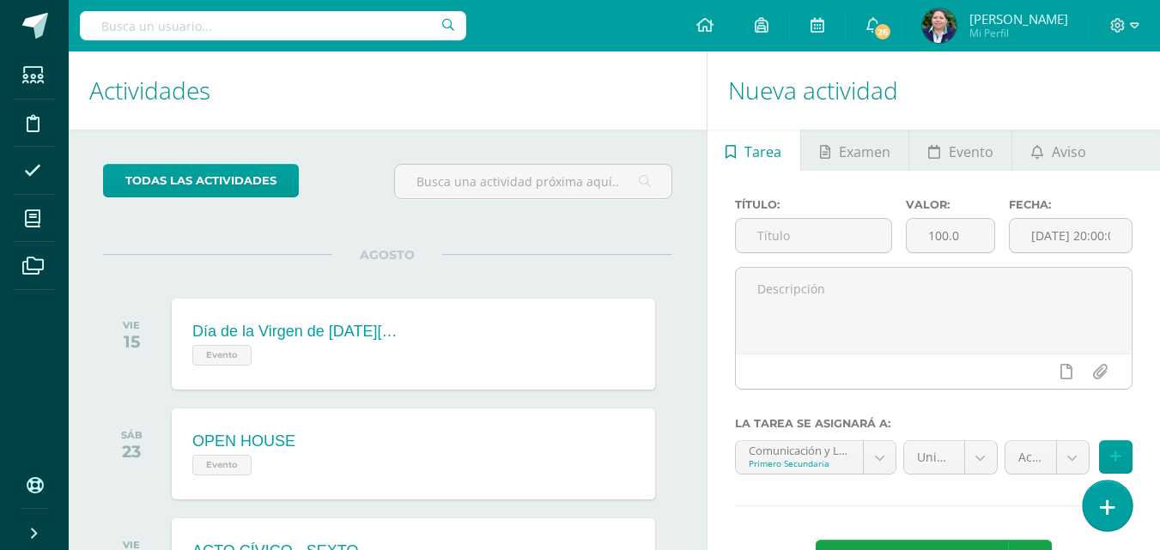
click at [1098, 506] on link at bounding box center [1107, 506] width 49 height 50
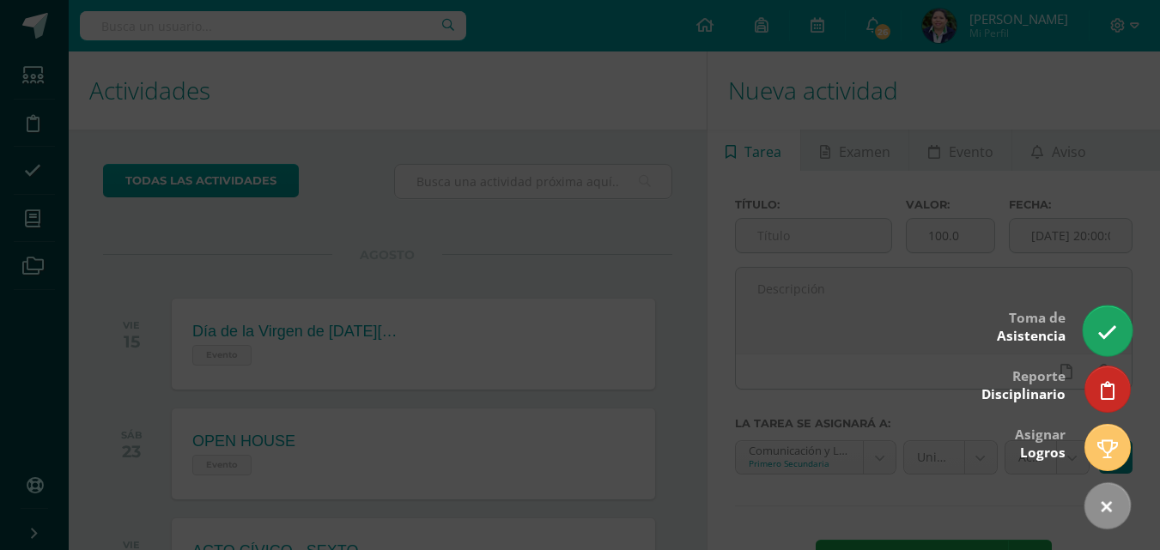
click at [1110, 343] on link at bounding box center [1107, 331] width 49 height 50
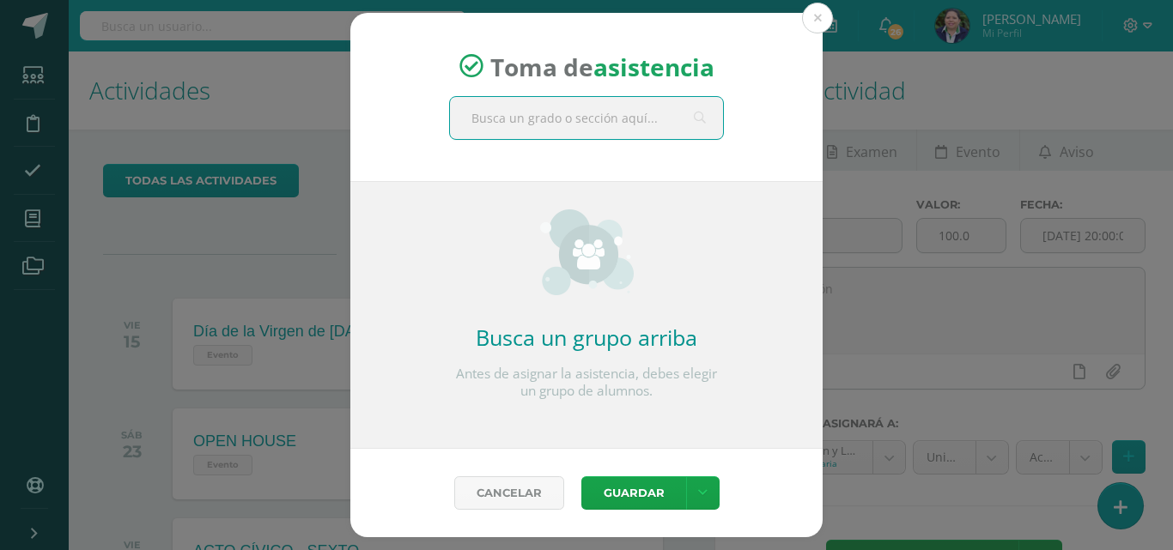
click at [630, 124] on input "text" at bounding box center [586, 118] width 273 height 42
type input "cuarto"
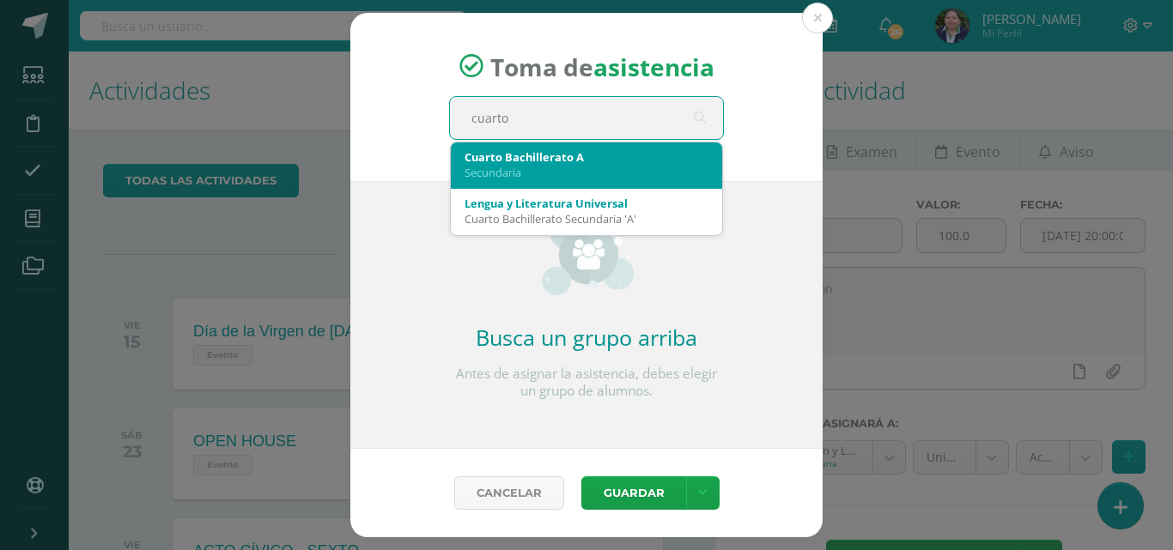
click at [579, 178] on div "Secundaria" at bounding box center [586, 172] width 244 height 15
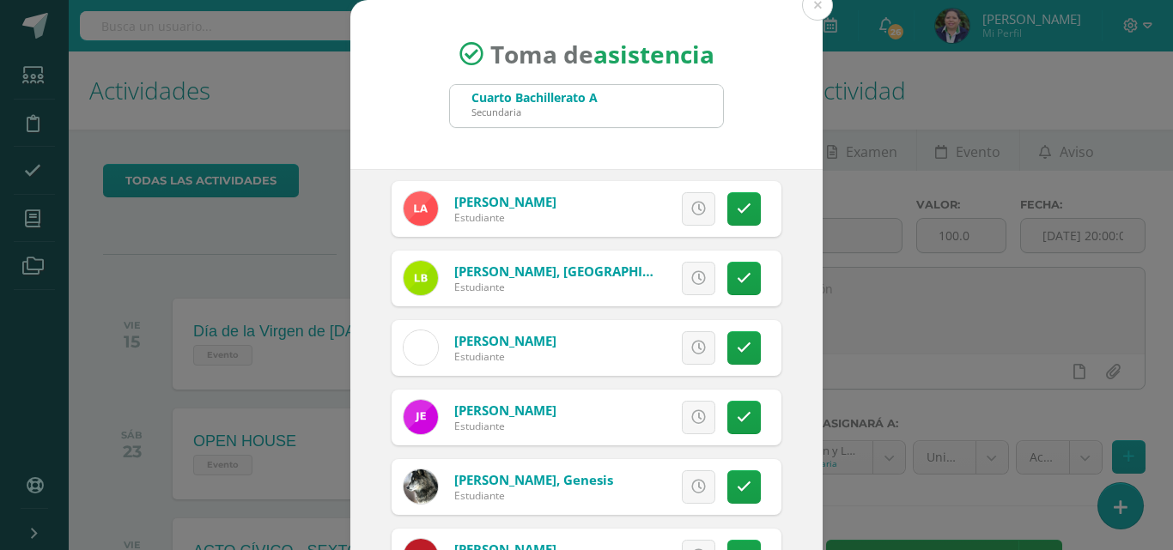
scroll to position [208, 0]
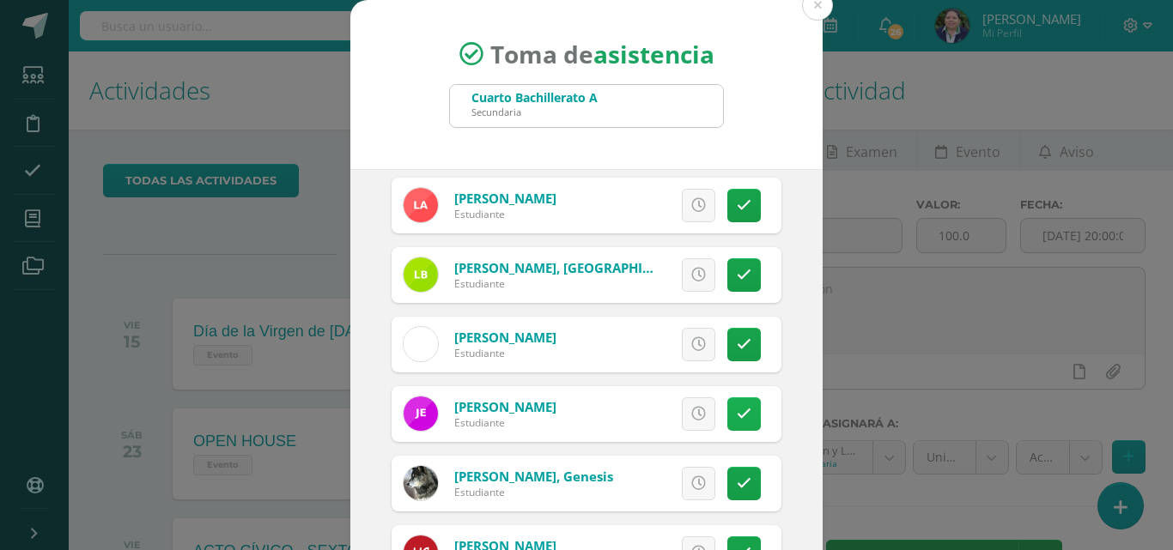
click at [737, 419] on icon at bounding box center [744, 414] width 15 height 15
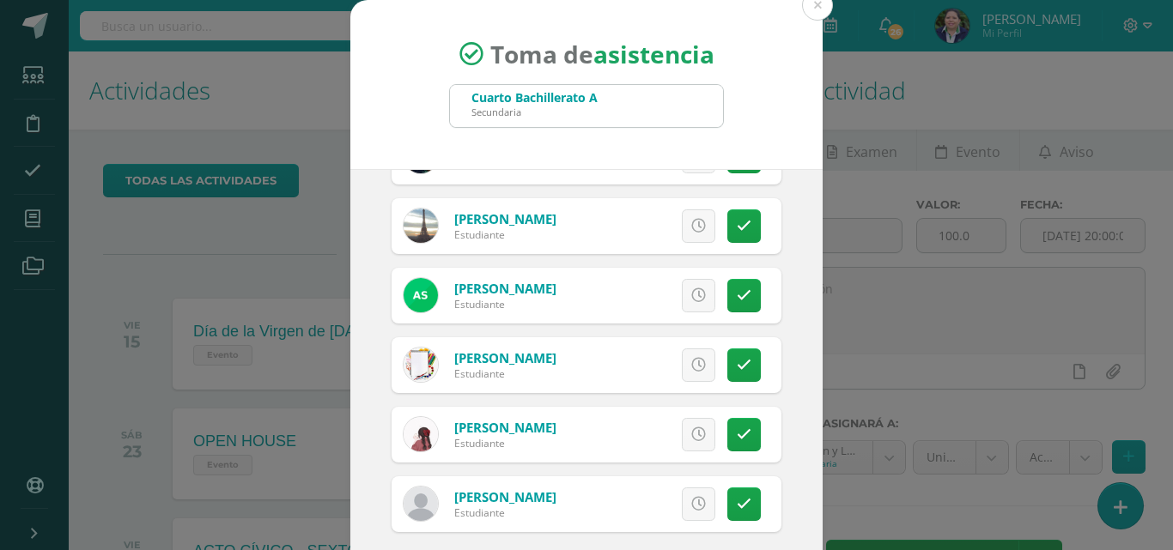
scroll to position [99, 0]
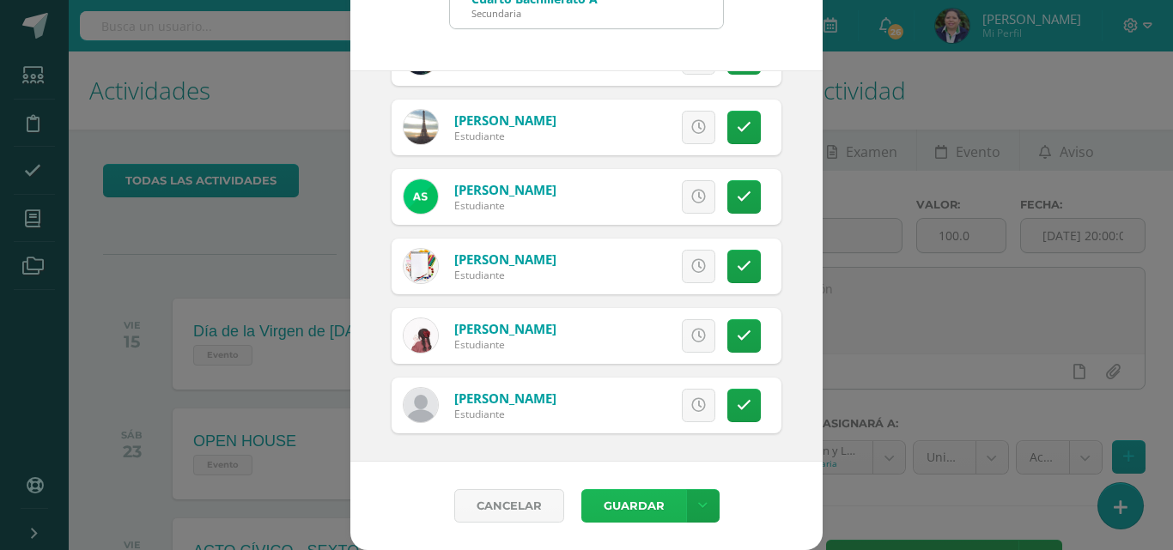
click at [618, 506] on button "Guardar" at bounding box center [633, 505] width 105 height 33
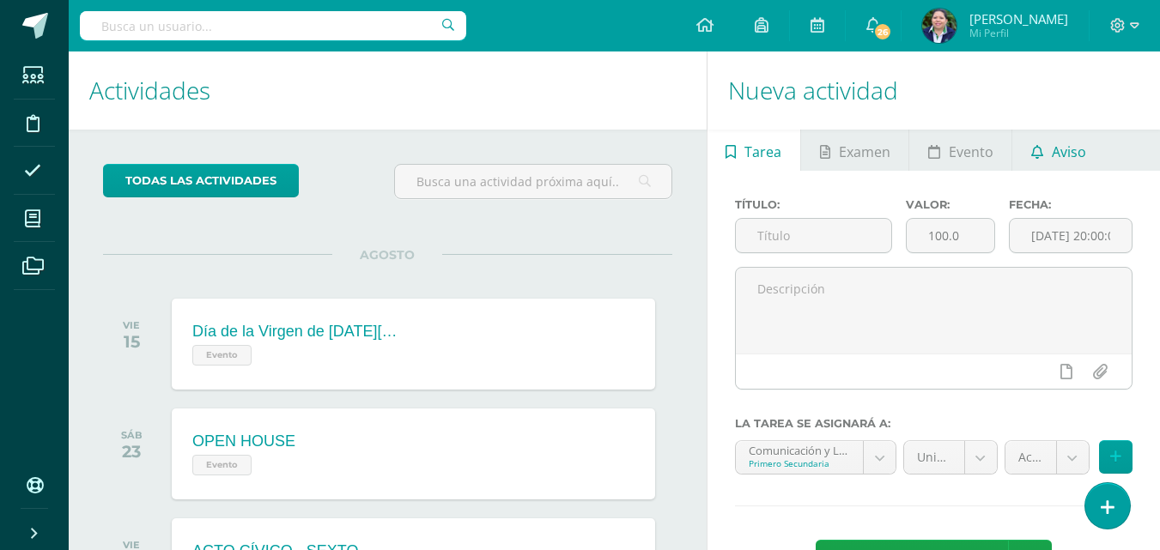
click at [1045, 149] on link "Aviso" at bounding box center [1058, 150] width 92 height 41
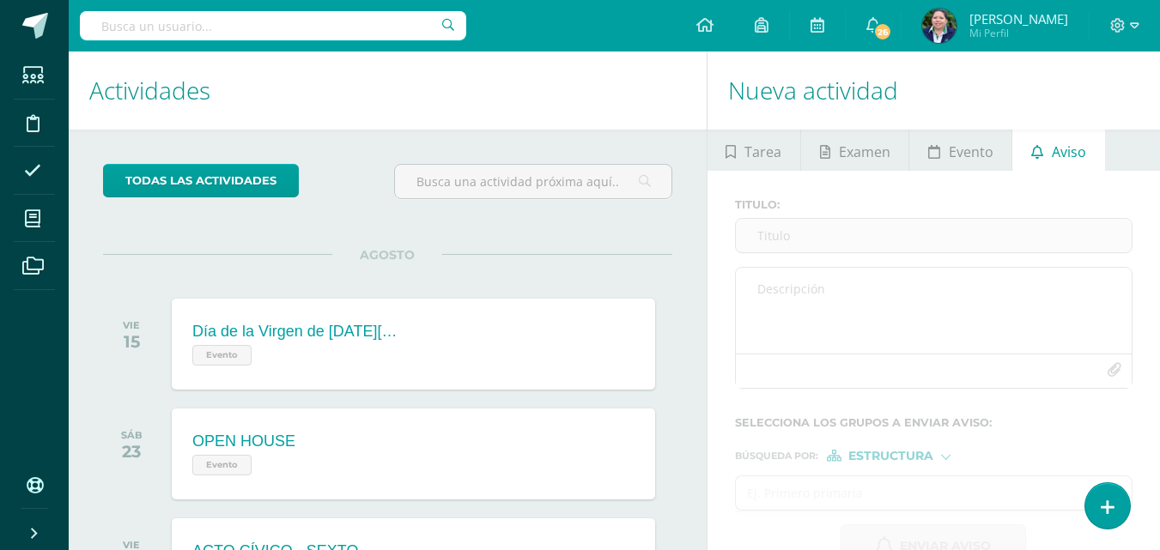
scroll to position [171, 0]
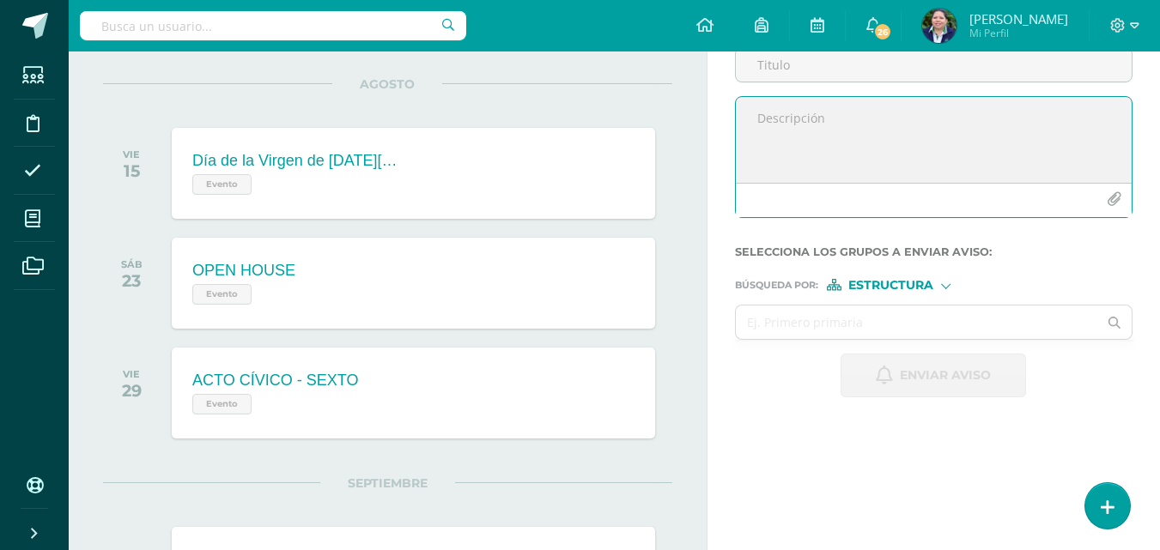
click at [832, 127] on textarea at bounding box center [934, 140] width 396 height 86
paste textarea "¡Felicitaciones, aprobaste tu evaluación de MATERIA, por lo que NO necesitas as…"
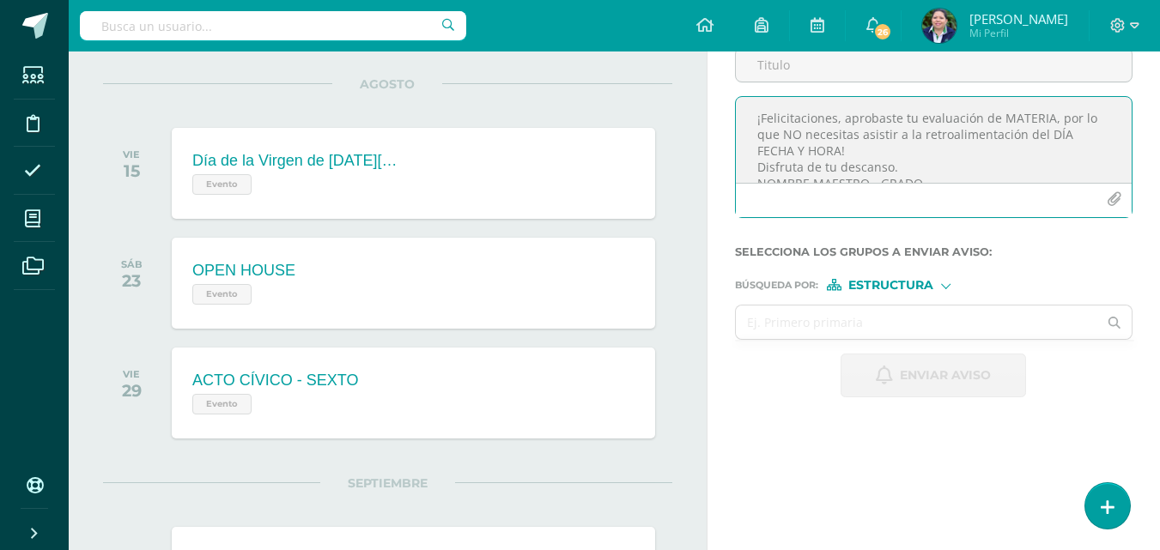
scroll to position [9, 0]
click at [1042, 109] on textarea "¡Felicitaciones, aprobaste tu evaluación de MATERIA, por lo que NO necesitas as…" at bounding box center [934, 140] width 396 height 86
click at [1059, 126] on textarea "¡Felicitaciones, aprobaste tu evaluación de LENGUAJE, por lo que NO necesitas a…" at bounding box center [934, 140] width 396 height 86
click at [793, 136] on textarea "¡Felicitaciones, aprobaste tu evaluación de LENGUAJE, por lo que NO necesitas a…" at bounding box center [934, 140] width 396 height 86
click at [1055, 126] on textarea "¡Felicitaciones, aprobaste tu evaluación de LENGUAJE, por lo que NO necesitas a…" at bounding box center [934, 140] width 396 height 86
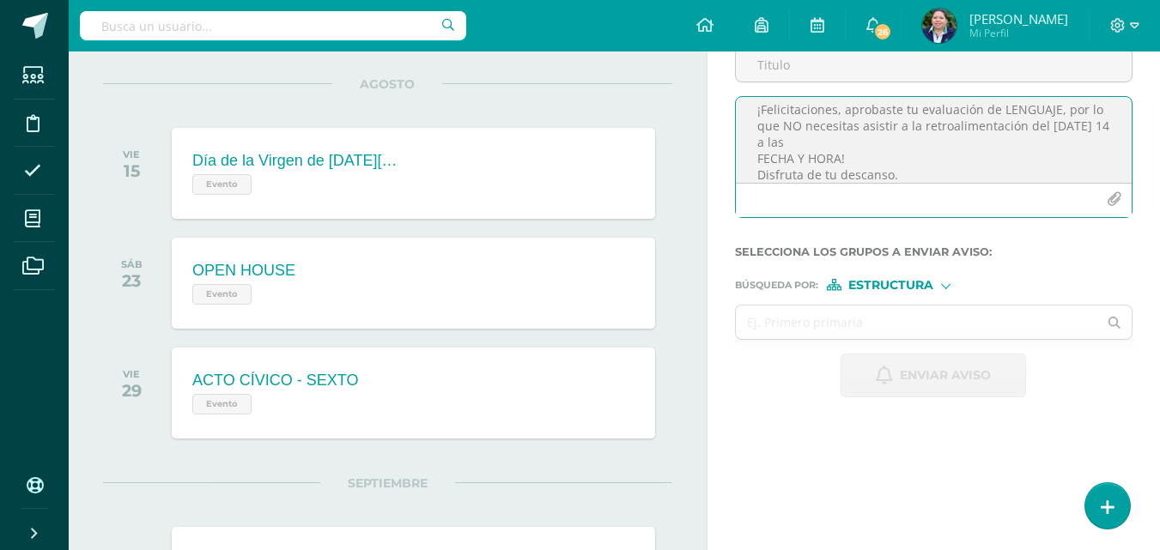
click at [795, 140] on textarea "¡Felicitaciones, aprobaste tu evaluación de LENGUAJE, por lo que NO necesitas a…" at bounding box center [934, 140] width 396 height 86
click at [840, 161] on textarea "¡Felicitaciones, aprobaste tu evaluación de LENGUAJE, por lo que NO necesitas a…" at bounding box center [934, 140] width 396 height 86
click at [793, 146] on textarea "¡Felicitaciones, aprobaste tu evaluación de LENGUAJE, por lo que NO necesitas a…" at bounding box center [934, 140] width 396 height 86
click at [830, 140] on textarea "¡Felicitaciones, aprobaste tu evaluación de LENGUAJE, por lo que NO necesitas a…" at bounding box center [934, 140] width 396 height 86
click at [865, 176] on textarea "¡Felicitaciones, aprobaste tu evaluación de LENGUAJE, por lo que NO necesitas a…" at bounding box center [934, 140] width 396 height 86
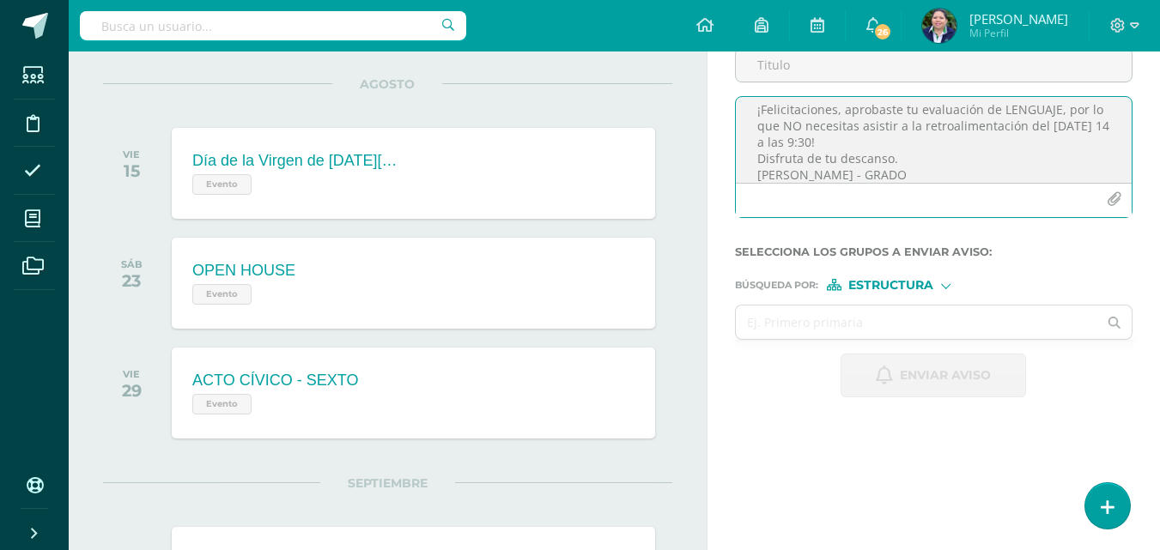
click at [800, 173] on textarea "¡Felicitaciones, aprobaste tu evaluación de LENGUAJE, por lo que NO necesitas a…" at bounding box center [934, 140] width 396 height 86
click at [878, 177] on textarea "¡Felicitaciones, aprobaste tu evaluación de LENGUAJE, por lo que NO necesitas a…" at bounding box center [934, 140] width 396 height 86
click at [947, 168] on textarea "¡Felicitaciones, aprobaste tu evaluación de LENGUAJE, por lo que NO necesitas a…" at bounding box center [934, 140] width 396 height 86
type textarea "¡Felicitaciones, aprobaste tu evaluación de LENGUAJE, por lo que NO necesitas a…"
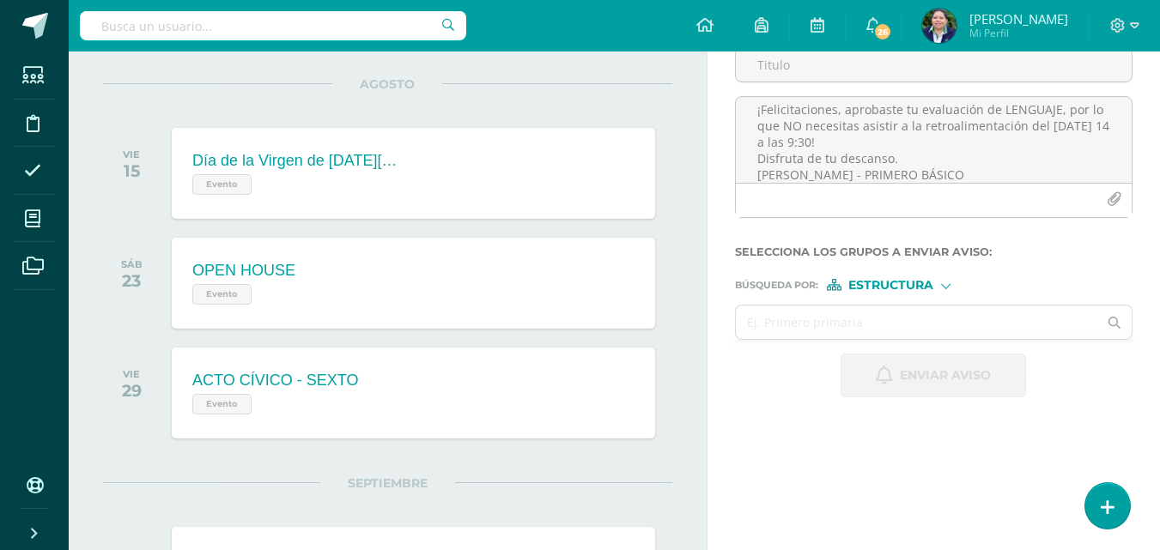
click at [922, 285] on span "Estructura" at bounding box center [890, 285] width 85 height 9
click at [980, 281] on label "Búsqueda por : Estructura Estructura Persona" at bounding box center [933, 285] width 397 height 12
click at [801, 328] on input "text" at bounding box center [917, 322] width 362 height 33
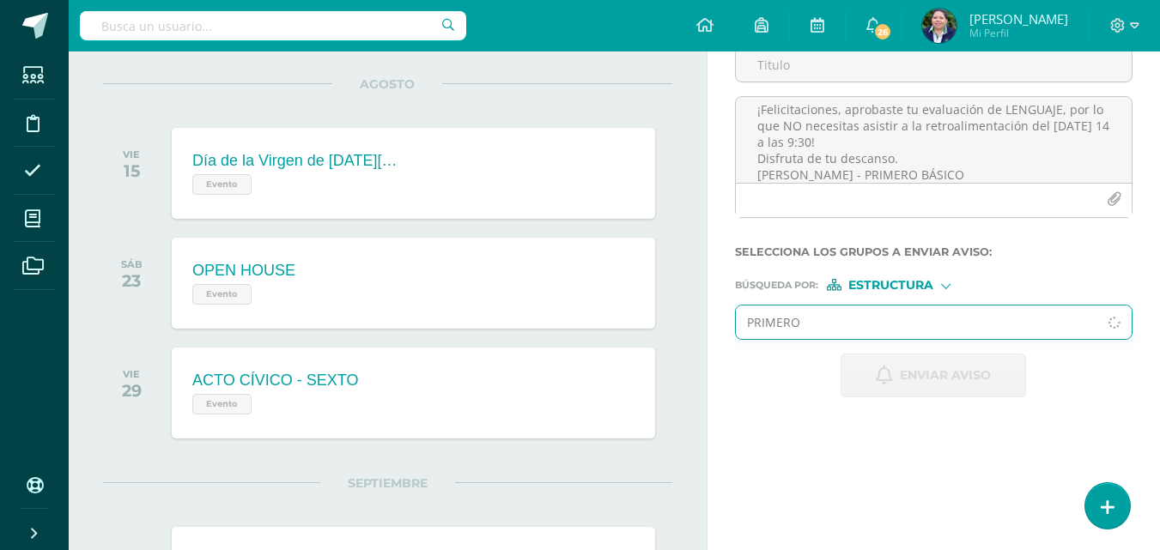
type input "PRIMERO B"
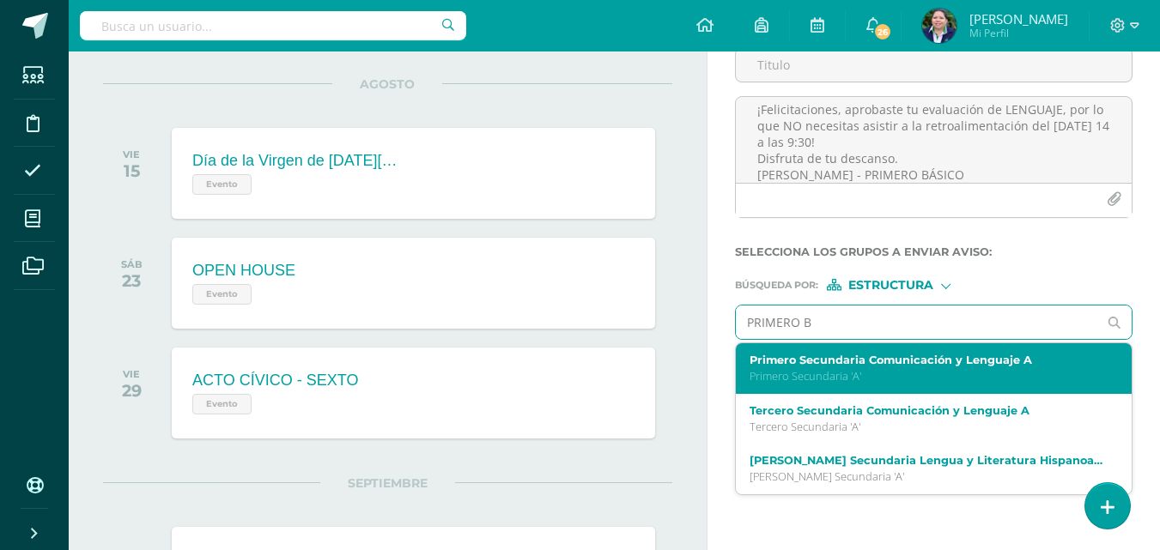
click at [798, 355] on label "Primero Secundaria Comunicación y Lenguaje A" at bounding box center [926, 360] width 354 height 13
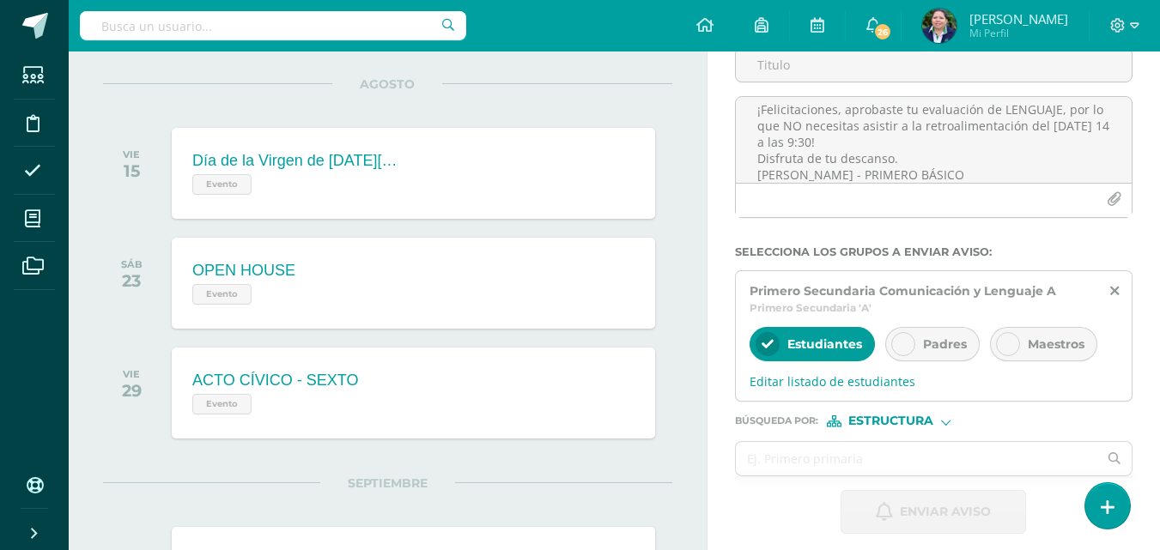
click at [910, 345] on div at bounding box center [903, 344] width 24 height 24
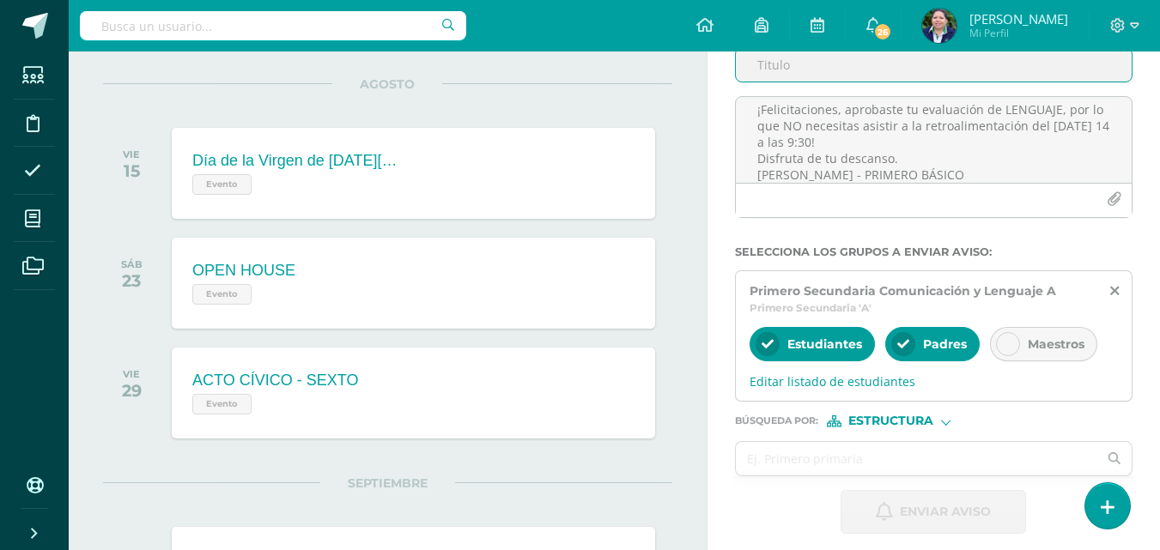
click at [981, 72] on input "Titulo :" at bounding box center [934, 64] width 396 height 33
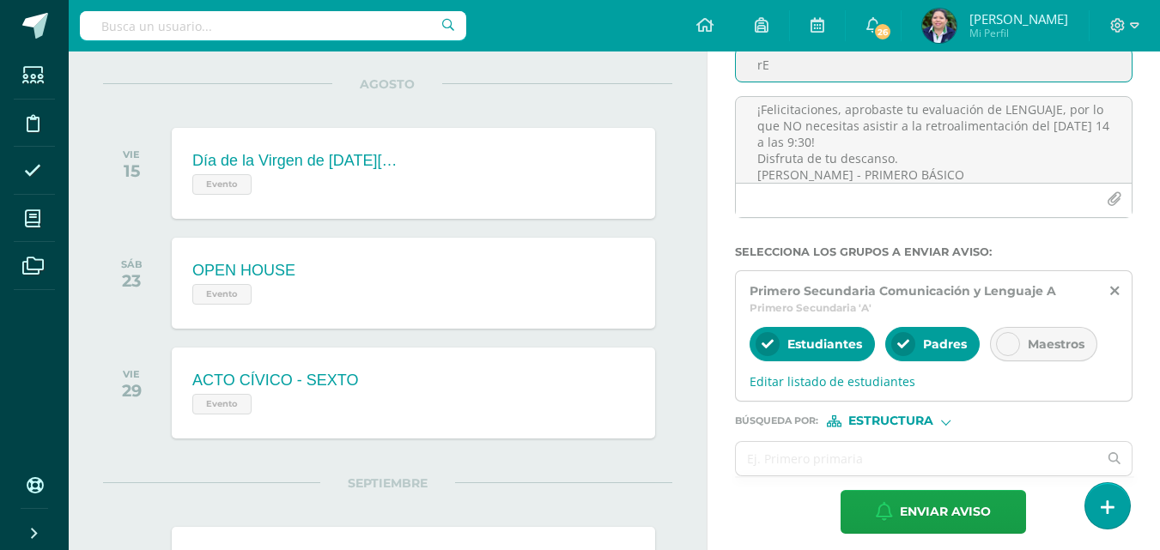
type input "r"
type input "Retroalimentación - Lenguaje"
click at [859, 384] on span "Editar listado de estudiantes" at bounding box center [933, 381] width 368 height 16
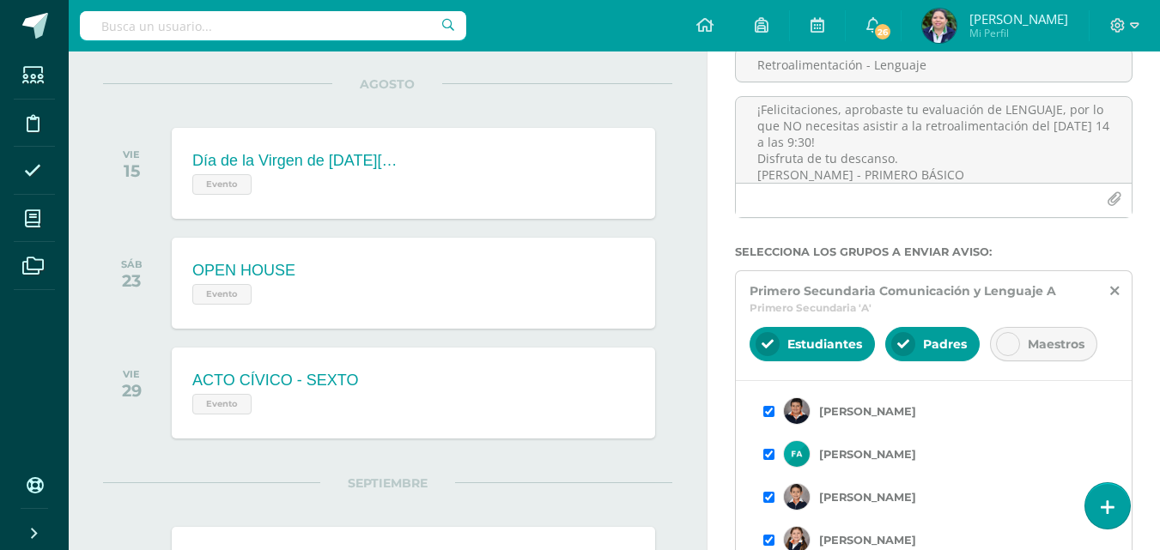
scroll to position [0, 0]
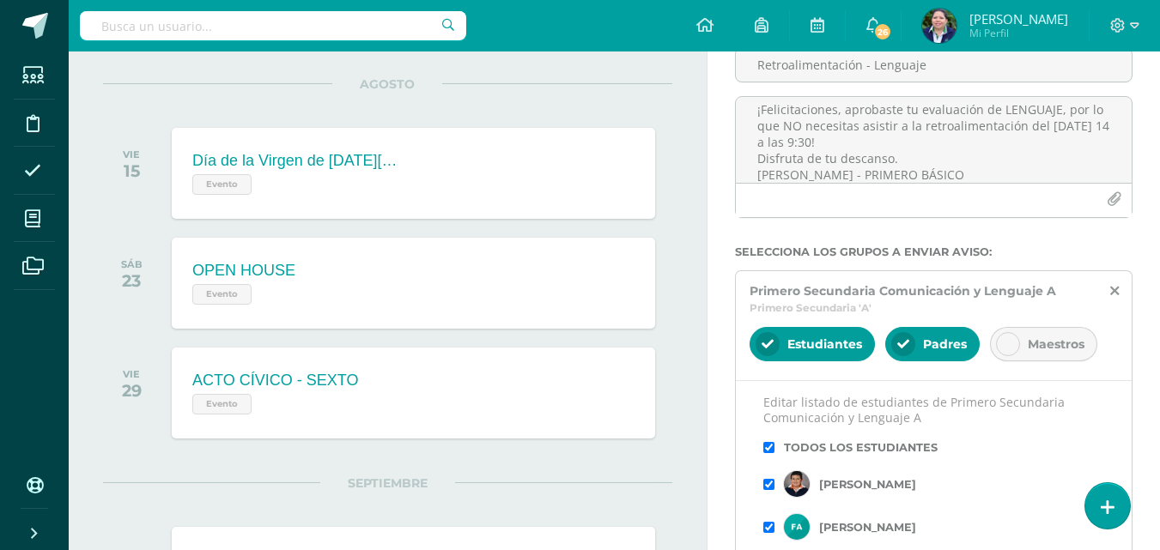
click at [770, 448] on input "checkbox" at bounding box center [768, 447] width 11 height 11
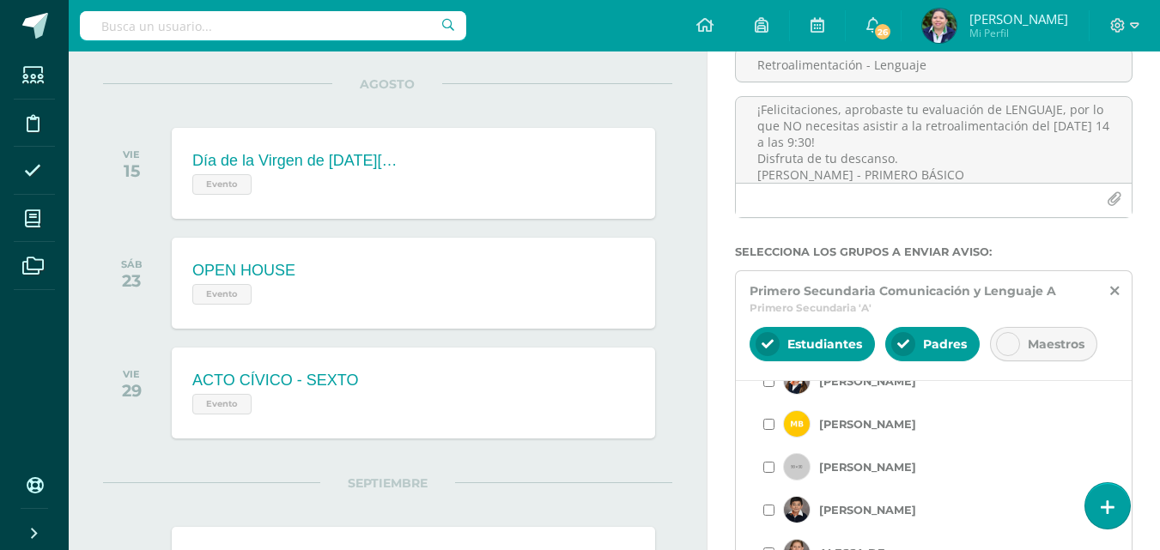
scroll to position [223, 0]
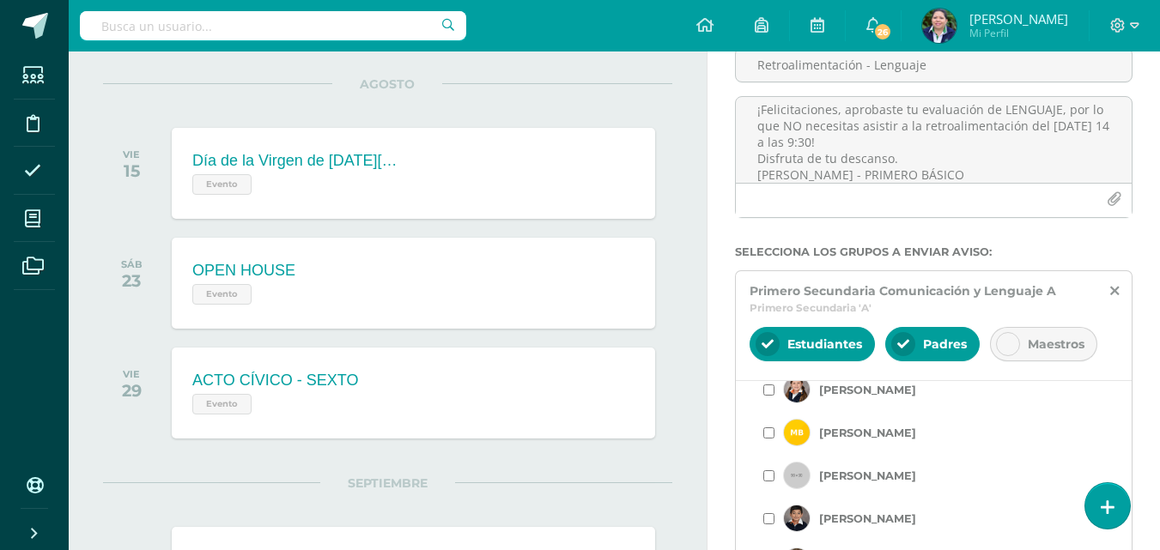
click at [771, 394] on input "checkbox" at bounding box center [768, 390] width 11 height 11
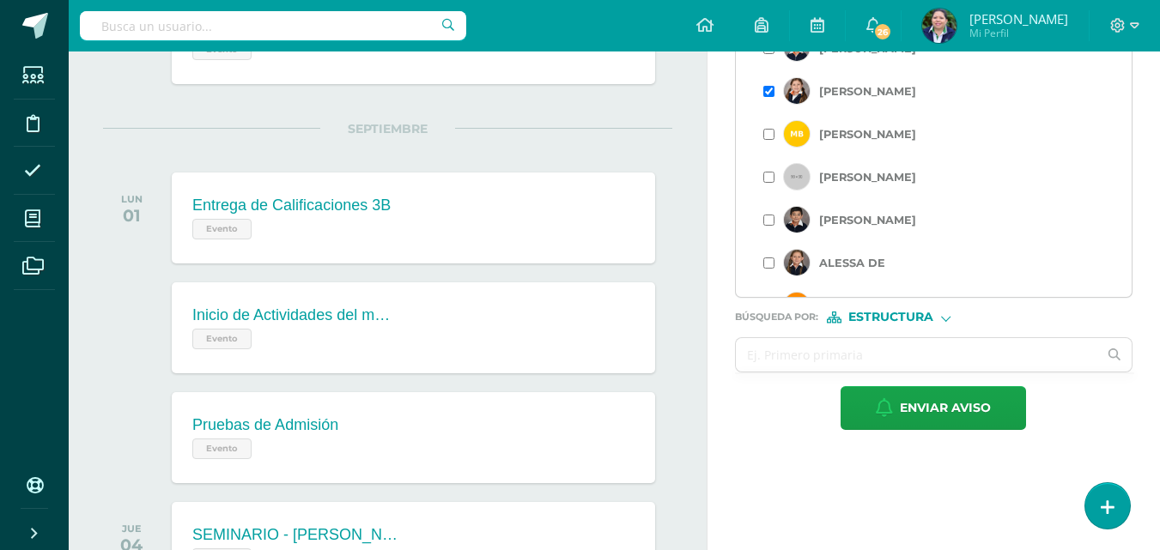
scroll to position [172, 0]
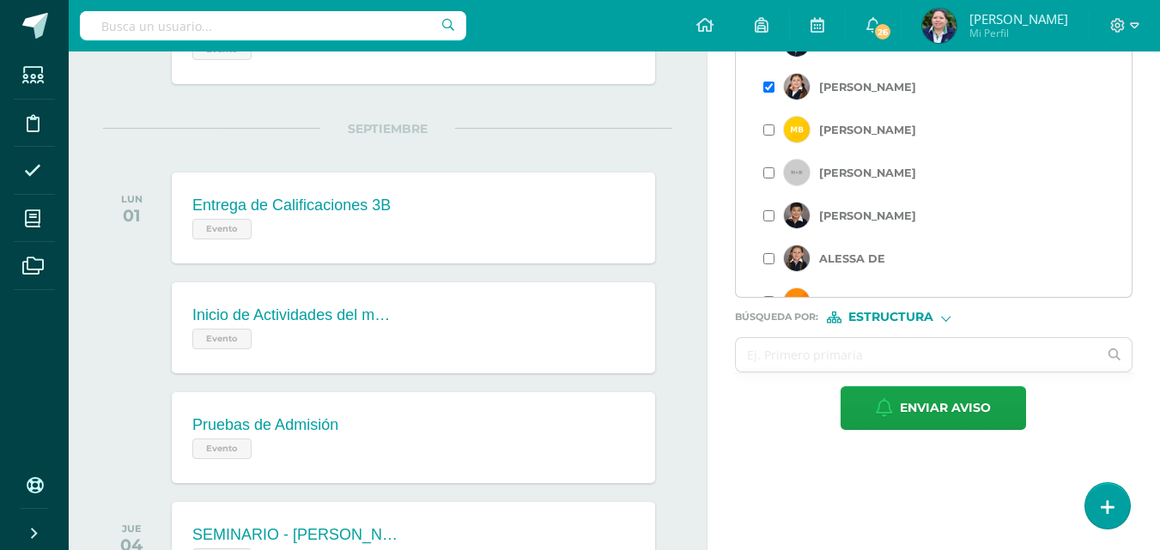
click at [770, 217] on input "checkbox" at bounding box center [768, 215] width 11 height 11
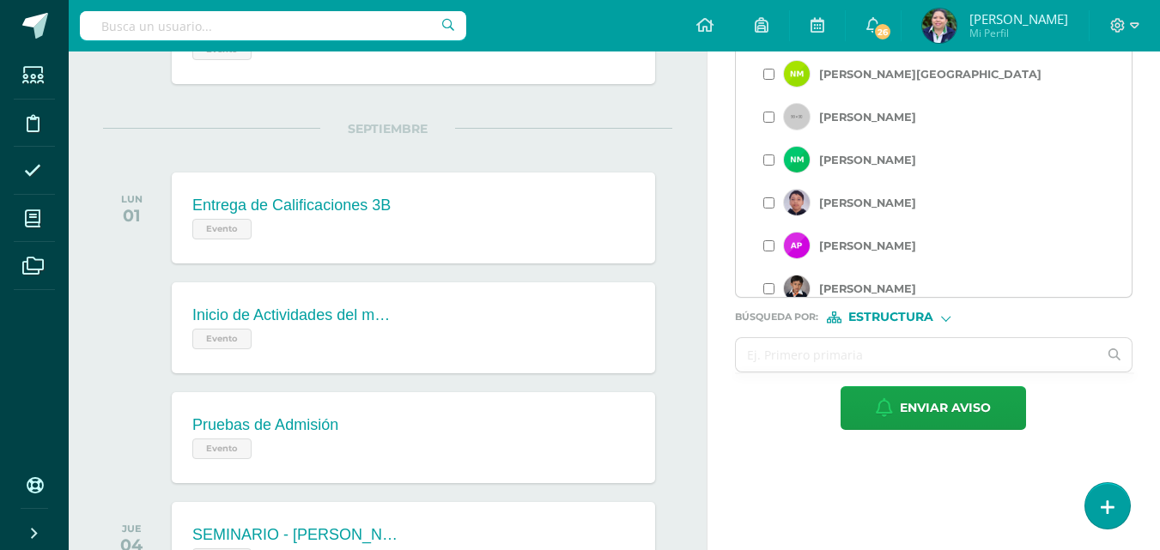
scroll to position [708, 0]
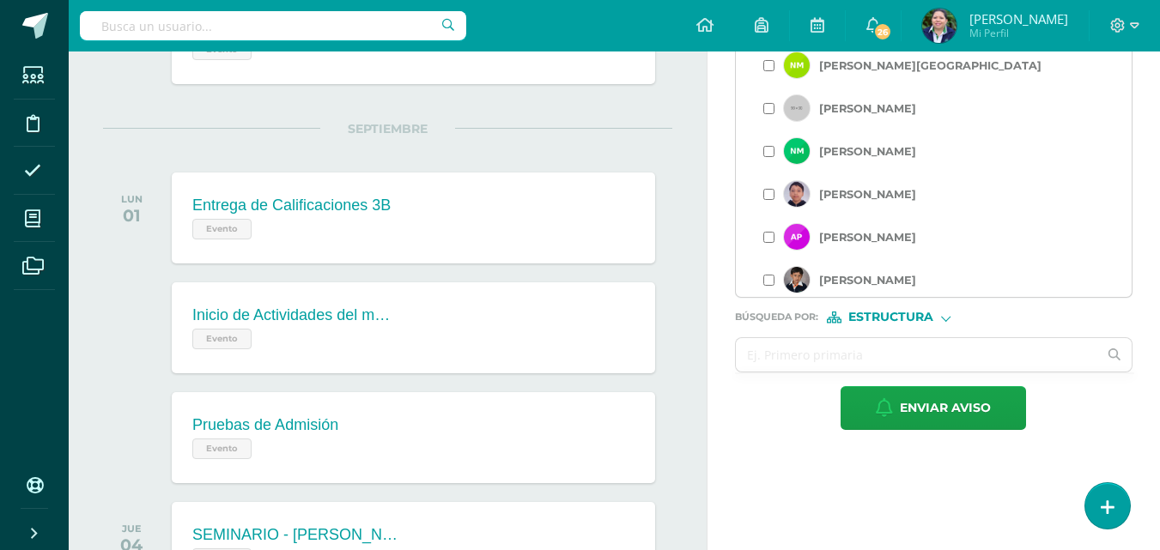
click at [767, 240] on input "checkbox" at bounding box center [768, 237] width 11 height 11
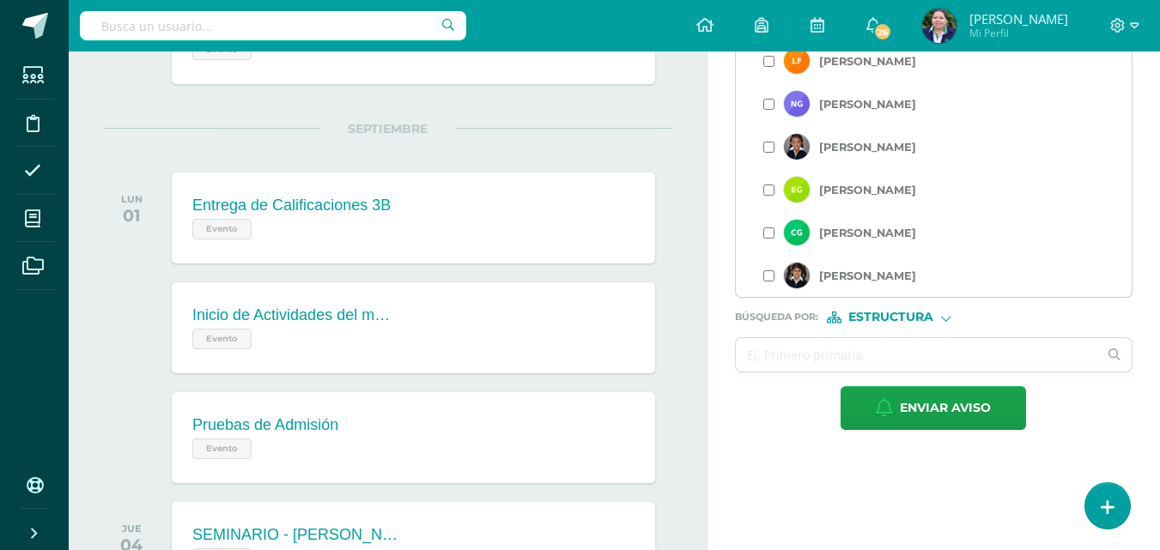
scroll to position [429, 0]
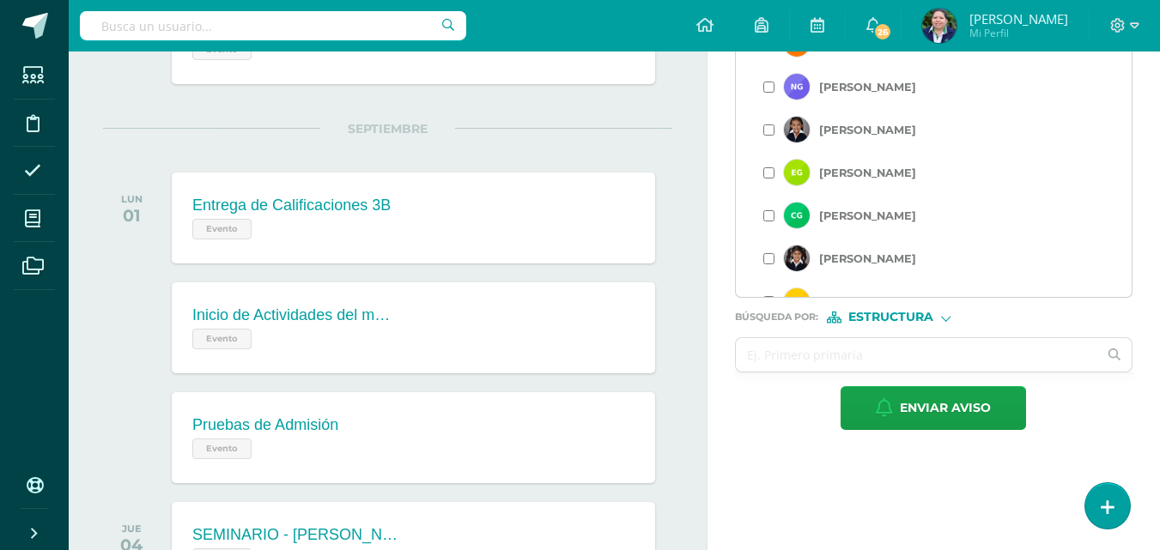
click at [765, 215] on input "checkbox" at bounding box center [768, 215] width 11 height 11
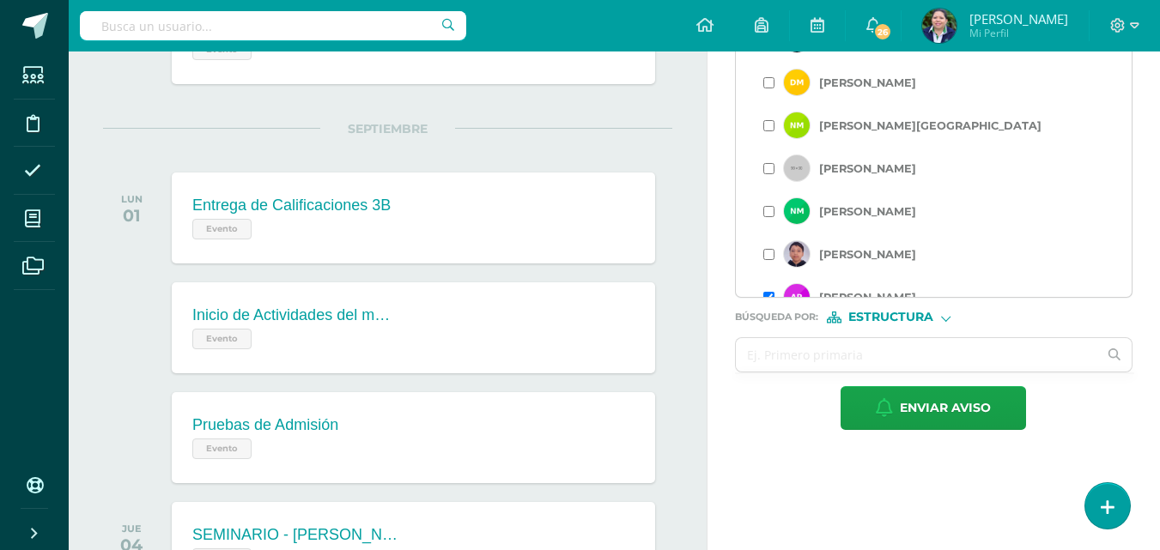
scroll to position [618, 0]
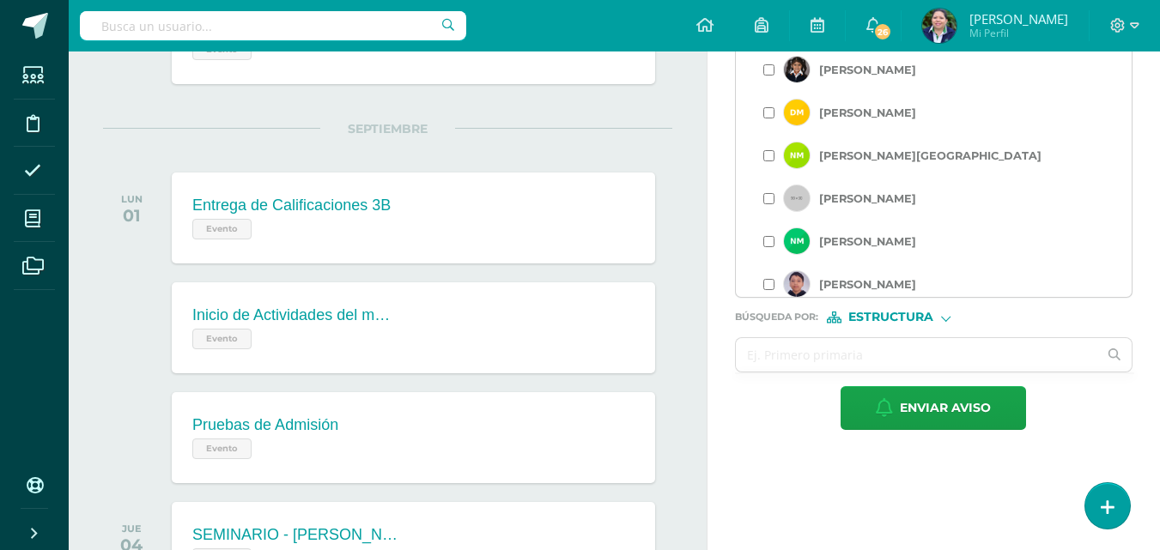
click at [768, 246] on input "checkbox" at bounding box center [768, 241] width 11 height 11
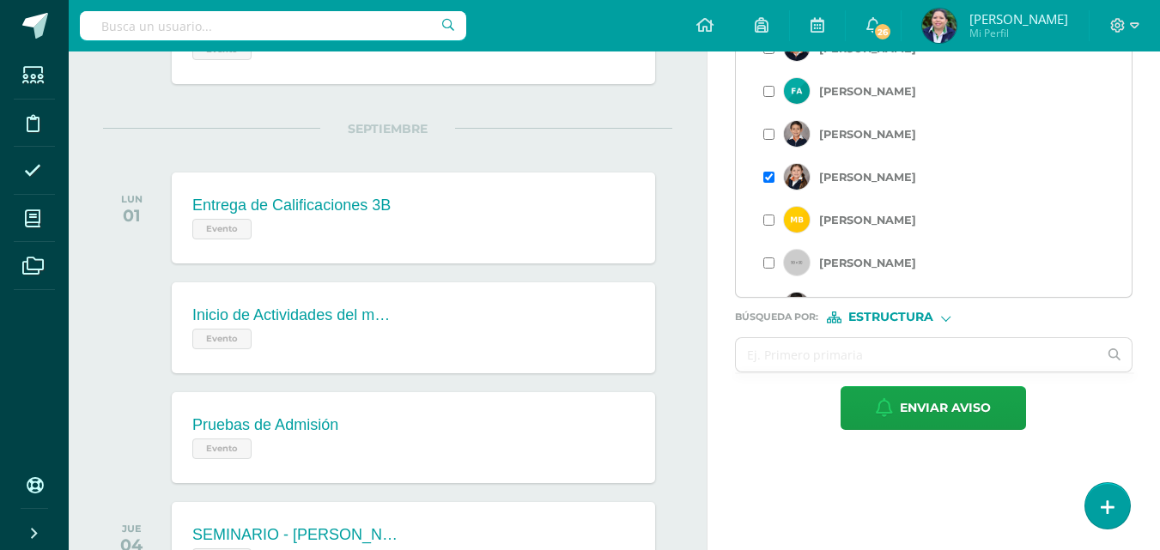
scroll to position [112, 0]
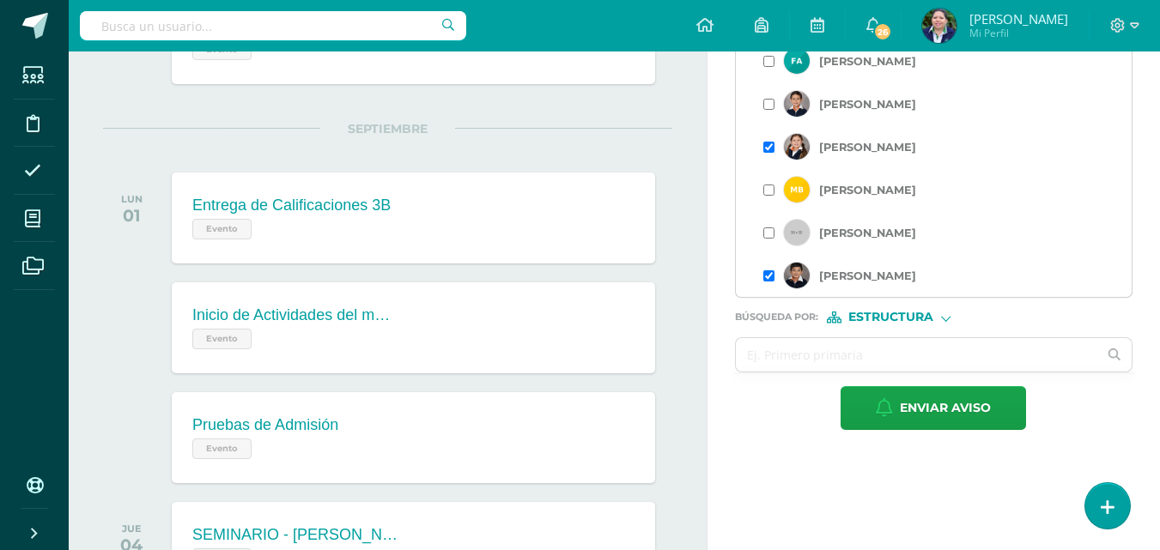
click at [766, 192] on input "checkbox" at bounding box center [768, 190] width 11 height 11
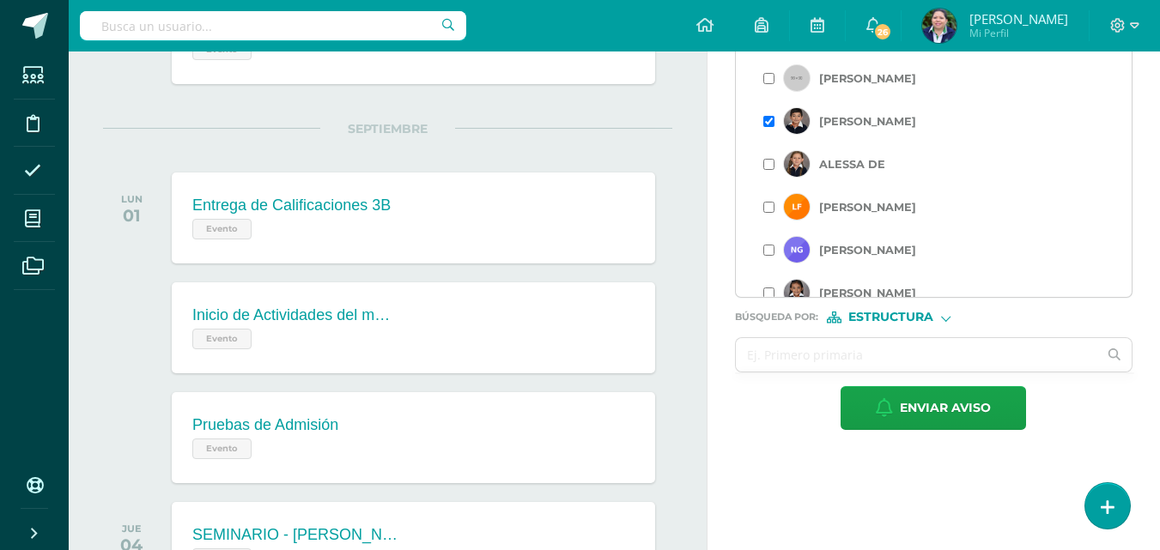
scroll to position [270, 0]
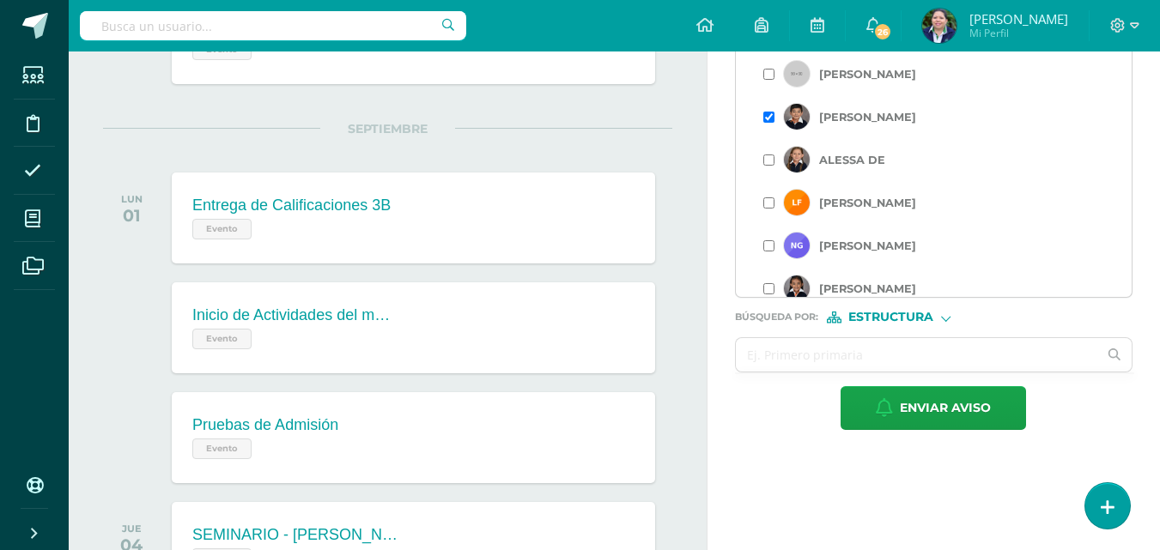
click at [763, 203] on input "checkbox" at bounding box center [768, 202] width 11 height 11
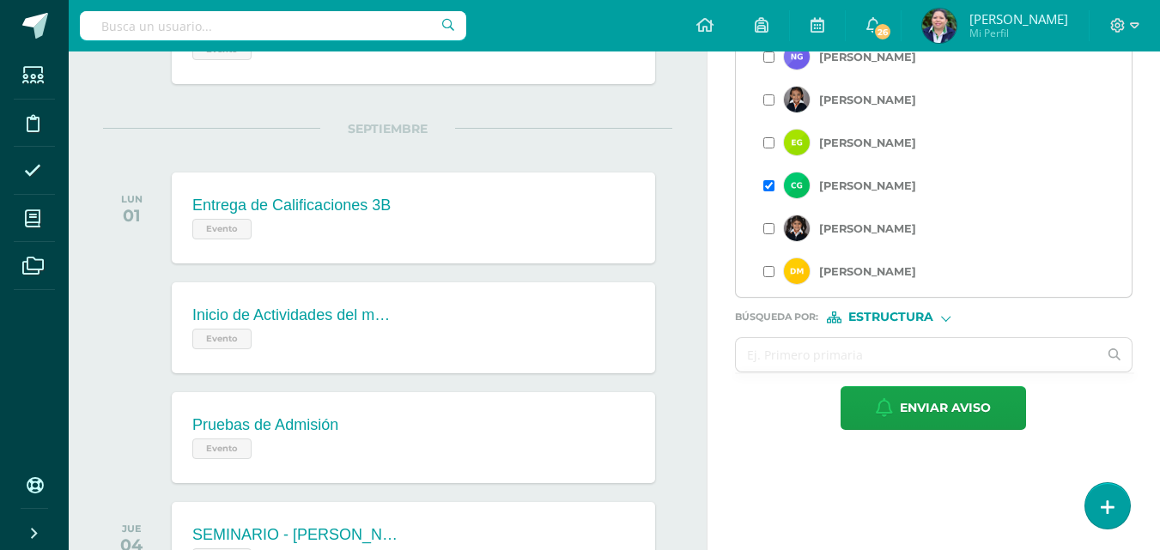
scroll to position [429, 0]
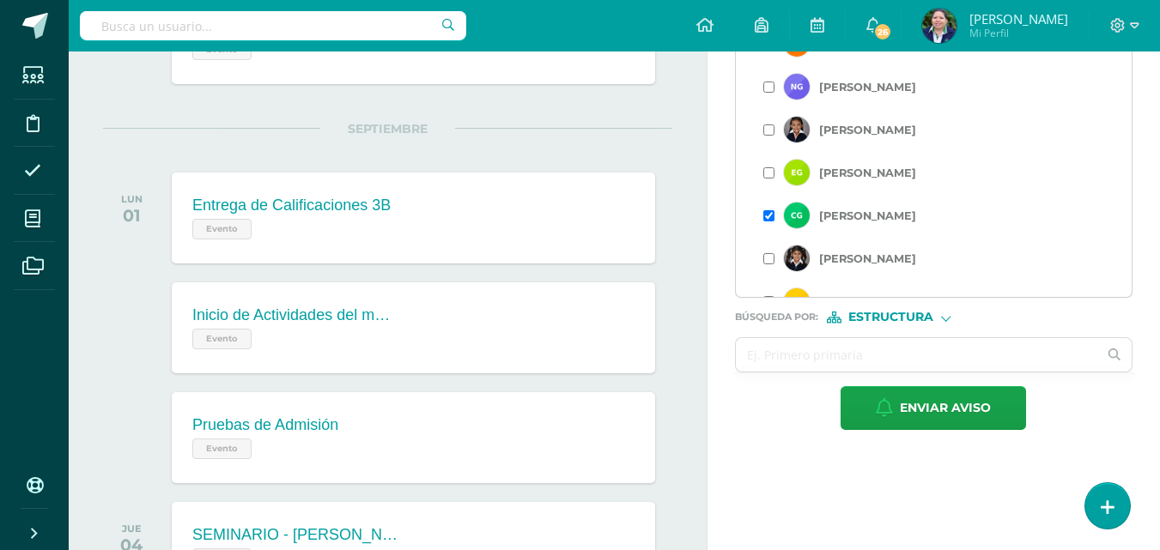
click at [770, 83] on input "checkbox" at bounding box center [768, 87] width 11 height 11
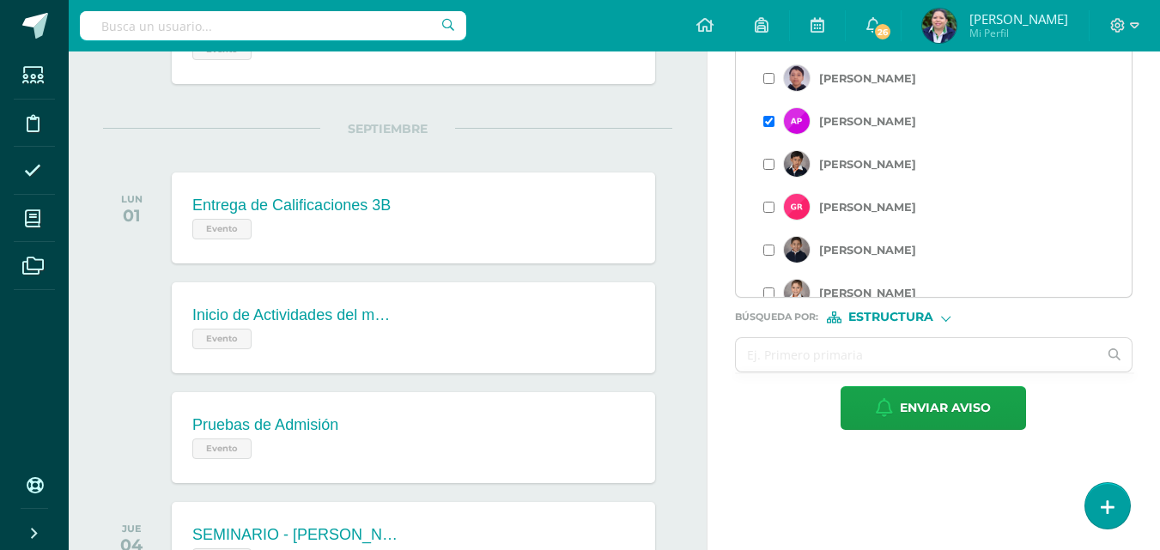
scroll to position [837, 0]
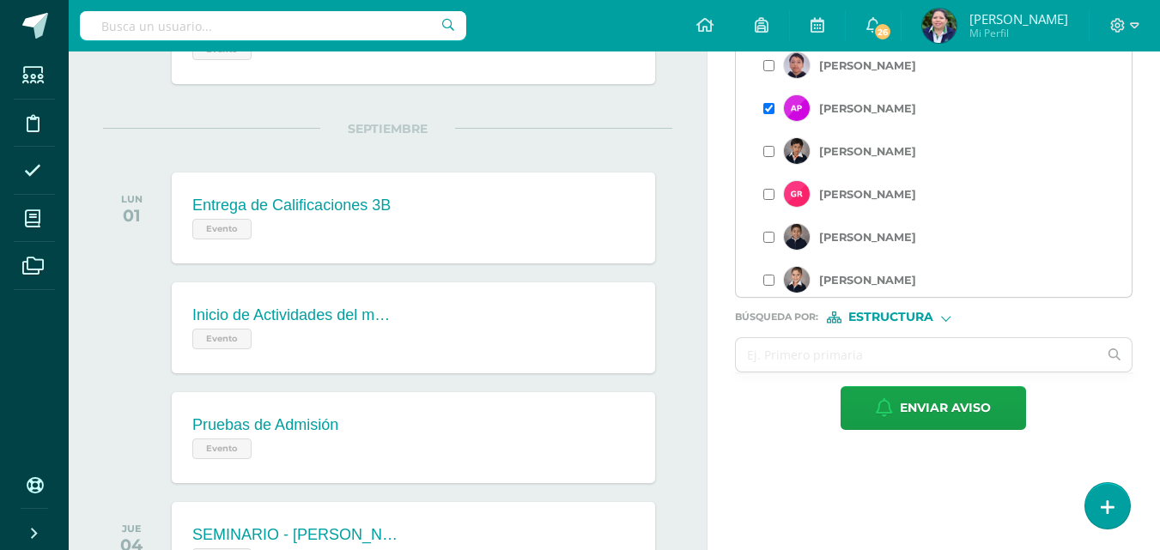
click at [765, 198] on input "checkbox" at bounding box center [768, 194] width 11 height 11
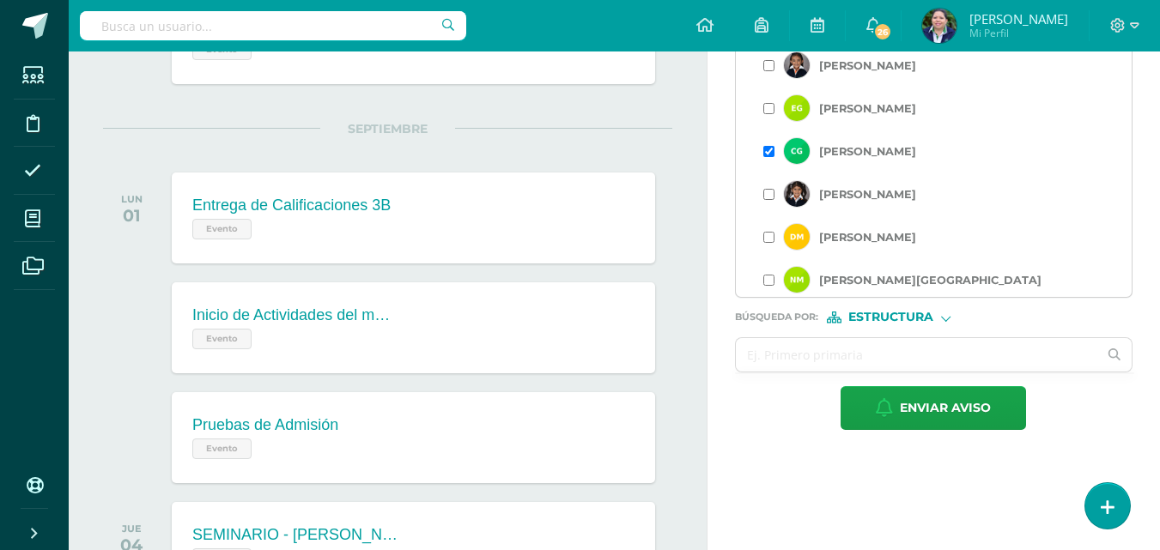
scroll to position [498, 0]
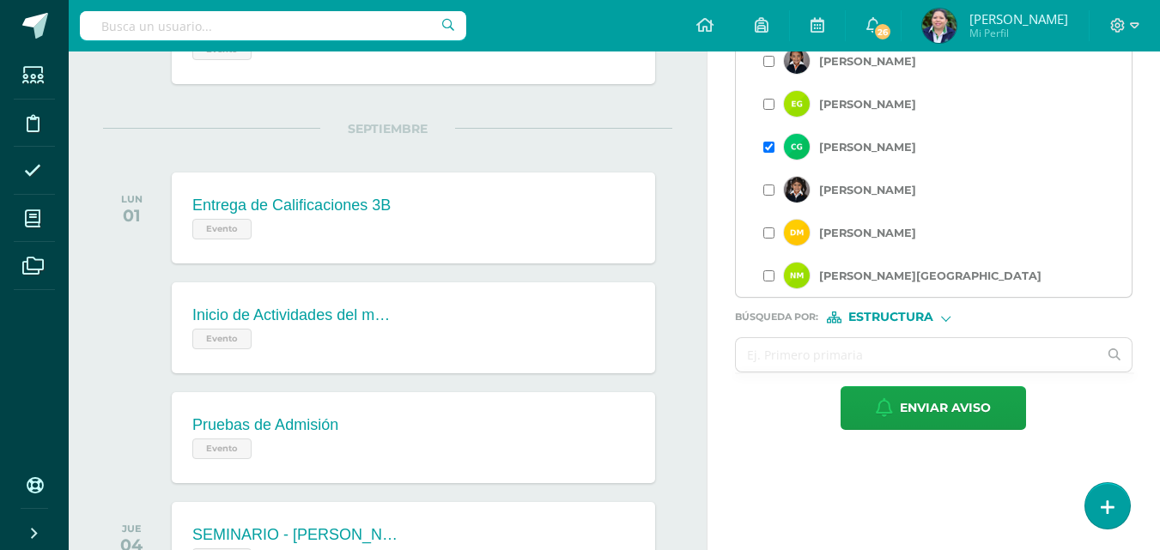
click at [774, 235] on input "checkbox" at bounding box center [768, 233] width 11 height 11
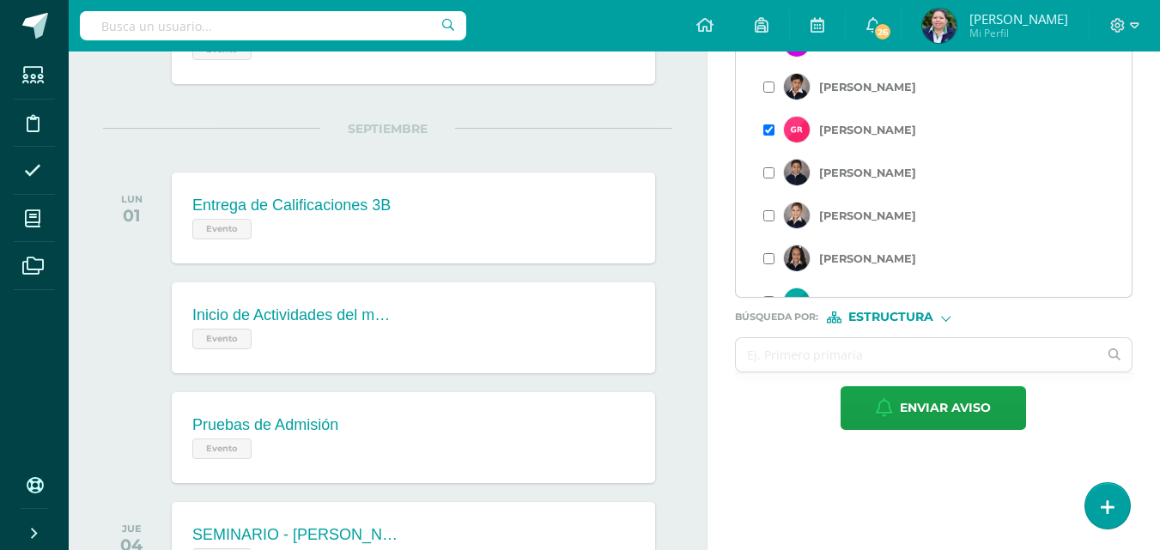
scroll to position [927, 0]
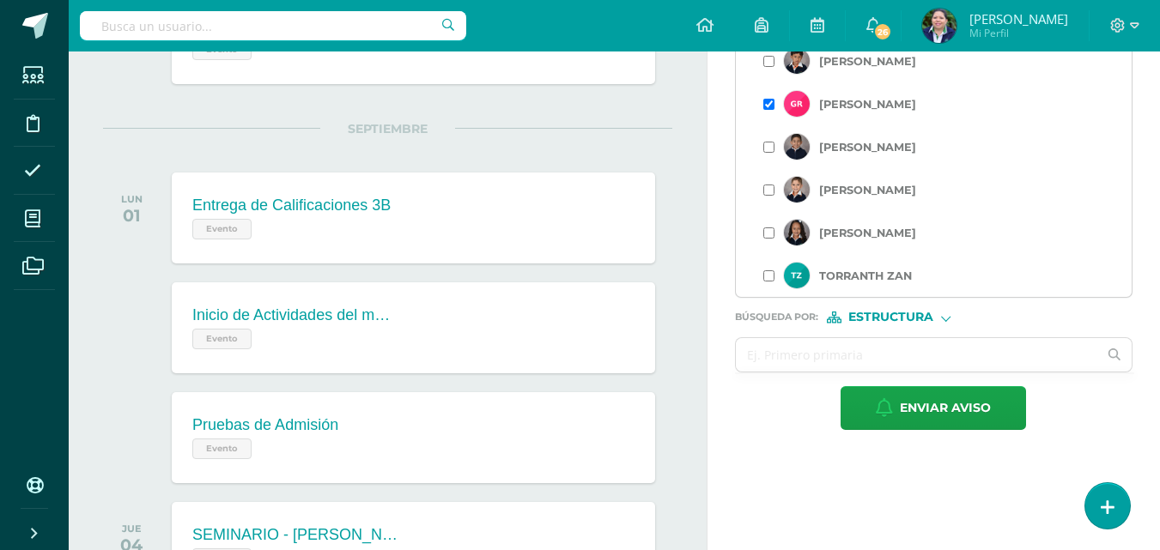
click at [769, 277] on input "checkbox" at bounding box center [768, 275] width 11 height 11
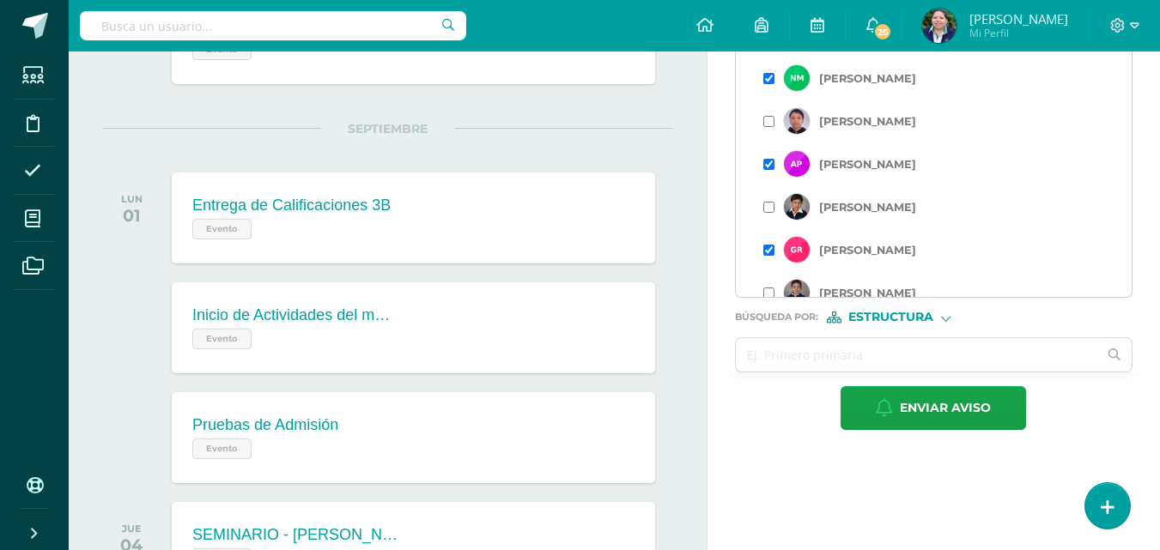
scroll to position [777, 0]
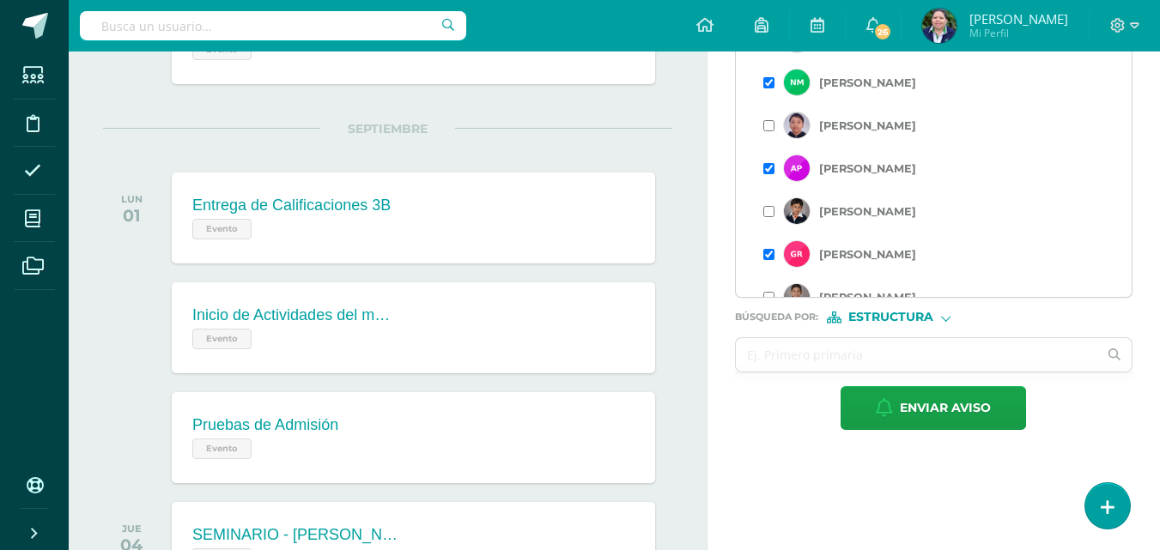
click at [769, 219] on div "[PERSON_NAME]" at bounding box center [933, 211] width 341 height 43
click at [768, 212] on input "checkbox" at bounding box center [768, 211] width 11 height 11
click at [768, 124] on input "checkbox" at bounding box center [768, 125] width 11 height 11
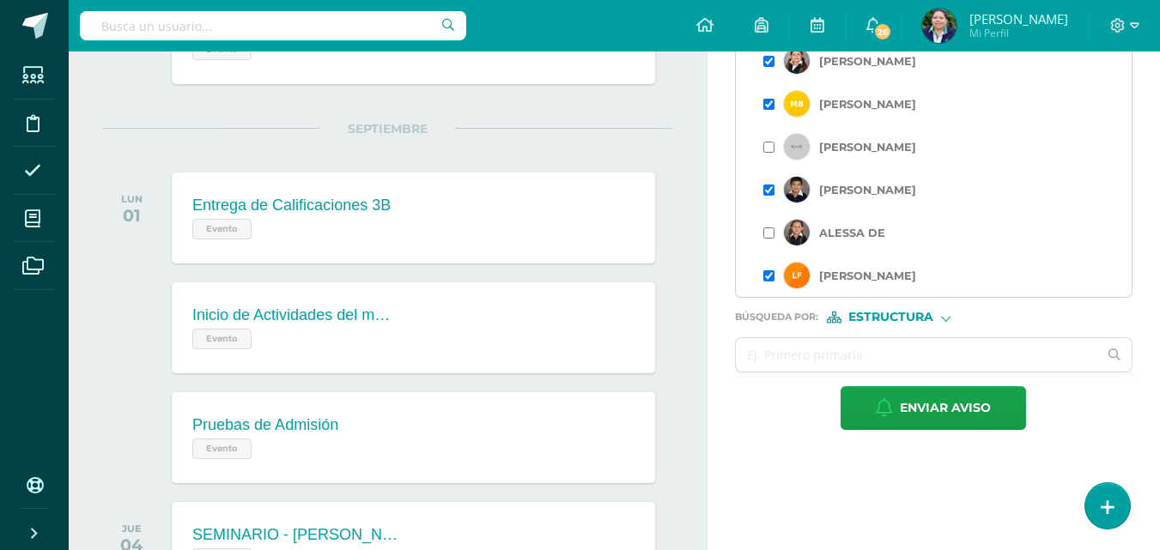
scroll to position [206, 0]
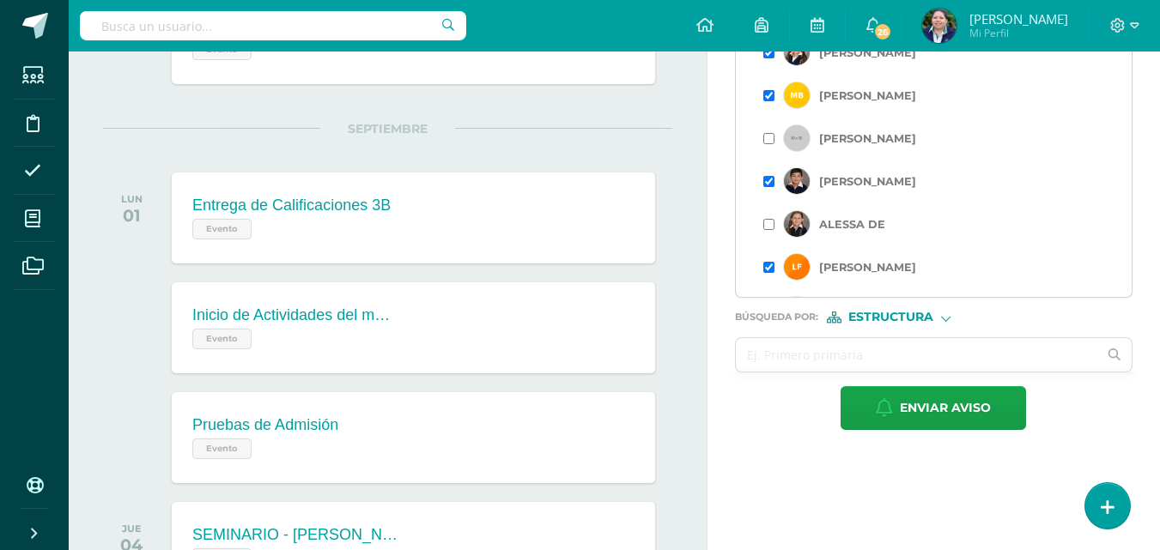
click at [767, 228] on input "checkbox" at bounding box center [768, 224] width 11 height 11
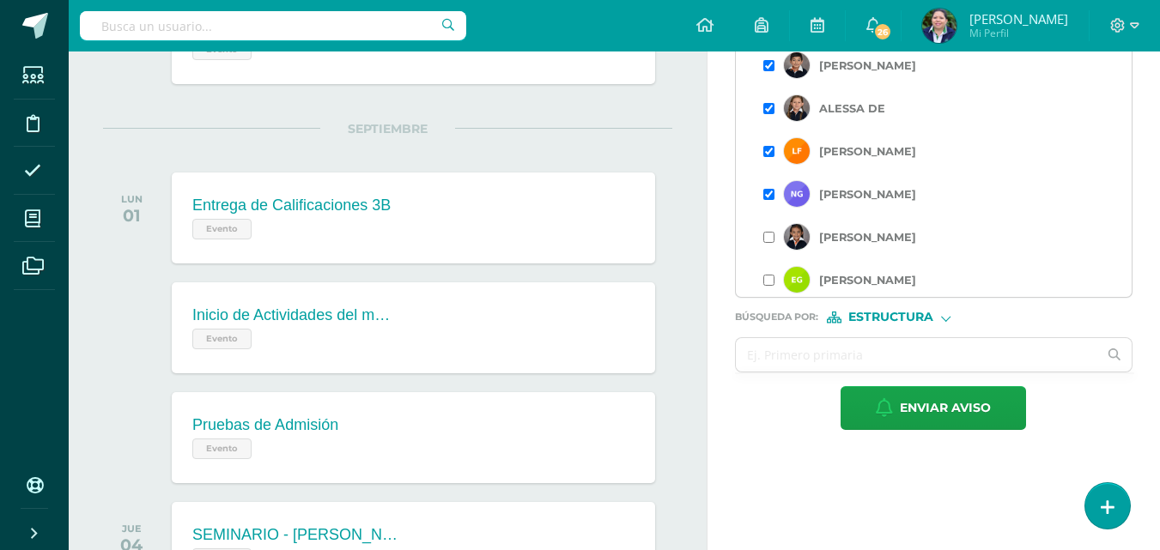
scroll to position [326, 0]
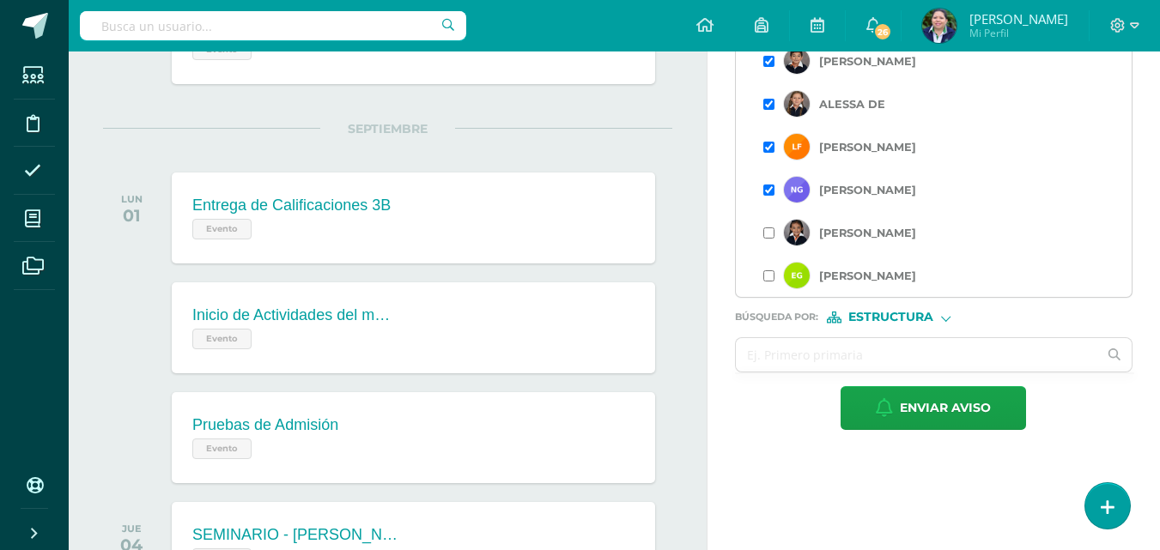
click at [768, 273] on input "checkbox" at bounding box center [768, 275] width 11 height 11
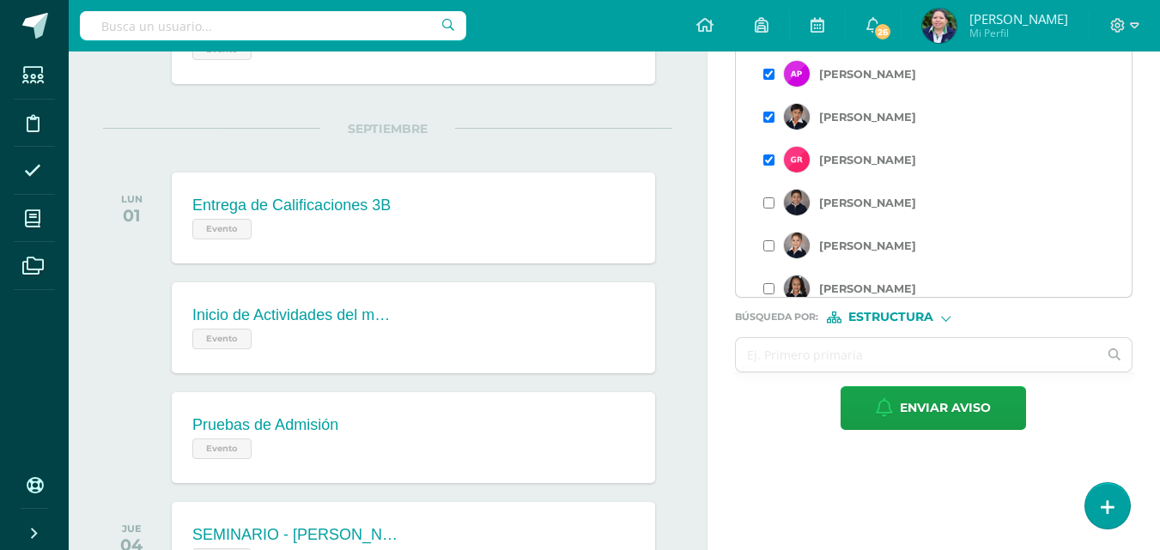
scroll to position [927, 0]
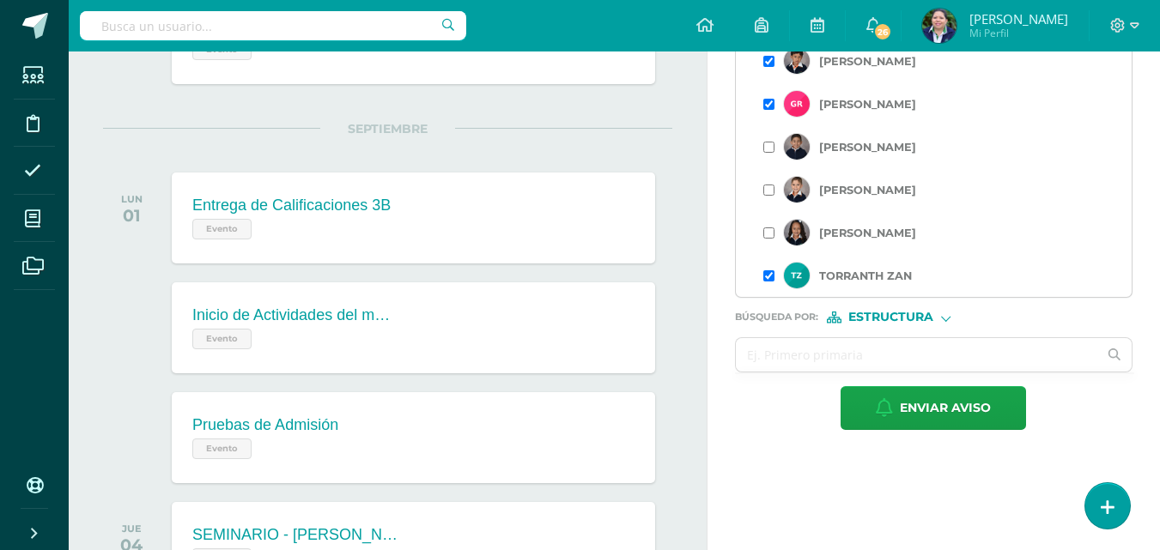
click at [768, 189] on input "checkbox" at bounding box center [768, 190] width 11 height 11
click at [774, 235] on input "checkbox" at bounding box center [768, 233] width 11 height 11
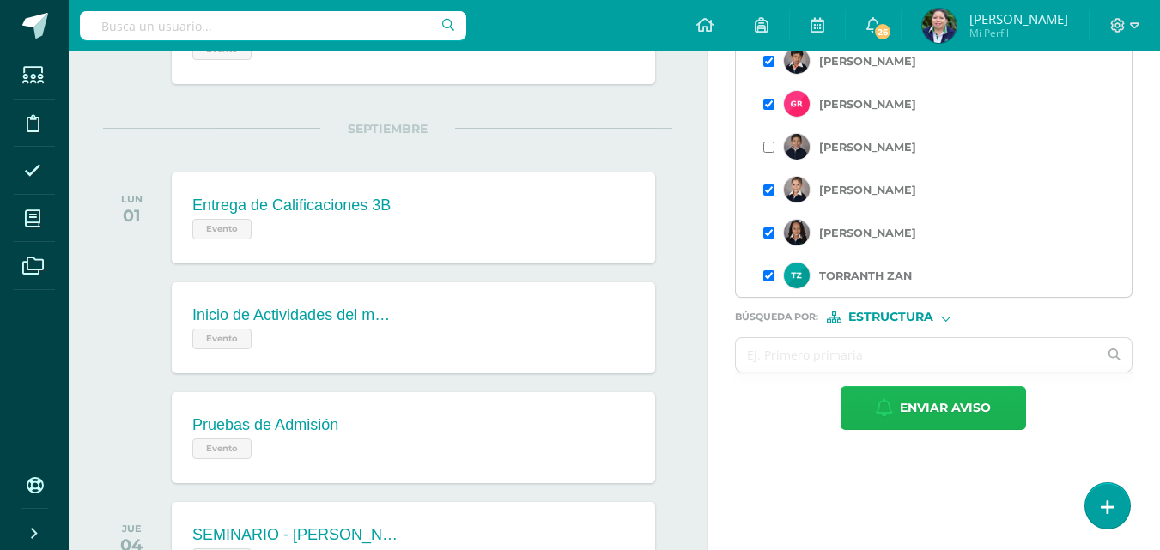
click at [942, 401] on span "Enviar aviso" at bounding box center [945, 408] width 91 height 42
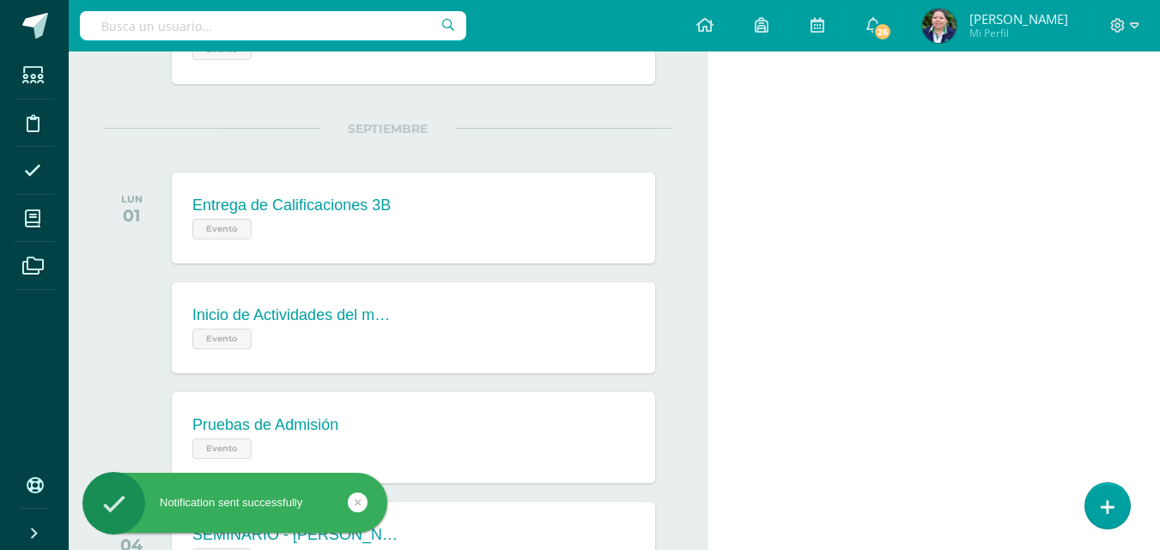
scroll to position [0, 0]
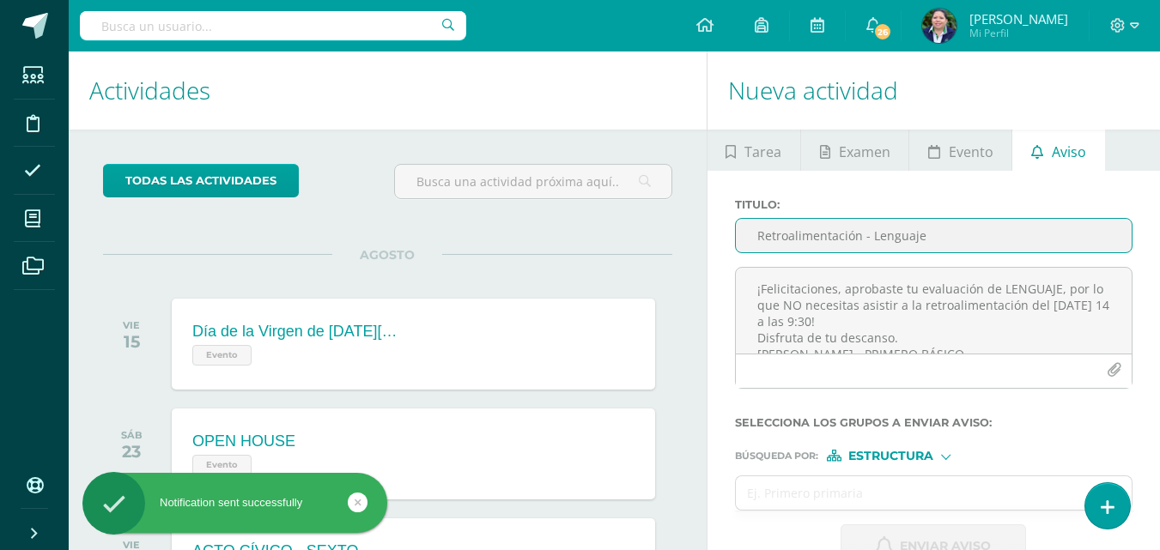
click at [842, 238] on input "Retroalimentación - Lenguaje" at bounding box center [934, 235] width 396 height 33
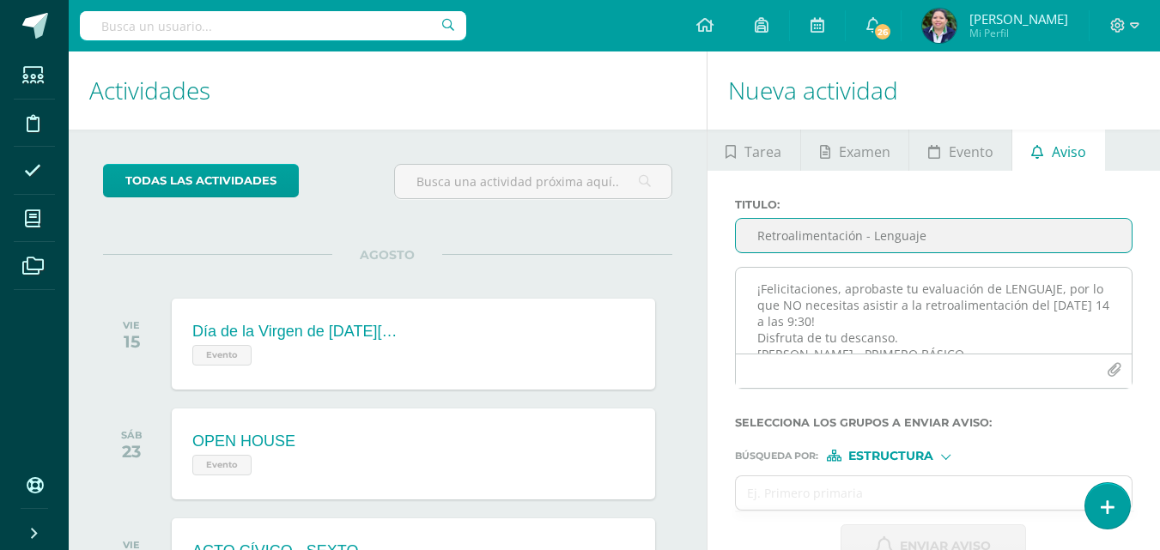
type input "Retroalimentación - Lenguaje"
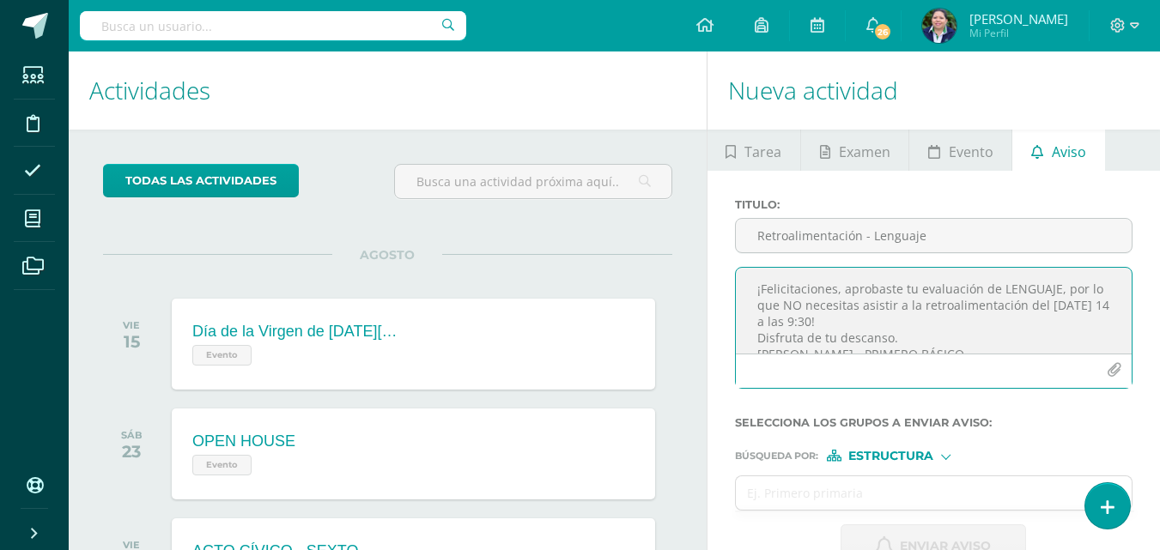
click at [837, 280] on textarea "¡Felicitaciones, aprobaste tu evaluación de LENGUAJE, por lo que NO necesitas a…" at bounding box center [934, 311] width 396 height 86
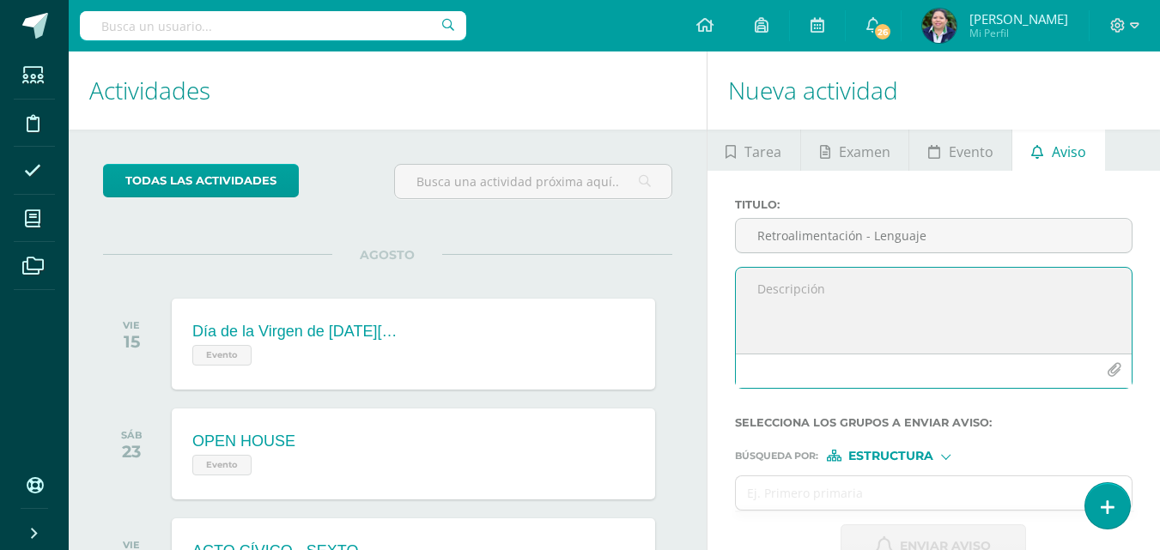
paste textarea "RETROALIMENTACIÓN - MATERIA Estimado estudiante, por este medio te informo que …"
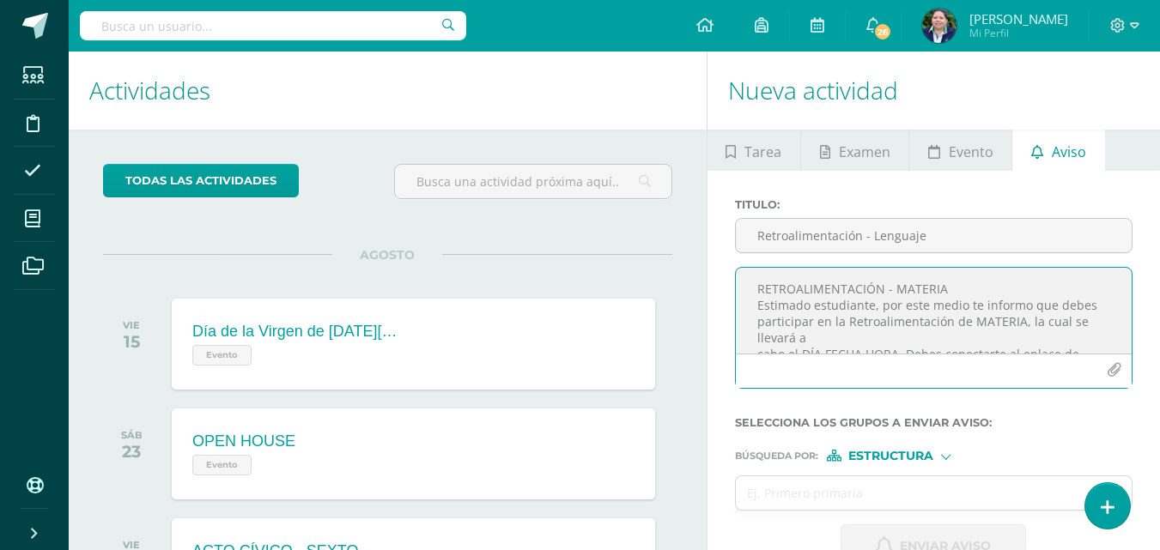
click at [948, 291] on textarea "RETROALIMENTACIÓN - MATERIA Estimado estudiante, por este medio te informo que …" at bounding box center [934, 311] width 396 height 86
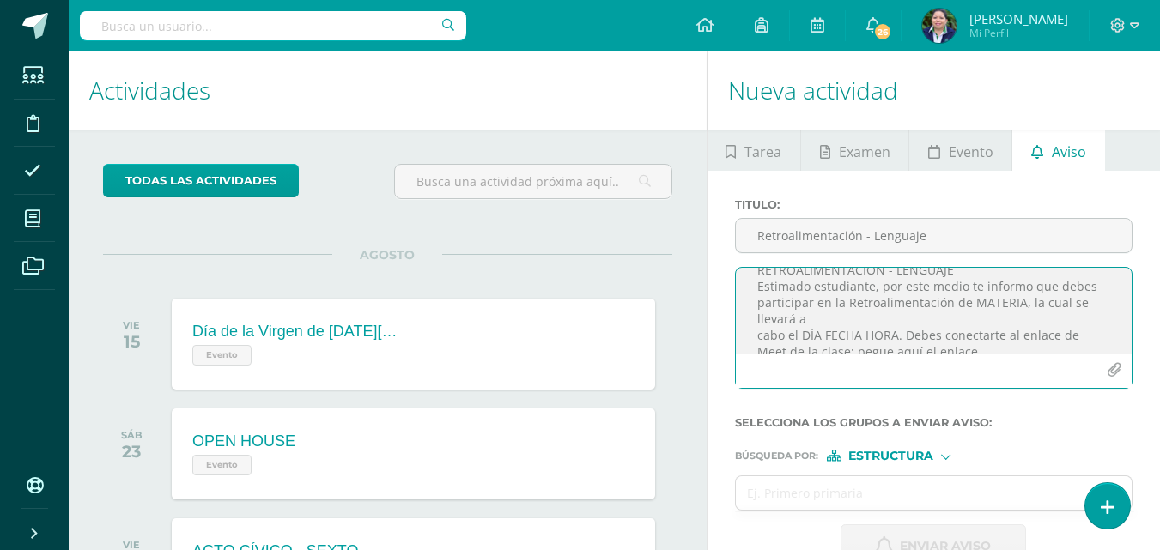
scroll to position [21, 0]
click at [1019, 302] on textarea "RETROALIMENTACIÓN - LENGUAJE Estimado estudiante, por este medio te informo que…" at bounding box center [934, 311] width 396 height 86
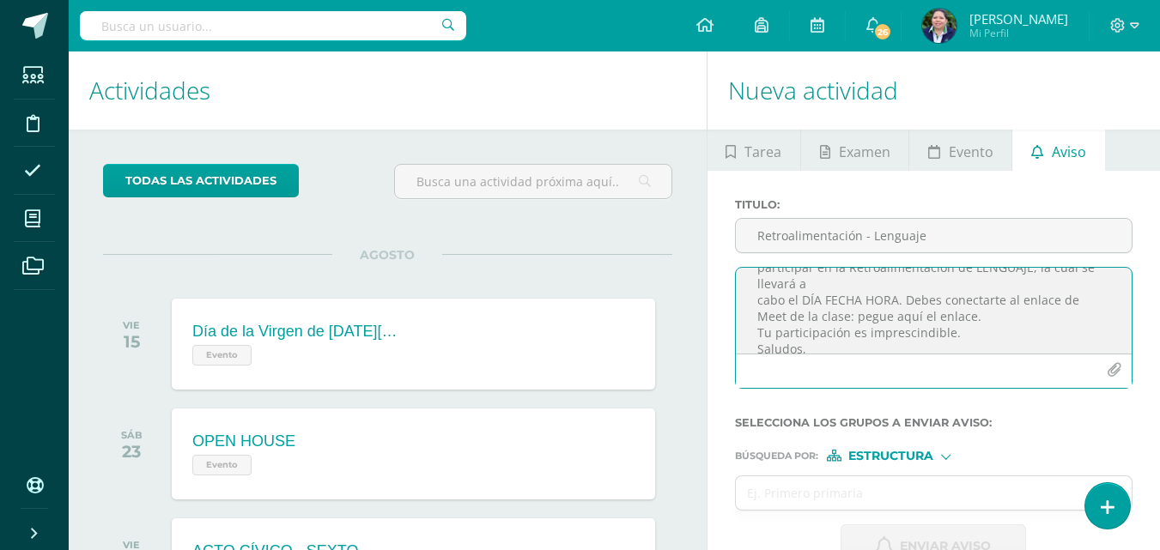
click at [819, 282] on textarea "RETROALIMENTACIÓN - LENGUAJE Estimado estudiante, por este medio te informo que…" at bounding box center [934, 311] width 396 height 86
click at [943, 300] on textarea "RETROALIMENTACIÓN - LENGUAJE Estimado estudiante, por este medio te informo que…" at bounding box center [934, 311] width 396 height 86
click at [843, 318] on textarea "RETROALIMENTACIÓN - LENGUAJE Estimado estudiante, por este medio te informo que…" at bounding box center [934, 311] width 396 height 86
click at [1024, 319] on textarea "RETROALIMENTACIÓN - LENGUAJE Estimado estudiante, por este medio te informo que…" at bounding box center [934, 311] width 396 height 86
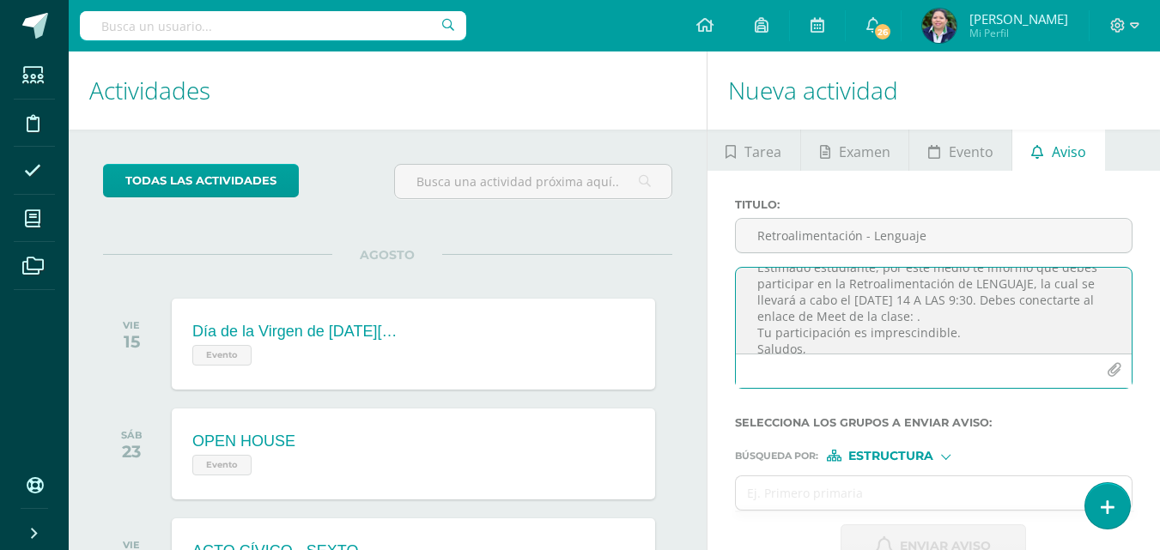
paste textarea "[URL][DOMAIN_NAME]"
click at [865, 341] on textarea "RETROALIMENTACIÓN - LENGUAJE Estimado estudiante, por este medio te informo que…" at bounding box center [934, 311] width 396 height 86
click at [879, 344] on textarea "RETROALIMENTACIÓN - LENGUAJE Estimado estudiante, por este medio te informo que…" at bounding box center [934, 311] width 396 height 86
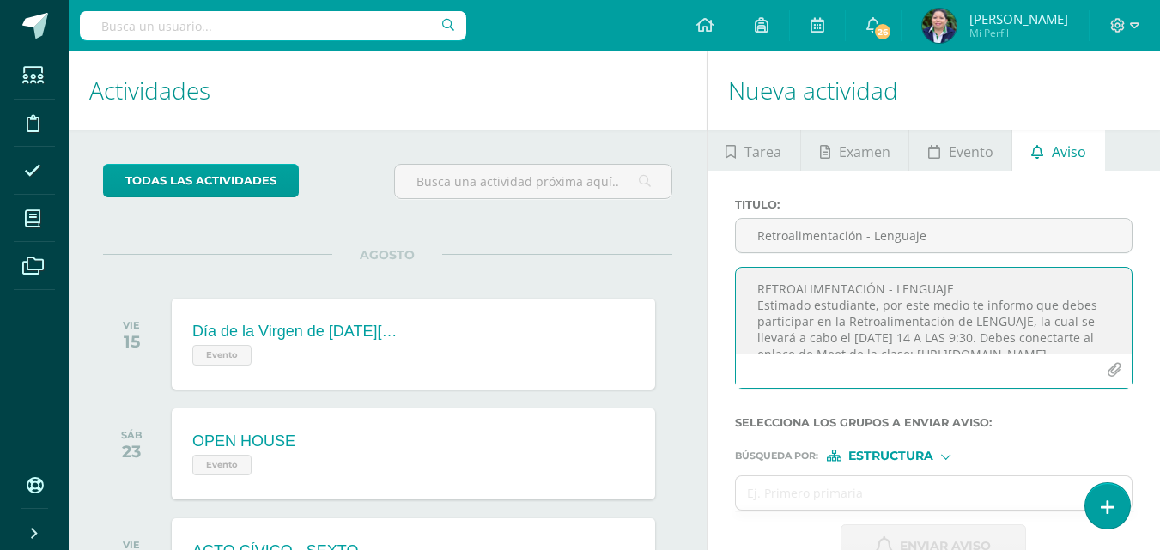
type textarea "RETROALIMENTACIÓN - LENGUAJE Estimado estudiante, por este medio te informo que…"
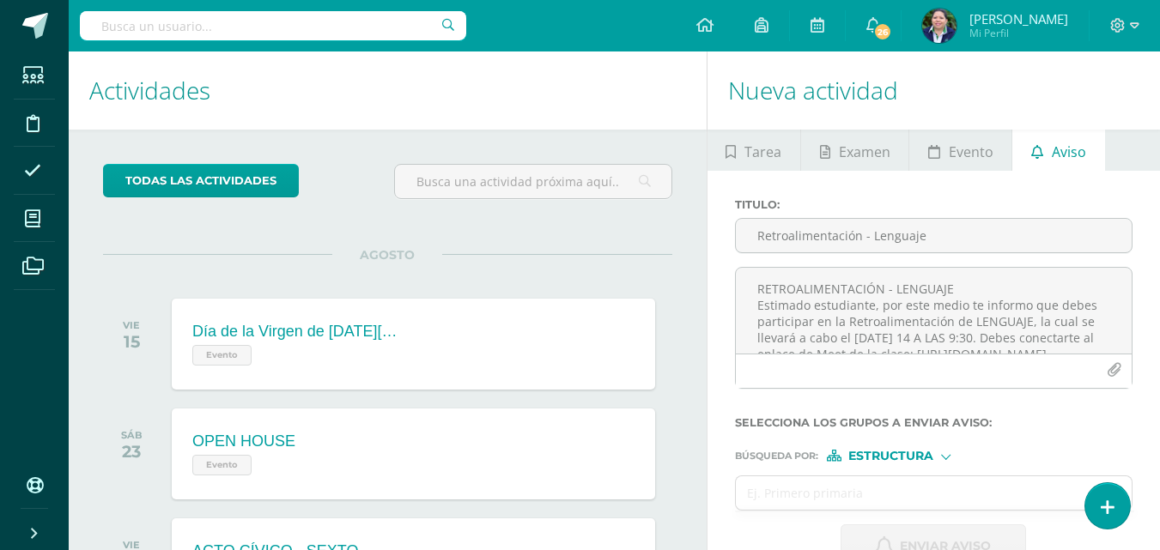
click at [920, 455] on span "Estructura" at bounding box center [890, 456] width 85 height 9
click at [983, 434] on form "Titulo : Retroalimentación - Lenguaje RETROALIMENTACIÓN - LENGUAJE Estimado est…" at bounding box center [933, 383] width 397 height 370
click at [852, 497] on input "text" at bounding box center [917, 492] width 362 height 33
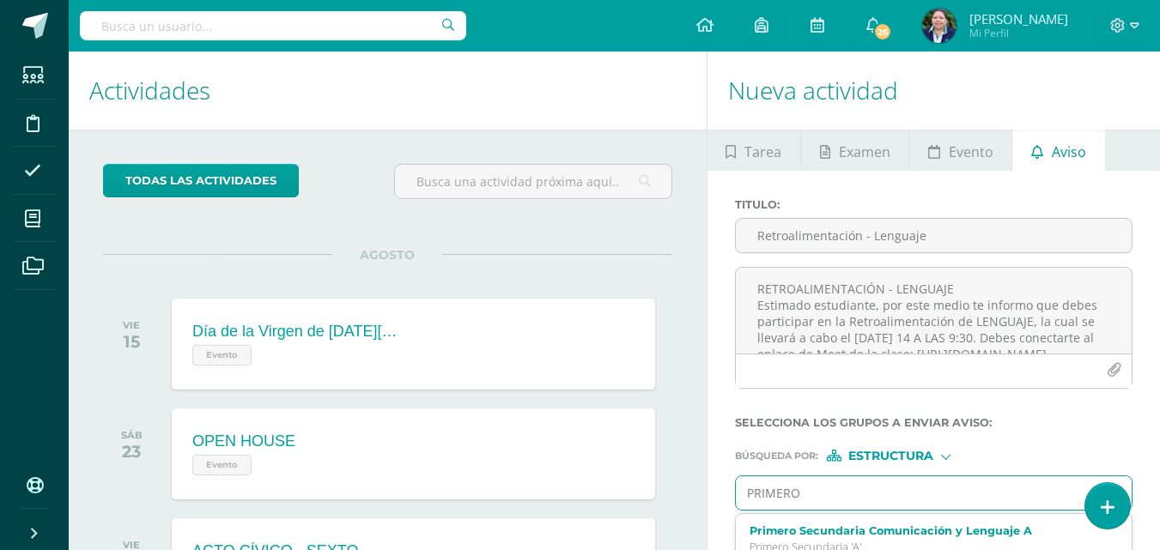
type input "PRIMERO"
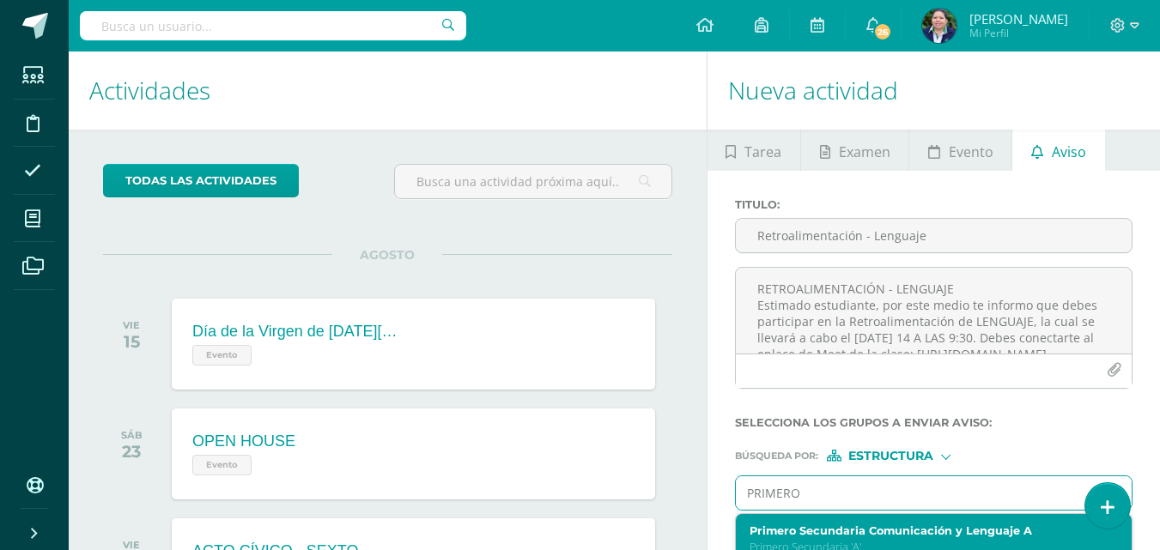
click at [860, 528] on label "Primero Secundaria Comunicación y Lenguaje A" at bounding box center [926, 531] width 354 height 13
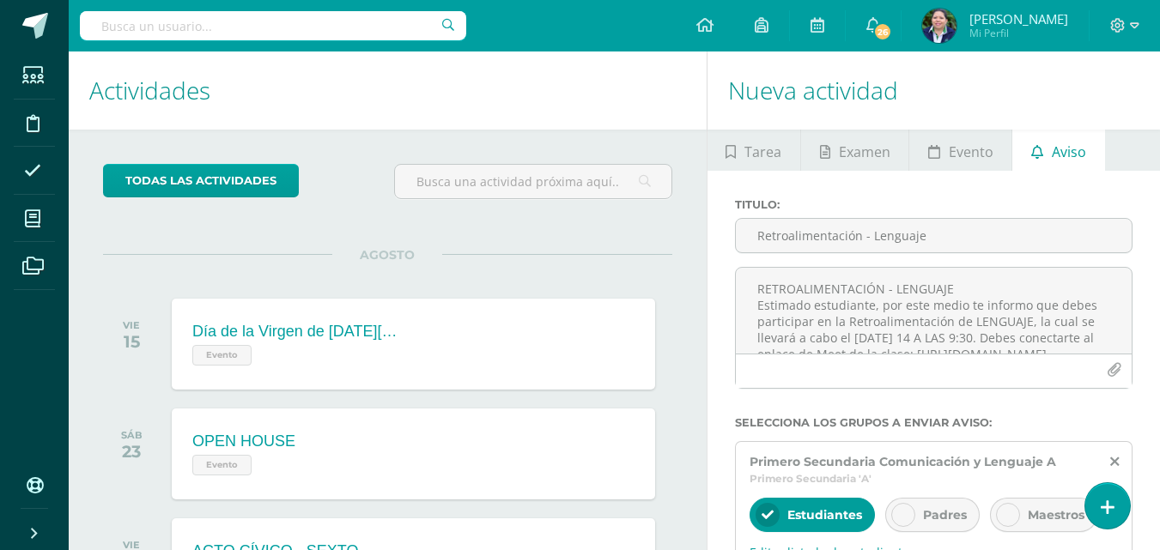
click at [899, 516] on icon at bounding box center [903, 515] width 12 height 12
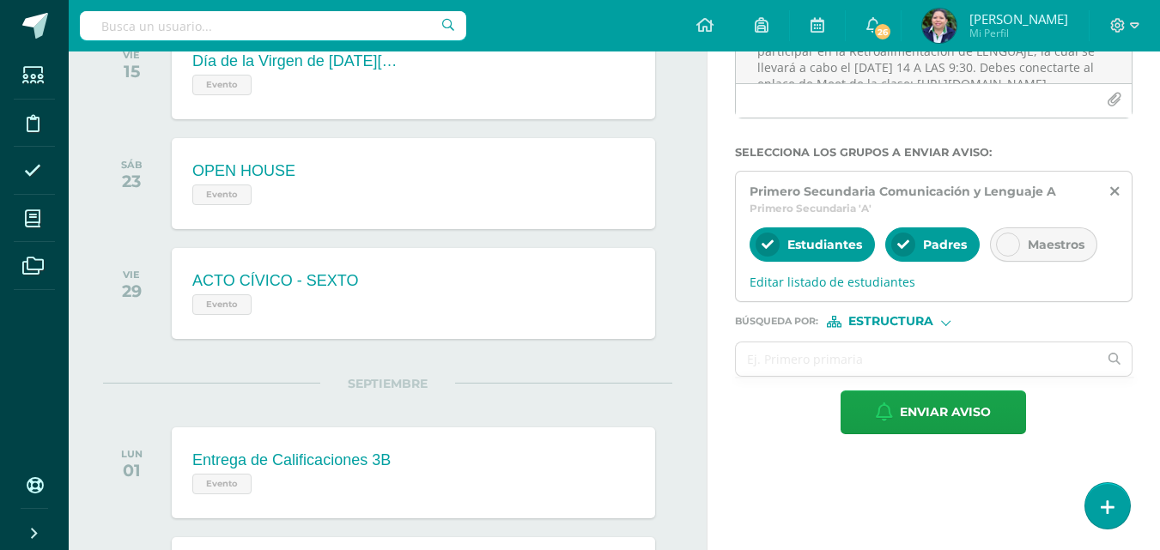
scroll to position [277, 0]
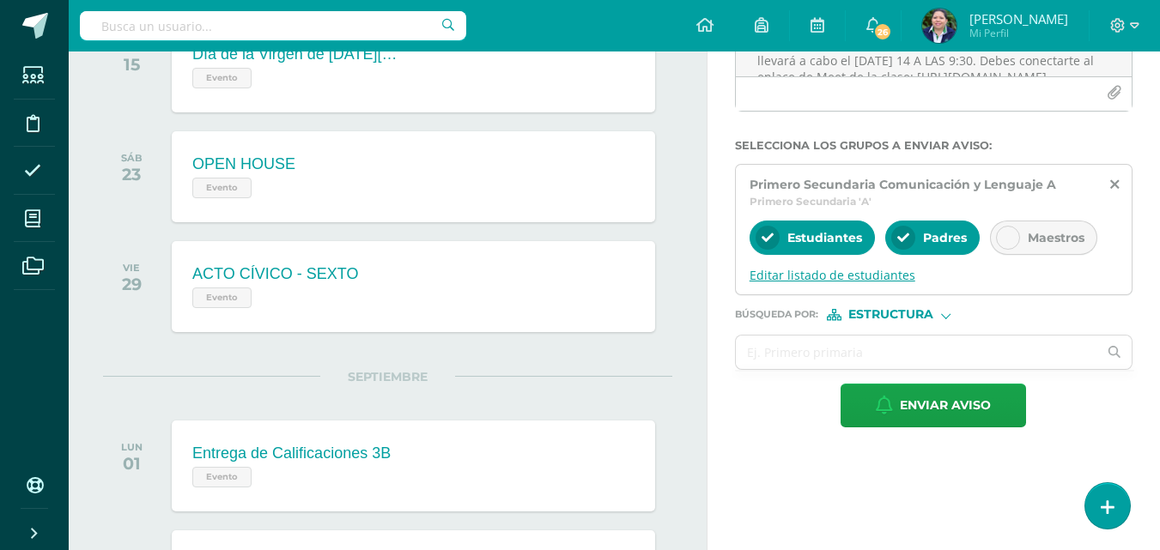
click at [855, 275] on span "Editar listado de estudiantes" at bounding box center [933, 275] width 368 height 16
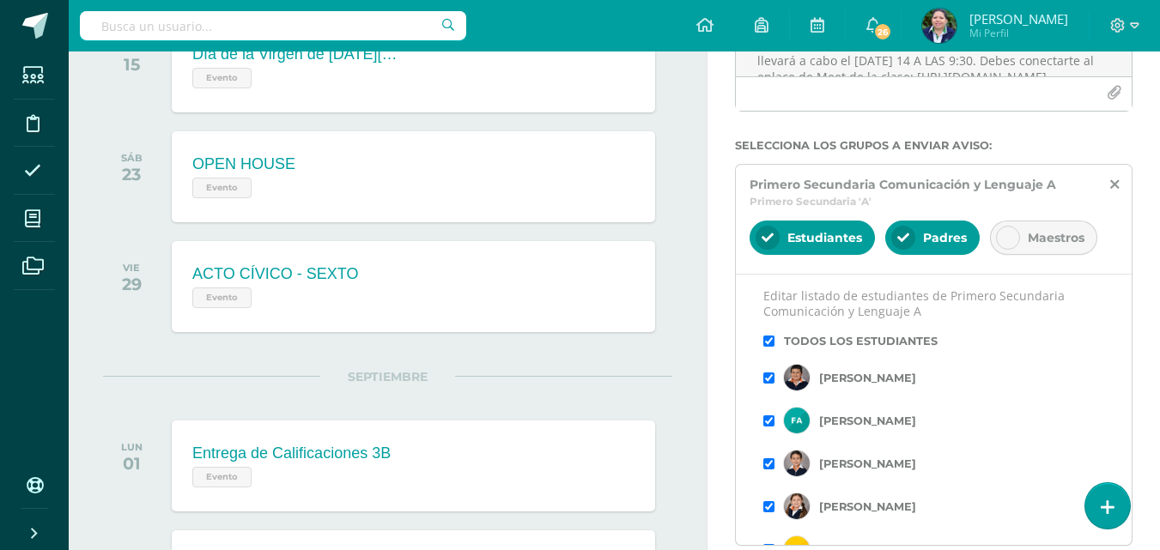
click at [764, 342] on input "checkbox" at bounding box center [768, 341] width 11 height 11
click at [763, 379] on input "checkbox" at bounding box center [768, 378] width 11 height 11
click at [766, 425] on input "checkbox" at bounding box center [768, 421] width 11 height 11
click at [767, 466] on input "checkbox" at bounding box center [768, 463] width 11 height 11
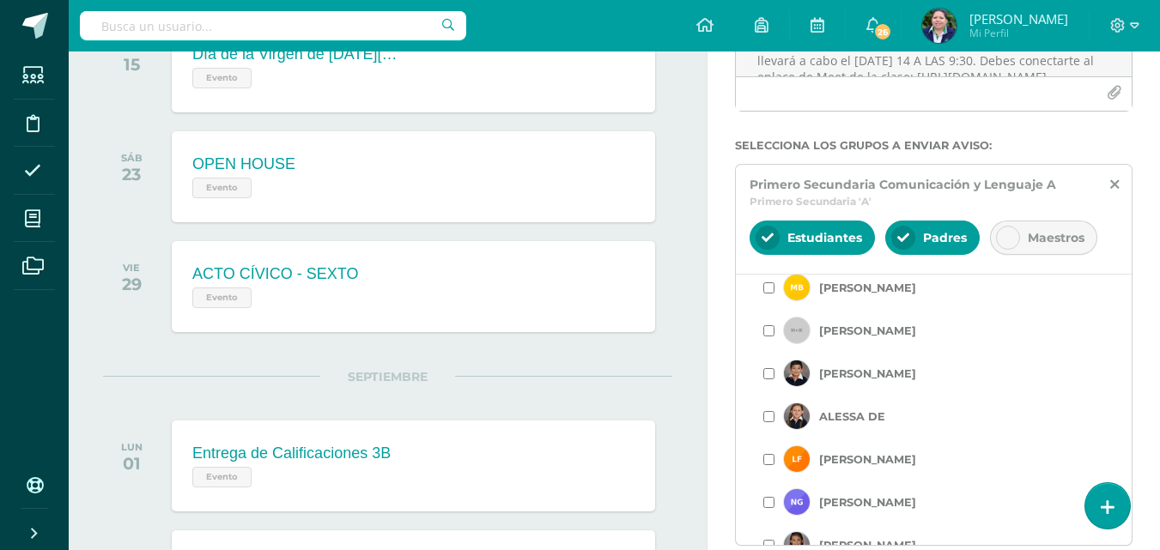
scroll to position [275, 0]
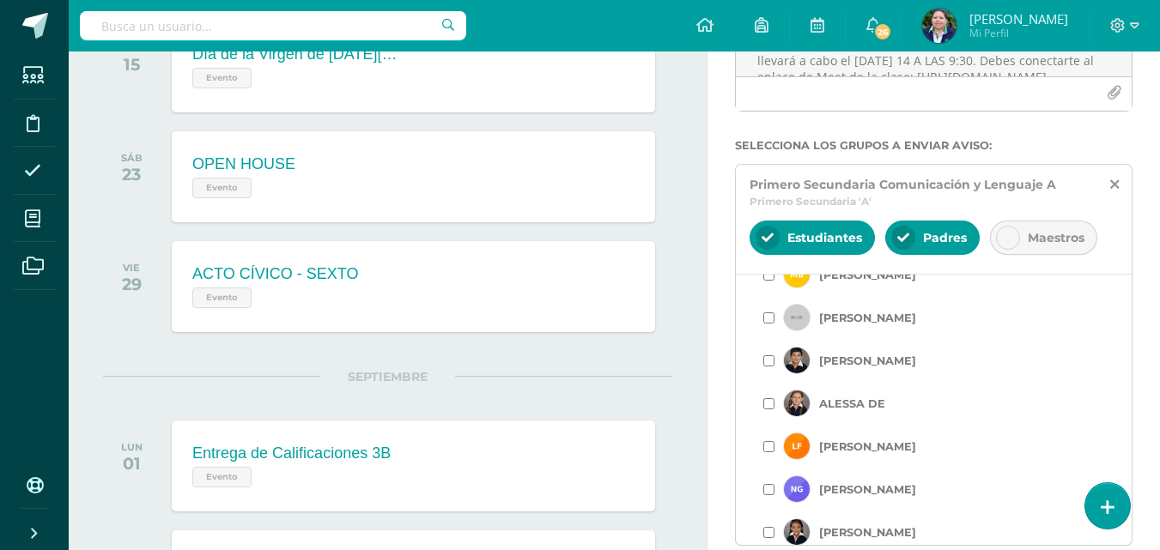
click at [768, 318] on input "checkbox" at bounding box center [768, 317] width 11 height 11
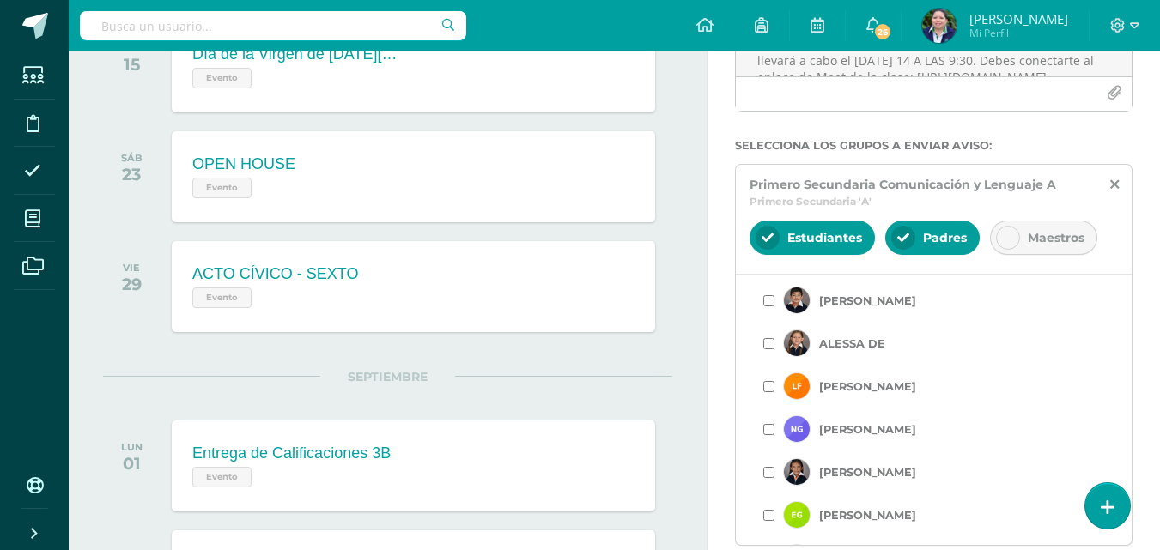
scroll to position [352, 0]
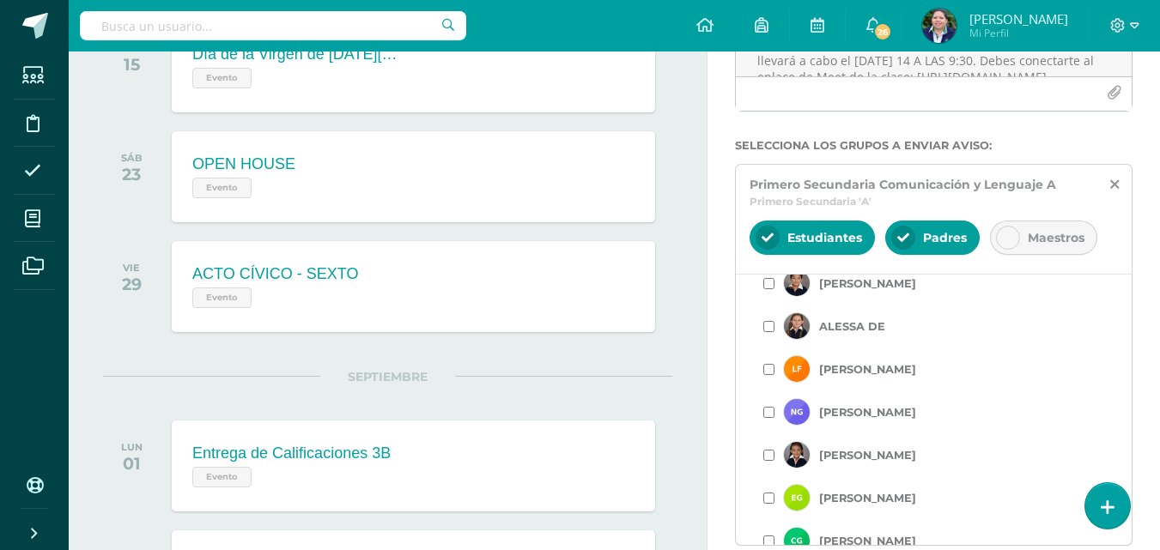
click at [768, 450] on input "checkbox" at bounding box center [768, 455] width 11 height 11
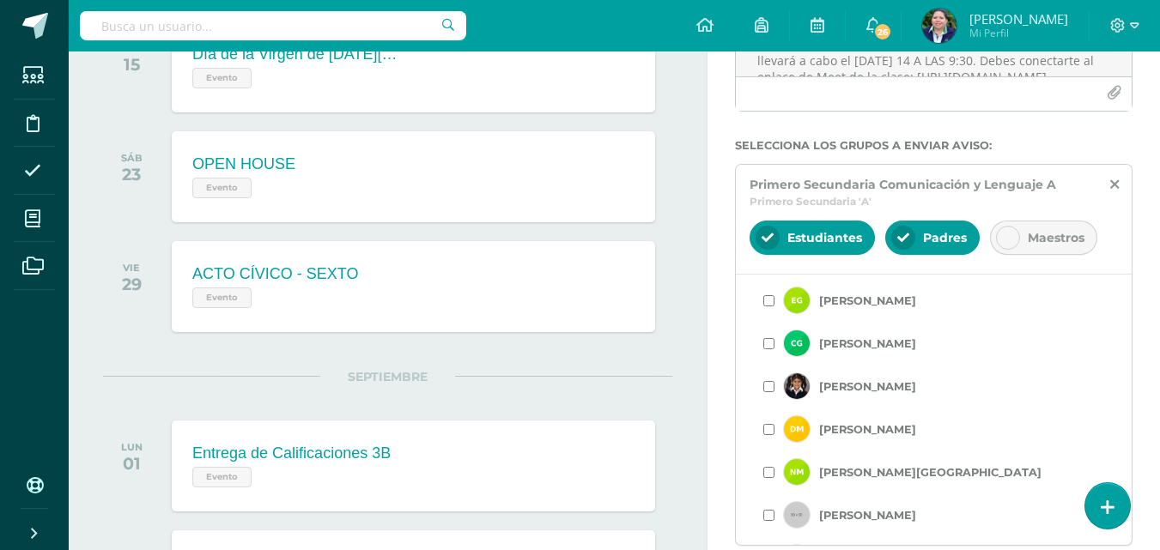
scroll to position [545, 0]
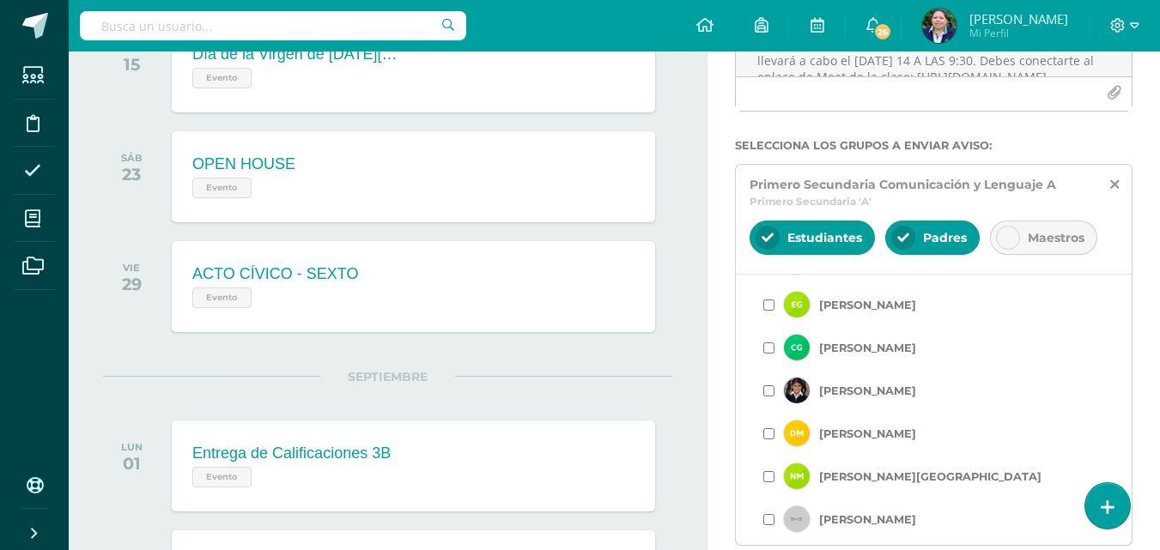
click at [763, 390] on input "checkbox" at bounding box center [768, 390] width 11 height 11
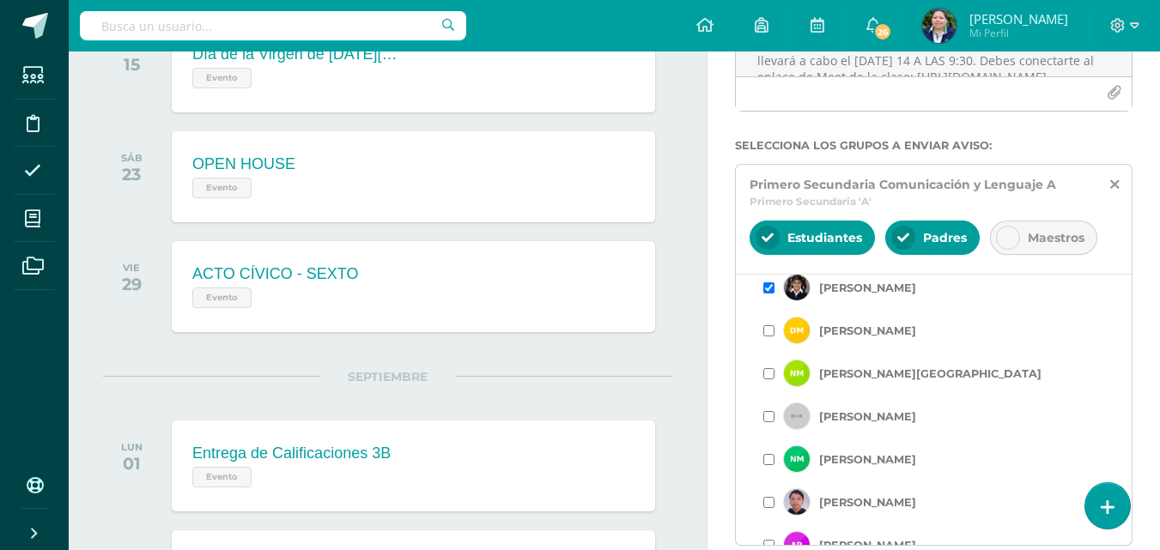
scroll to position [644, 0]
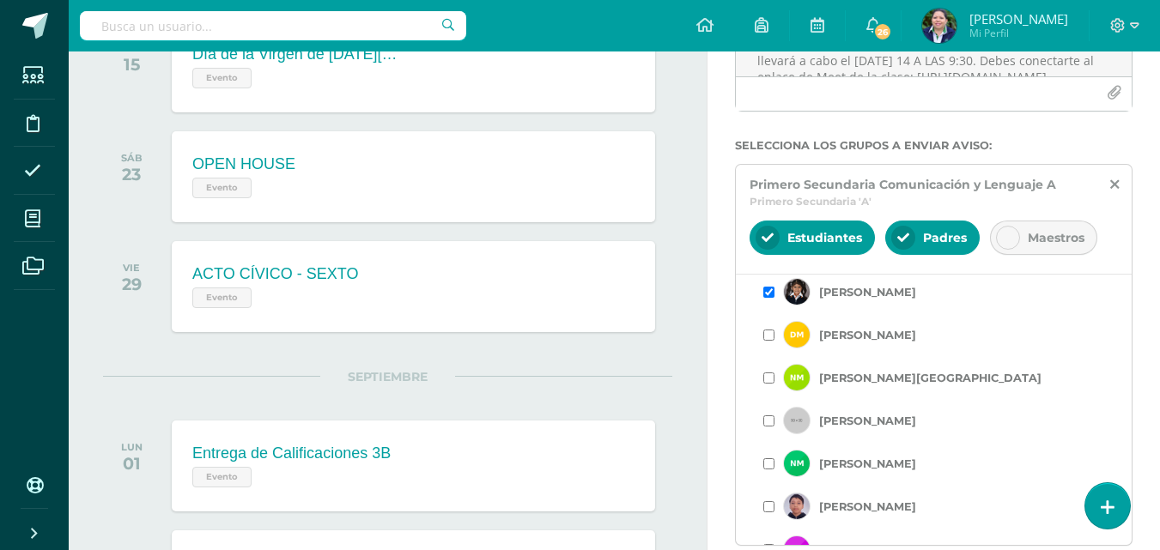
click at [763, 379] on input "checkbox" at bounding box center [768, 378] width 11 height 11
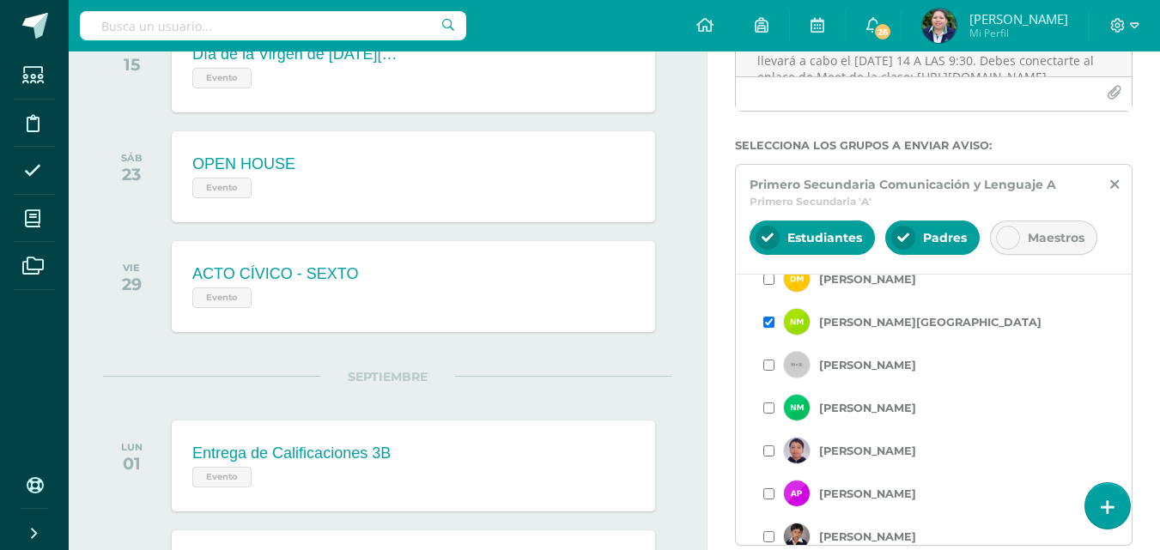
scroll to position [704, 0]
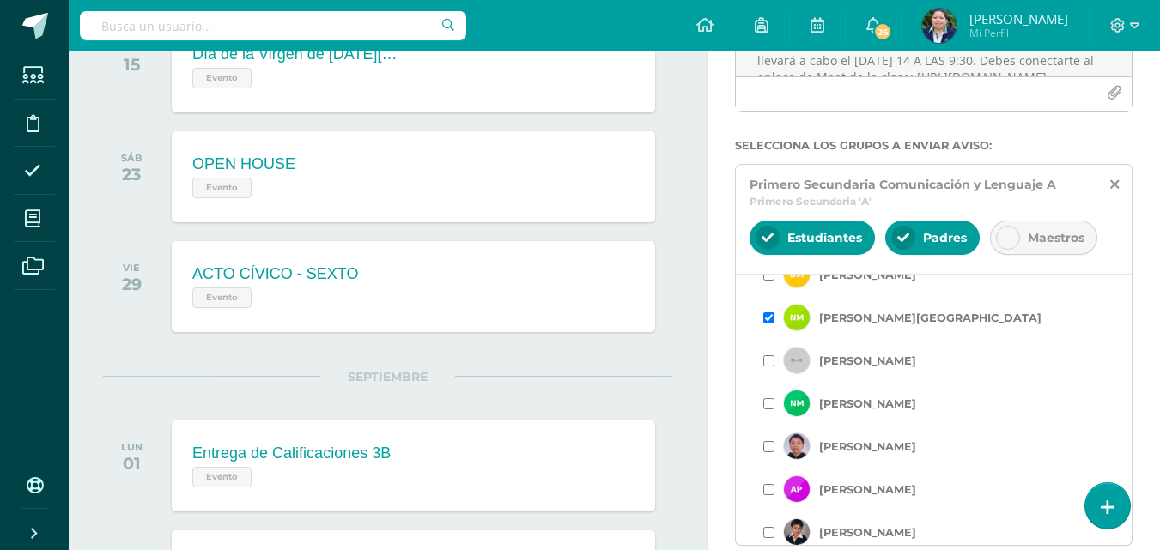
click at [766, 360] on input "checkbox" at bounding box center [768, 360] width 11 height 11
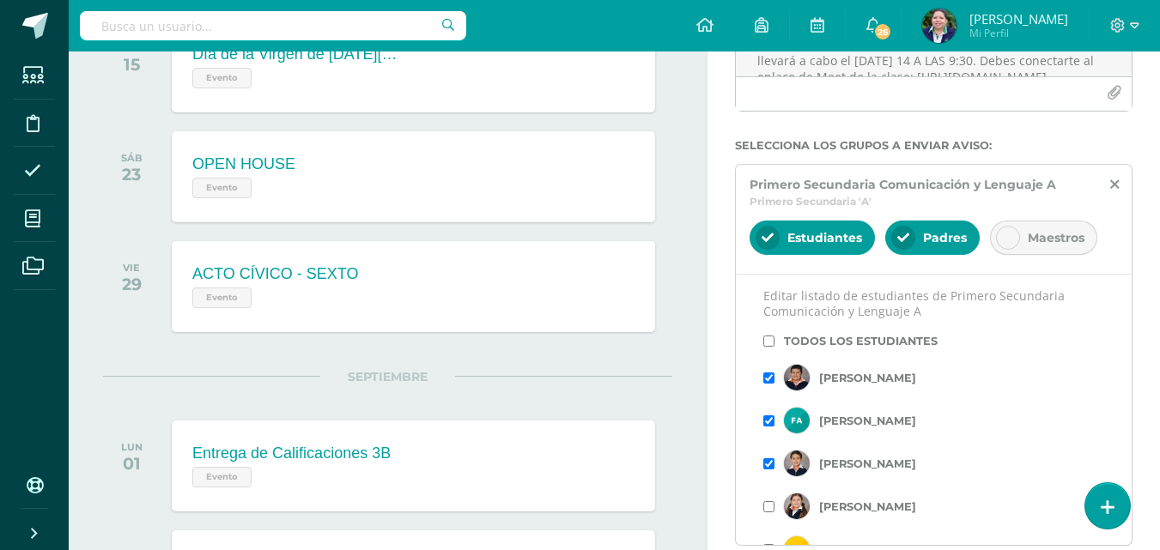
scroll to position [927, 0]
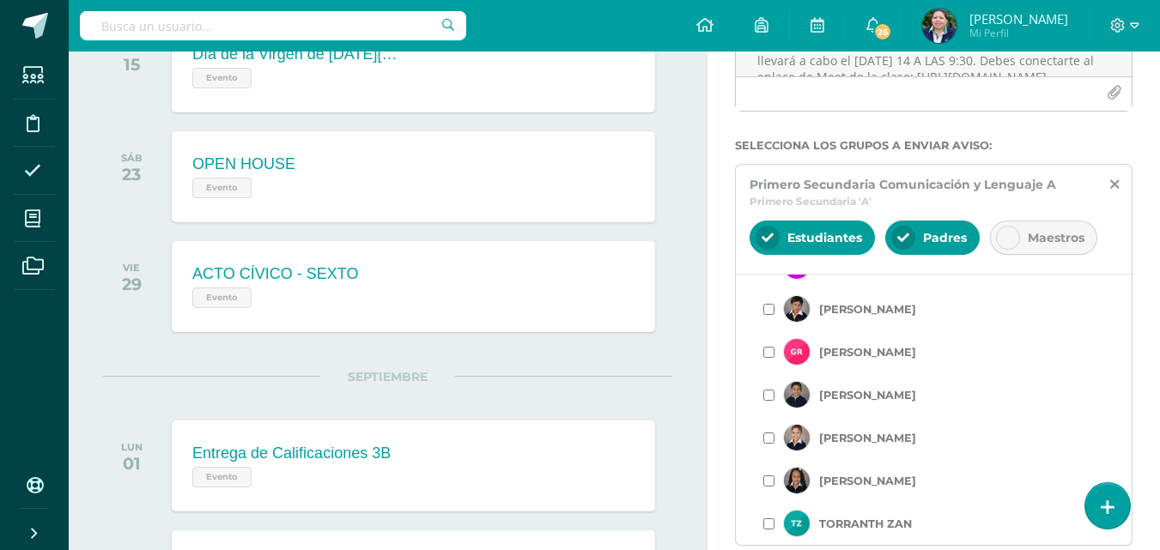
click at [764, 394] on input "checkbox" at bounding box center [768, 395] width 11 height 11
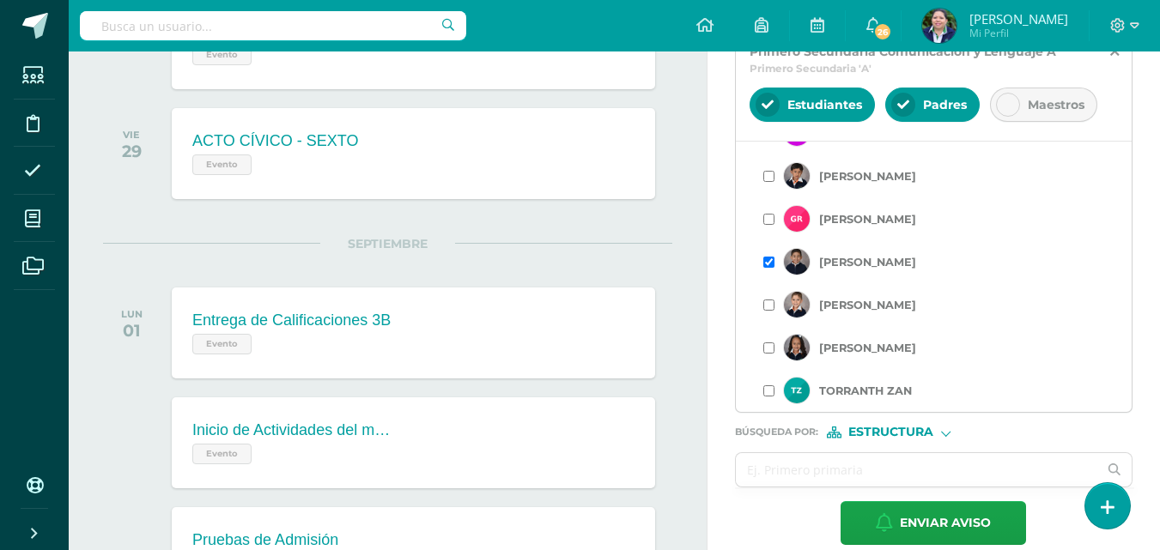
scroll to position [471, 0]
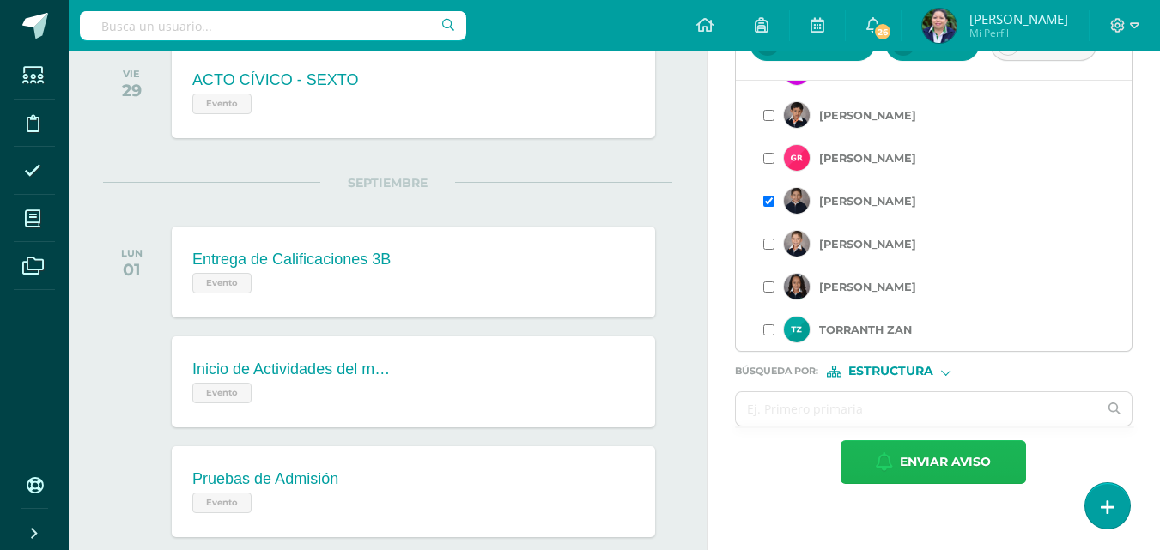
click at [937, 458] on span "Enviar aviso" at bounding box center [945, 462] width 91 height 42
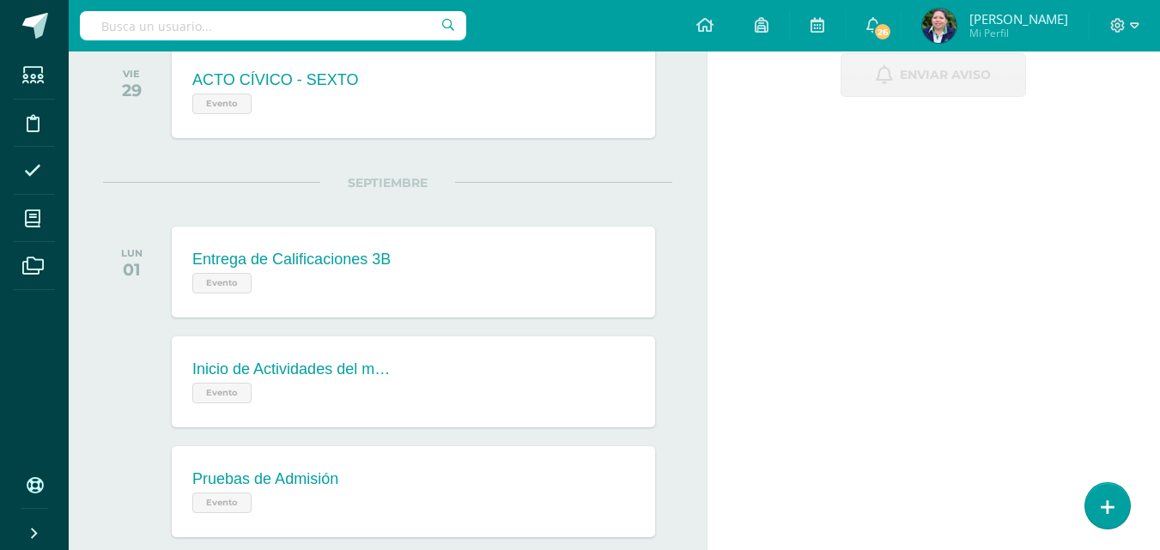
scroll to position [0, 0]
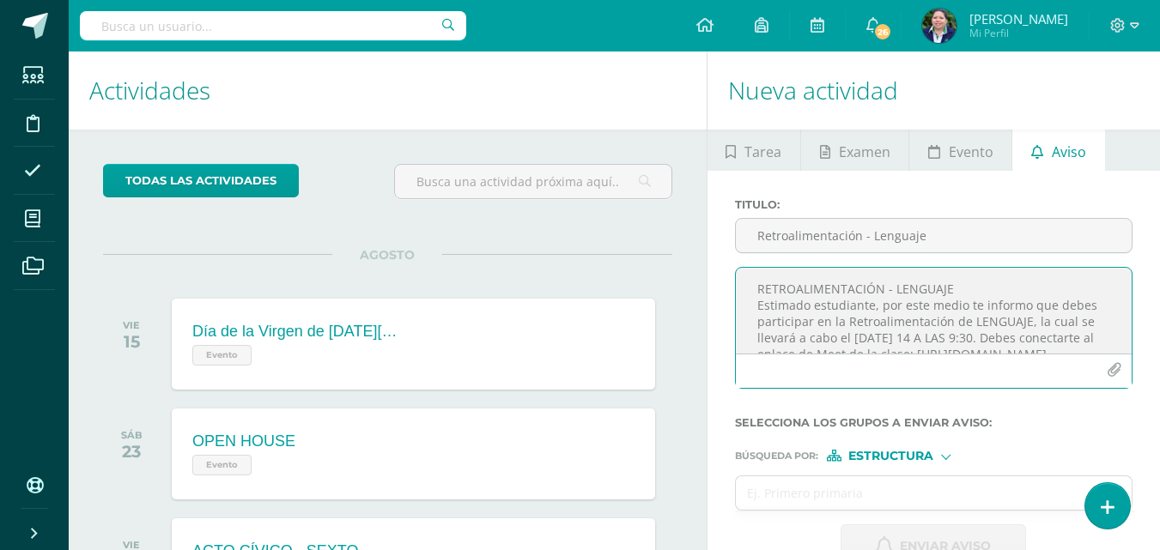
click at [773, 292] on textarea "RETROALIMENTACIÓN - LENGUAJE Estimado estudiante, por este medio te informo que…" at bounding box center [934, 311] width 396 height 86
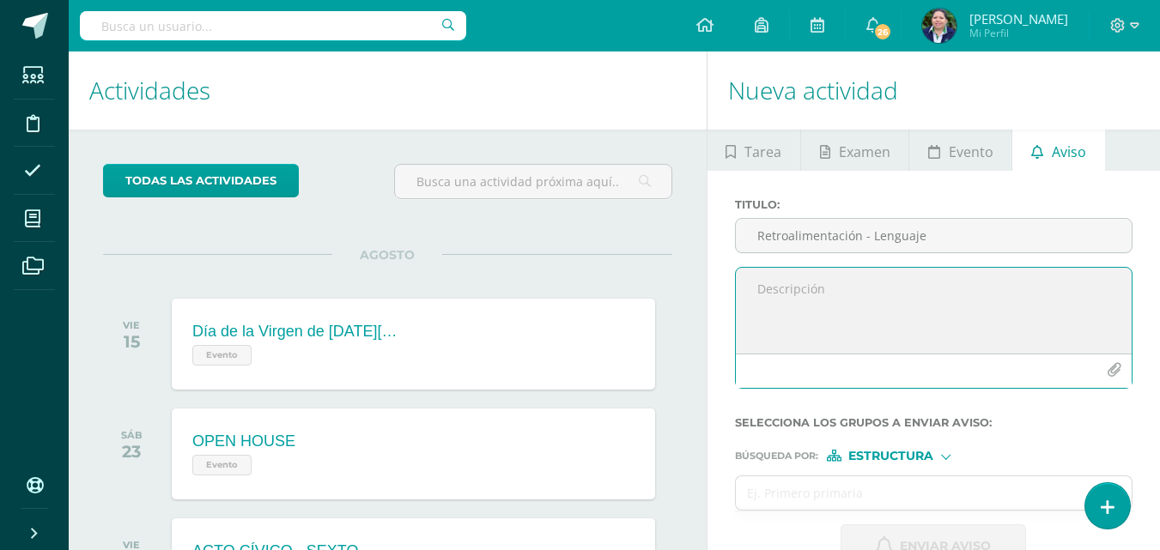
paste textarea "[URL][DOMAIN_NAME]"
type textarea "h"
paste textarea "¡Felicitaciones, aprobaste tu evaluación de MATERIA, por lo que NO necesitas as…"
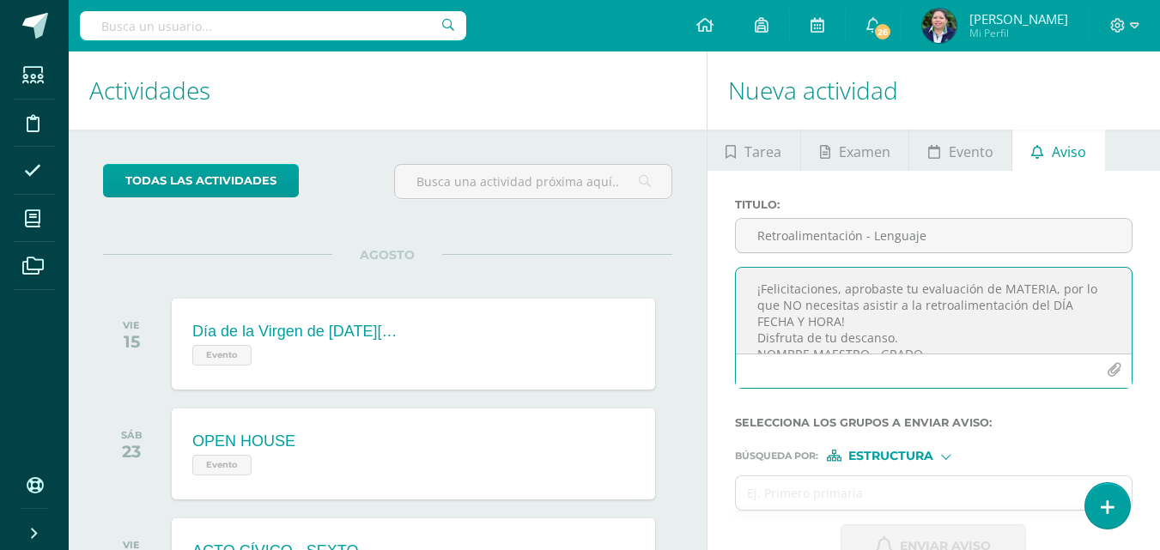
scroll to position [9, 0]
click at [1047, 281] on textarea "¡Felicitaciones, aprobaste tu evaluación de MATERIA, por lo que NO necesitas as…" at bounding box center [934, 311] width 396 height 86
click at [1059, 298] on textarea "¡Felicitaciones, aprobaste tu evaluación de LENGUAJE, por lo que NO necesitas a…" at bounding box center [934, 311] width 396 height 86
click at [838, 312] on textarea "¡Felicitaciones, aprobaste tu evaluación de LENGUAJE, por lo que NO necesitas a…" at bounding box center [934, 311] width 396 height 86
click at [1061, 304] on textarea "¡Felicitaciones, aprobaste tu evaluación de LENGUAJE, por lo que NO necesitas a…" at bounding box center [934, 311] width 396 height 86
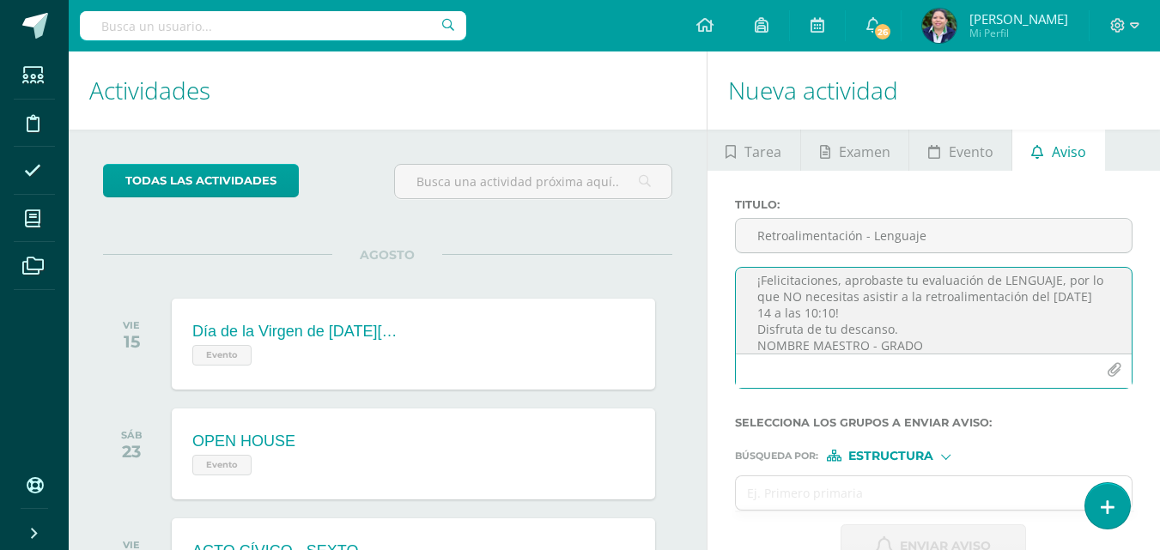
click at [848, 317] on textarea "¡Felicitaciones, aprobaste tu evaluación de LENGUAJE, por lo que NO necesitas a…" at bounding box center [934, 311] width 396 height 86
click at [1098, 291] on textarea "¡Felicitaciones, aprobaste tu evaluación de LENGUAJE, por lo que NO necesitas a…" at bounding box center [934, 311] width 396 height 86
click at [846, 306] on textarea "¡Felicitaciones, aprobaste tu evaluación de LENGUAJE, por lo que NO necesitas a…" at bounding box center [934, 311] width 396 height 86
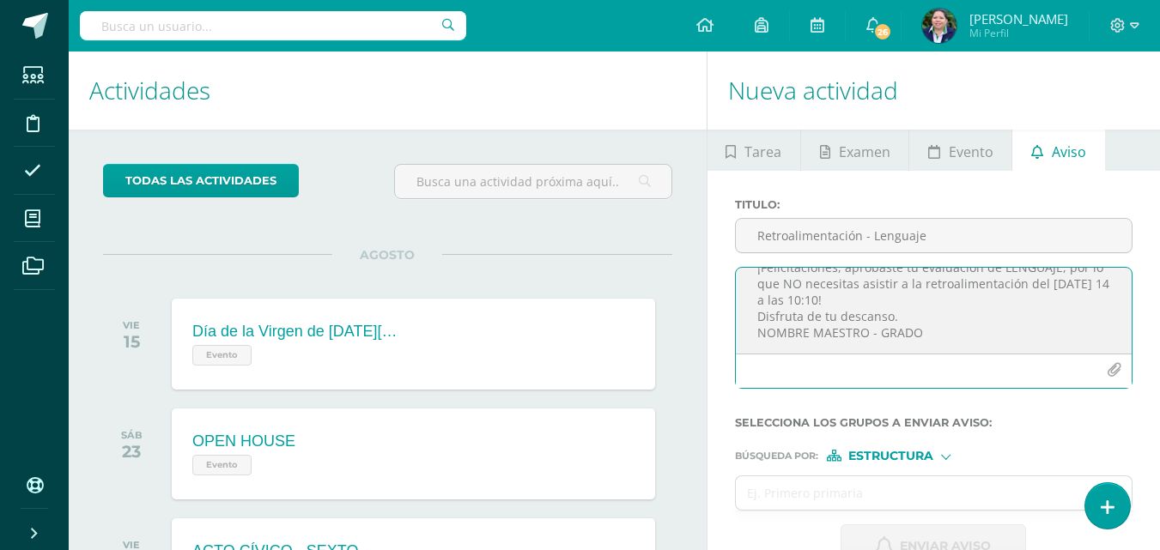
click at [867, 332] on textarea "¡Felicitaciones, aprobaste tu evaluación de LENGUAJE, por lo que NO necesitas a…" at bounding box center [934, 311] width 396 height 86
click at [880, 333] on textarea "¡Felicitaciones, aprobaste tu evaluación de LENGUAJE, por lo que NO necesitas a…" at bounding box center [934, 311] width 396 height 86
type textarea "¡Felicitaciones, aprobaste tu evaluación de LENGUAJE, por lo que NO necesitas a…"
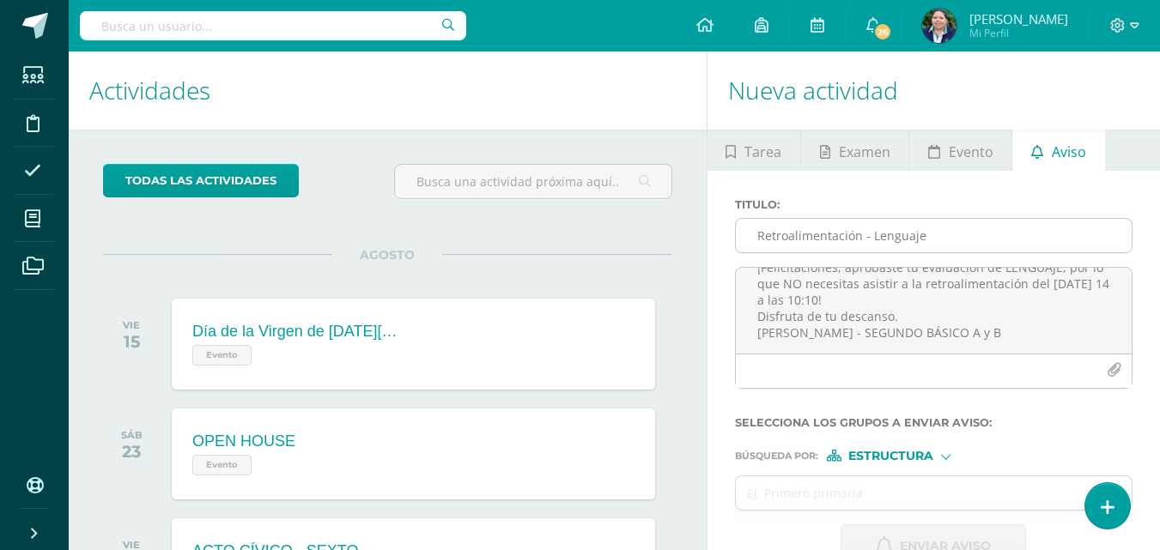
drag, startPoint x: 978, startPoint y: 213, endPoint x: 971, endPoint y: 224, distance: 13.1
click at [971, 224] on div "Titulo : Retroalimentación - Lenguaje" at bounding box center [933, 232] width 411 height 69
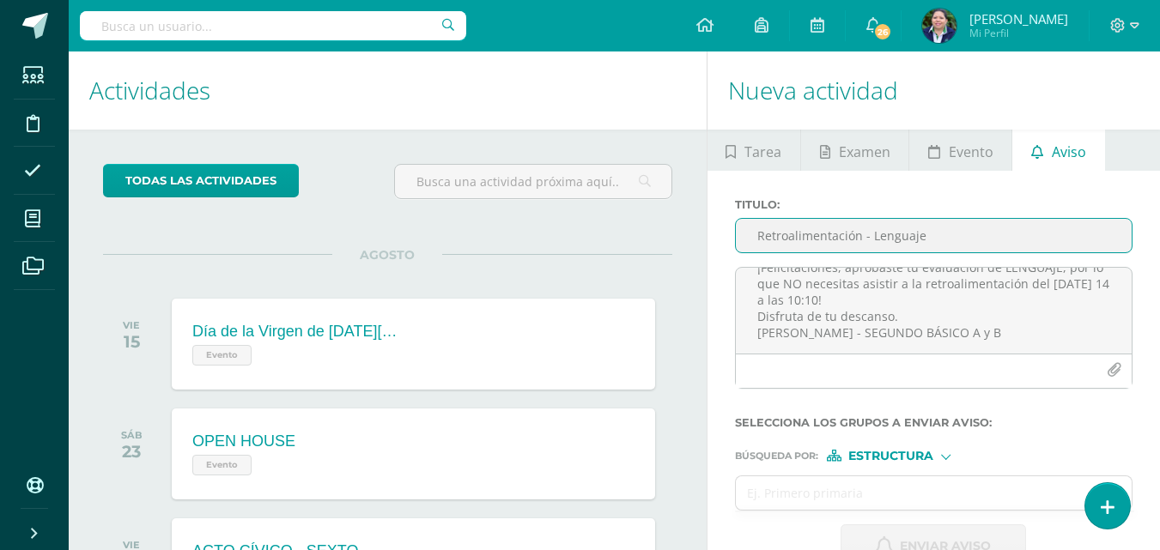
click at [971, 224] on input "Retroalimentación - Lenguaje" at bounding box center [934, 235] width 396 height 33
click at [762, 234] on input "rETROALIMENTACIÓN DE LENGUAJE" at bounding box center [934, 235] width 396 height 33
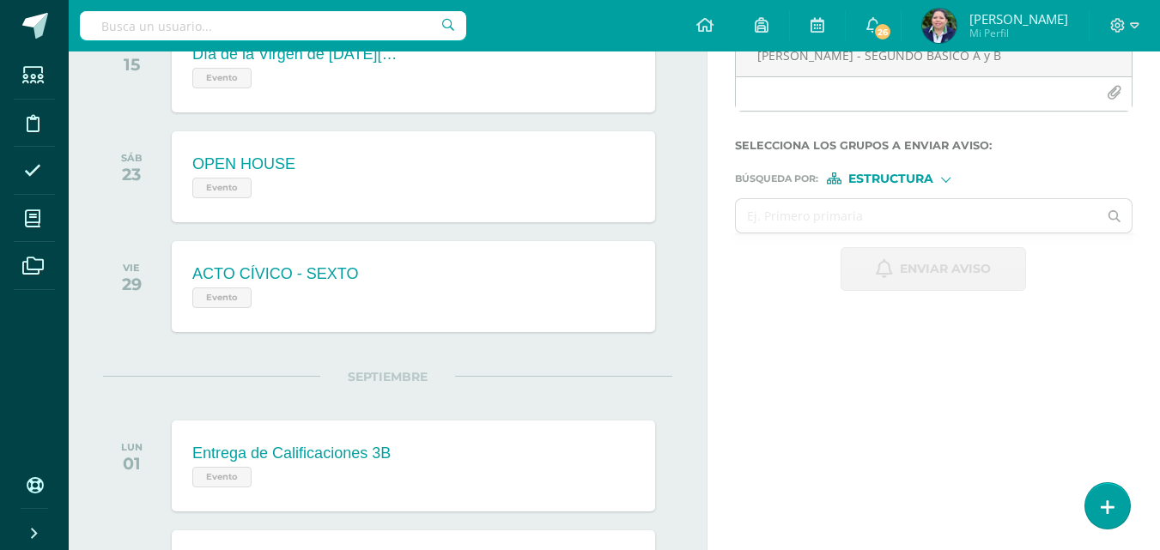
scroll to position [370, 0]
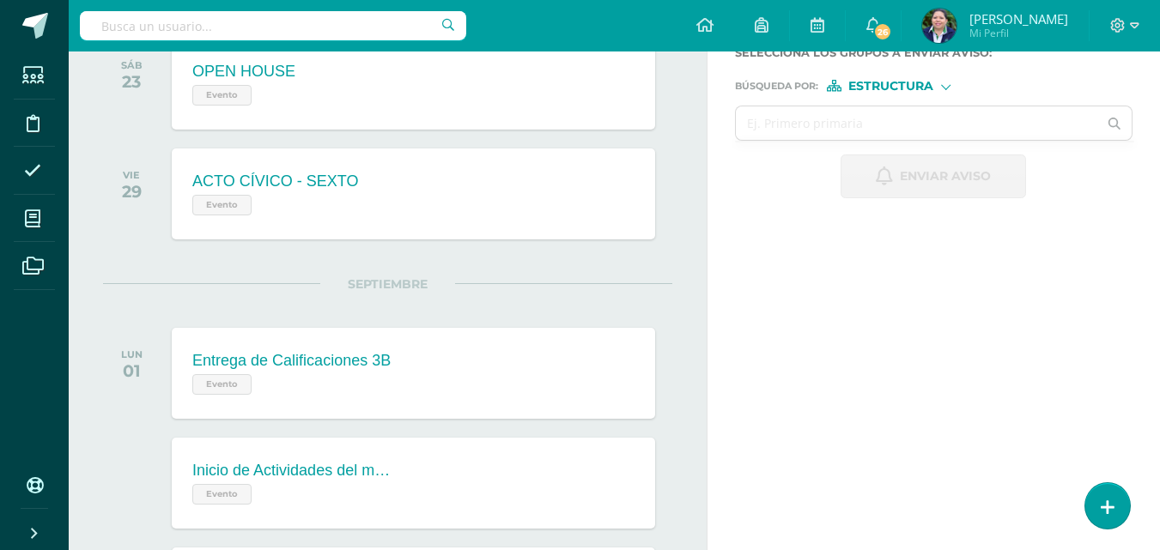
type input "RETROALIMENTACIÓN DE LENGUAJE"
click at [925, 88] on span "Estructura" at bounding box center [890, 86] width 85 height 9
click at [792, 125] on input "text" at bounding box center [917, 122] width 362 height 33
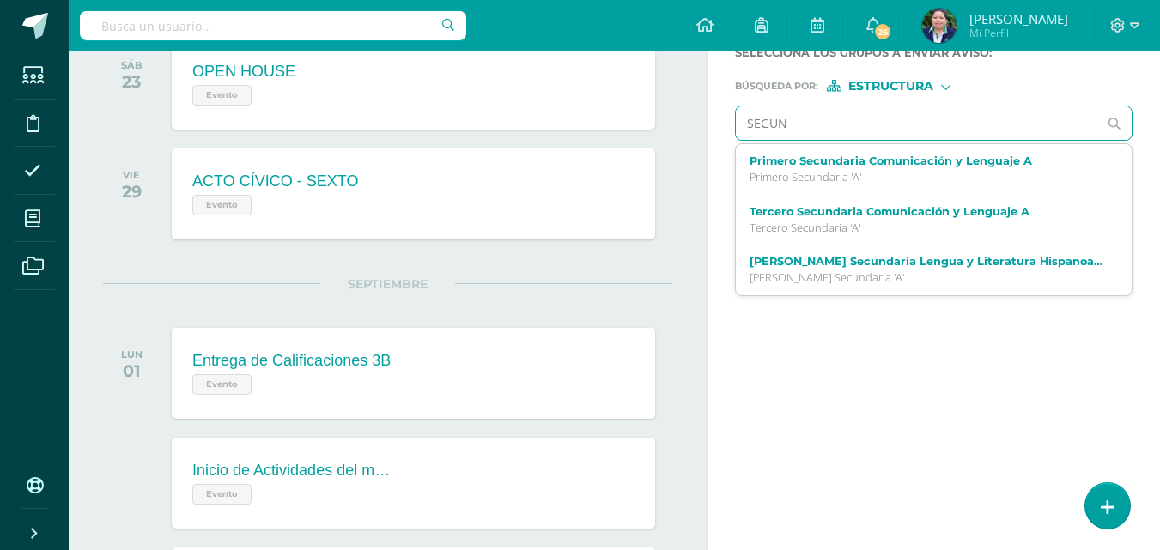
type input "SEGUND"
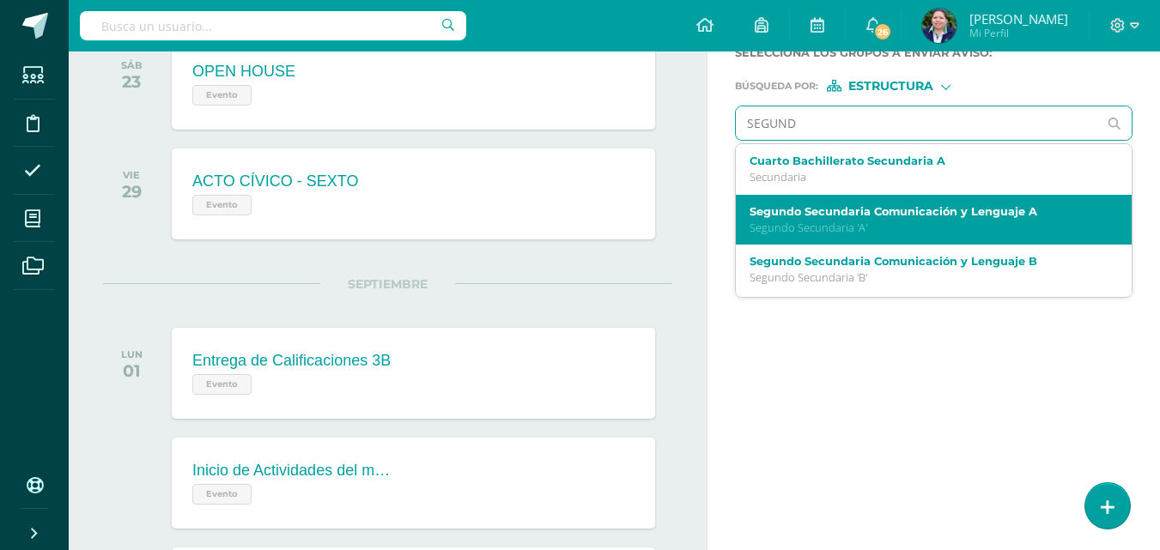
click at [813, 210] on label "Segundo Secundaria Comunicación y Lenguaje A" at bounding box center [926, 211] width 354 height 13
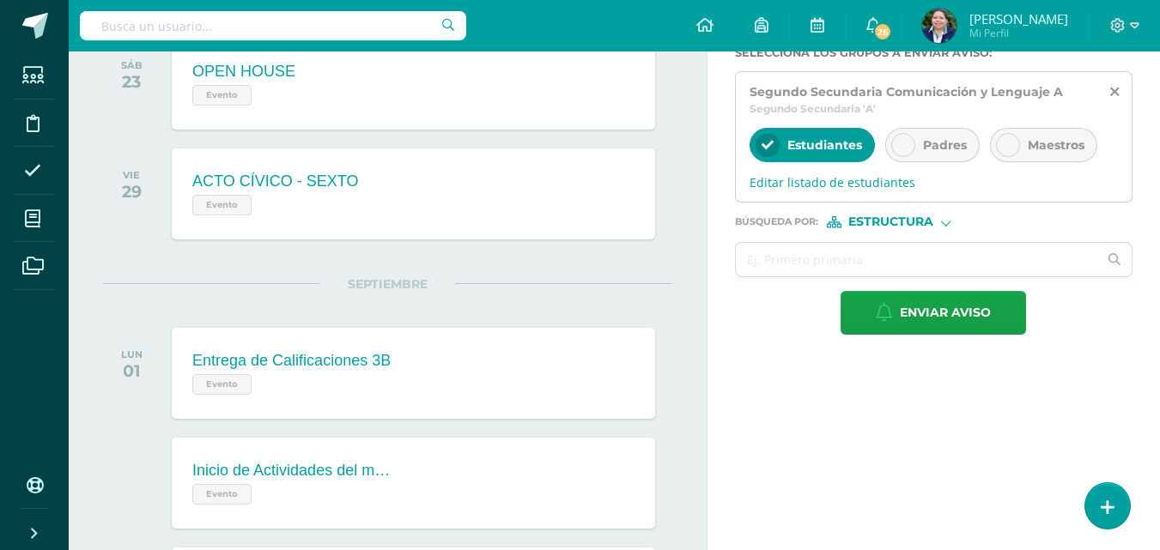
click at [897, 149] on icon at bounding box center [903, 145] width 12 height 12
click at [826, 185] on span "Editar listado de estudiantes" at bounding box center [933, 182] width 368 height 16
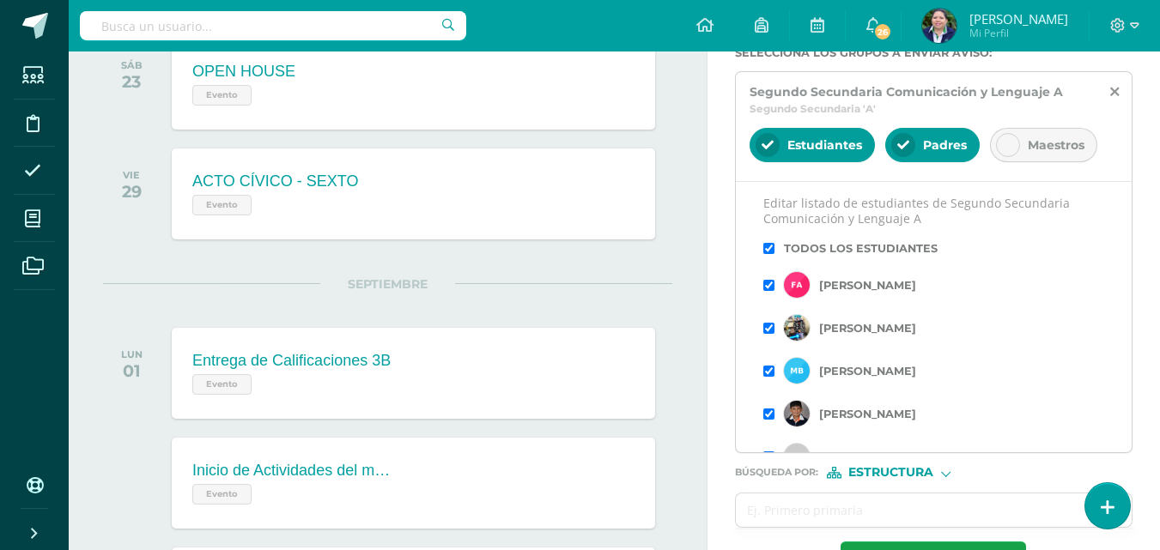
scroll to position [40, 0]
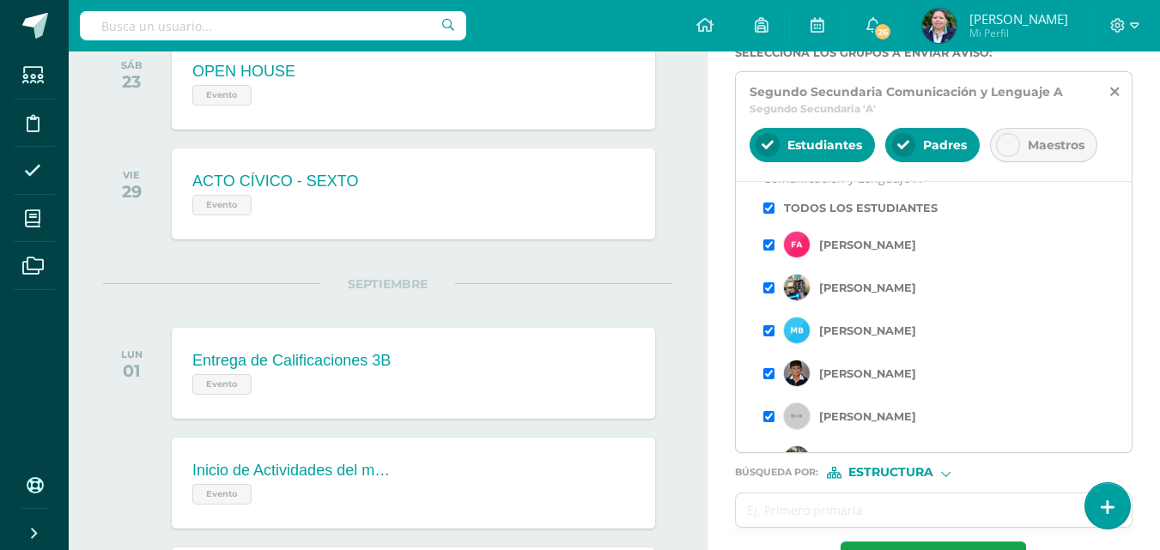
click at [765, 330] on input "checkbox" at bounding box center [768, 330] width 11 height 11
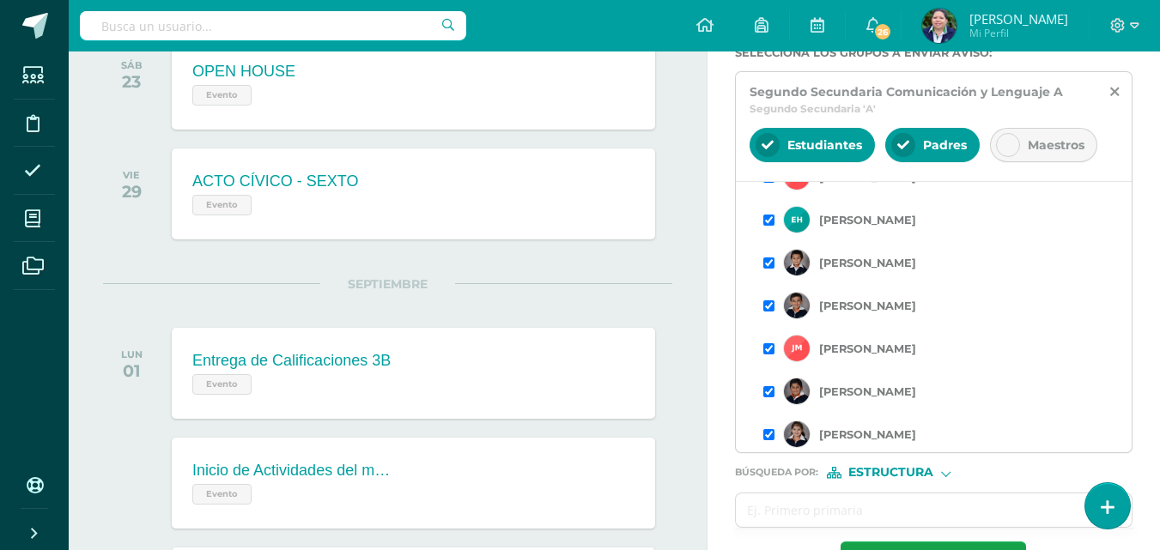
scroll to position [497, 0]
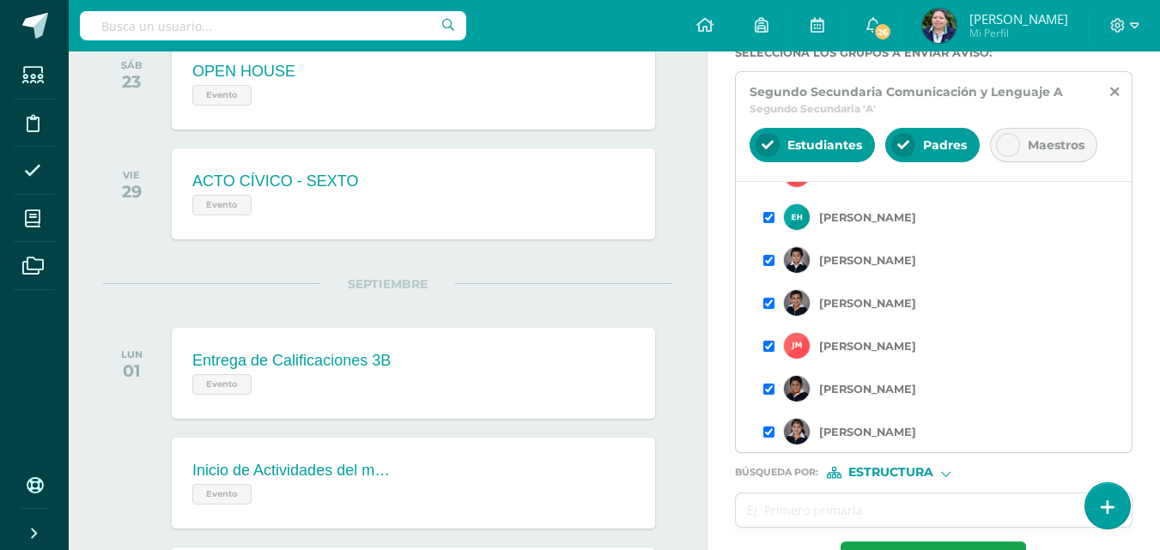
click at [766, 387] on input "checkbox" at bounding box center [768, 389] width 11 height 11
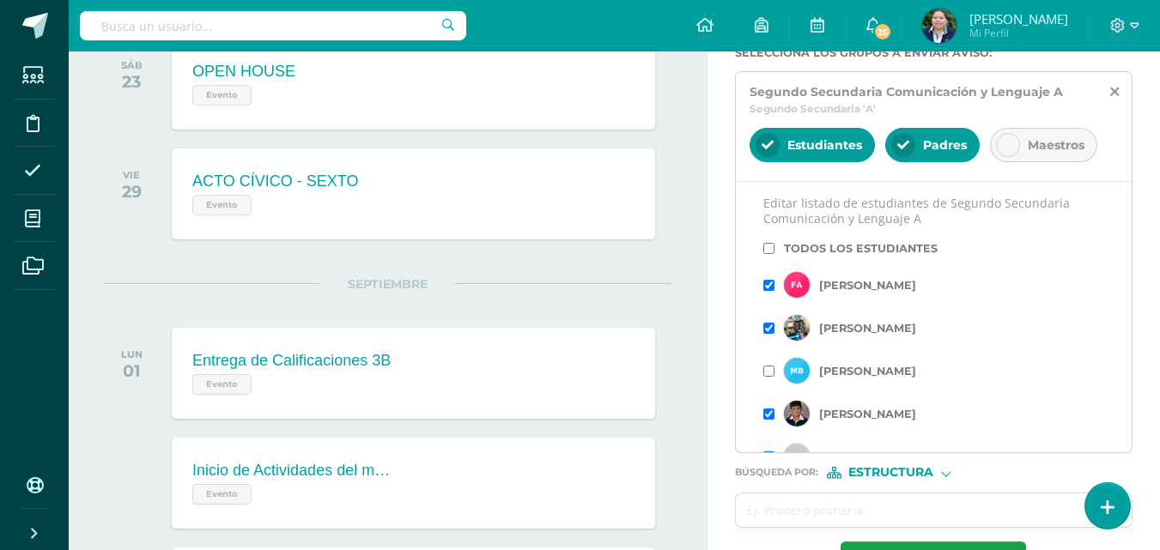
click at [1150, 185] on div "Titulo : RETROALIMENTACIÓN DE LENGUAJE ¡Felicitaciones, aprobaste tu evaluación…" at bounding box center [933, 207] width 452 height 812
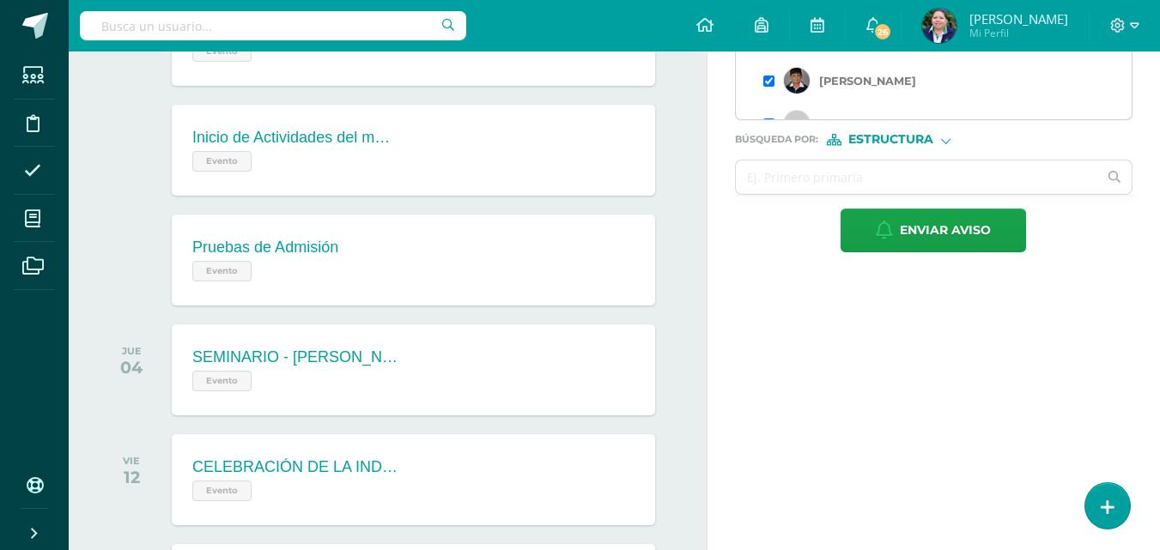
scroll to position [694, 0]
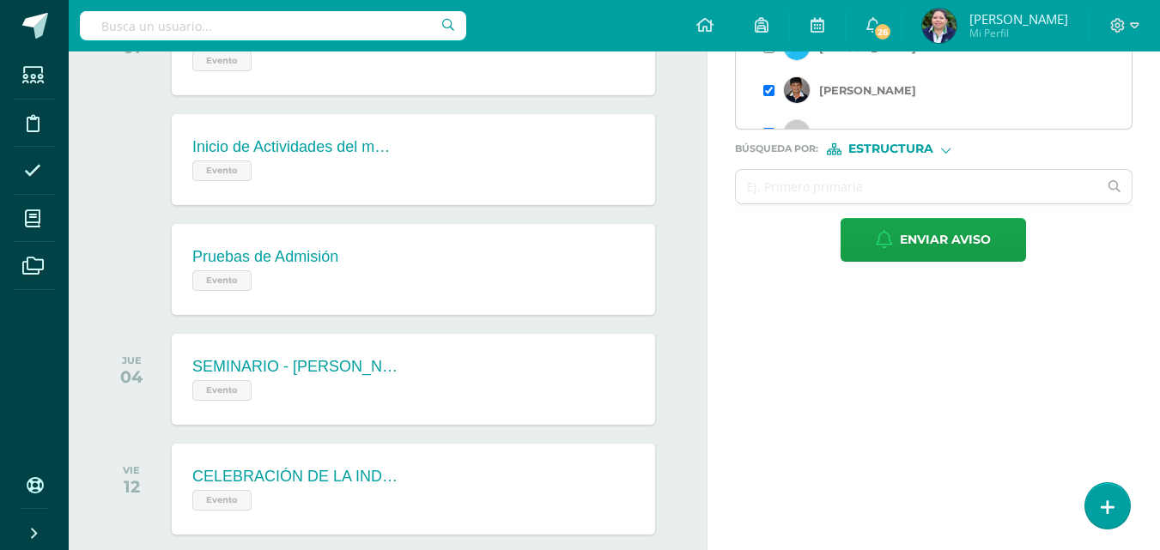
click at [860, 149] on span "Estructura" at bounding box center [890, 148] width 85 height 9
click at [804, 195] on input "text" at bounding box center [917, 186] width 362 height 33
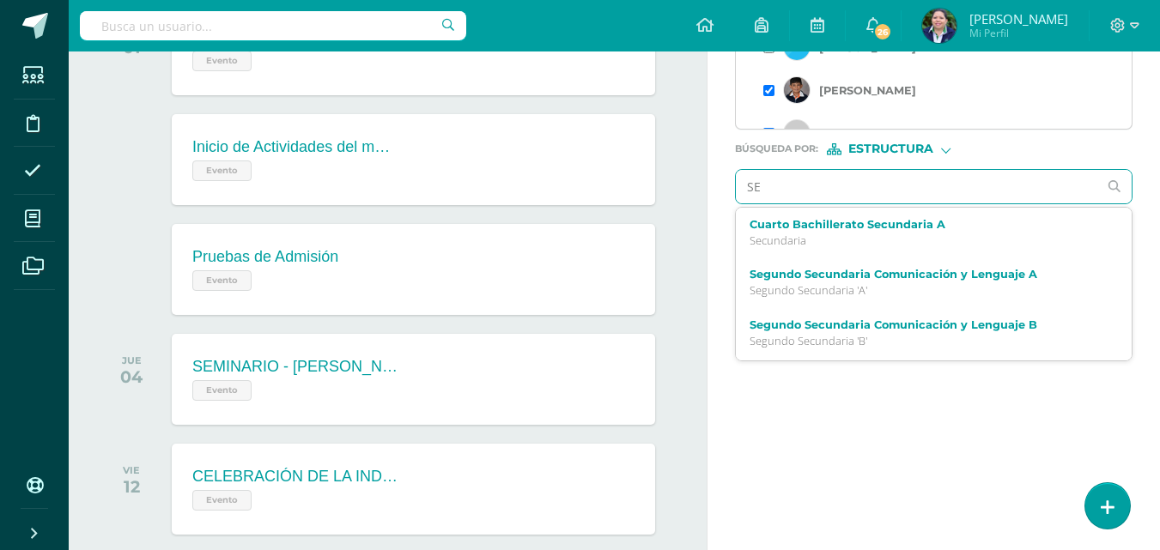
type input "SEG"
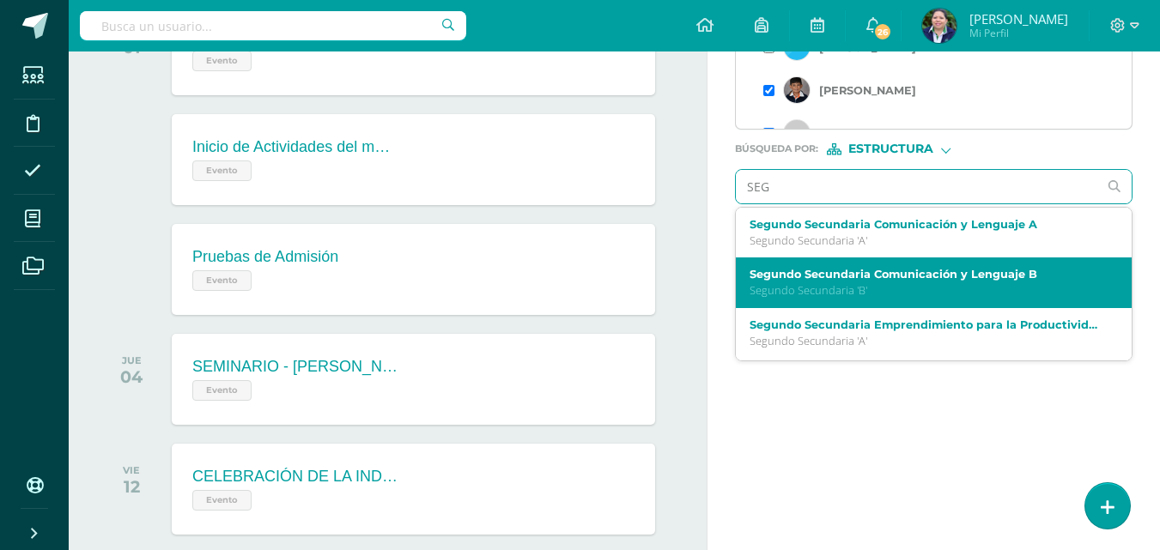
click at [811, 279] on label "Segundo Secundaria Comunicación y Lenguaje B" at bounding box center [926, 274] width 354 height 13
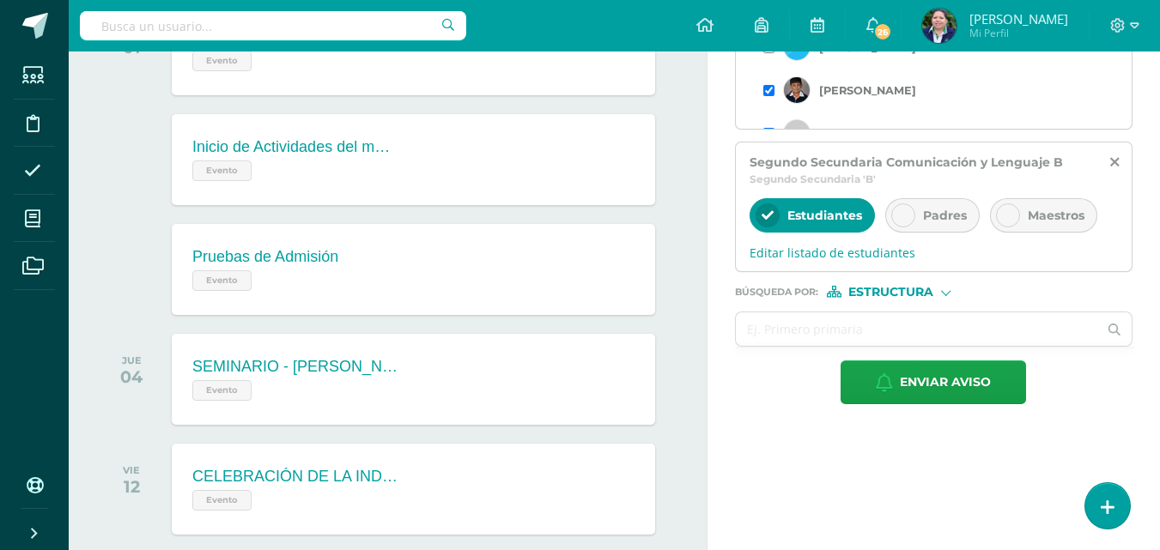
click at [904, 209] on icon at bounding box center [903, 215] width 12 height 12
click at [817, 253] on span "Editar listado de estudiantes" at bounding box center [933, 253] width 368 height 16
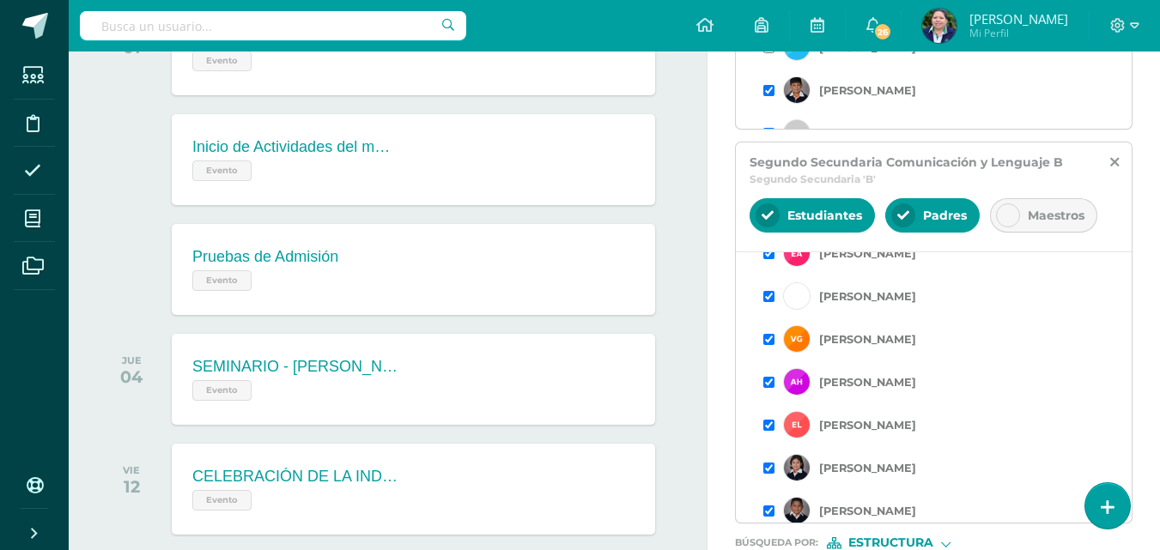
scroll to position [105, 0]
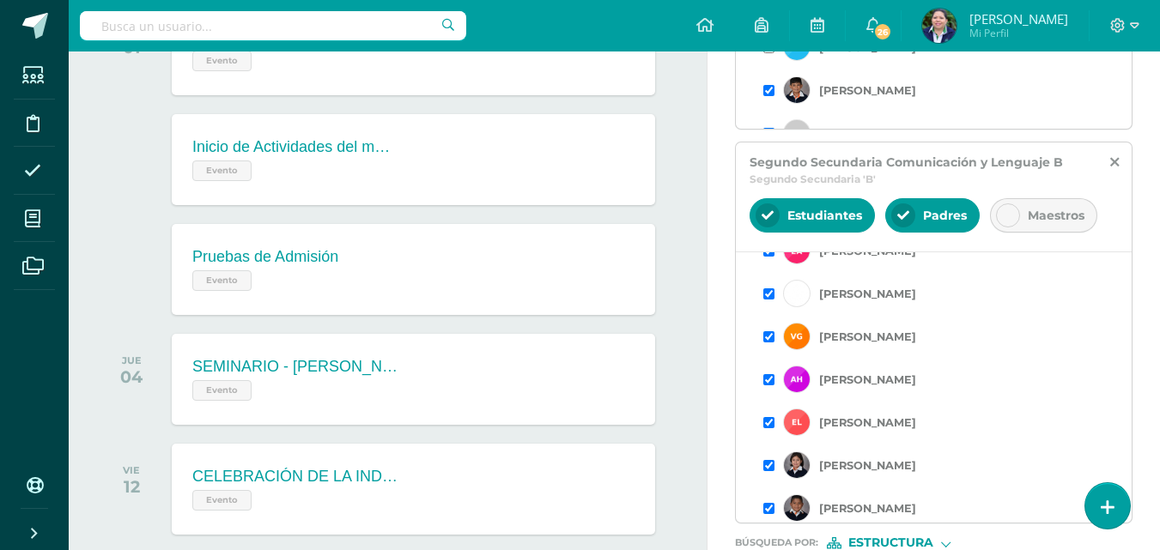
click at [770, 338] on input "checkbox" at bounding box center [768, 336] width 11 height 11
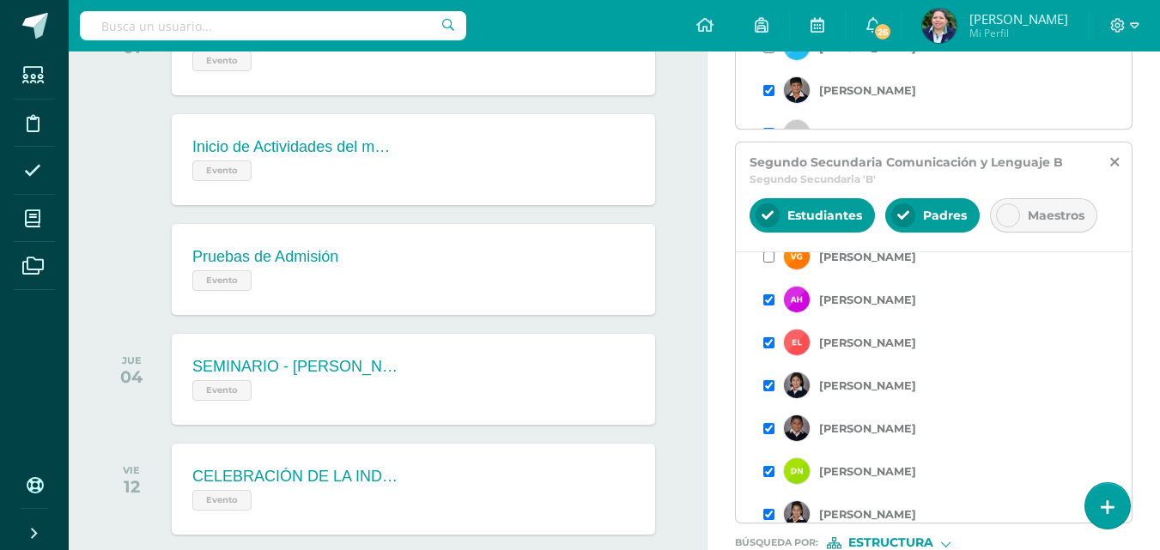
scroll to position [261, 0]
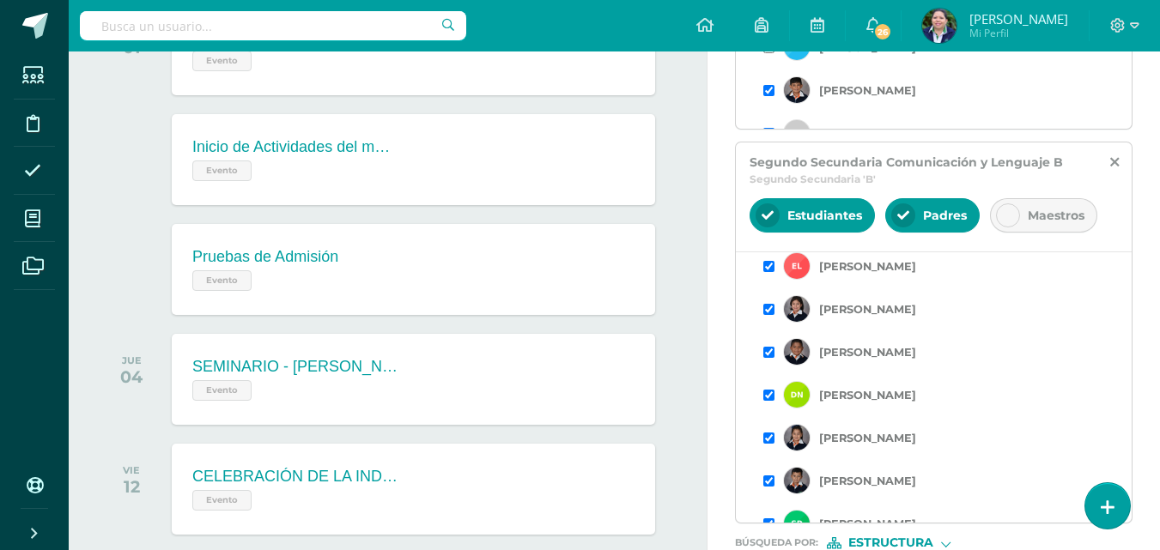
click at [764, 356] on input "checkbox" at bounding box center [768, 352] width 11 height 11
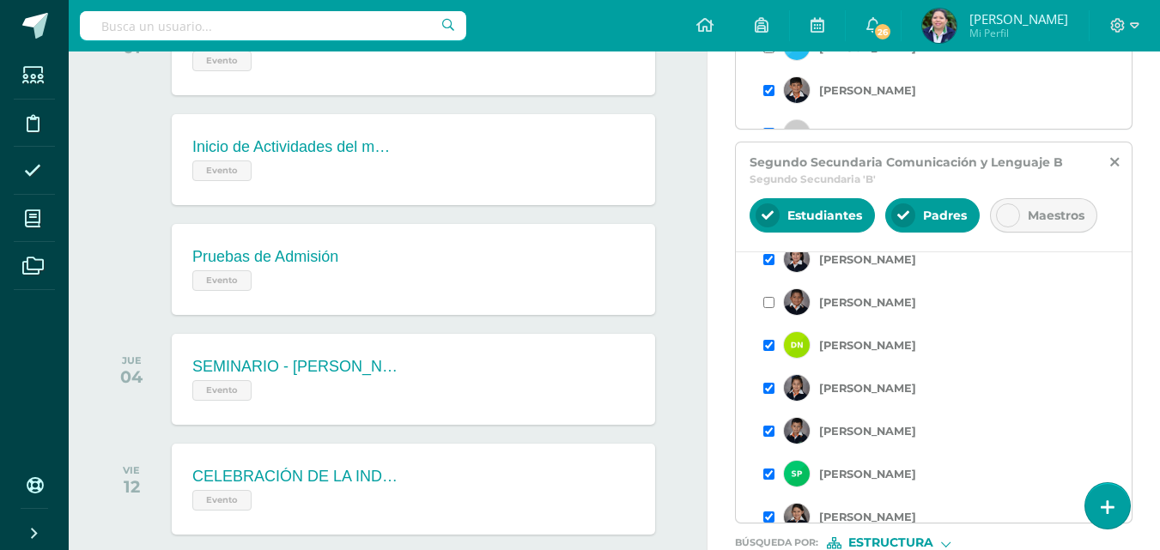
scroll to position [308, 0]
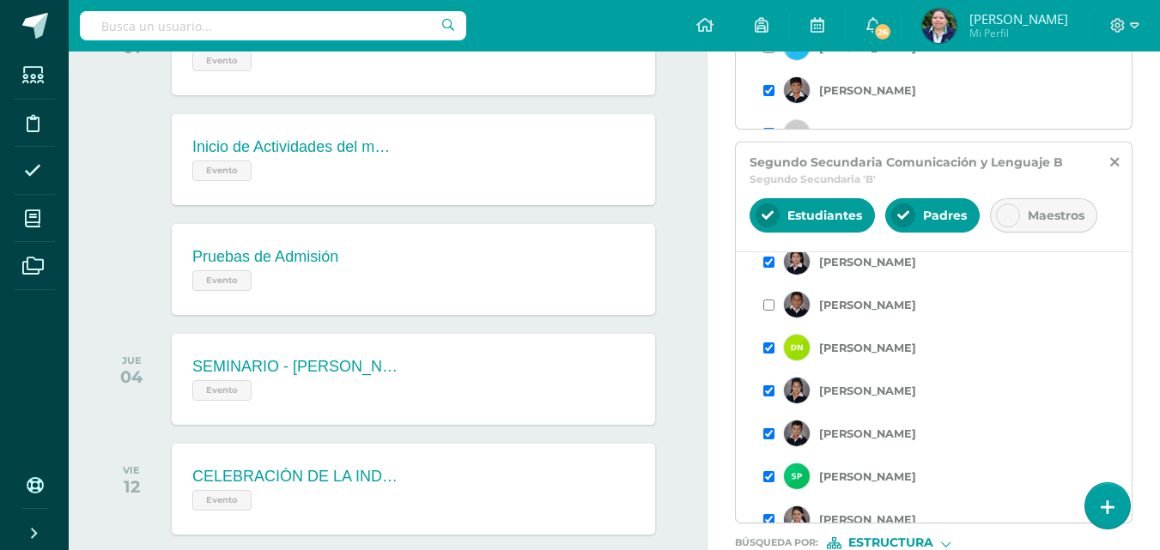
click at [770, 349] on input "checkbox" at bounding box center [768, 348] width 11 height 11
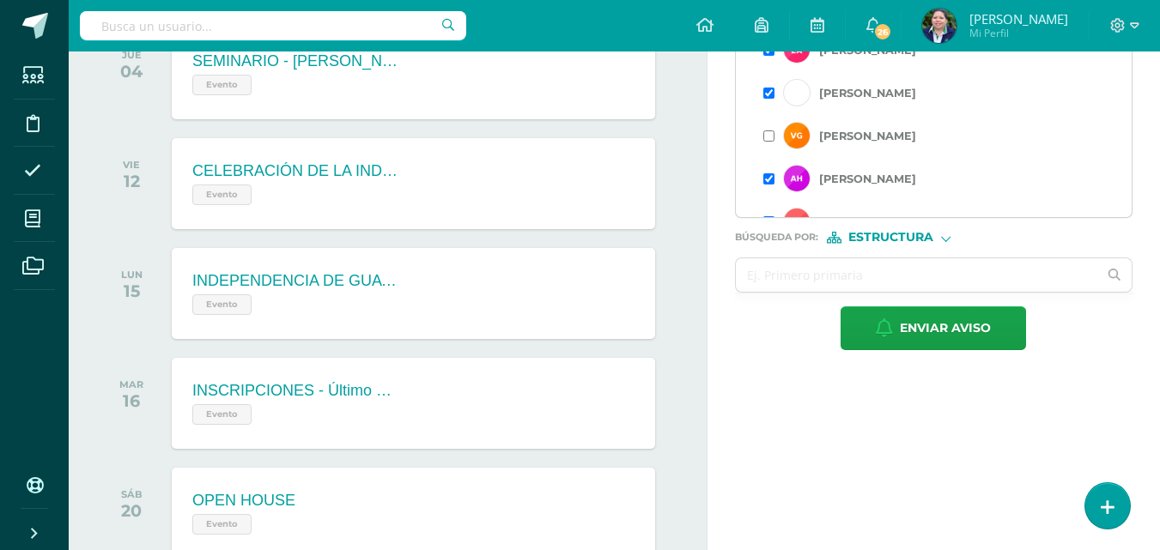
scroll to position [953, 0]
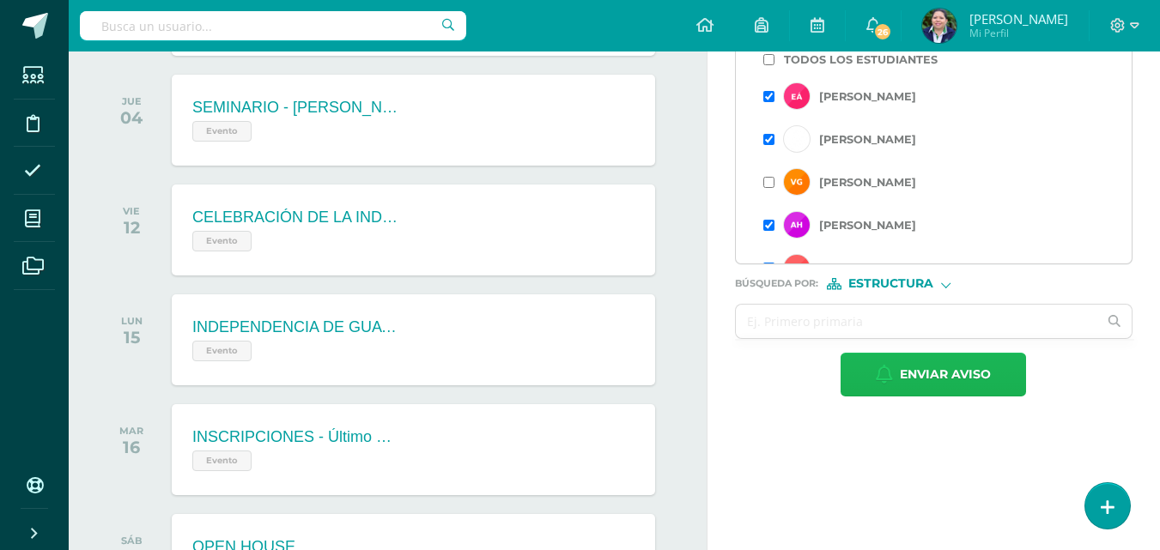
click at [919, 381] on span "Enviar aviso" at bounding box center [945, 375] width 91 height 42
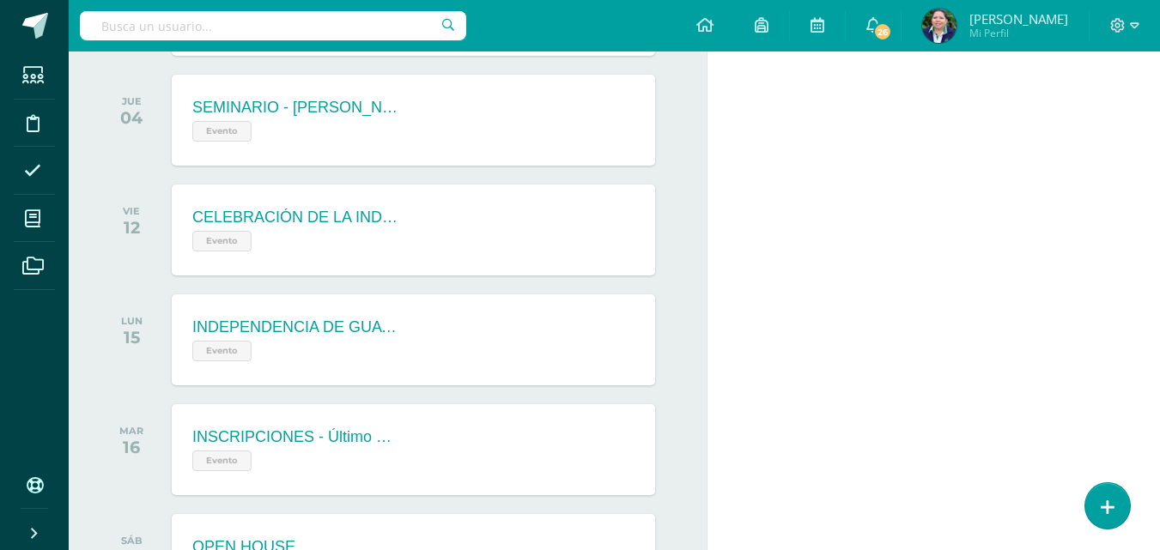
scroll to position [0, 0]
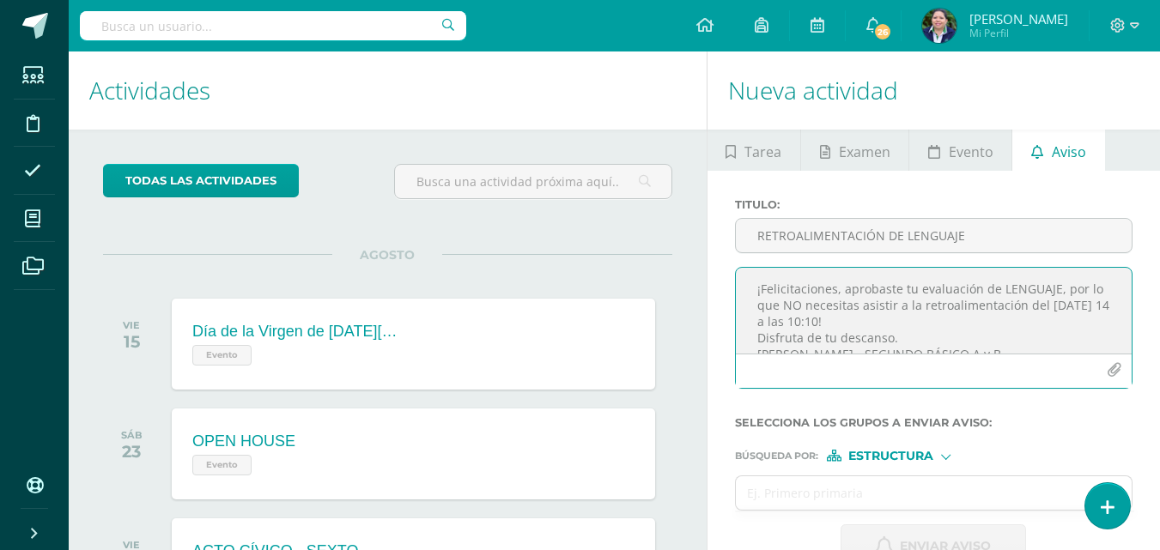
click at [773, 281] on textarea "¡Felicitaciones, aprobaste tu evaluación de LENGUAJE, por lo que NO necesitas a…" at bounding box center [934, 311] width 396 height 86
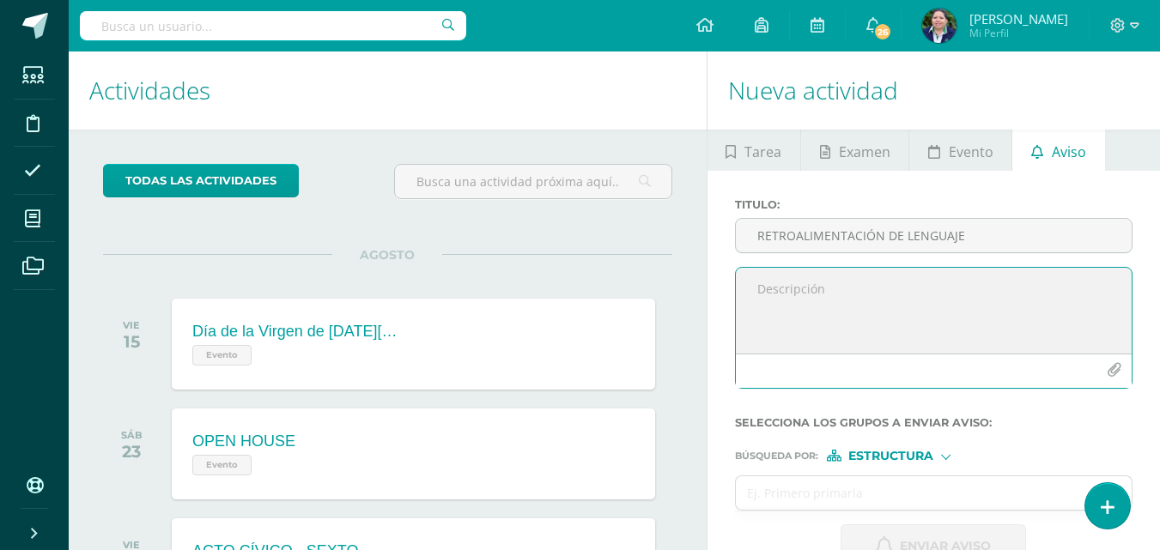
paste textarea "RETROALIMENTACIÓN - MATERIA Estimado estudiante, por este medio te informo que …"
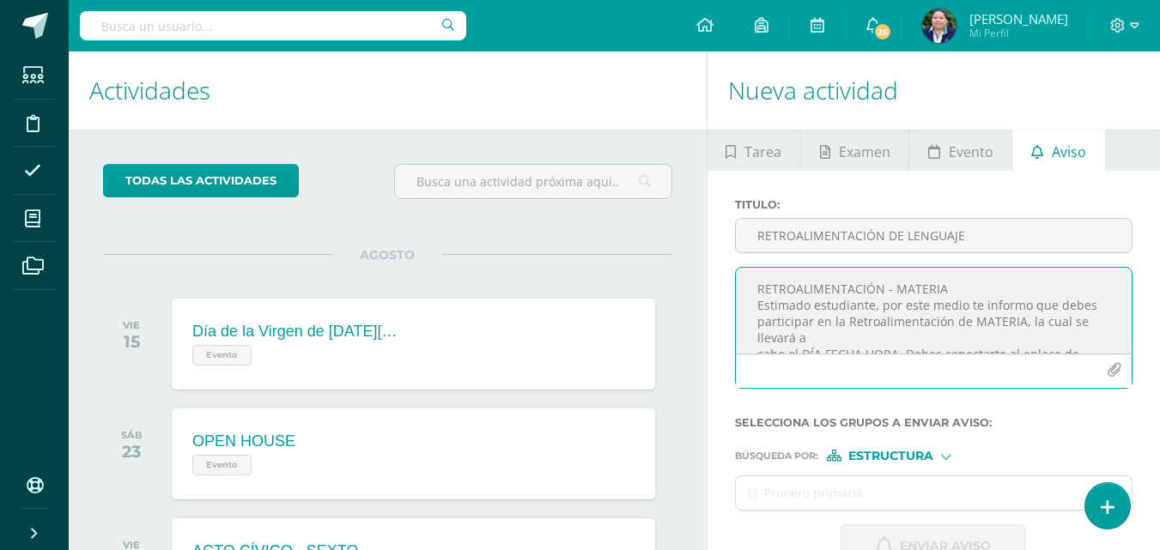
scroll to position [74, 0]
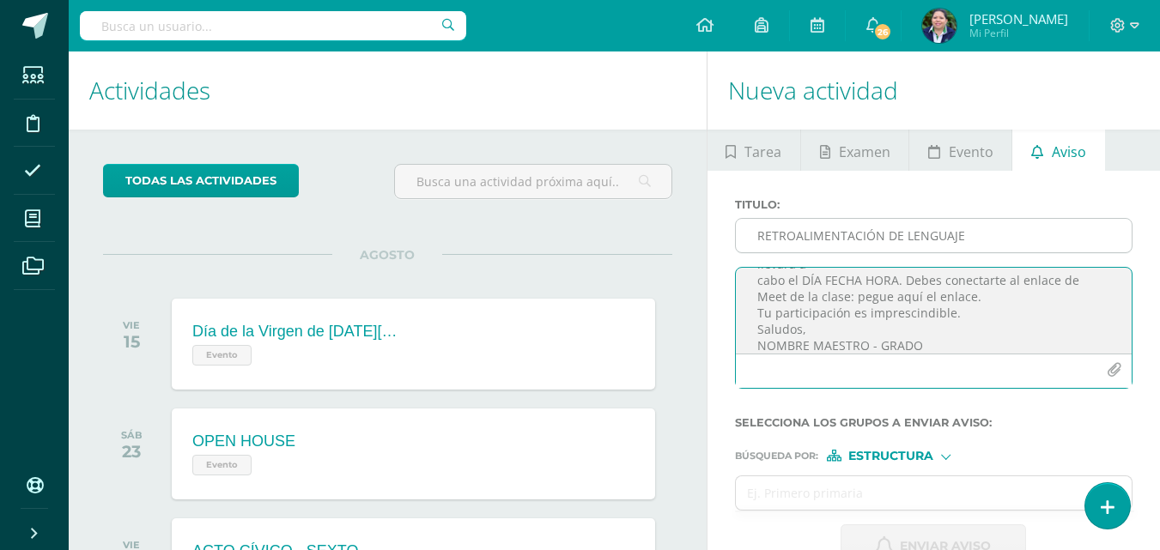
type textarea "RETROALIMENTACIÓN - MATERIA Estimado estudiante, por este medio te informo que …"
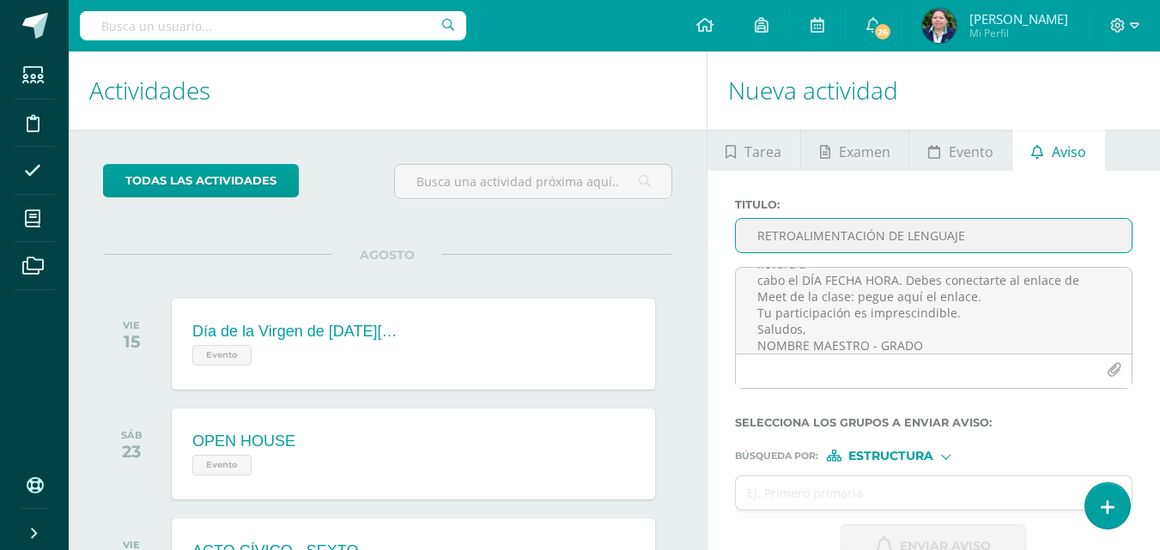
click at [764, 242] on input "RETROALIMENTACIÓN DE LENGUAJE" at bounding box center [934, 235] width 396 height 33
type input "r"
click at [765, 236] on input "rETRAOLIMENTACIÓN - LENGUAJE" at bounding box center [934, 235] width 396 height 33
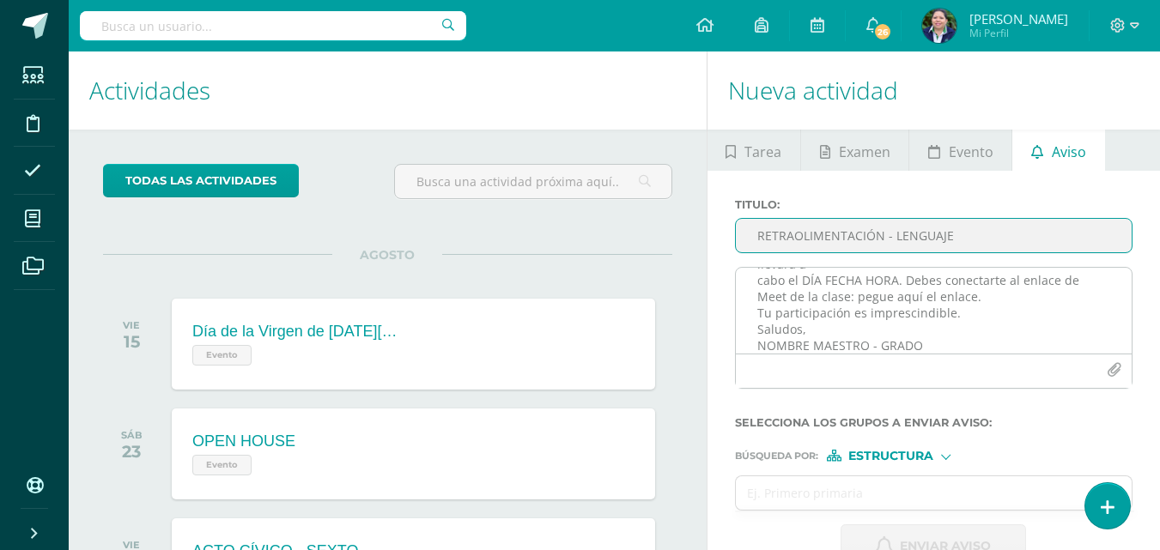
type input "RETRAOLIMENTACIÓN - LENGUAJE"
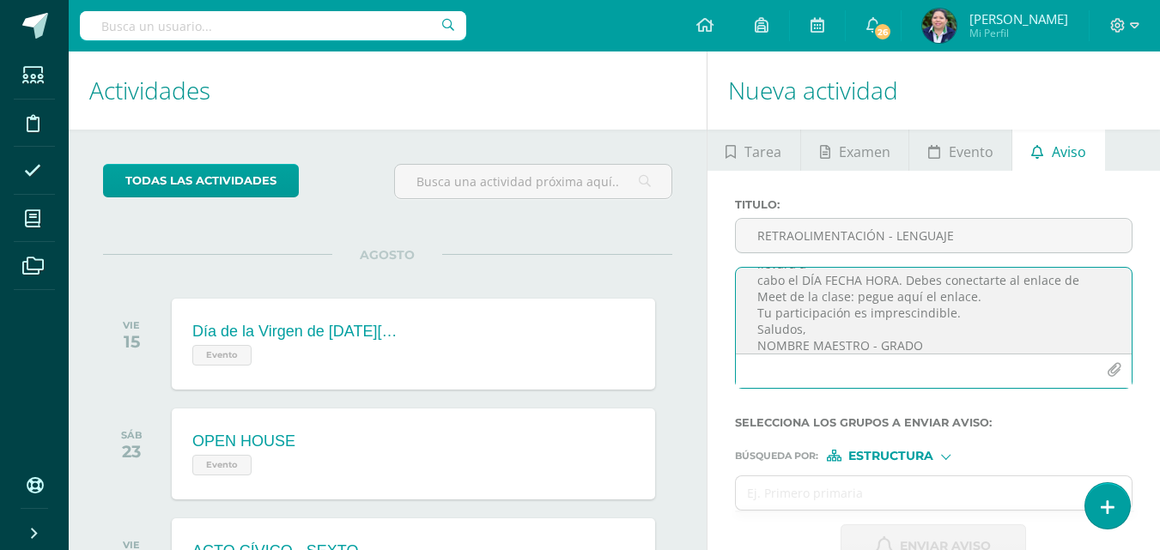
scroll to position [0, 0]
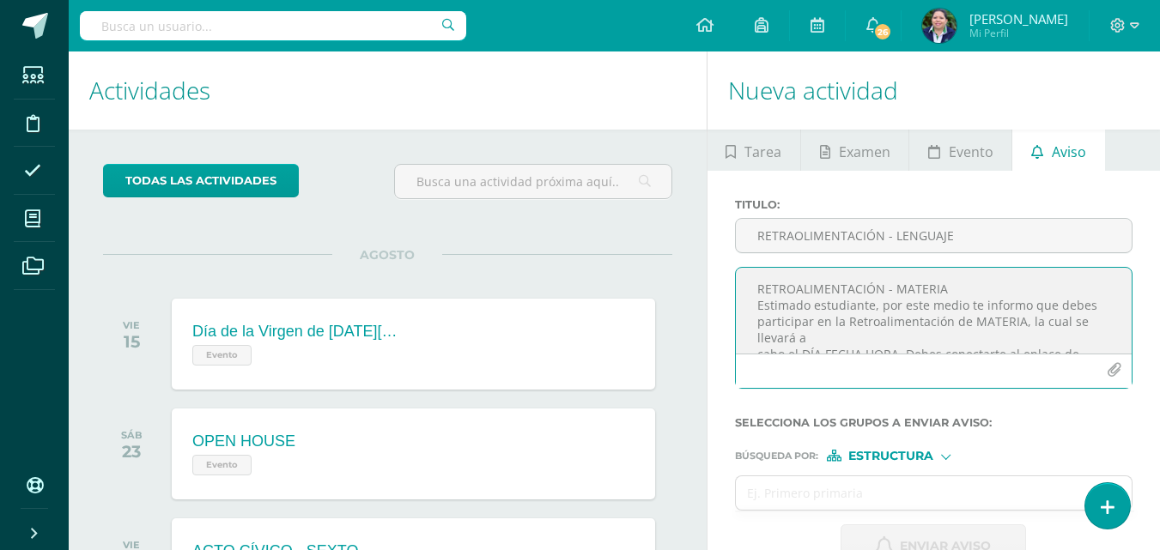
click at [943, 293] on textarea "RETROALIMENTACIÓN - MATERIA Estimado estudiante, por este medio te informo que …" at bounding box center [934, 311] width 396 height 86
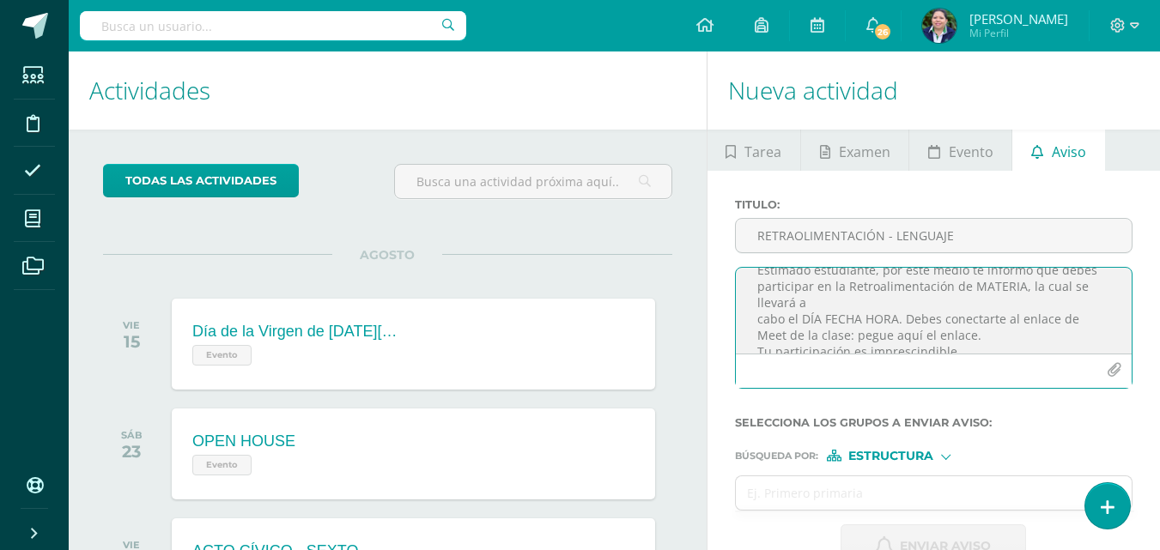
scroll to position [44, 0]
click at [1019, 279] on textarea "RETROALIMENTACIÓN - LENGUAJE Estimado estudiante, por este medio te informo que…" at bounding box center [934, 311] width 396 height 86
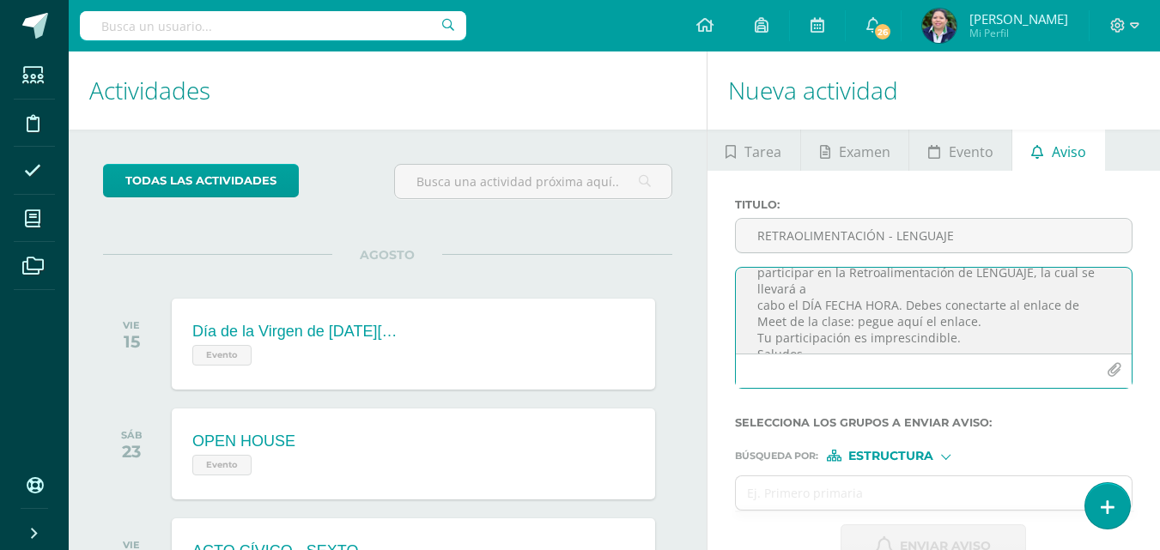
click at [827, 286] on textarea "RETROALIMENTACIÓN - LENGUAJE Estimado estudiante, por este medio te informo que…" at bounding box center [934, 311] width 396 height 86
click at [948, 309] on textarea "RETROALIMENTACIÓN - LENGUAJE Estimado estudiante, por este medio te informo que…" at bounding box center [934, 311] width 396 height 86
click at [1023, 325] on textarea "RETROALIMENTACIÓN - LENGUAJE Estimado estudiante, por este medio te informo que…" at bounding box center [934, 311] width 396 height 86
paste textarea "[URL][DOMAIN_NAME]"
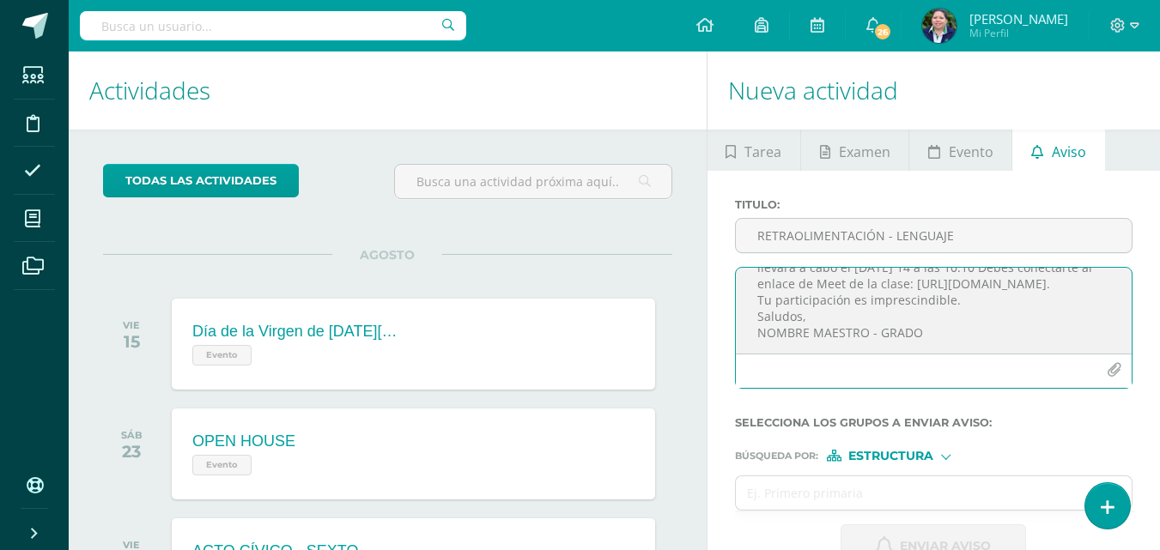
scroll to position [87, 0]
click at [866, 335] on textarea "RETROALIMENTACIÓN - LENGUAJE Estimado estudiante, por este medio te informo que…" at bounding box center [934, 311] width 396 height 86
click at [883, 332] on textarea "RETROALIMENTACIÓN - LENGUAJE Estimado estudiante, por este medio te informo que…" at bounding box center [934, 311] width 396 height 86
click at [895, 328] on textarea "RETROALIMENTACIÓN - LENGUAJE Estimado estudiante, por este medio te informo que…" at bounding box center [934, 311] width 396 height 86
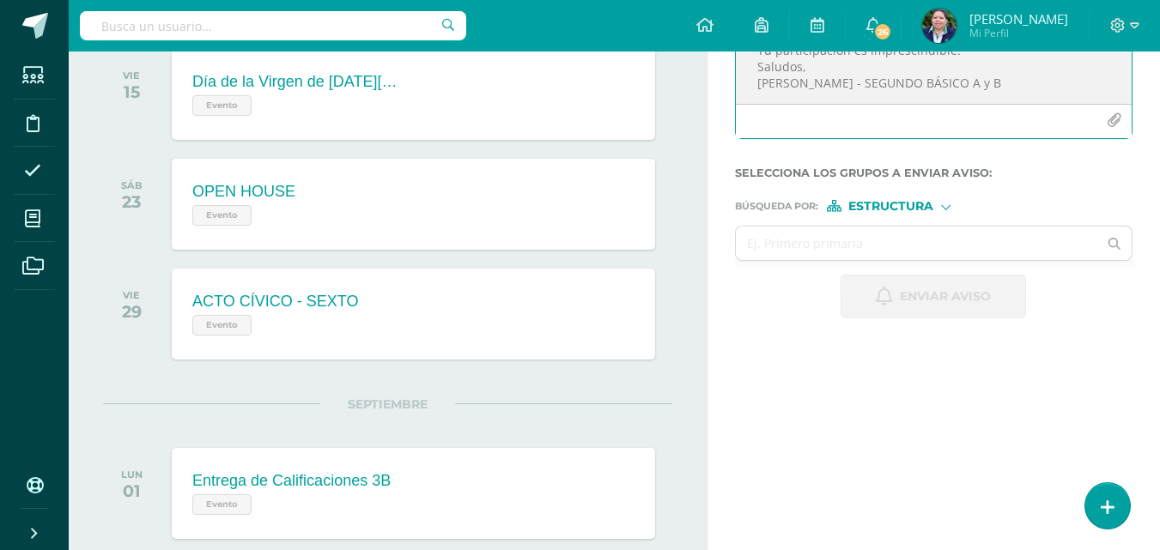
scroll to position [277, 0]
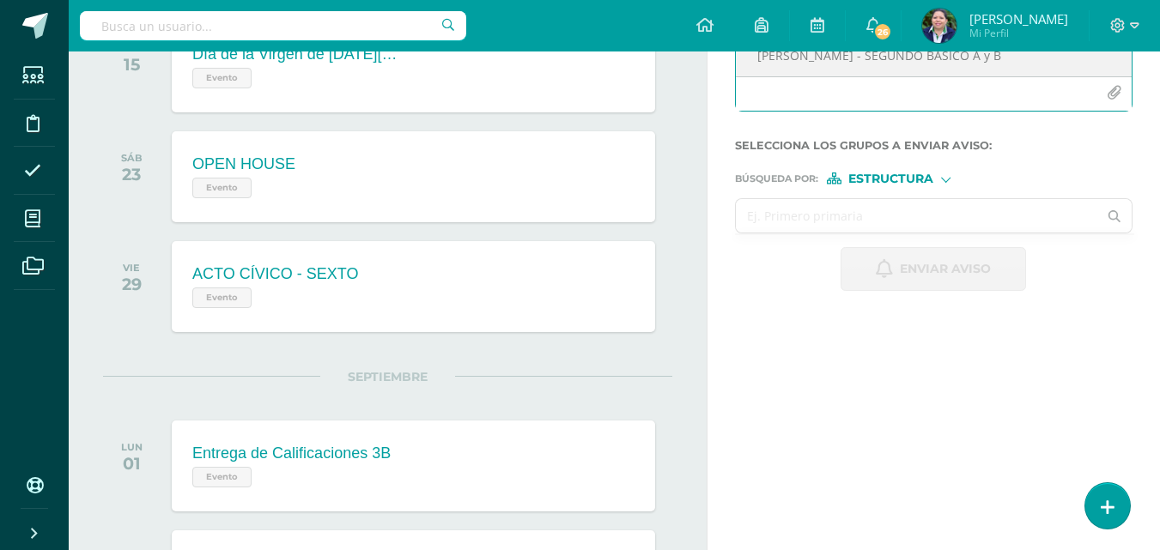
type textarea "RETROALIMENTACIÓN - LENGUAJE Estimado estudiante, por este medio te informo que…"
click at [871, 210] on input "text" at bounding box center [917, 215] width 362 height 33
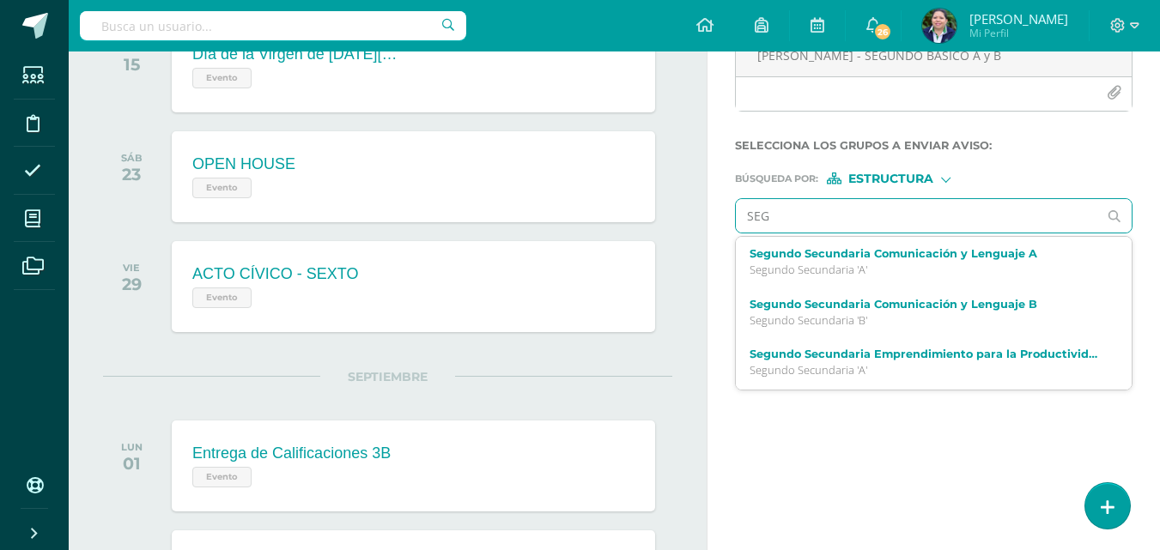
type input "SEGU"
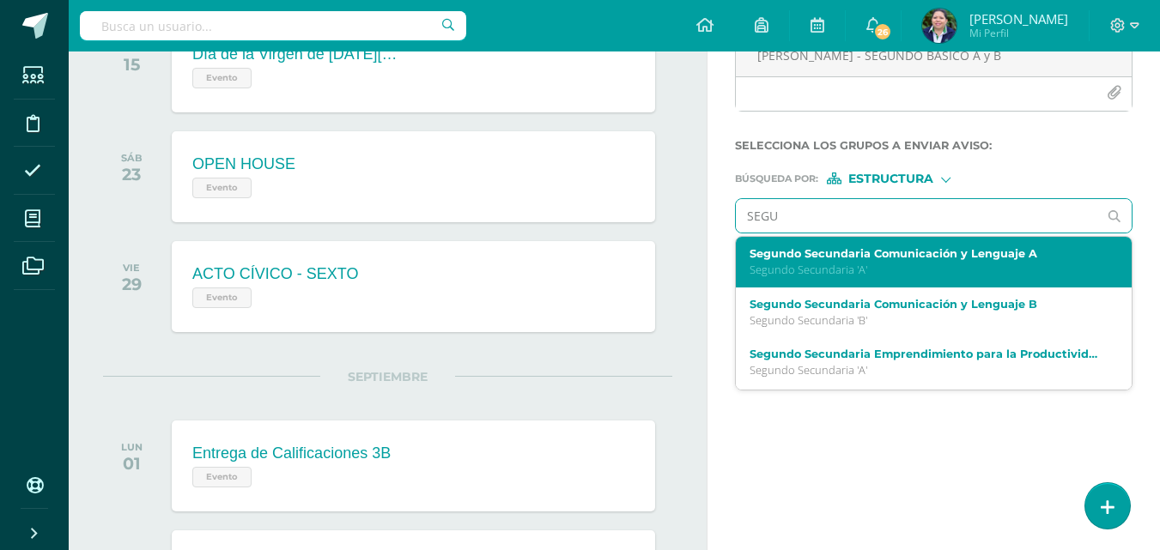
click at [873, 263] on p "Segundo Secundaria 'A'" at bounding box center [926, 270] width 354 height 15
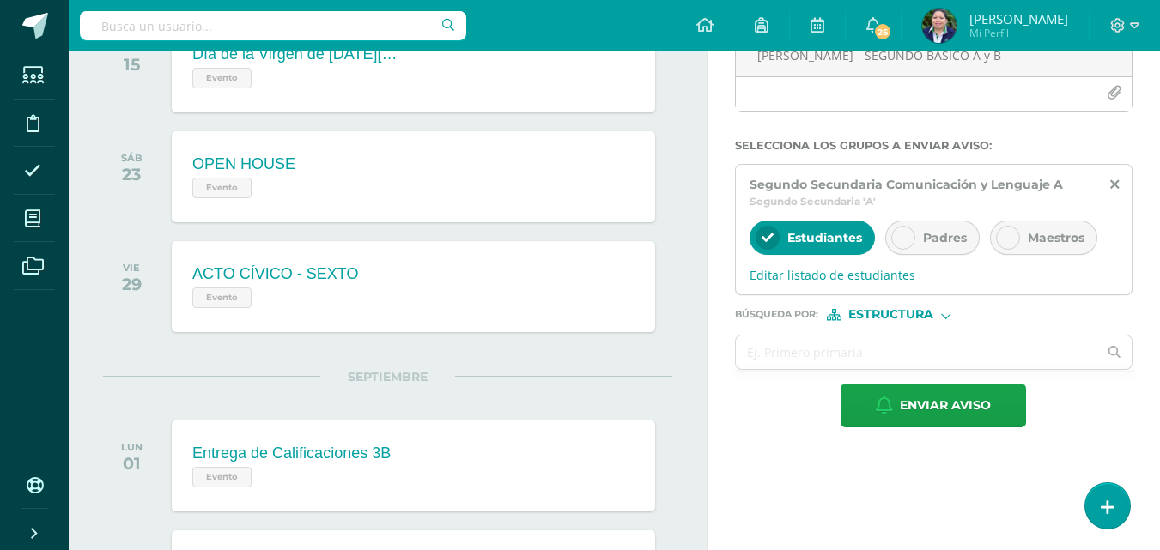
click at [901, 240] on icon at bounding box center [903, 238] width 12 height 12
click at [828, 274] on span "Editar listado de estudiantes" at bounding box center [933, 275] width 368 height 16
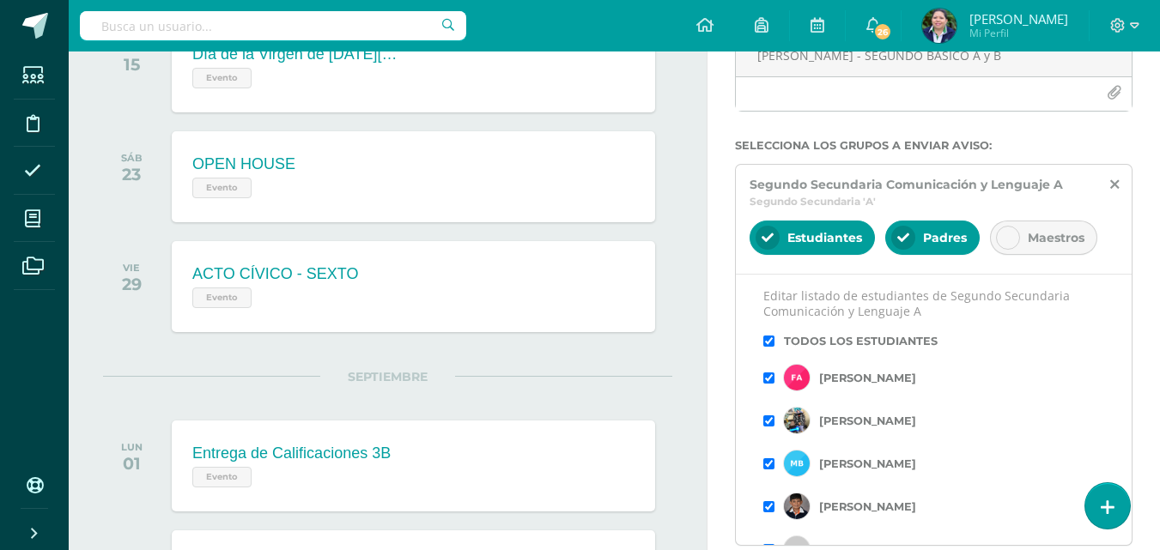
scroll to position [29, 0]
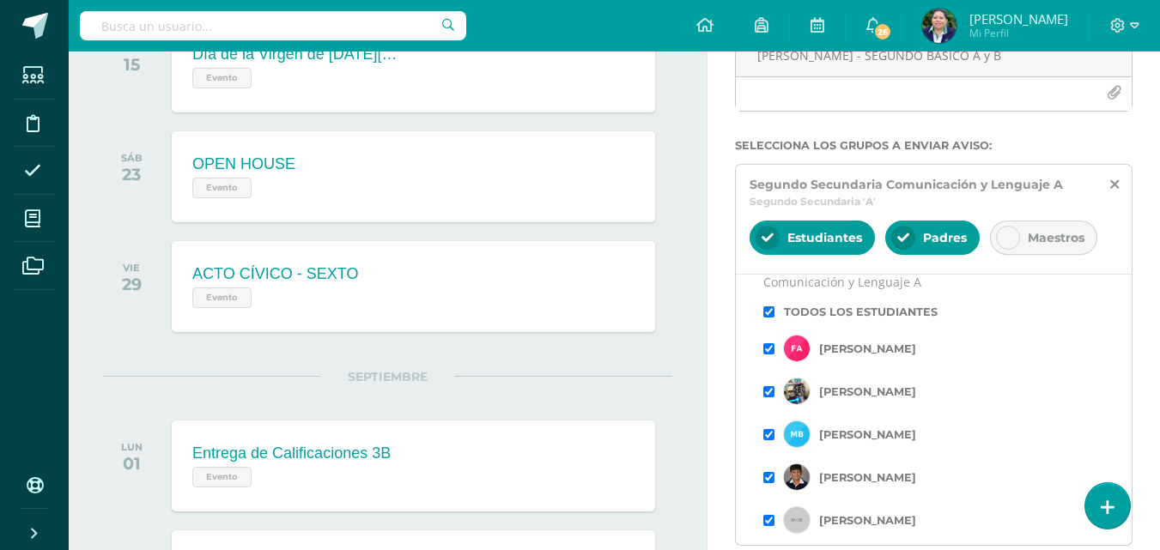
click at [767, 312] on input "checkbox" at bounding box center [768, 311] width 11 height 11
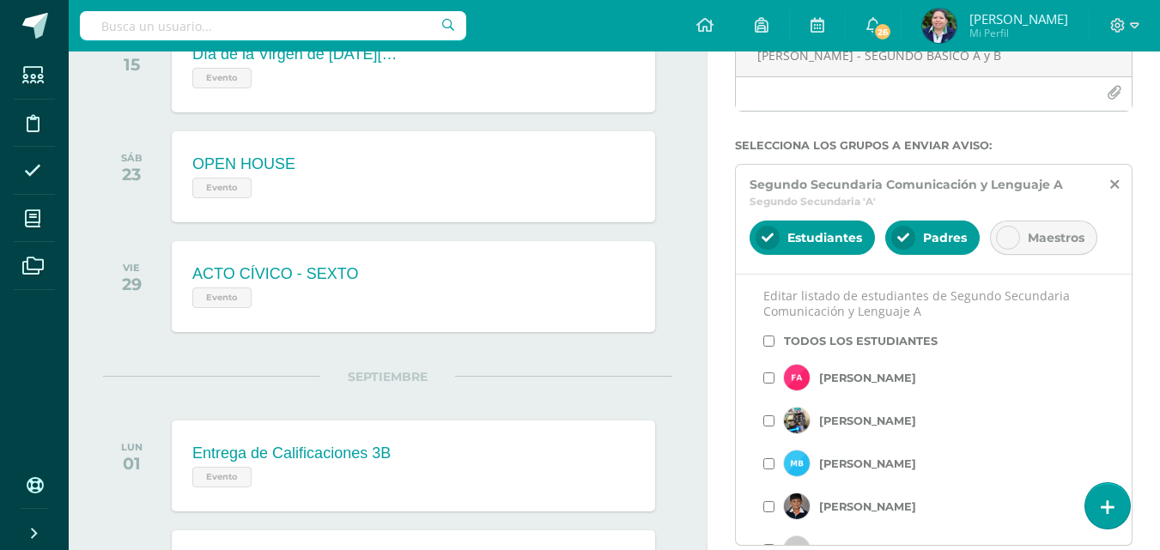
click at [767, 464] on input "checkbox" at bounding box center [768, 463] width 11 height 11
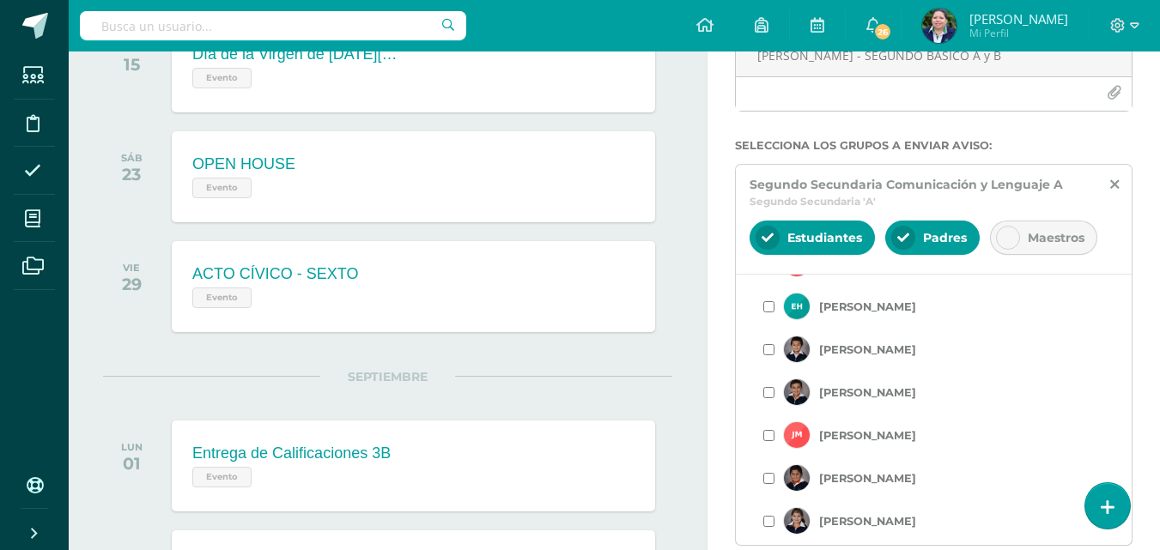
scroll to position [506, 0]
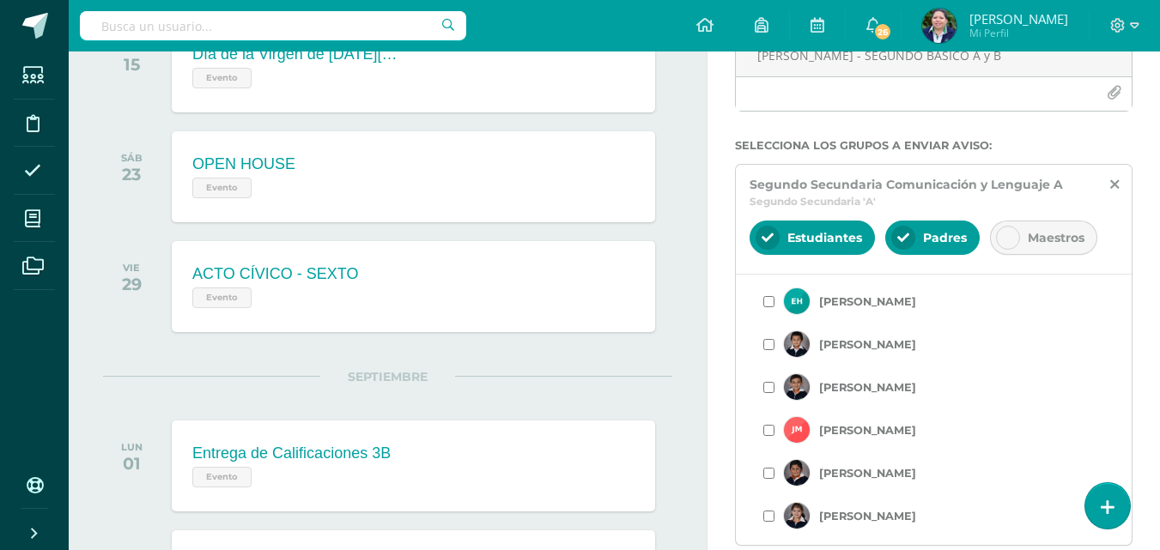
click at [768, 475] on input "checkbox" at bounding box center [768, 473] width 11 height 11
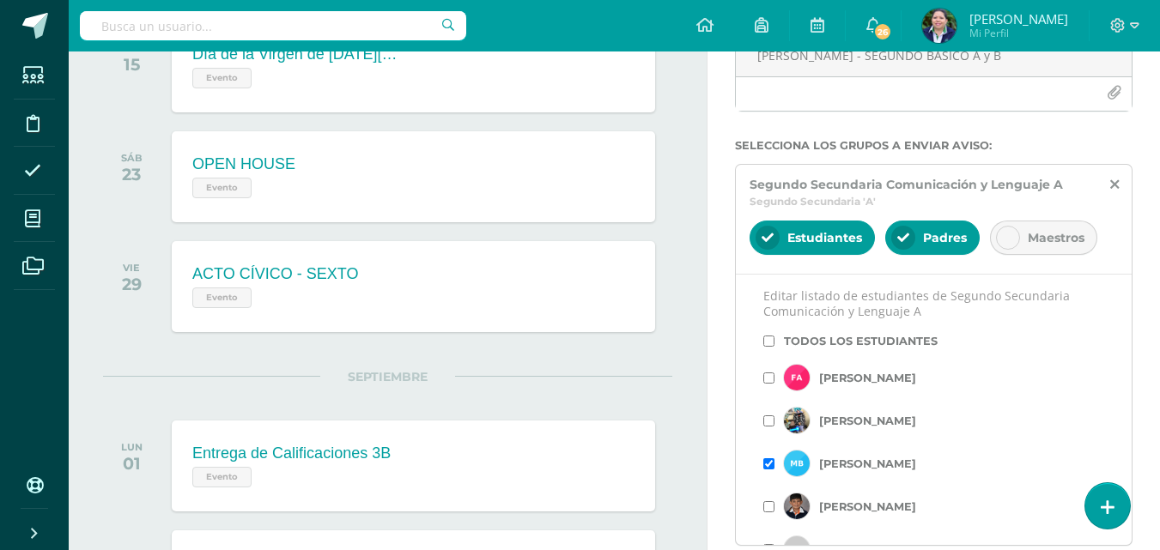
click at [1152, 228] on div "Titulo : RETRAOLIMENTACIÓN - LENGUAJE RETROALIMENTACIÓN - LENGUAJE Estimado est…" at bounding box center [933, 300] width 452 height 812
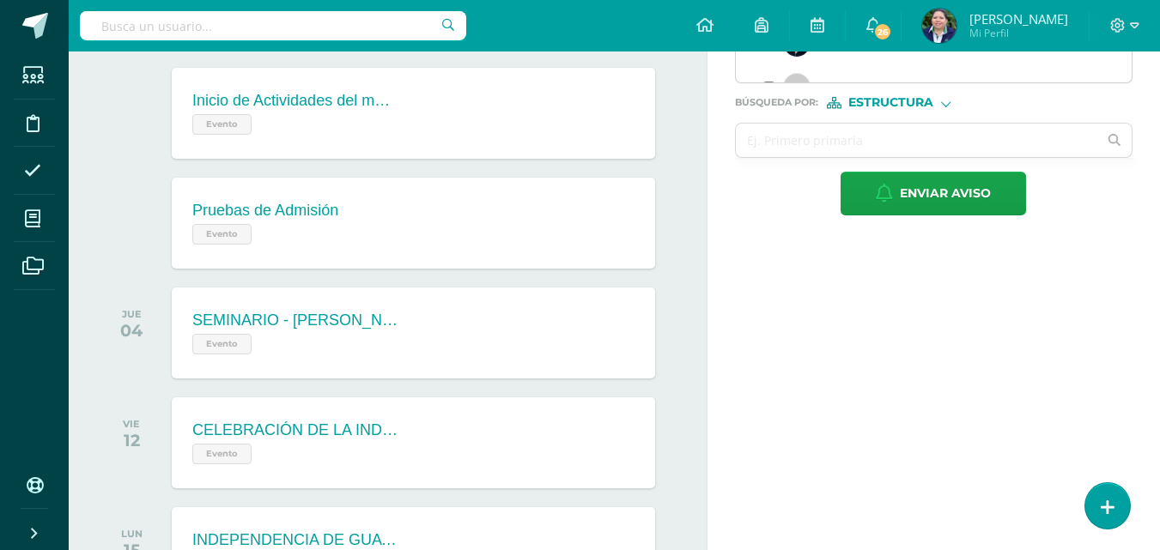
scroll to position [703, 0]
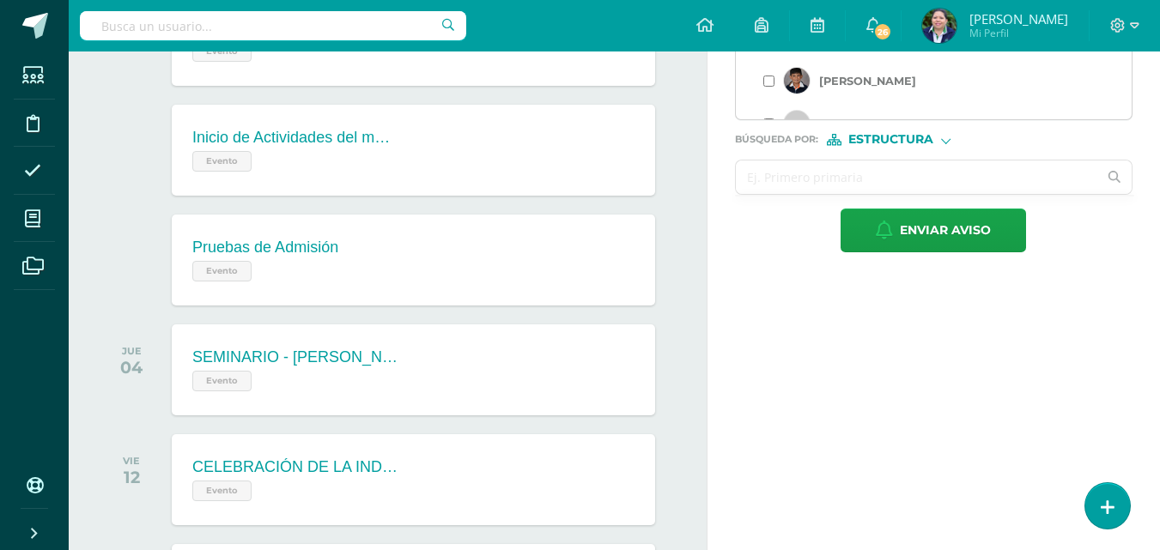
click at [785, 179] on input "text" at bounding box center [917, 177] width 362 height 33
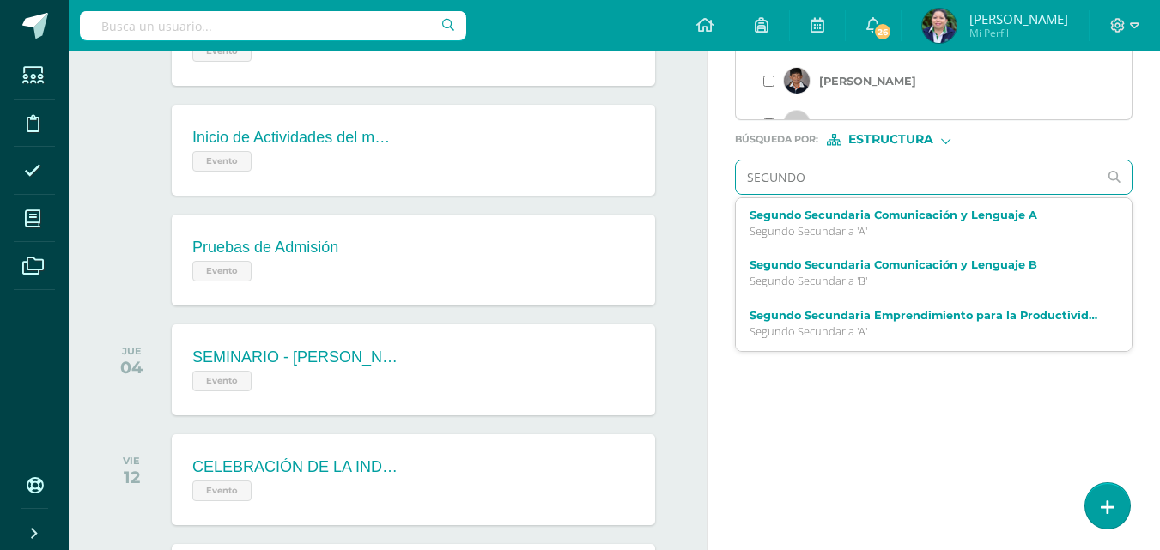
type input "SEGUNDO"
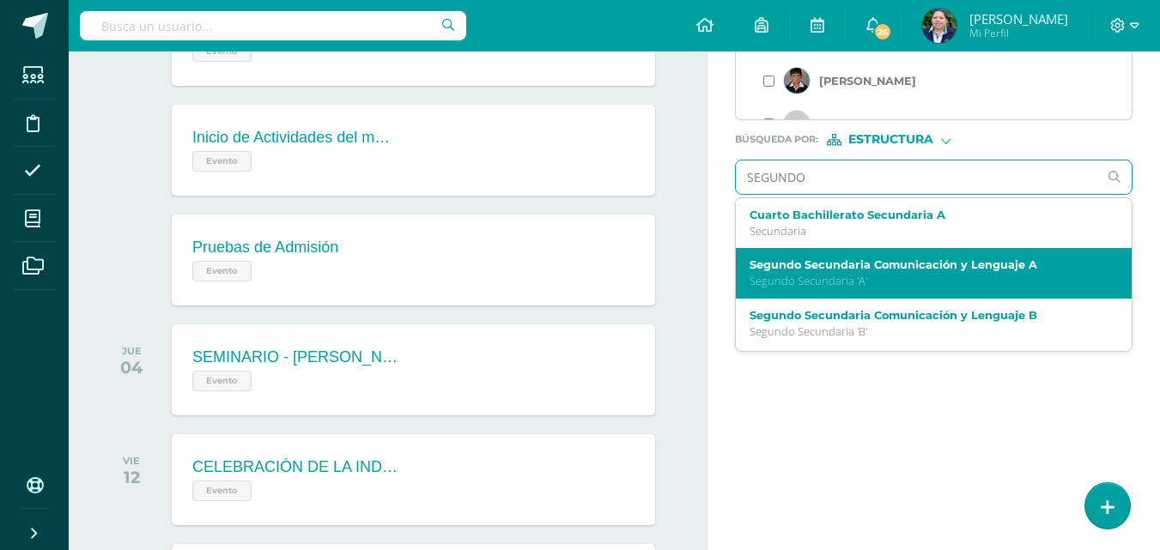
click at [823, 287] on p "Segundo Secundaria 'A'" at bounding box center [926, 281] width 354 height 15
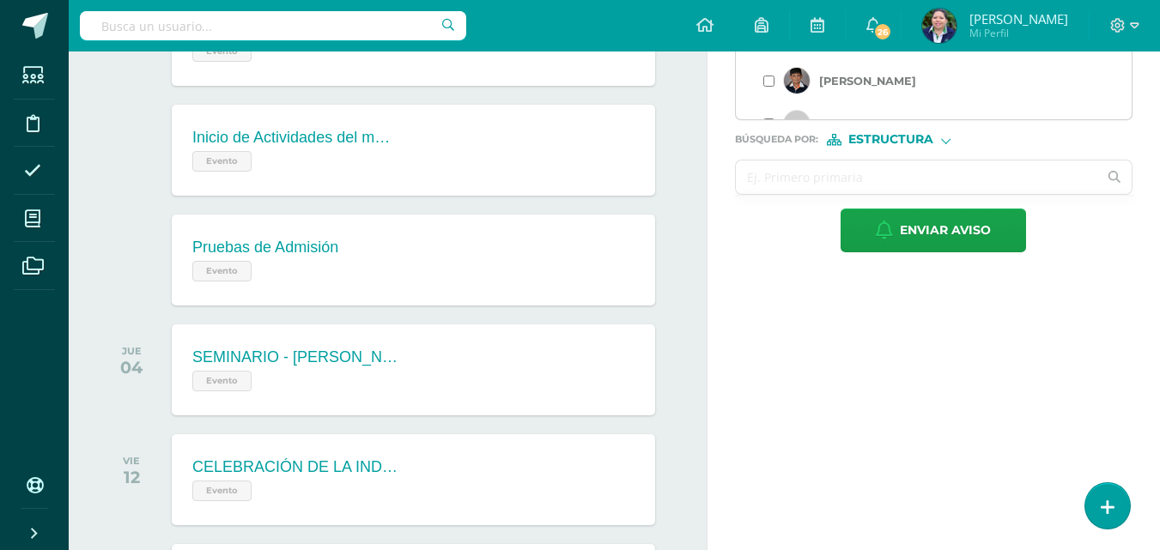
click at [877, 174] on input "text" at bounding box center [917, 177] width 362 height 33
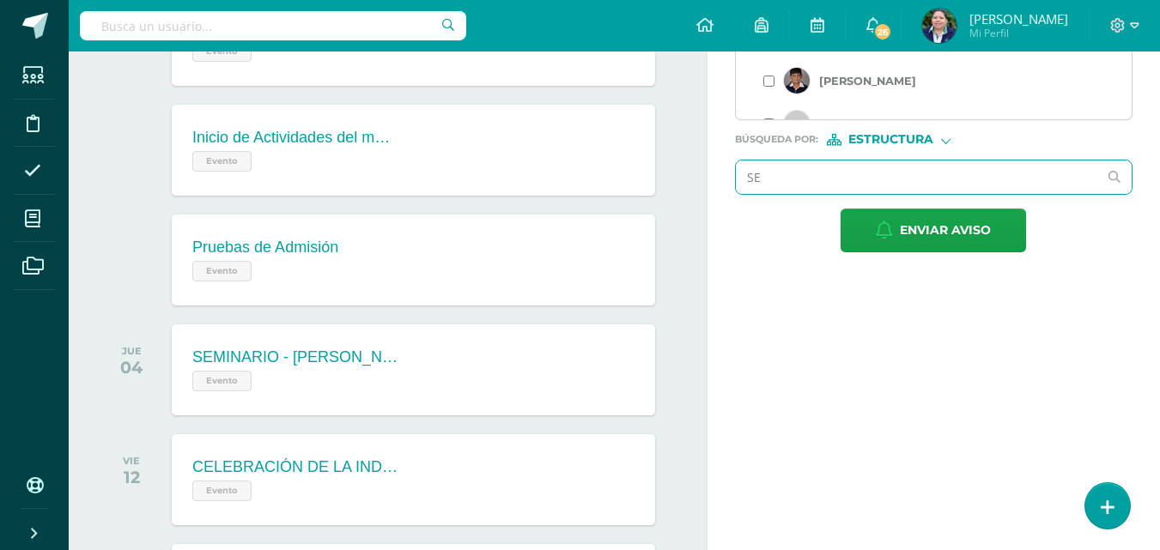
type input "S"
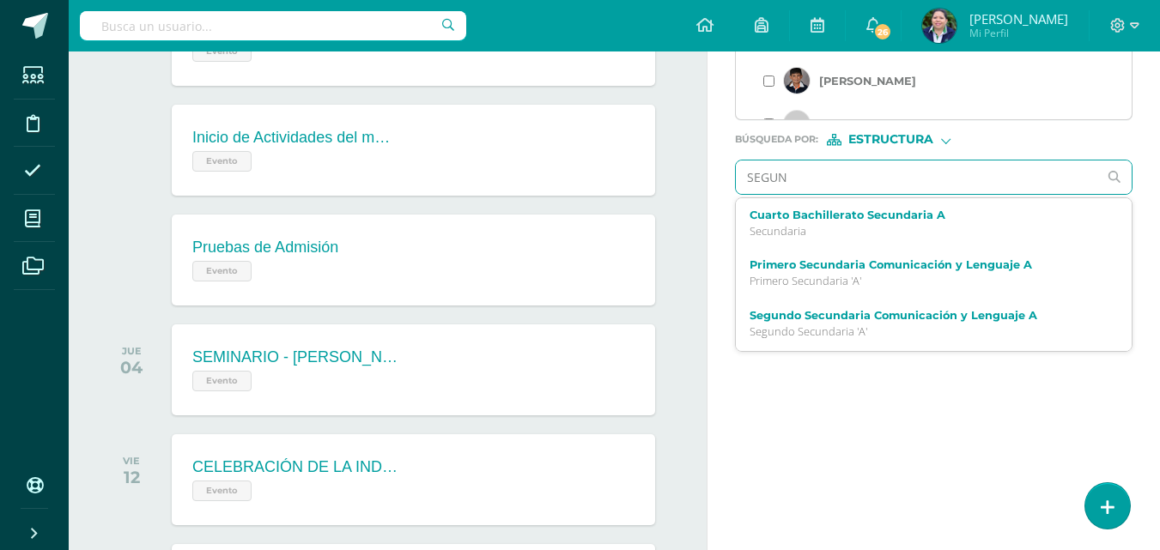
type input "SEGUND"
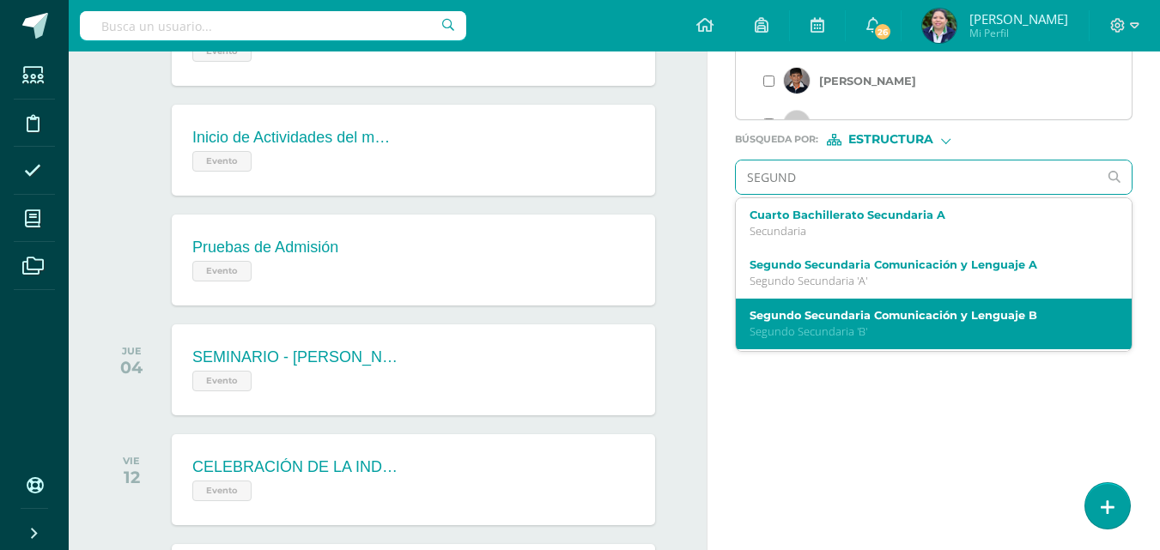
click at [854, 307] on div "Segundo Secundaria Comunicación y Lenguaje B Segundo Secundaria 'B'" at bounding box center [934, 324] width 396 height 51
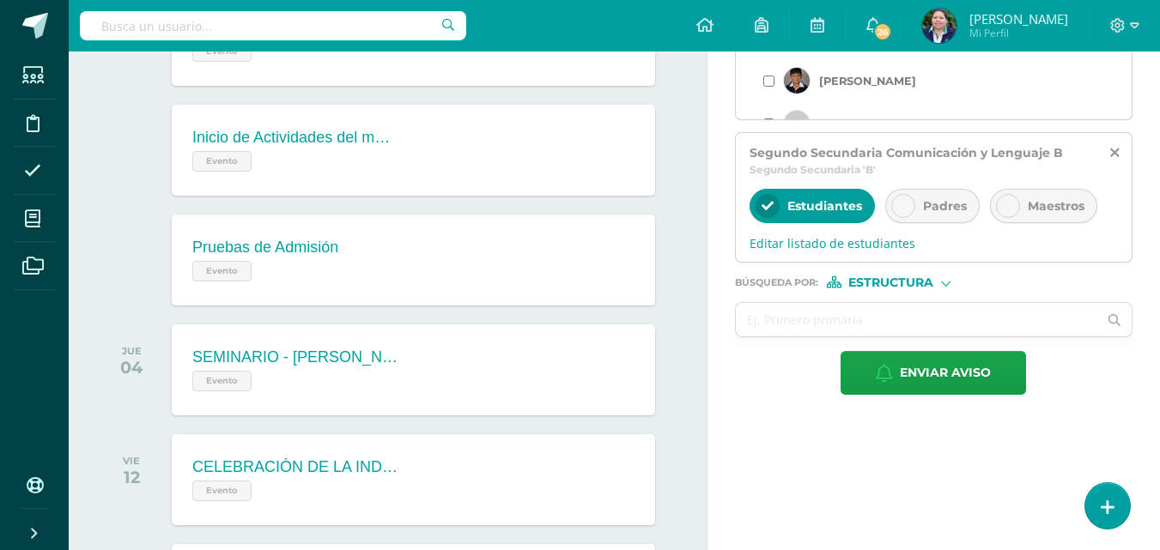
click at [894, 209] on div at bounding box center [903, 206] width 24 height 24
click at [832, 235] on span "Editar listado de estudiantes" at bounding box center [933, 243] width 368 height 16
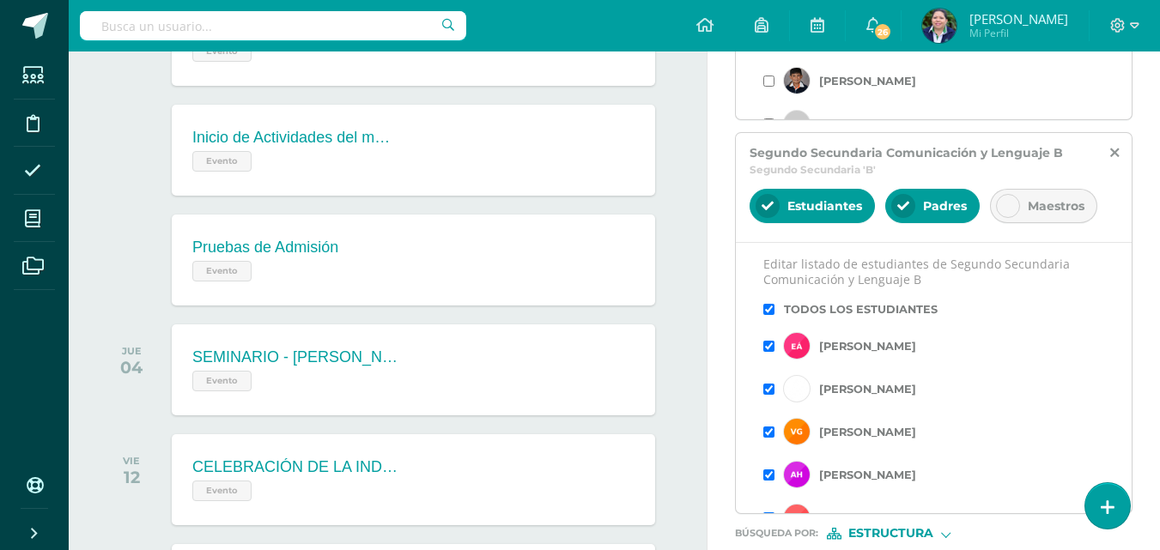
click at [764, 306] on input "checkbox" at bounding box center [768, 309] width 11 height 11
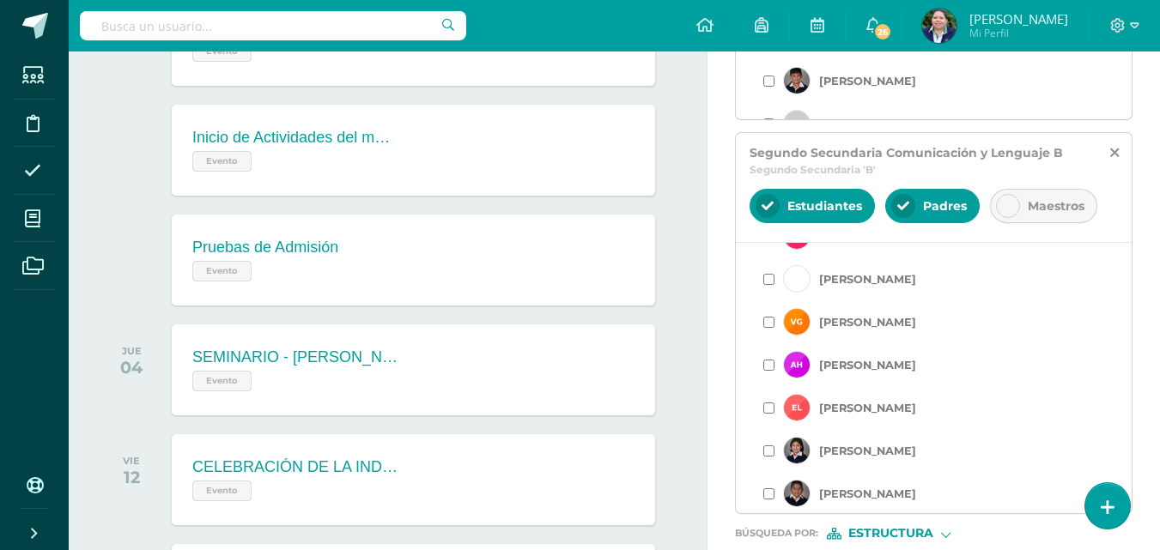
scroll to position [121, 0]
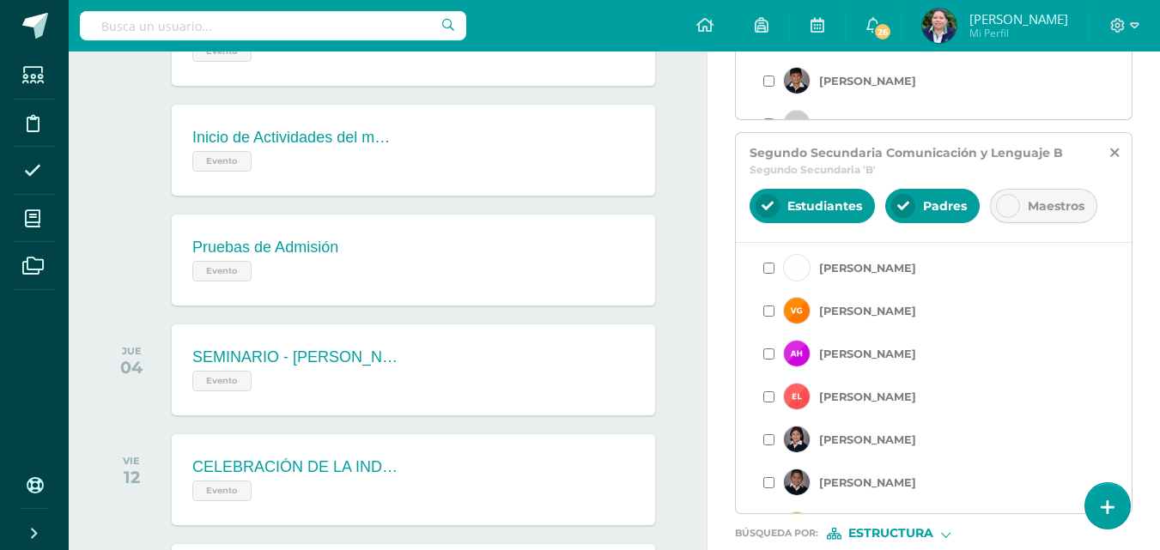
click at [769, 308] on input "checkbox" at bounding box center [768, 311] width 11 height 11
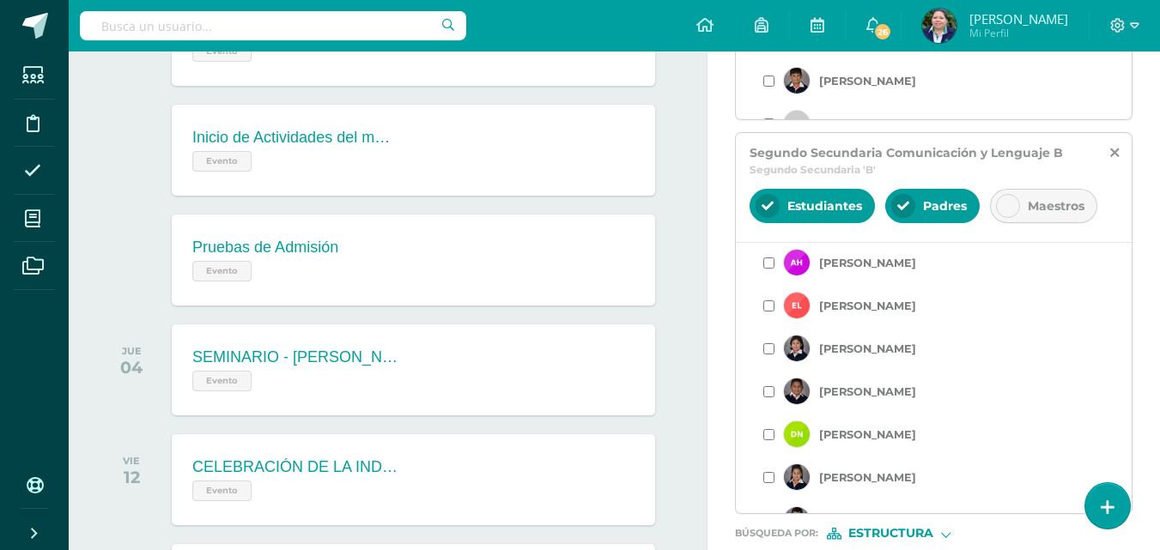
scroll to position [237, 0]
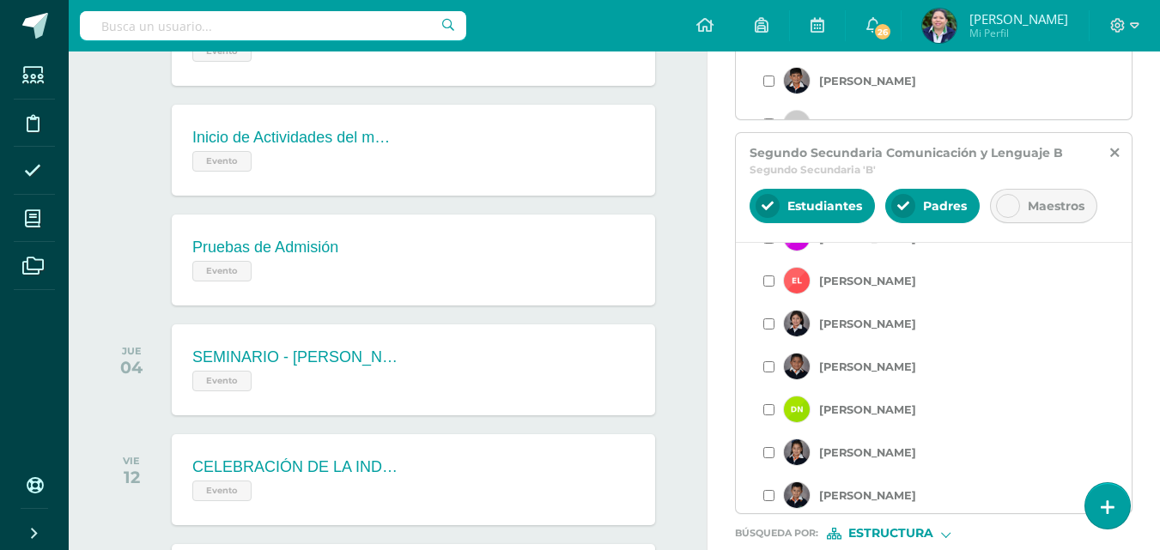
click at [768, 367] on input "checkbox" at bounding box center [768, 366] width 11 height 11
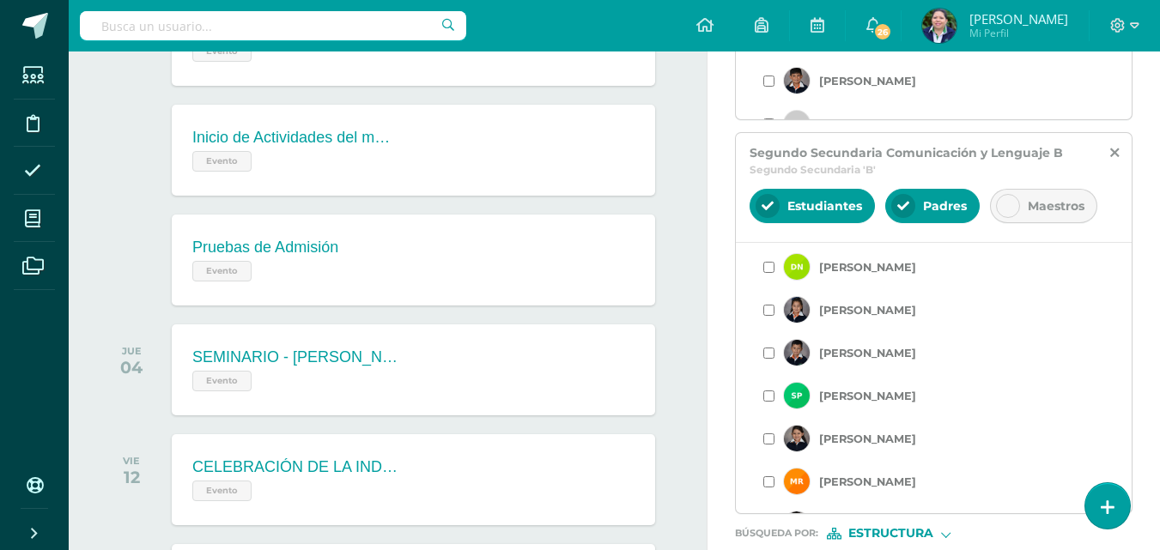
scroll to position [264, 0]
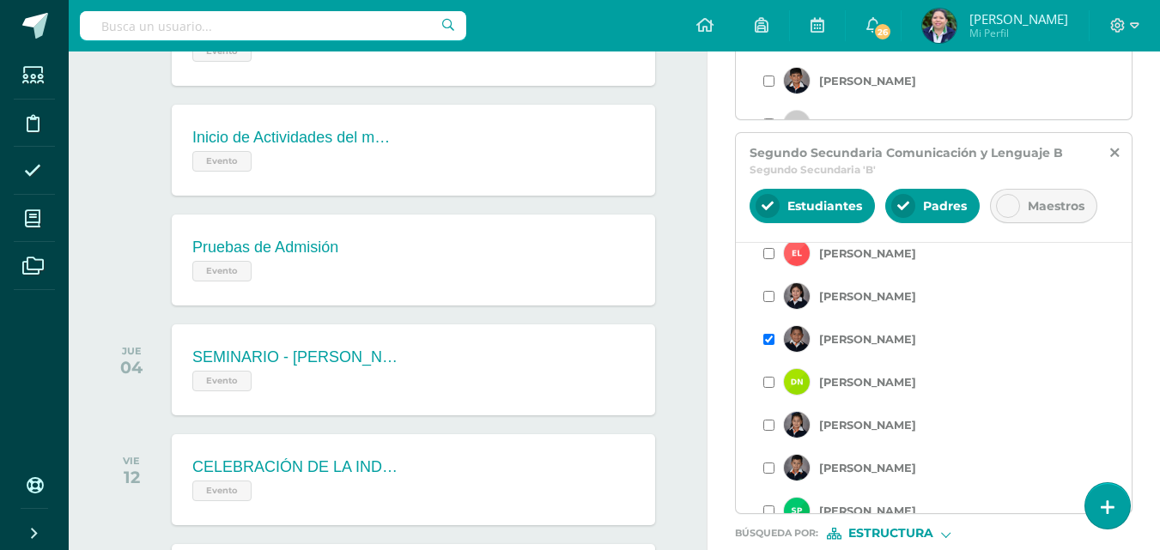
click at [768, 378] on input "checkbox" at bounding box center [768, 382] width 11 height 11
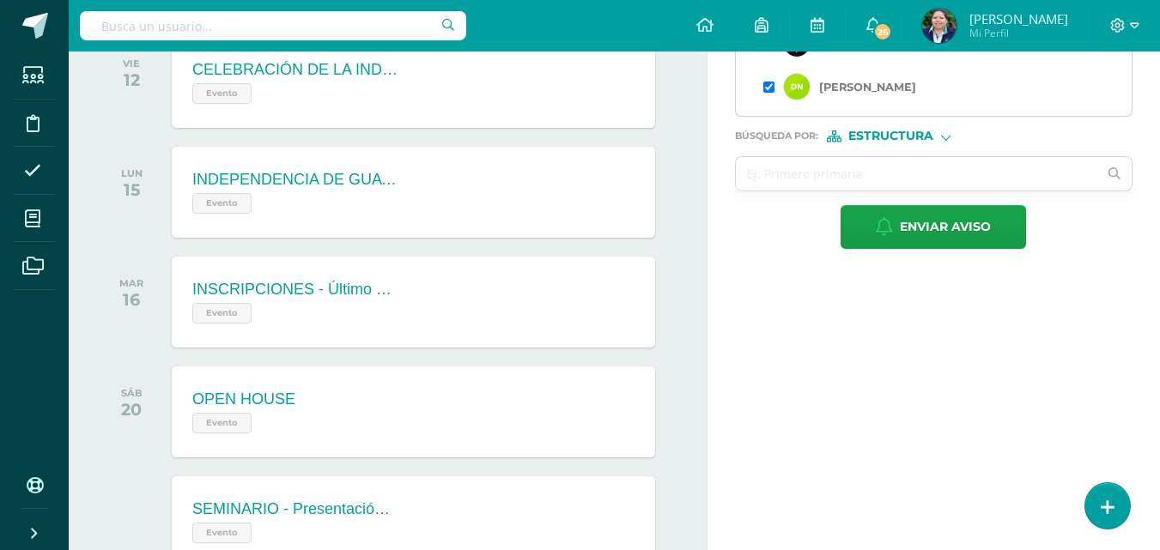
scroll to position [1046, 0]
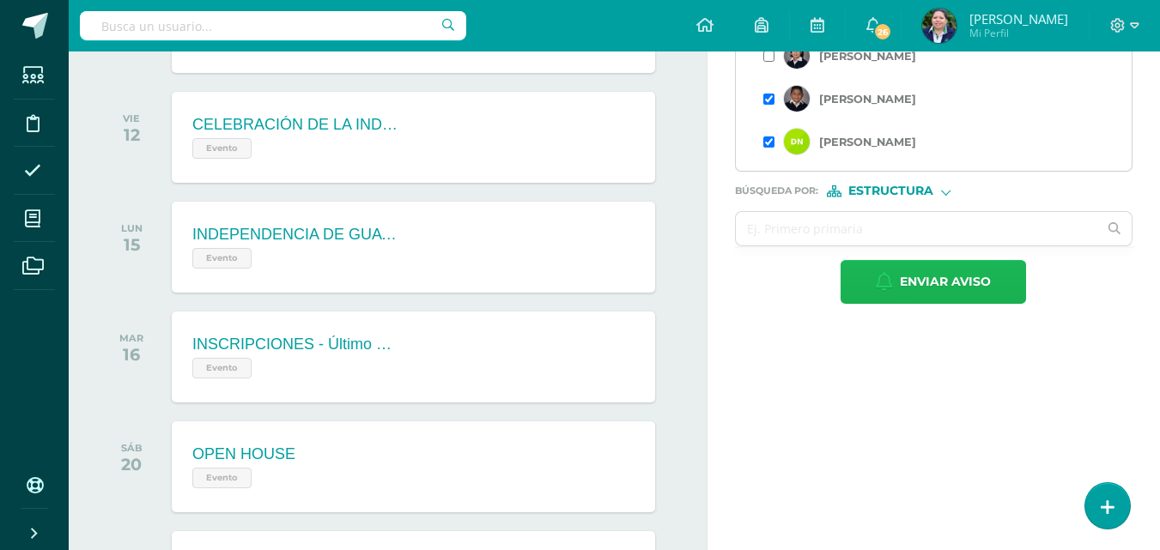
click at [911, 283] on span "Enviar aviso" at bounding box center [945, 282] width 91 height 42
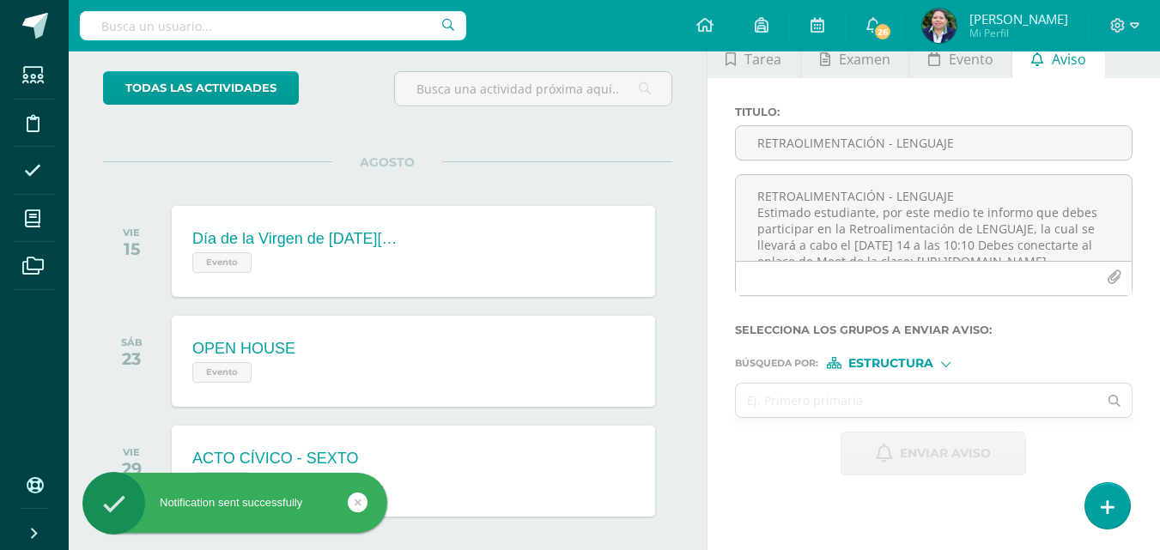
scroll to position [0, 0]
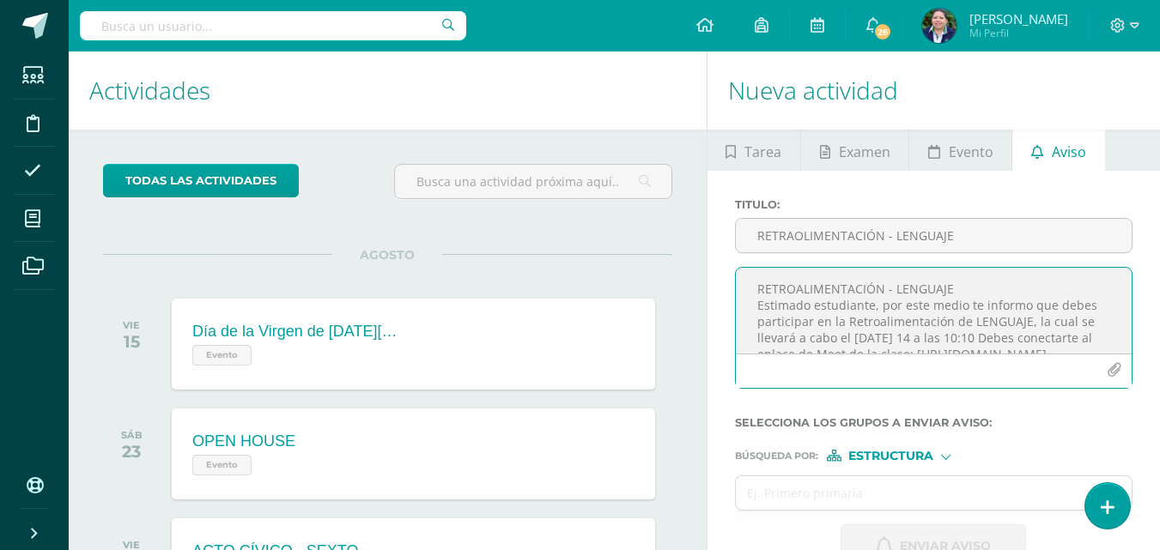
click at [803, 289] on textarea "RETROALIMENTACIÓN - LENGUAJE Estimado estudiante, por este medio te informo que…" at bounding box center [934, 311] width 396 height 86
click at [823, 295] on textarea "RETROALIMENTACIÓN - LENGUAJE Estimado estudiante, por este medio te informo que…" at bounding box center [934, 311] width 396 height 86
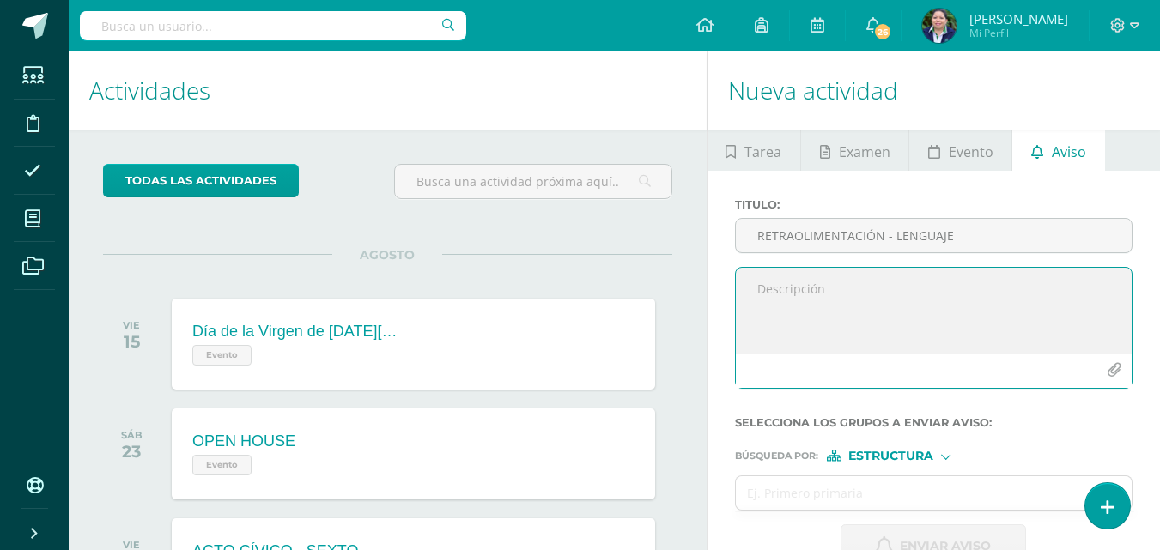
paste textarea "¡Felicitaciones, aprobaste tu evaluación de MATERIA, por lo que NO necesitas as…"
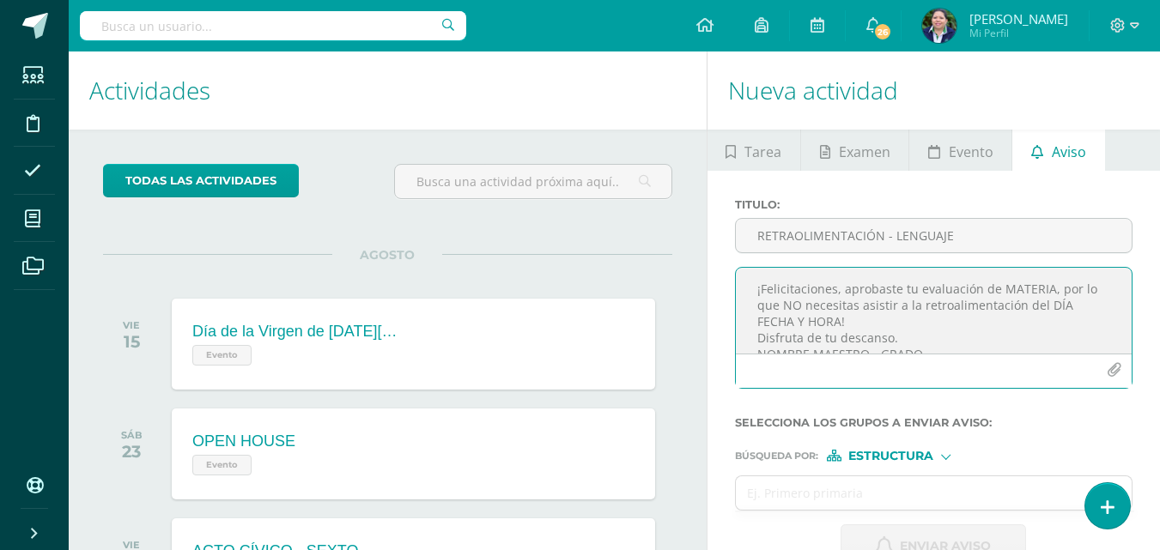
scroll to position [9, 0]
click at [1047, 282] on textarea "¡Felicitaciones, aprobaste tu evaluación de MATERIA, por lo que NO necesitas as…" at bounding box center [934, 311] width 396 height 86
click at [1062, 300] on textarea "¡Felicitaciones, aprobaste tu evaluación de LENGUAJE, por lo que NO necesitas a…" at bounding box center [934, 311] width 396 height 86
click at [894, 313] on textarea "¡Felicitaciones, aprobaste tu evaluación de LENGUAJE, por lo que NO necesitas a…" at bounding box center [934, 311] width 396 height 86
click at [860, 318] on textarea "¡Felicitaciones, aprobaste tu evaluación de LENGUAJE, por lo que NO necesitas a…" at bounding box center [934, 311] width 396 height 86
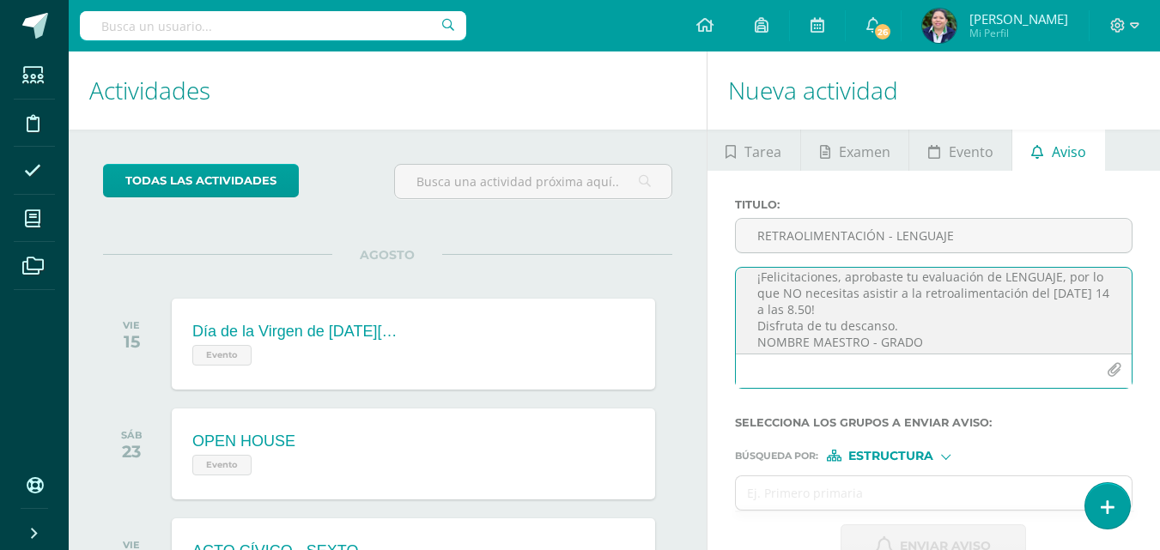
scroll to position [14, 0]
click at [866, 343] on textarea "¡Felicitaciones, aprobaste tu evaluación de LENGUAJE, por lo que NO necesitas a…" at bounding box center [934, 311] width 396 height 86
click at [877, 338] on textarea "¡Felicitaciones, aprobaste tu evaluación de LENGUAJE, por lo que NO necesitas a…" at bounding box center [934, 311] width 396 height 86
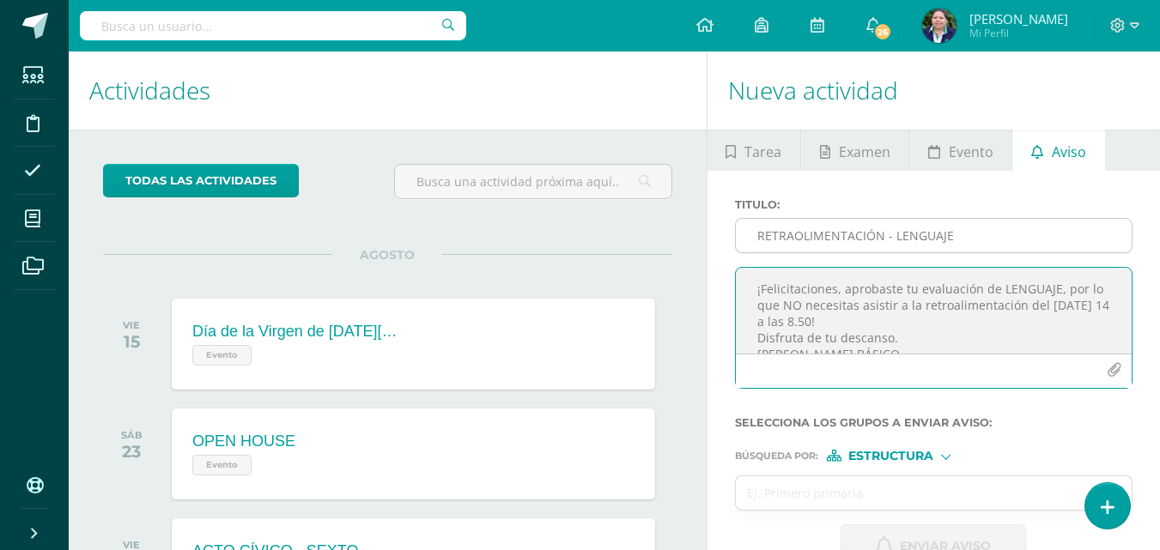
type textarea "¡Felicitaciones, aprobaste tu evaluación de LENGUAJE, por lo que NO necesitas a…"
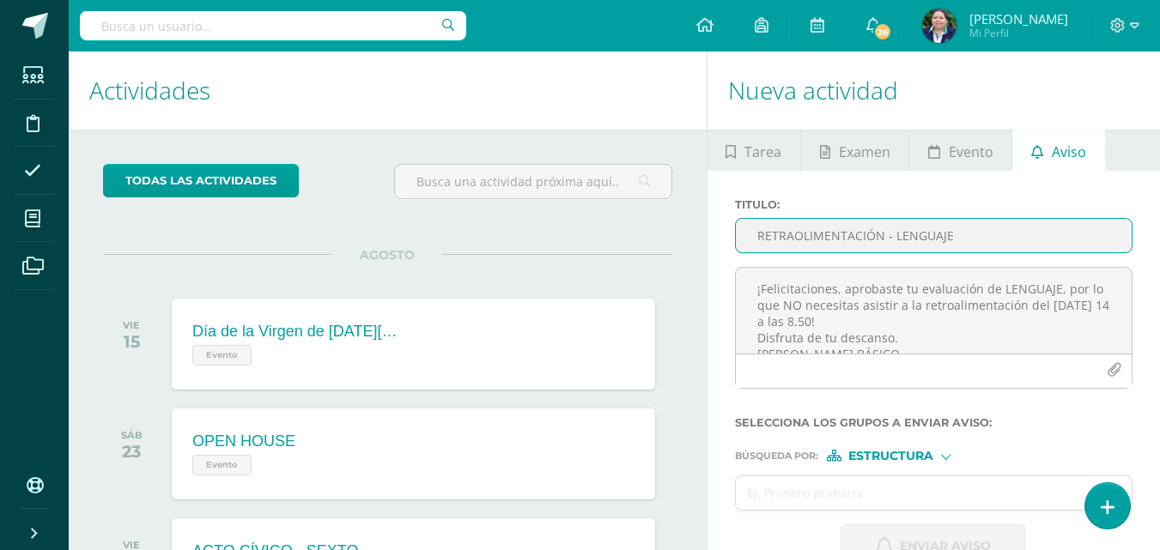
click at [868, 238] on input "RETRAOLIMENTACIÓN - LENGUAJE" at bounding box center [934, 235] width 396 height 33
type input "r"
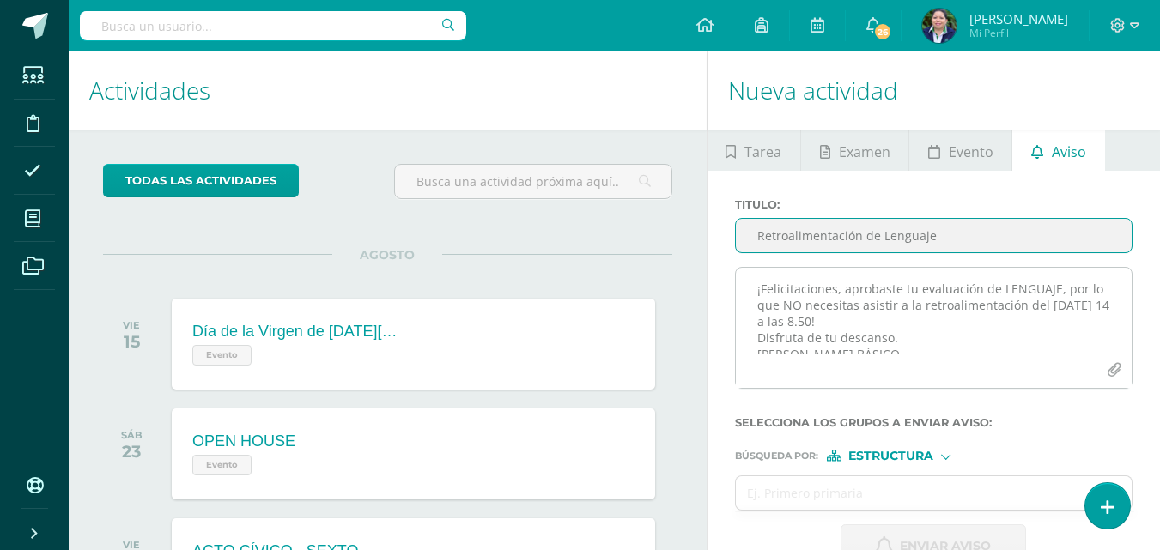
type input "Retroalimentación de Lenguaje"
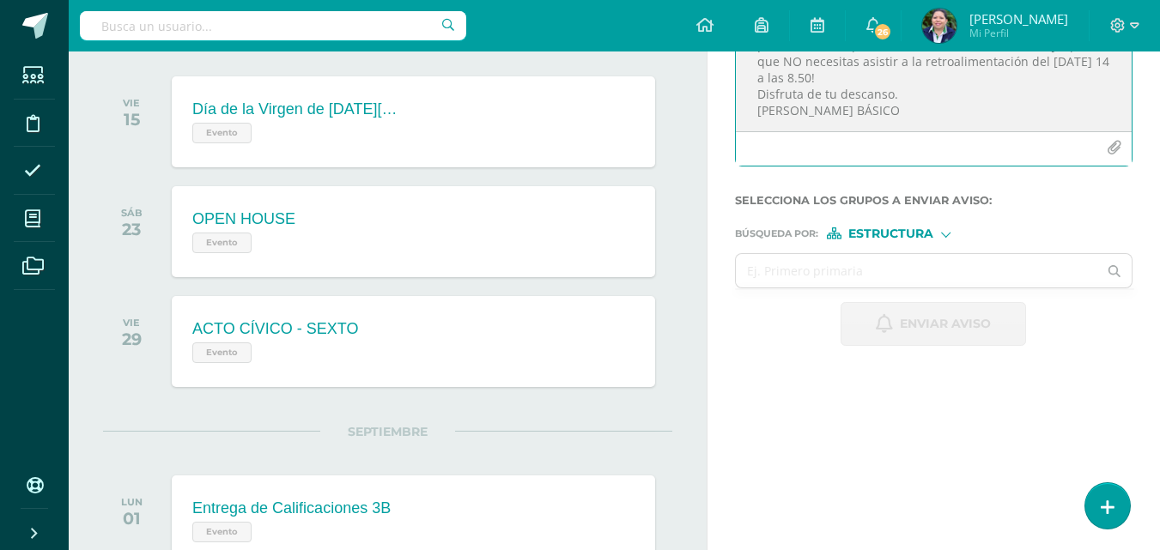
scroll to position [240, 0]
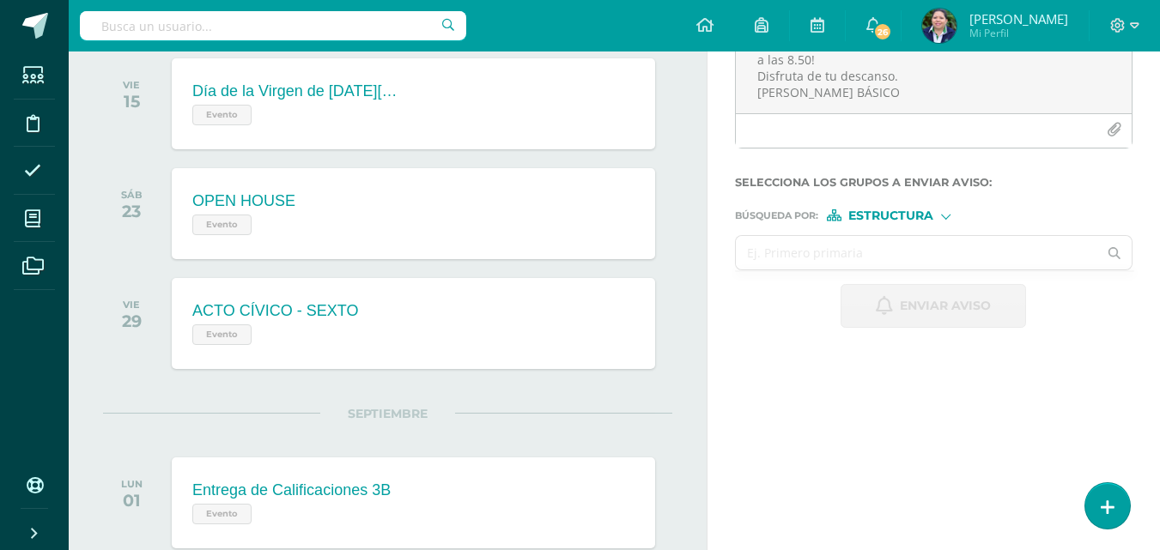
click at [861, 260] on input "text" at bounding box center [917, 252] width 362 height 33
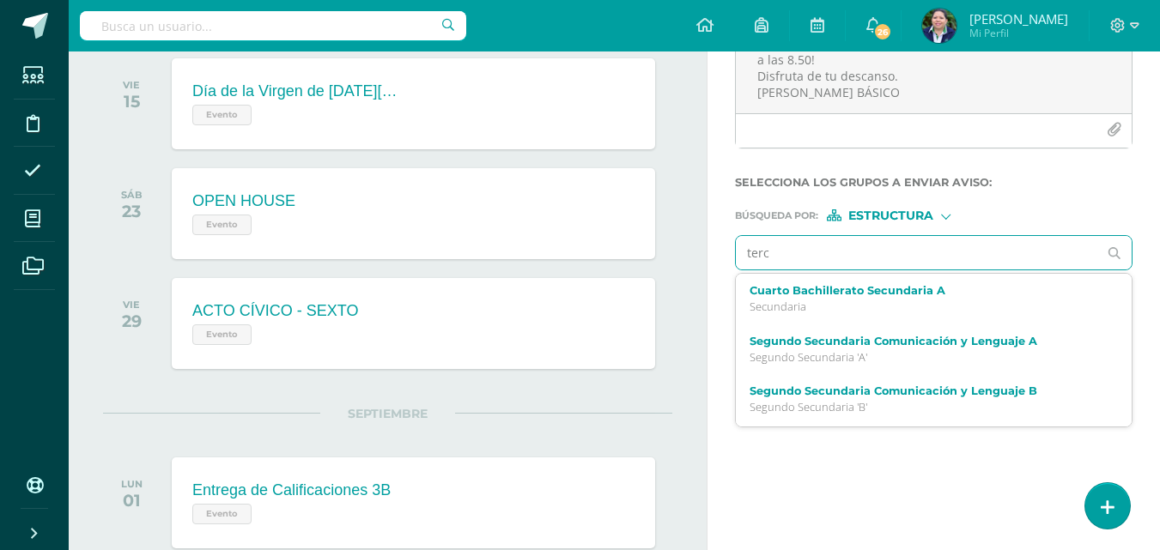
type input "terce"
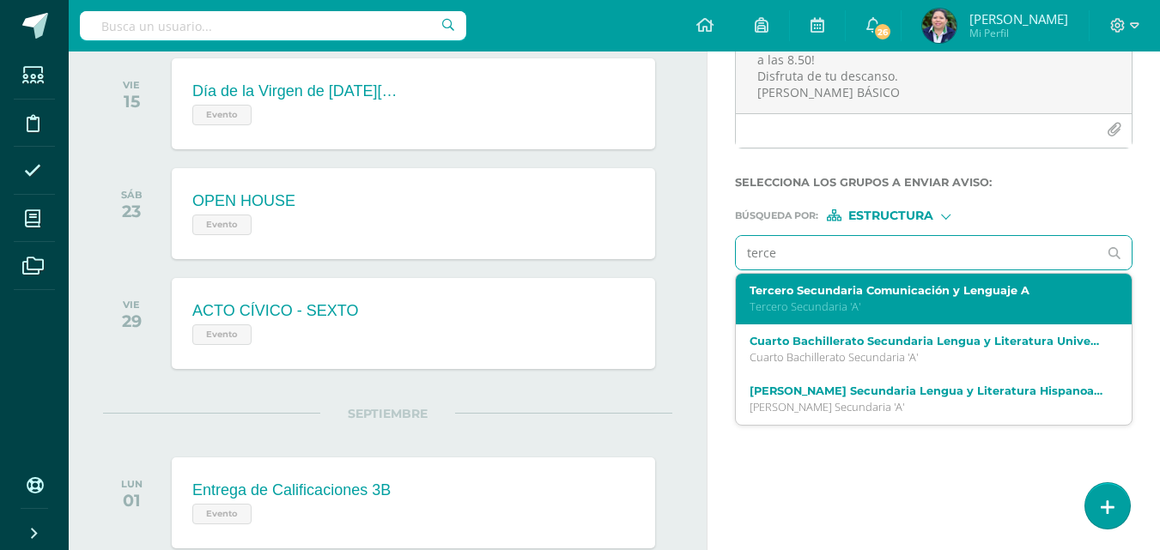
click at [855, 284] on label "Tercero Secundaria Comunicación y Lenguaje A" at bounding box center [926, 290] width 354 height 13
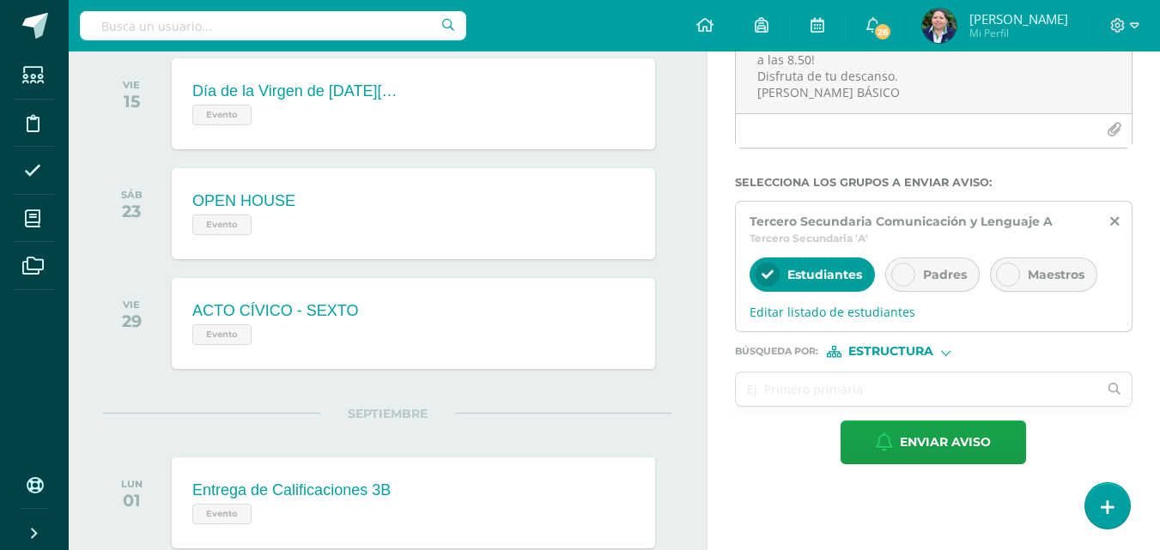
click at [895, 270] on div at bounding box center [903, 275] width 24 height 24
click at [833, 313] on span "Editar listado de estudiantes" at bounding box center [933, 312] width 368 height 16
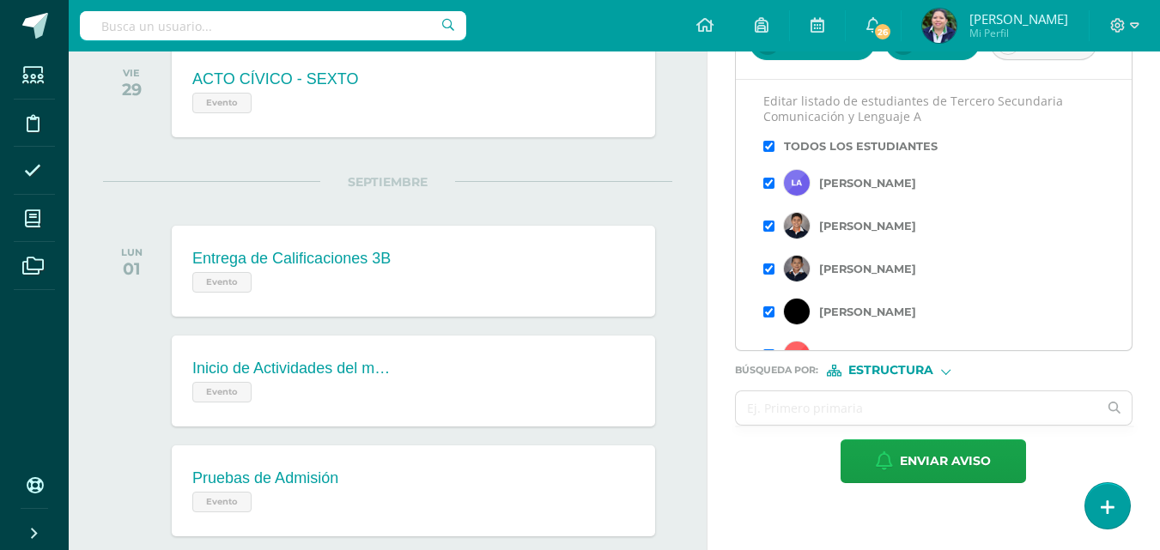
scroll to position [463, 0]
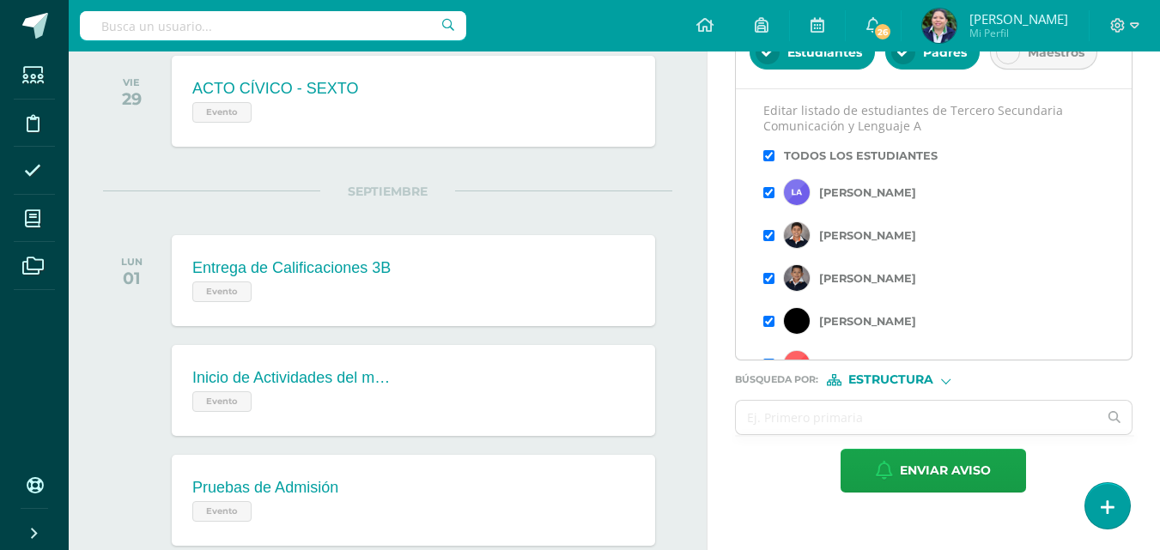
click at [767, 276] on input "checkbox" at bounding box center [768, 278] width 11 height 11
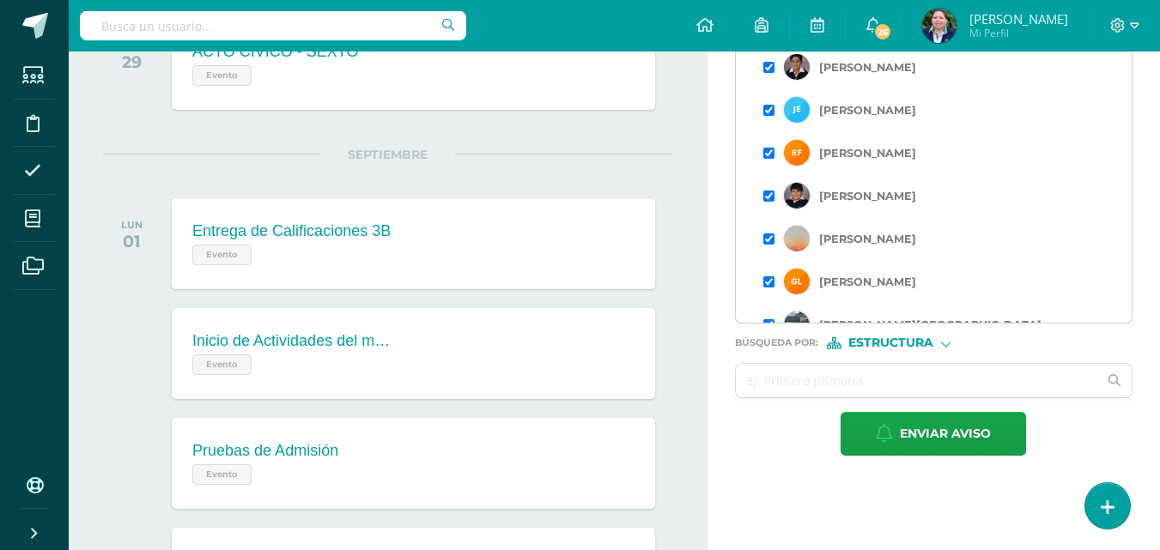
scroll to position [315, 0]
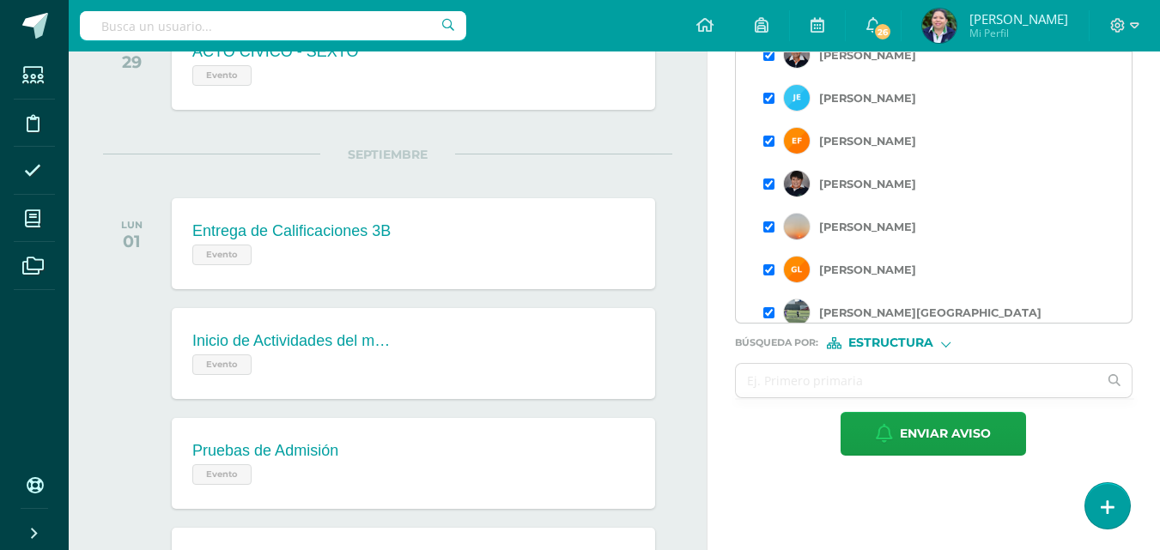
click at [771, 231] on input "checkbox" at bounding box center [768, 226] width 11 height 11
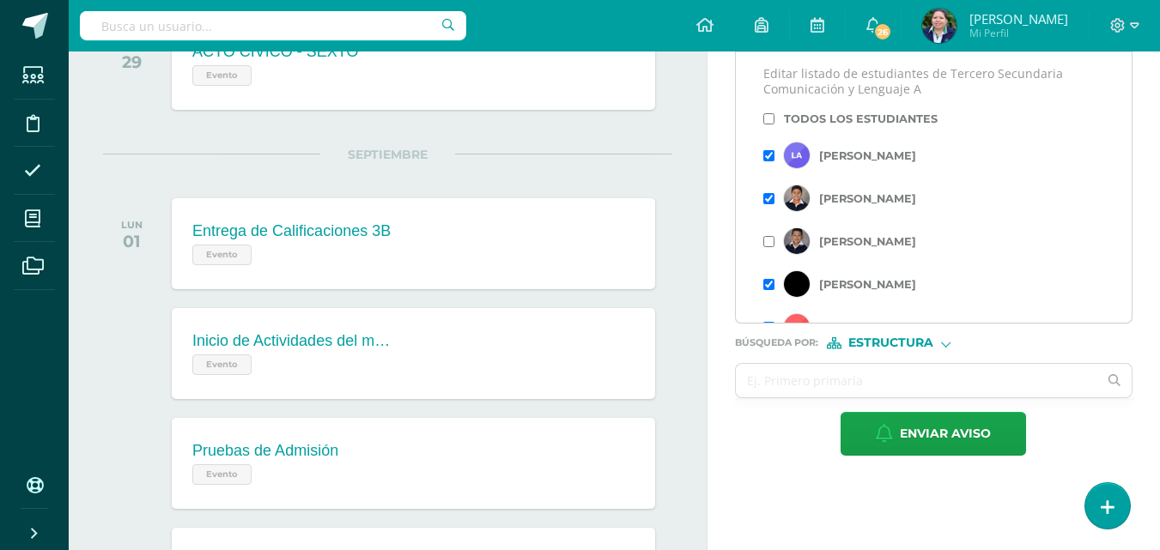
click at [767, 285] on input "checkbox" at bounding box center [768, 284] width 11 height 11
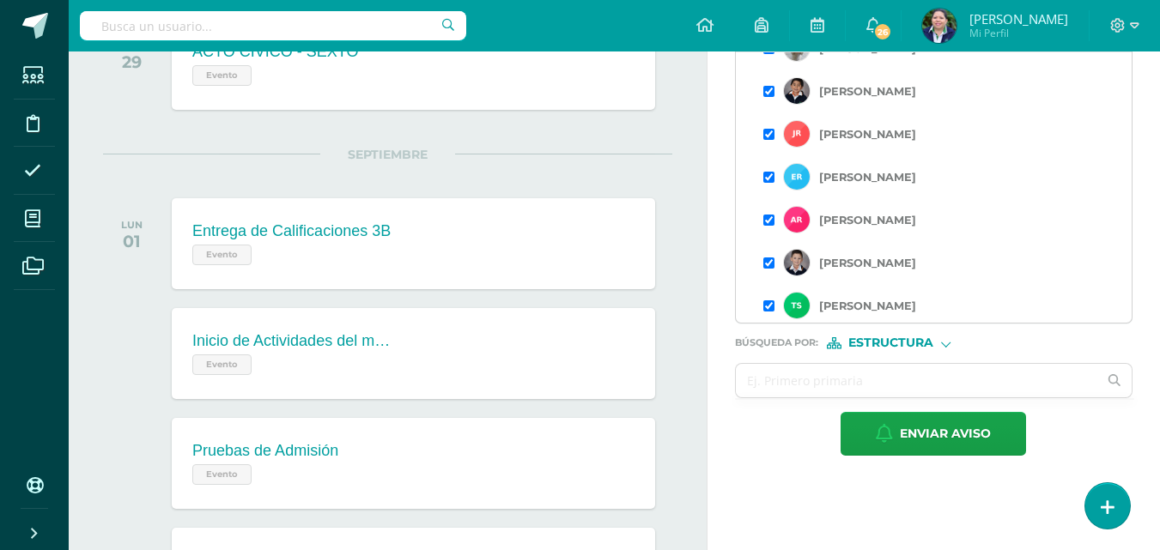
scroll to position [626, 0]
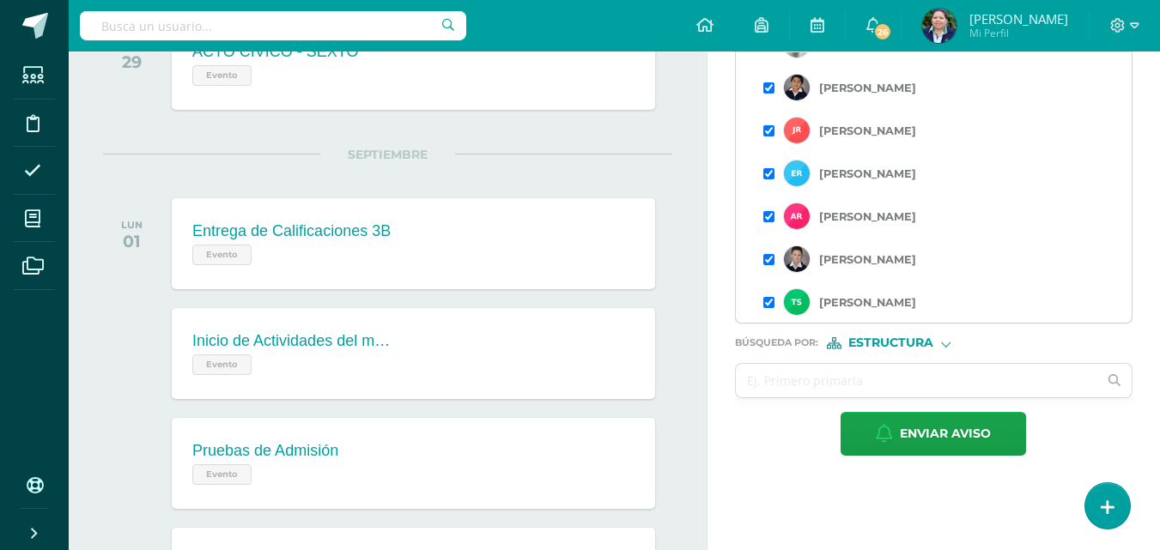
click at [767, 130] on input "checkbox" at bounding box center [768, 130] width 11 height 11
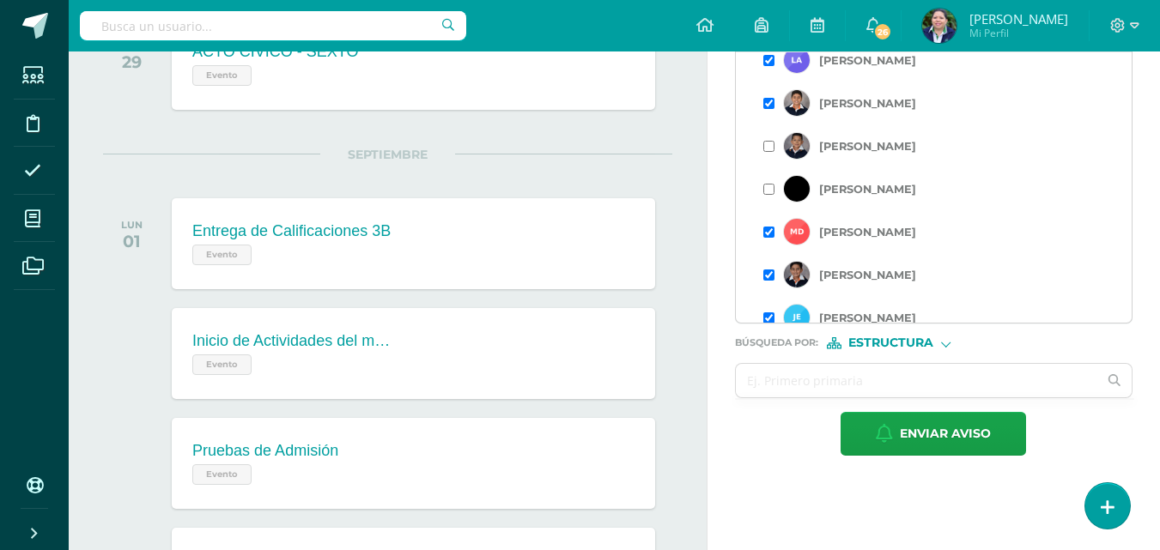
scroll to position [39, 0]
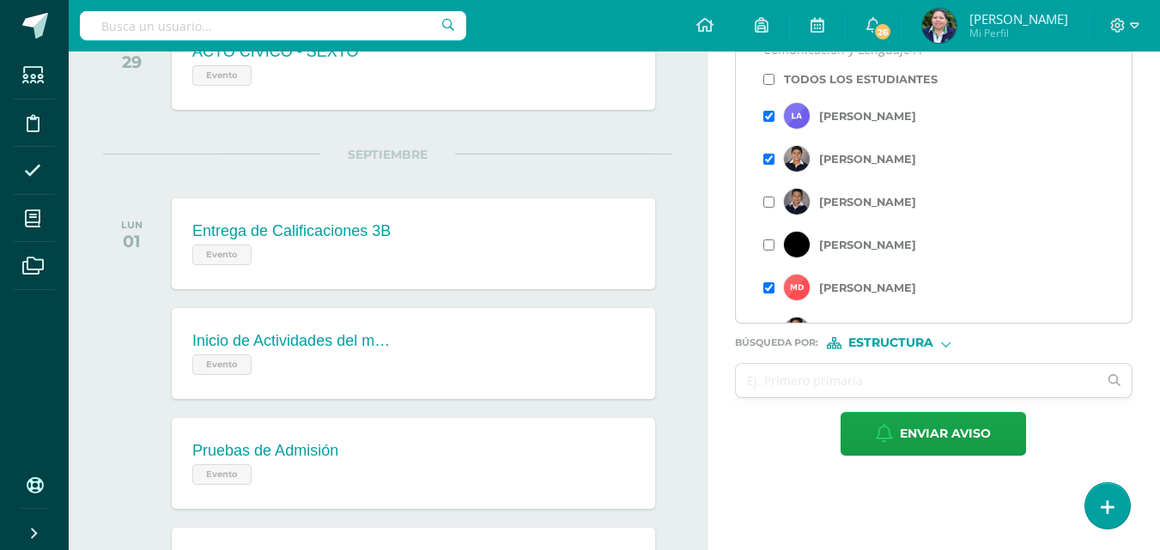
drag, startPoint x: 769, startPoint y: 113, endPoint x: 1172, endPoint y: 82, distance: 403.9
click at [768, 117] on input "checkbox" at bounding box center [768, 116] width 11 height 11
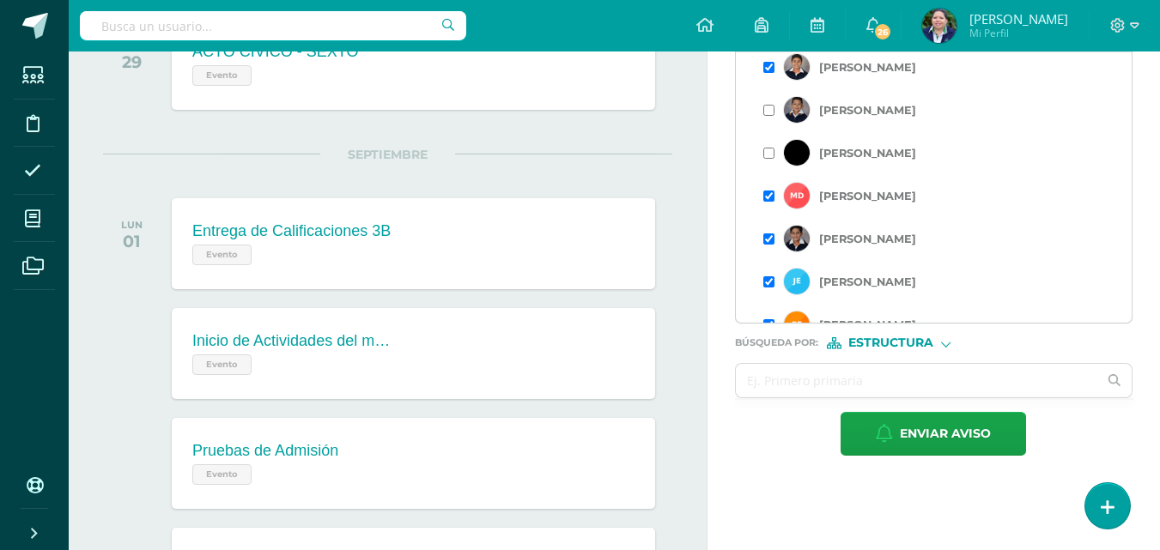
scroll to position [136, 0]
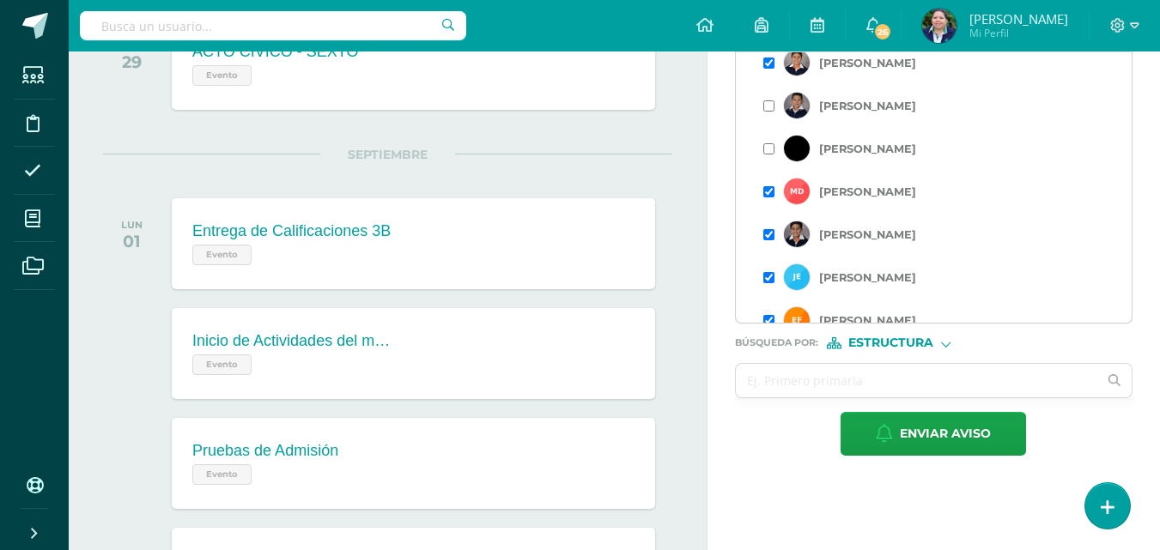
click at [769, 189] on input "checkbox" at bounding box center [768, 191] width 11 height 11
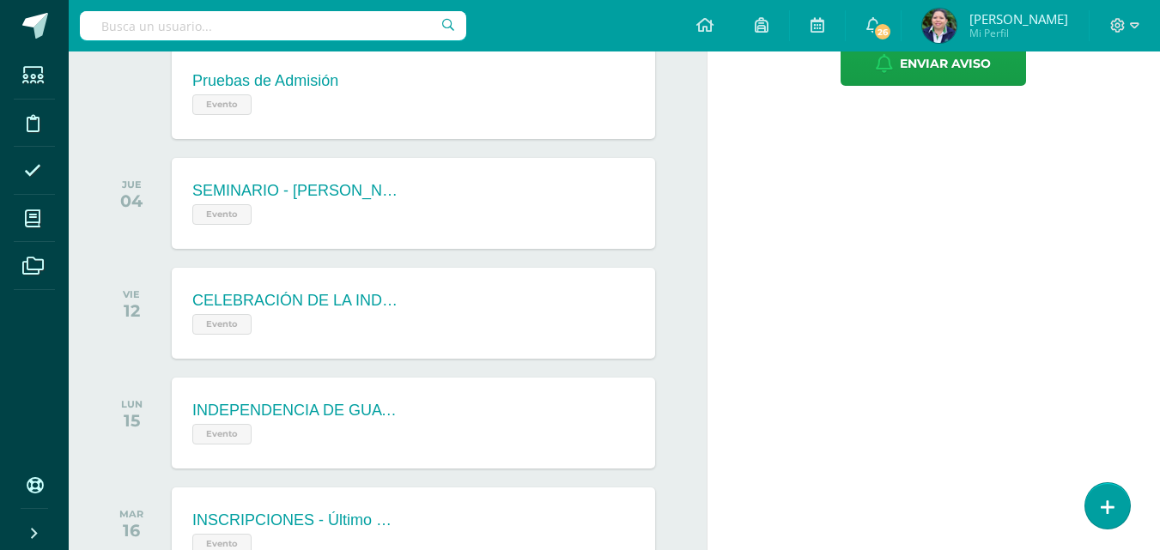
scroll to position [694, 0]
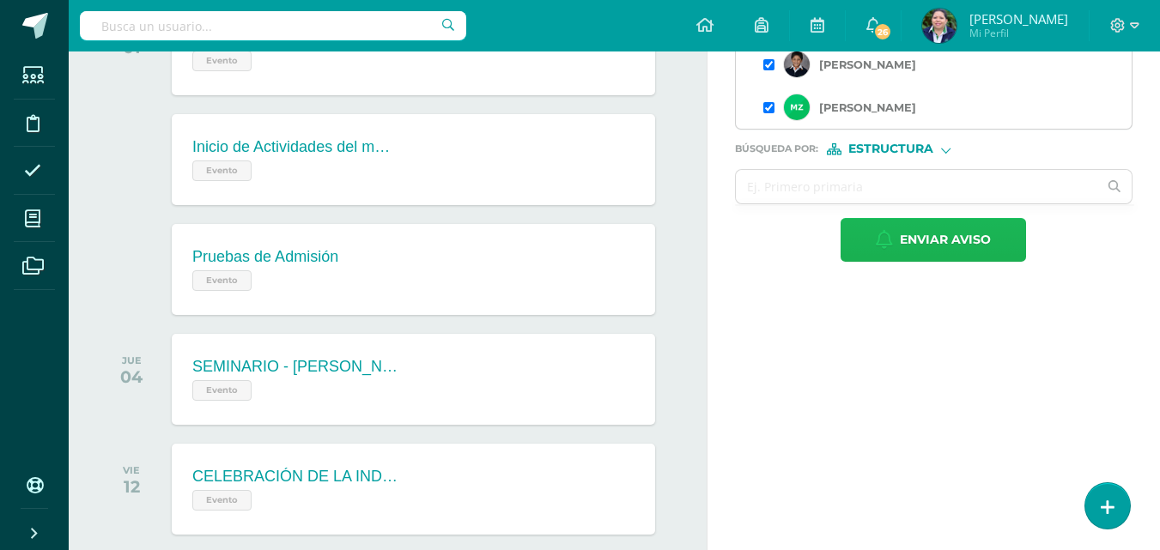
click at [949, 234] on span "Enviar aviso" at bounding box center [945, 240] width 91 height 42
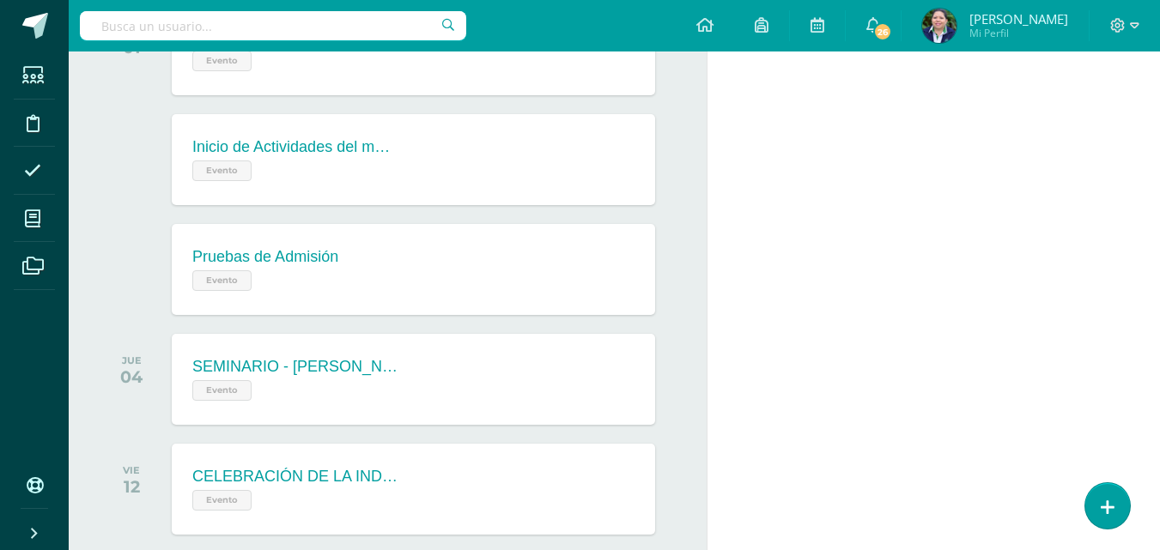
scroll to position [0, 0]
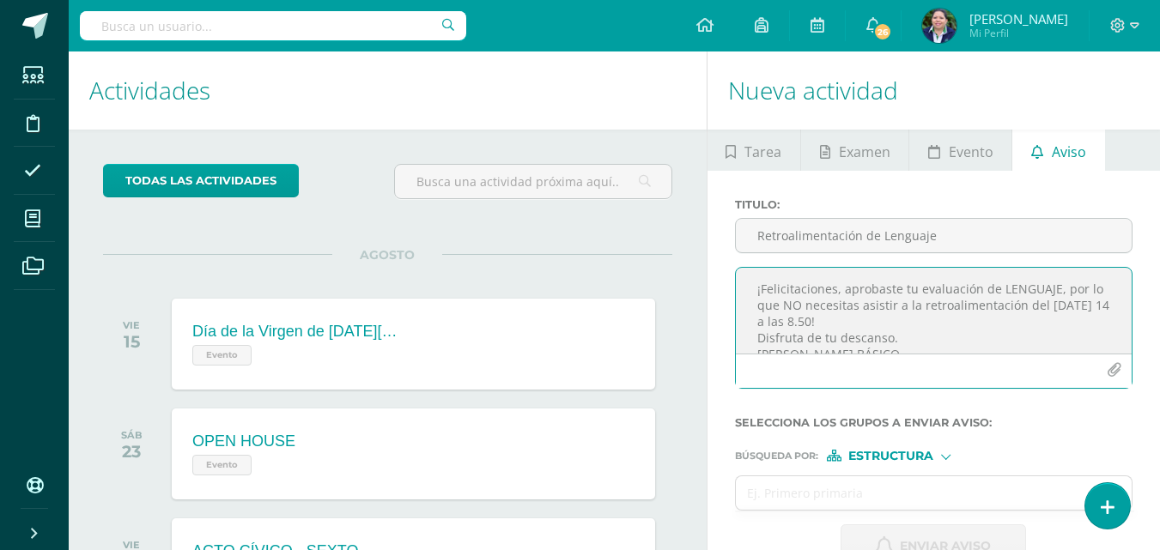
click at [822, 289] on textarea "¡Felicitaciones, aprobaste tu evaluación de LENGUAJE, por lo que NO necesitas a…" at bounding box center [934, 311] width 396 height 86
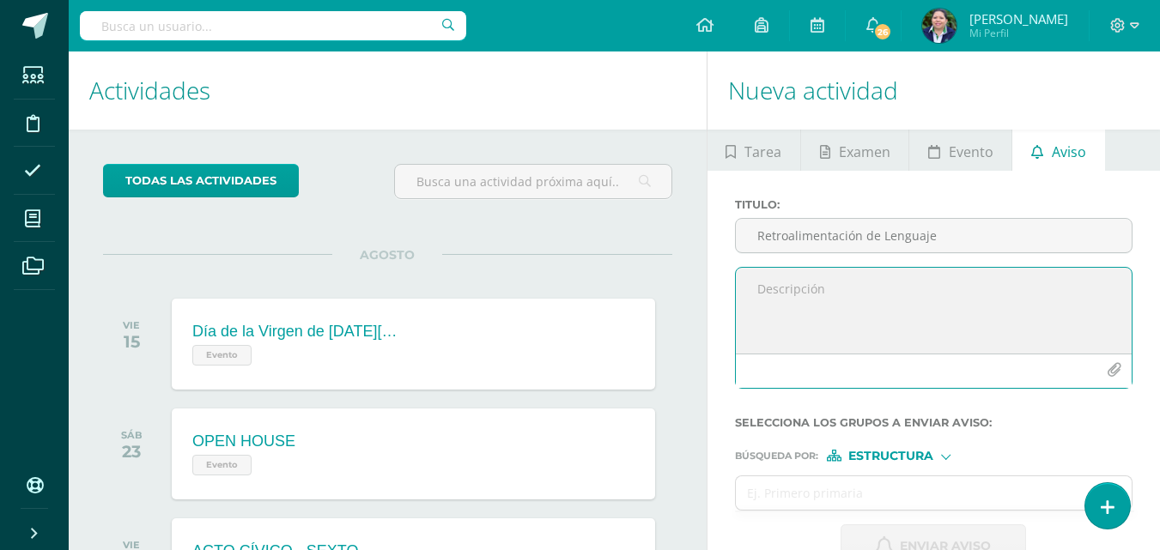
paste textarea "RETROALIMENTACIÓN - MATERIA Estimado estudiante, por este medio te informo que …"
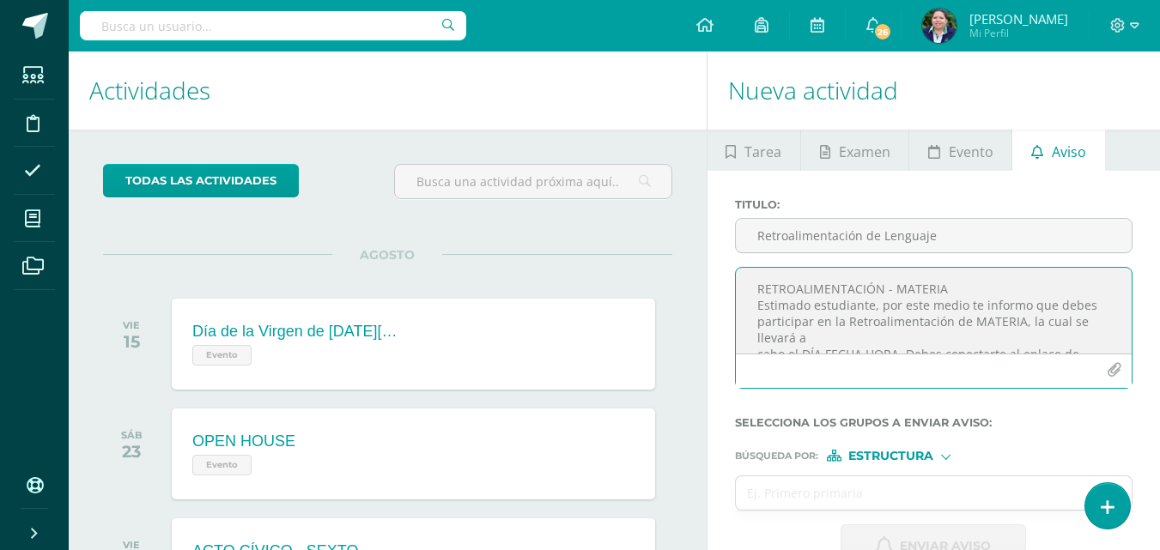
scroll to position [74, 0]
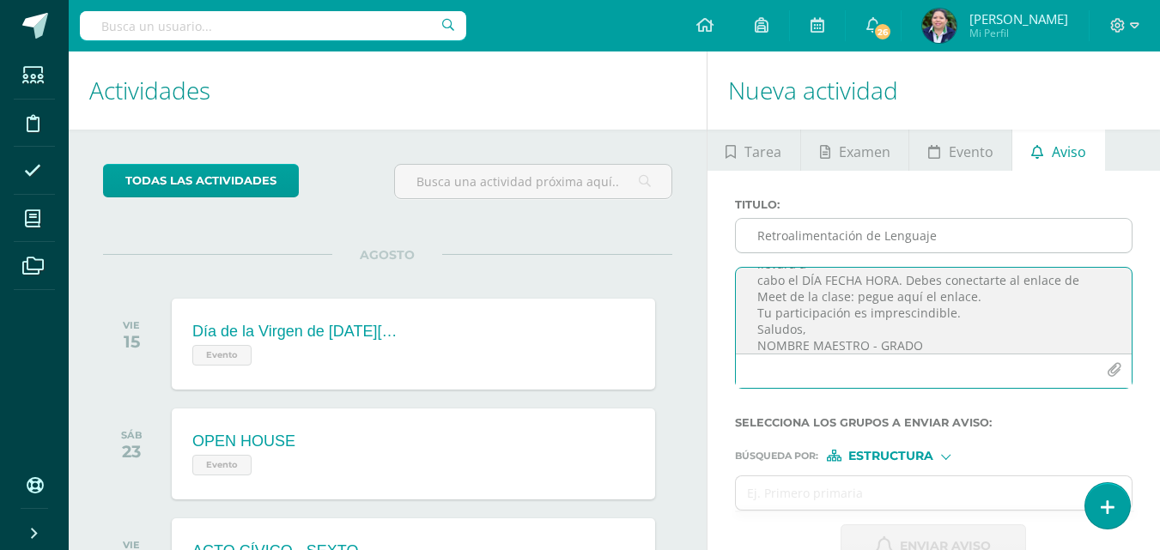
type textarea "RETROALIMENTACIÓN - MATERIA Estimado estudiante, por este medio te informo que …"
click at [846, 232] on input "Retroalimentación de Lenguaje" at bounding box center [934, 235] width 396 height 33
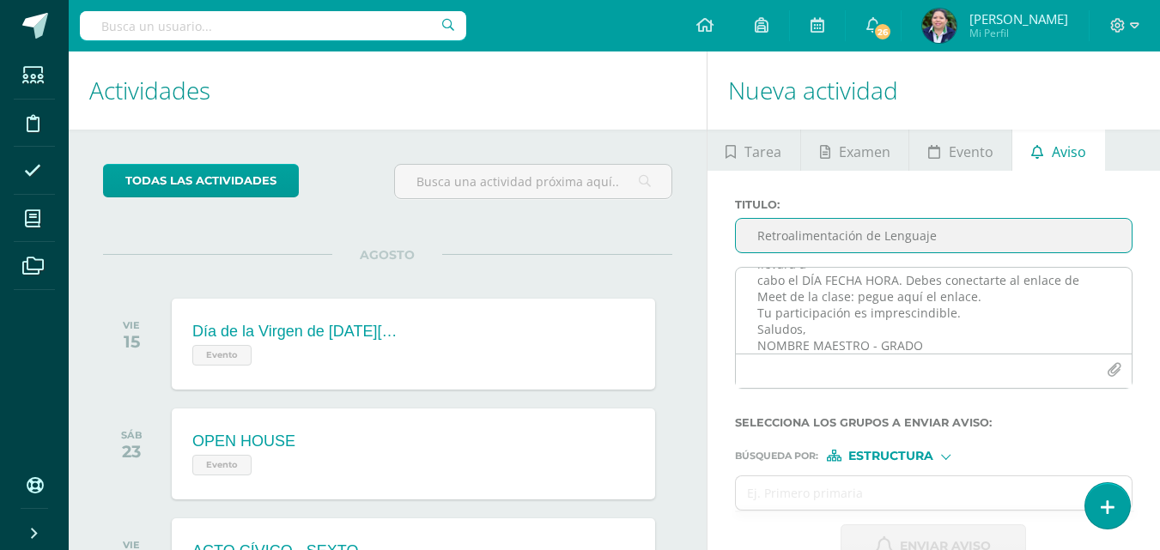
type input "Retroalimentación de Lenguaje"
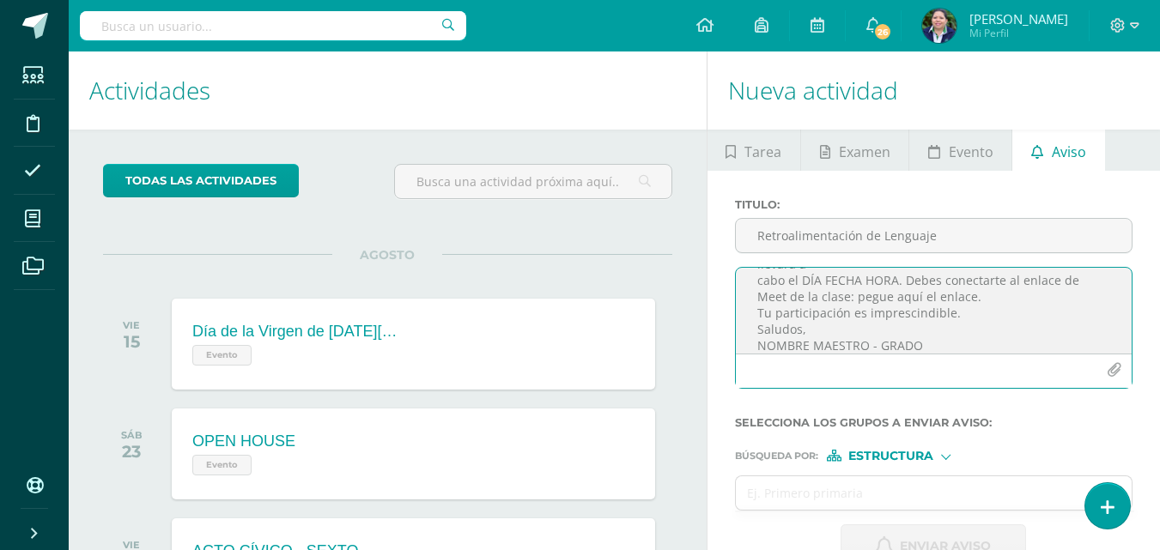
scroll to position [0, 0]
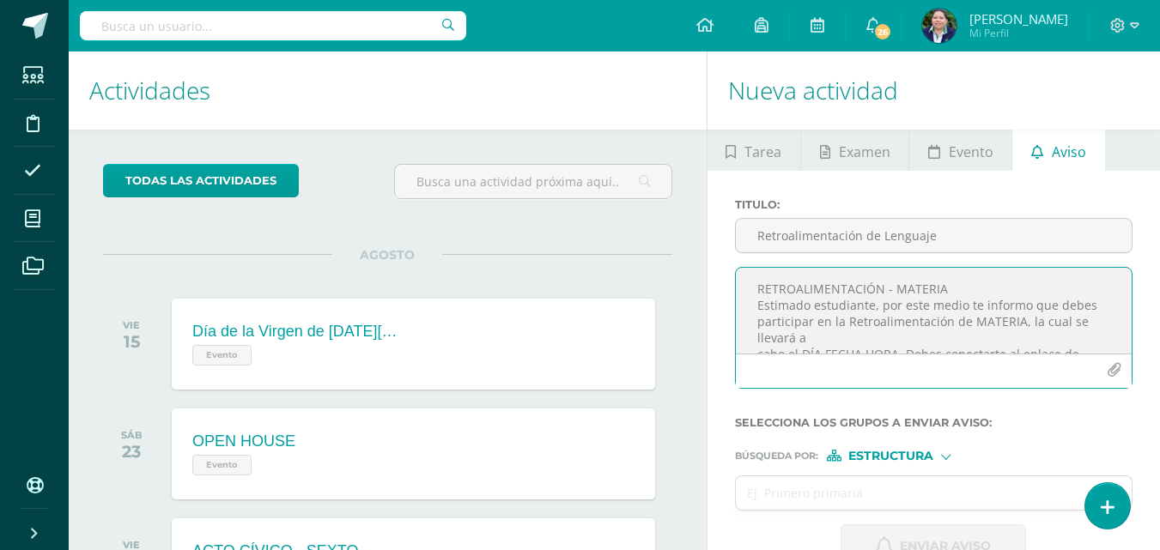
click at [942, 287] on textarea "RETROALIMENTACIÓN - MATERIA Estimado estudiante, por este medio te informo que …" at bounding box center [934, 311] width 396 height 86
click at [1017, 319] on textarea "RETROALIMENTACIÓN - LENGUAJE Estimado estudiante, por este medio te informo que…" at bounding box center [934, 311] width 396 height 86
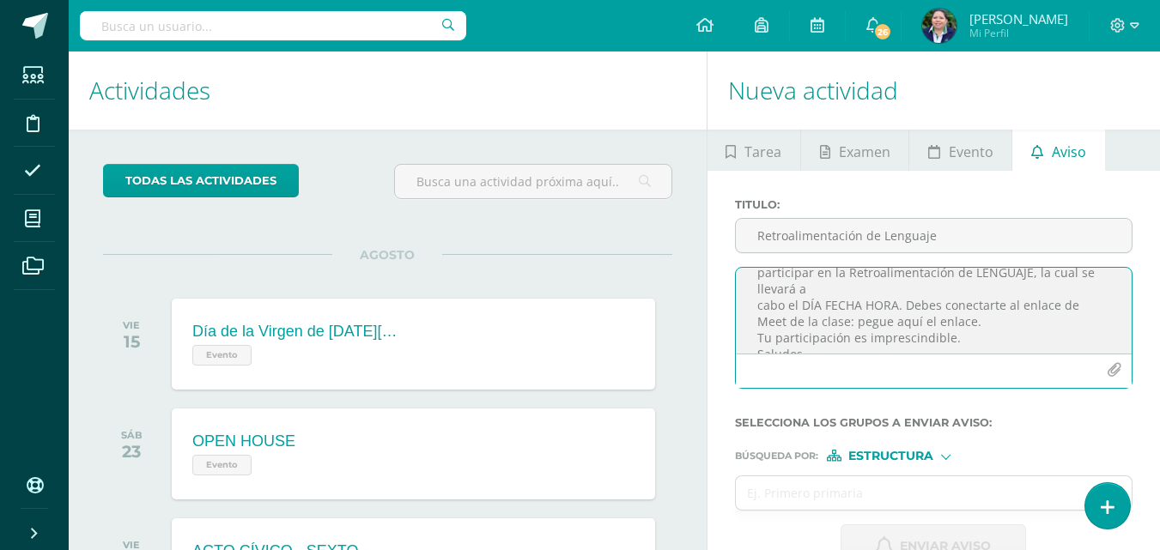
scroll to position [57, 0]
click at [893, 297] on textarea "RETROALIMENTACIÓN - LENGUAJE Estimado estudiante, por este medio te informo que…" at bounding box center [934, 311] width 396 height 86
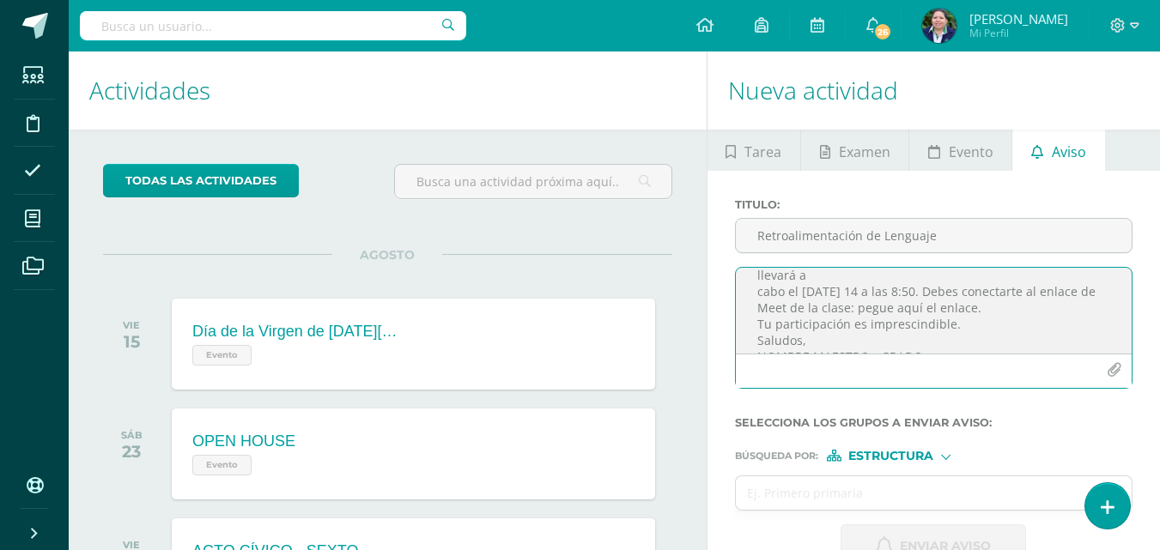
scroll to position [65, 0]
click at [968, 307] on textarea "RETROALIMENTACIÓN - LENGUAJE Estimado estudiante, por este medio te informo que…" at bounding box center [934, 311] width 396 height 86
paste textarea "[URL][DOMAIN_NAME]"
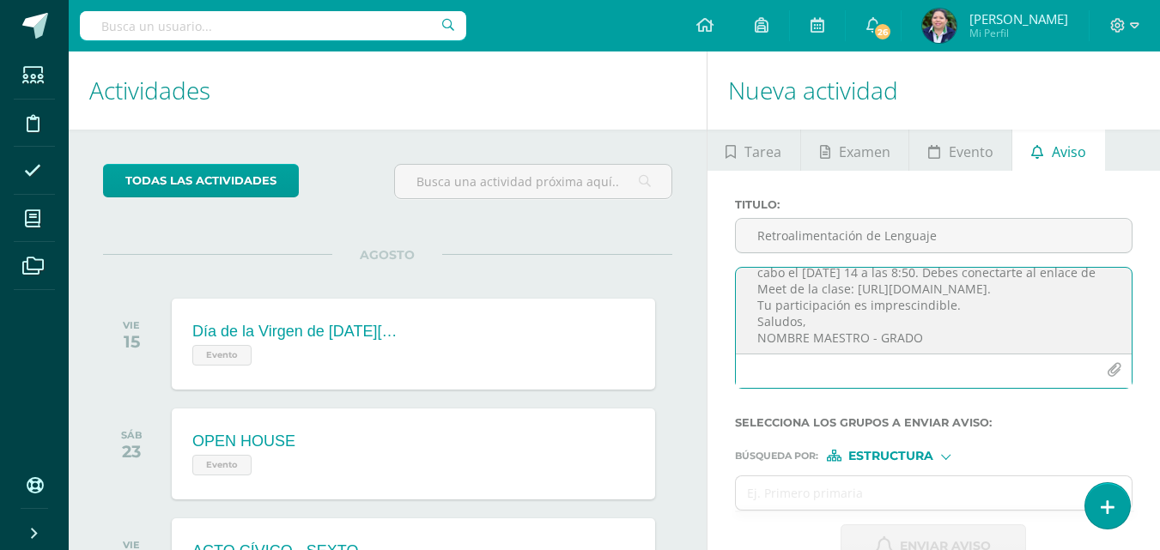
scroll to position [87, 0]
click at [865, 328] on textarea "RETROALIMENTACIÓN - LENGUAJE Estimado estudiante, por este medio te informo que…" at bounding box center [934, 311] width 396 height 86
click at [880, 333] on textarea "RETROALIMENTACIÓN - LENGUAJE Estimado estudiante, por este medio te informo que…" at bounding box center [934, 311] width 396 height 86
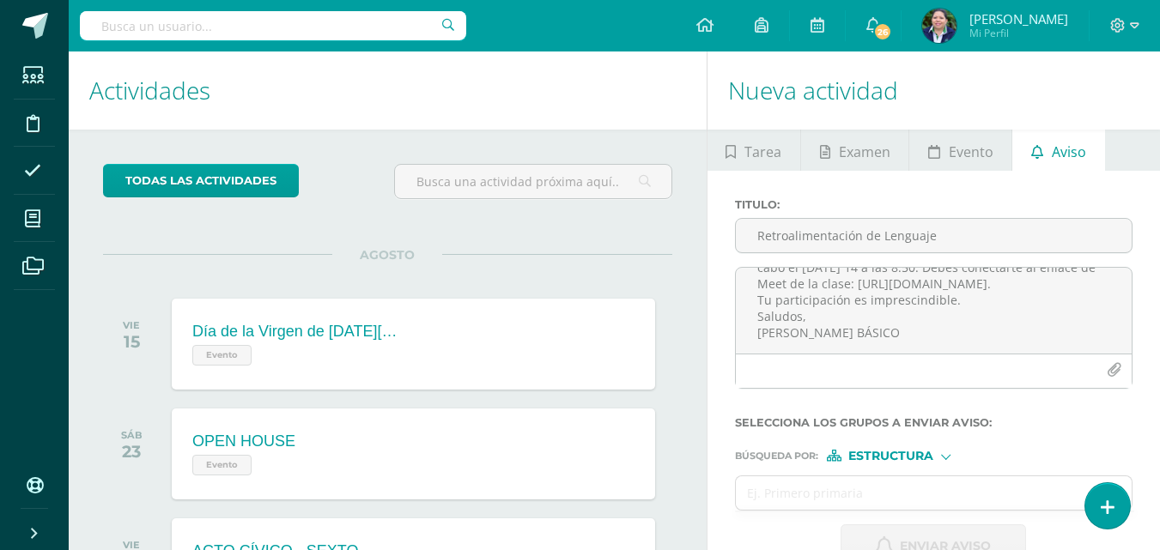
click at [1158, 294] on div "Titulo : Retroalimentación de Lenguaje RETROALIMENTACIÓN - LENGUAJE Estimado es…" at bounding box center [933, 383] width 452 height 425
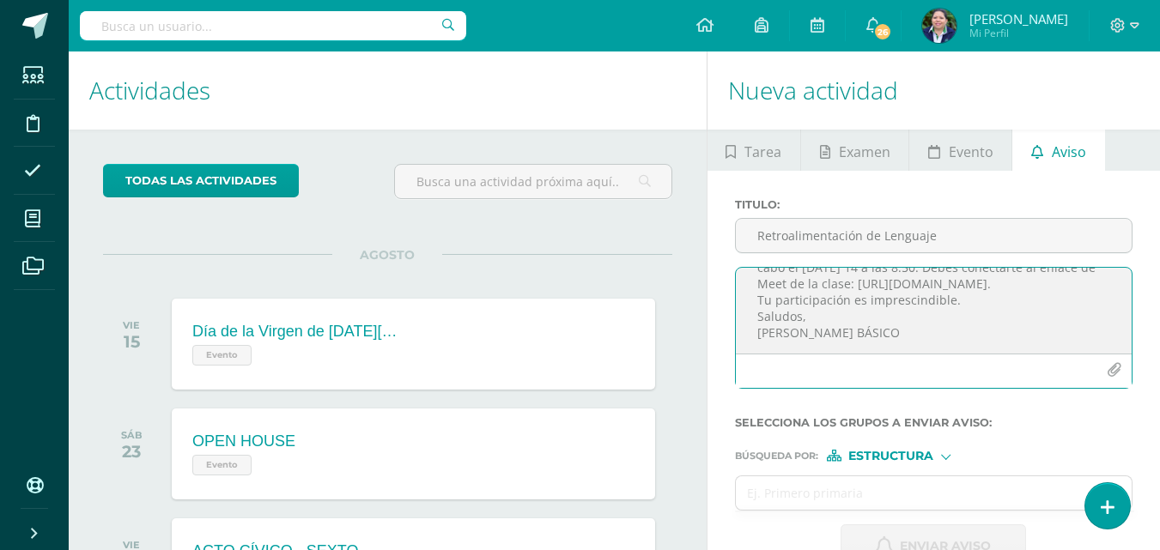
scroll to position [0, 0]
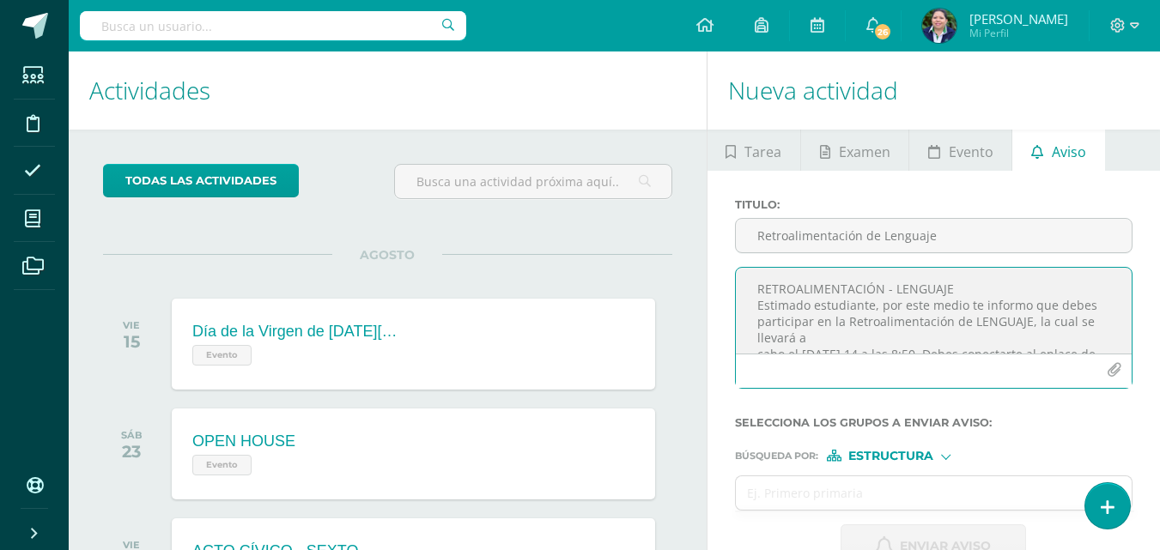
click at [877, 335] on textarea "RETROALIMENTACIÓN - LENGUAJE Estimado estudiante, por este medio te informo que…" at bounding box center [934, 311] width 396 height 86
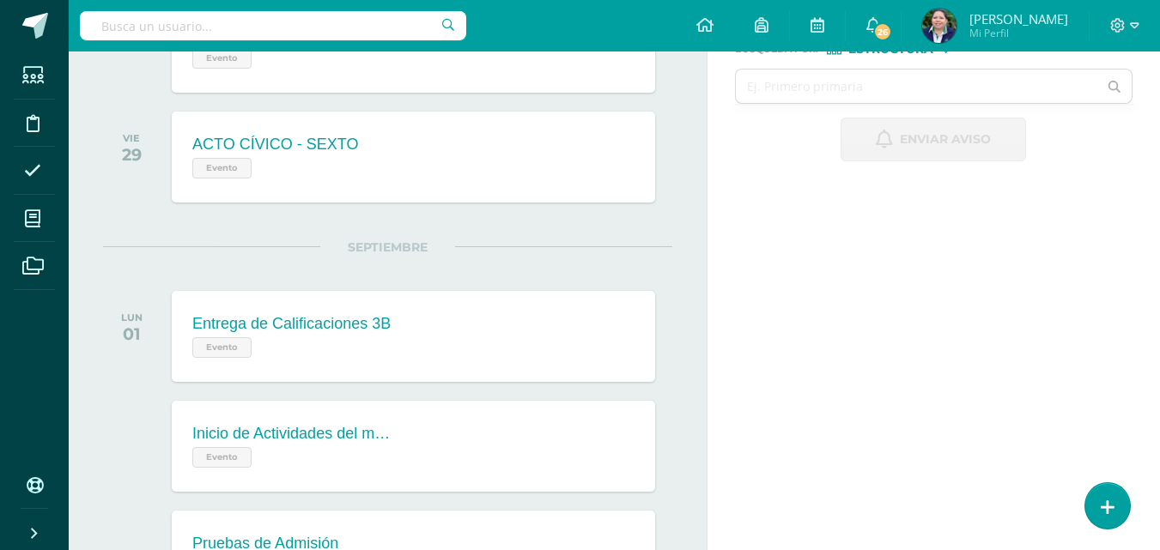
scroll to position [351, 0]
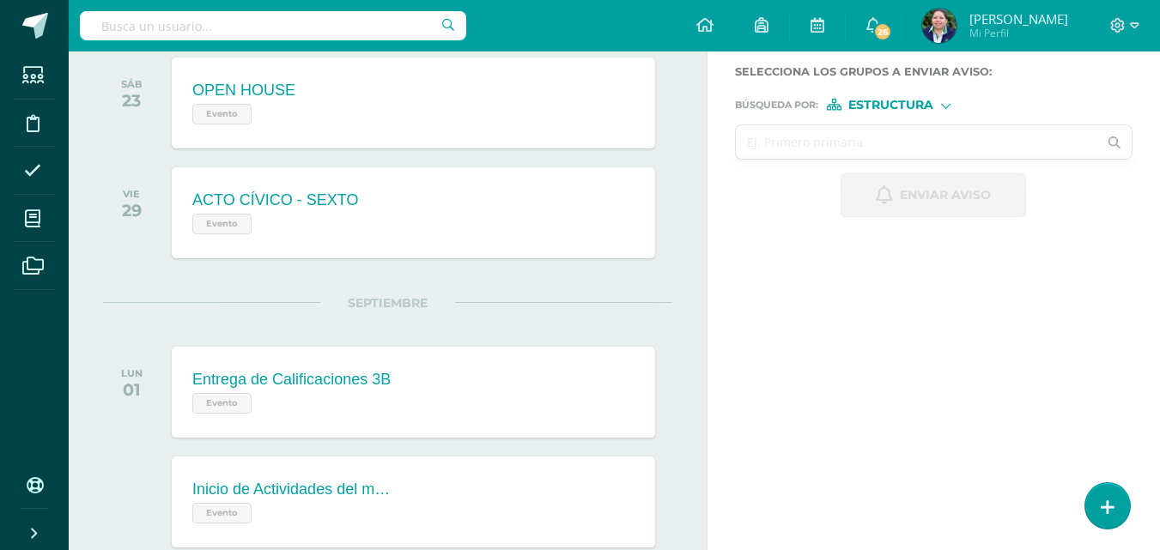
type textarea "RETROALIMENTACIÓN - LENGUAJE Estimado estudiante, por este medio te informo que…"
click at [796, 131] on input "text" at bounding box center [917, 141] width 362 height 33
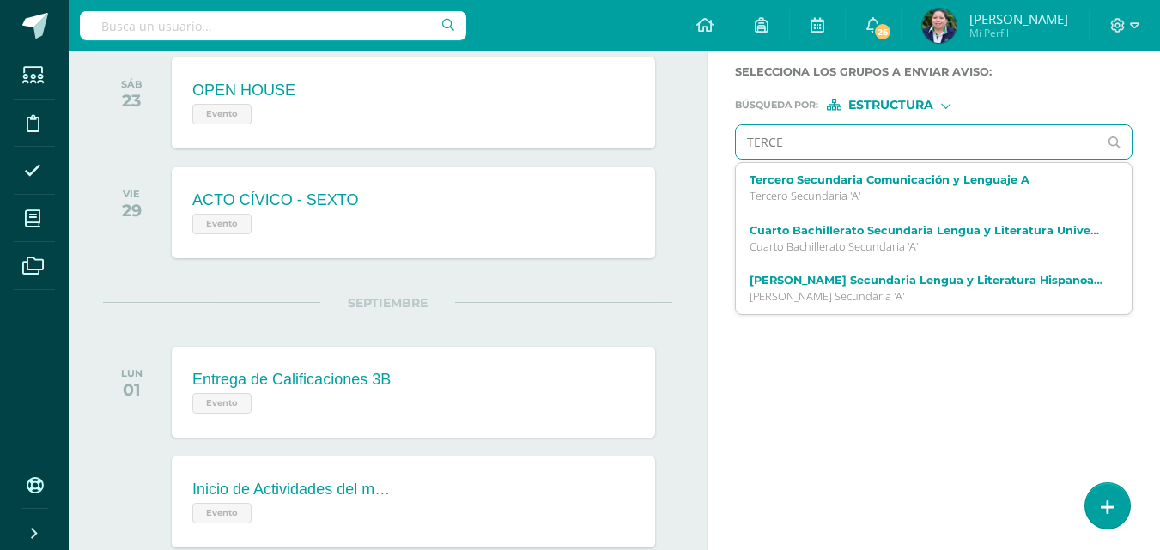
type input "TERCER"
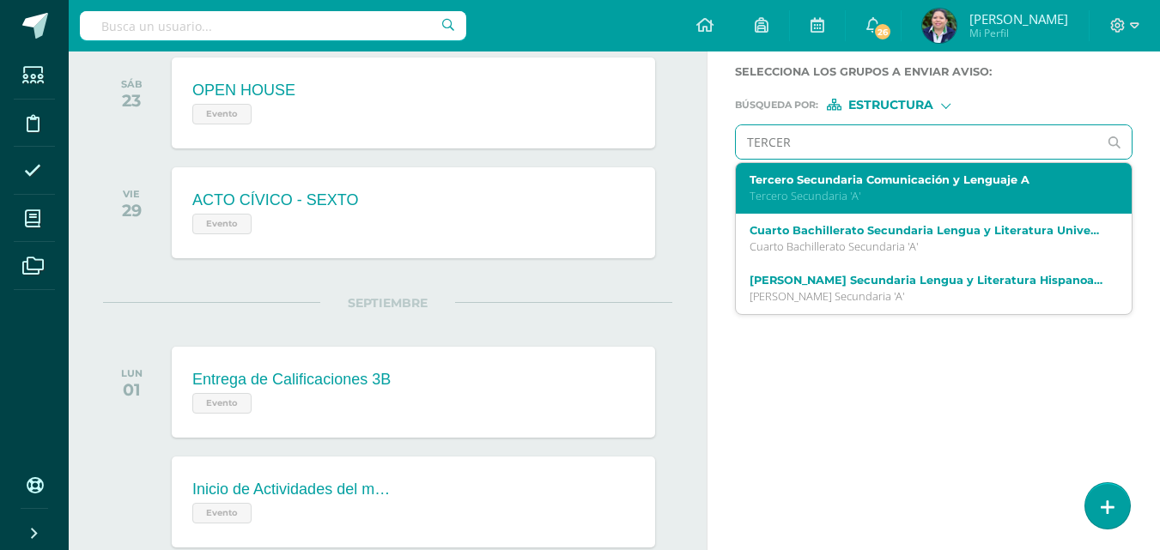
click at [818, 173] on label "Tercero Secundaria Comunicación y Lenguaje A" at bounding box center [926, 179] width 354 height 13
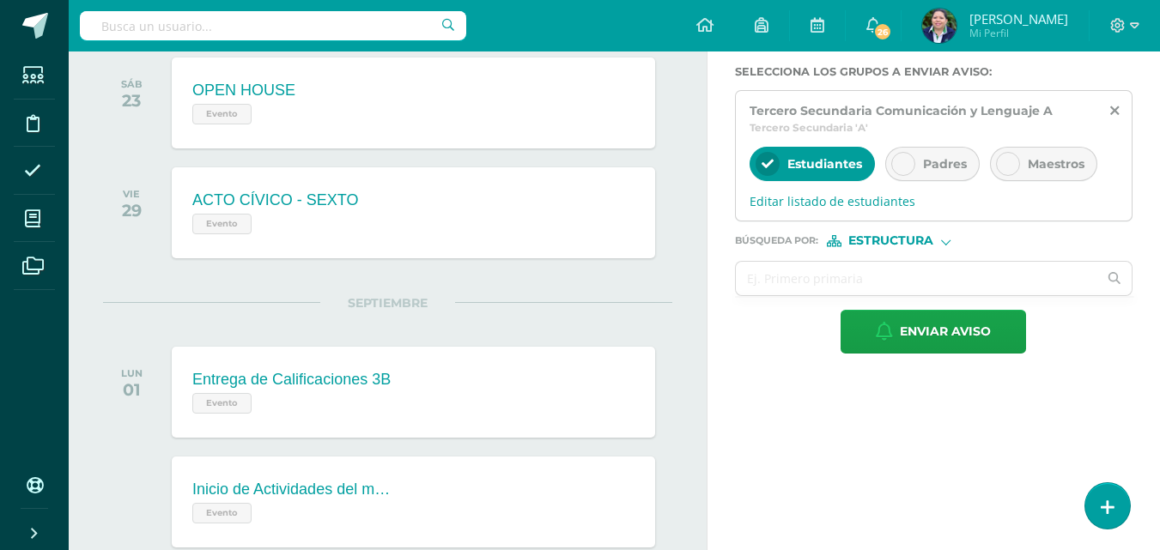
click at [907, 160] on icon at bounding box center [903, 164] width 12 height 12
click at [855, 195] on span "Editar listado de estudiantes" at bounding box center [933, 201] width 368 height 16
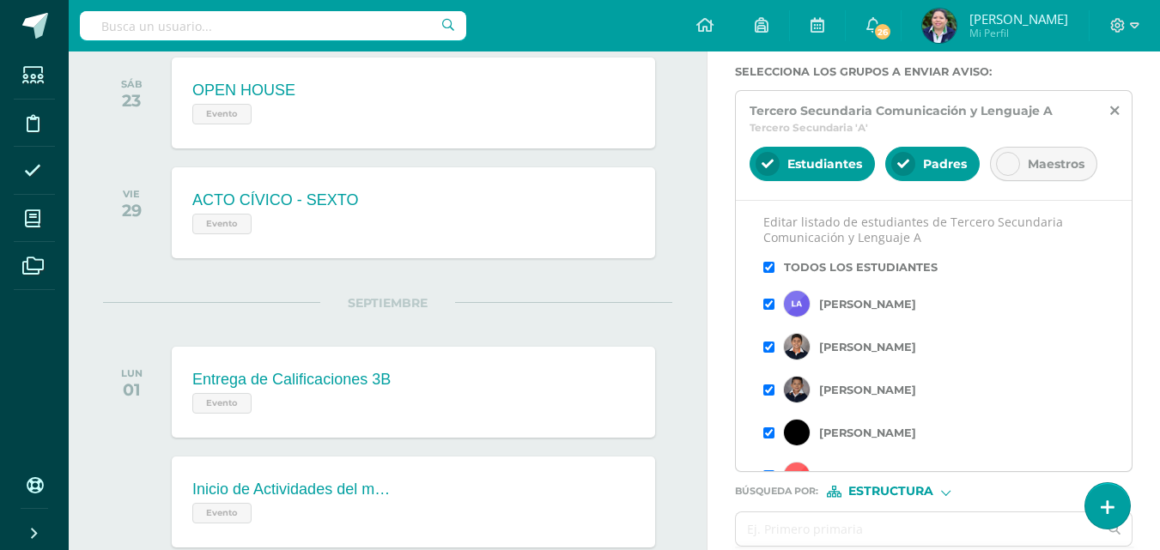
click at [771, 264] on input "checkbox" at bounding box center [768, 267] width 11 height 11
click at [768, 306] on input "checkbox" at bounding box center [768, 304] width 11 height 11
click at [771, 391] on input "checkbox" at bounding box center [768, 390] width 11 height 11
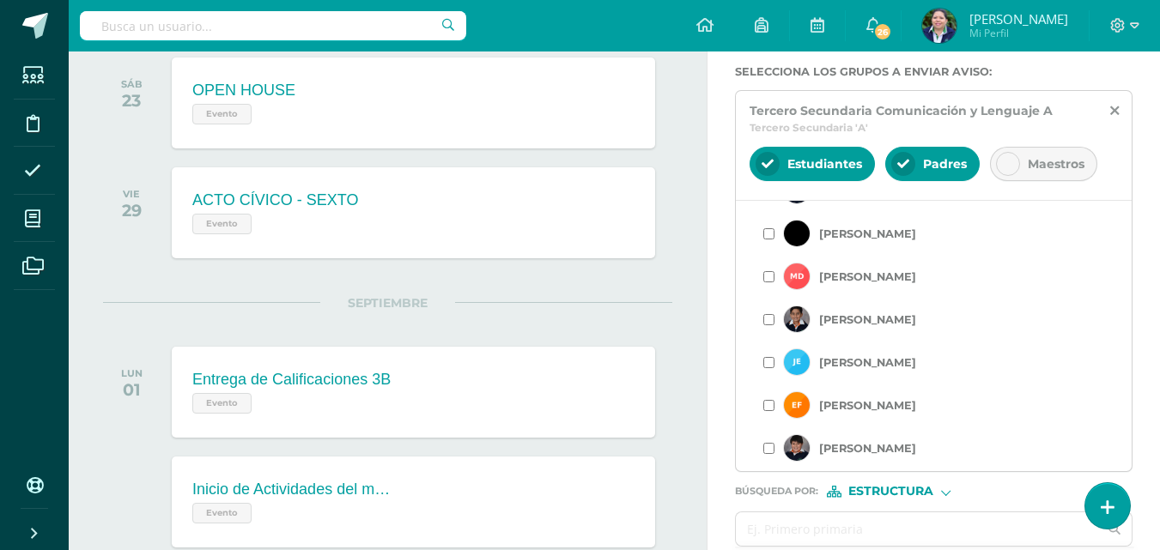
scroll to position [187, 0]
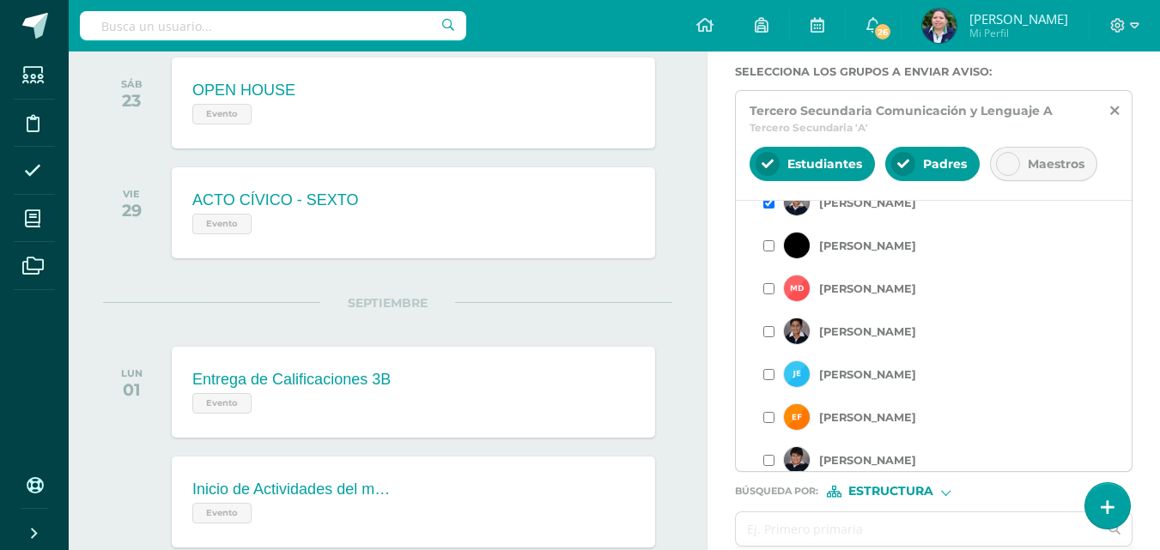
click at [768, 288] on input "checkbox" at bounding box center [768, 288] width 11 height 11
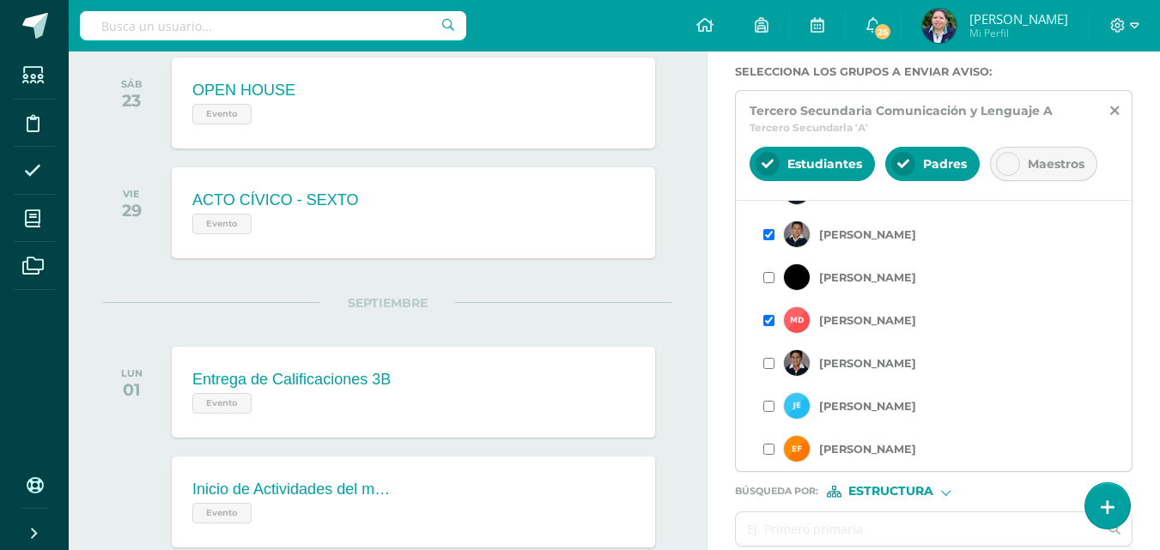
scroll to position [160, 0]
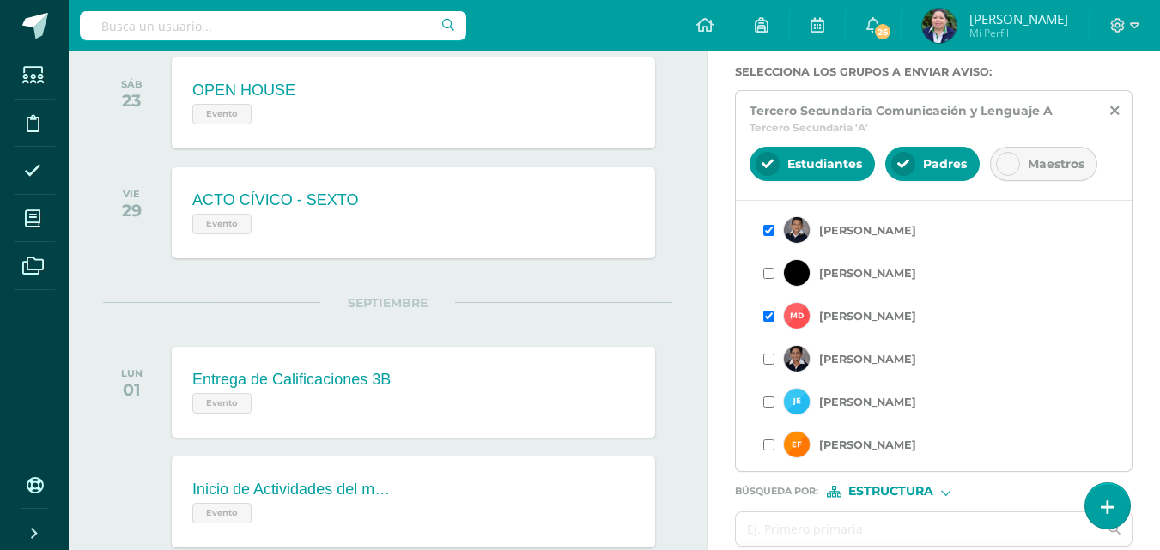
click at [770, 272] on input "checkbox" at bounding box center [768, 273] width 11 height 11
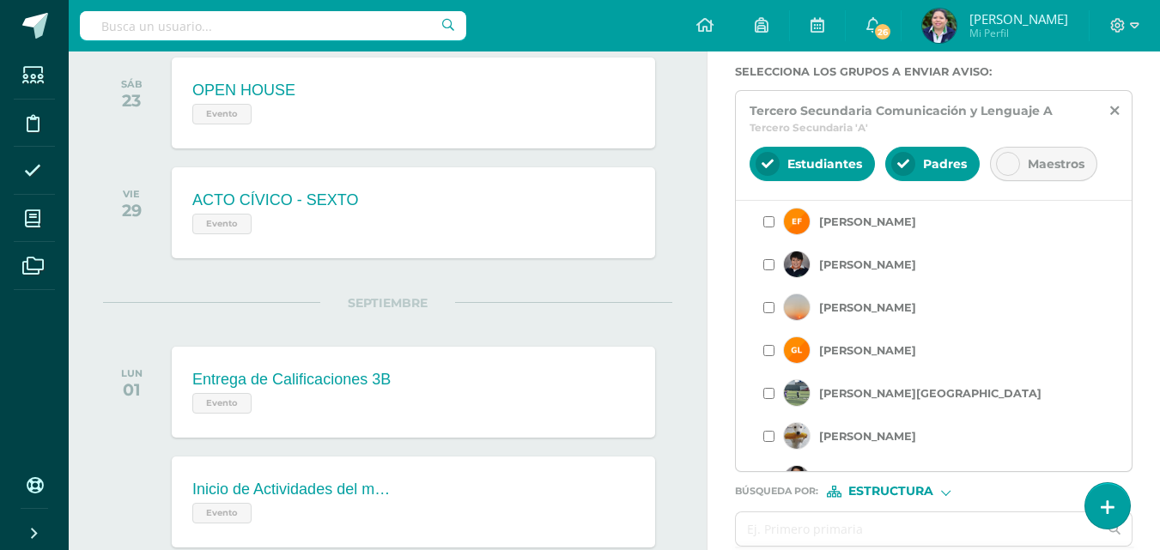
scroll to position [387, 0]
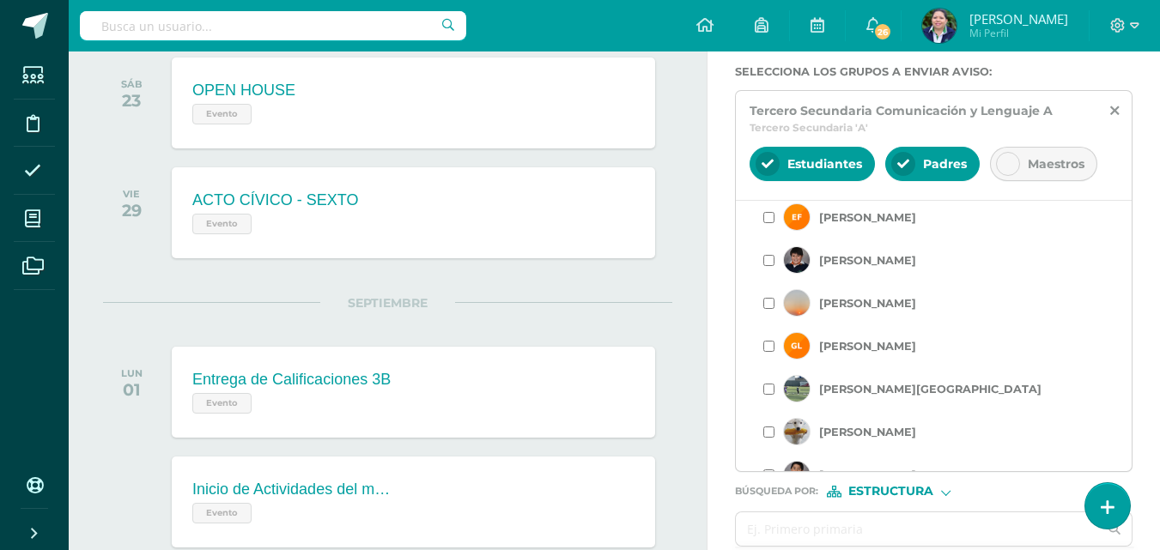
click at [765, 305] on input "checkbox" at bounding box center [768, 303] width 11 height 11
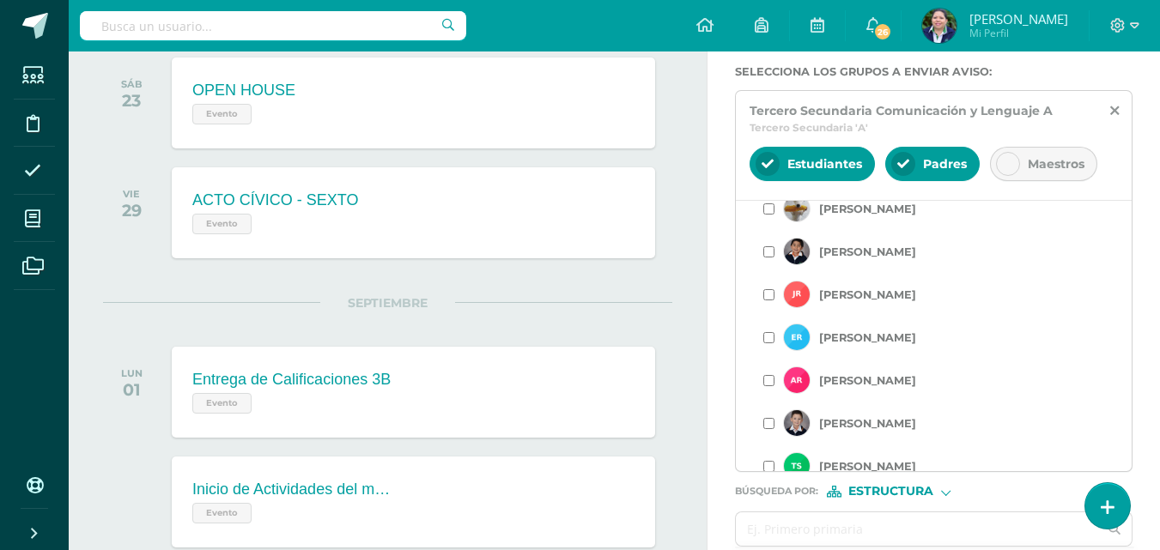
click at [767, 297] on input "checkbox" at bounding box center [768, 294] width 11 height 11
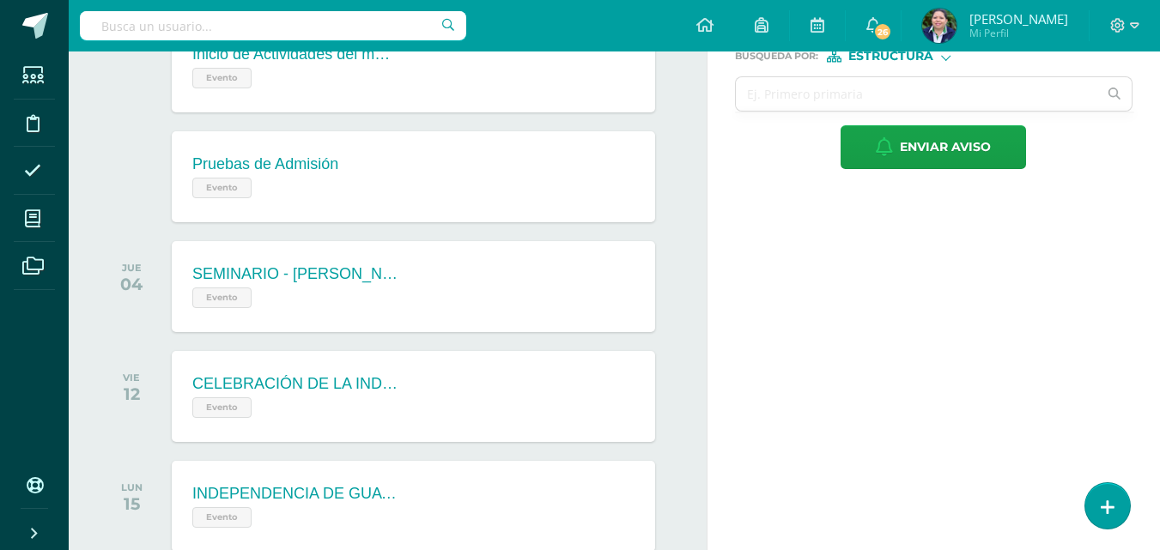
scroll to position [731, 0]
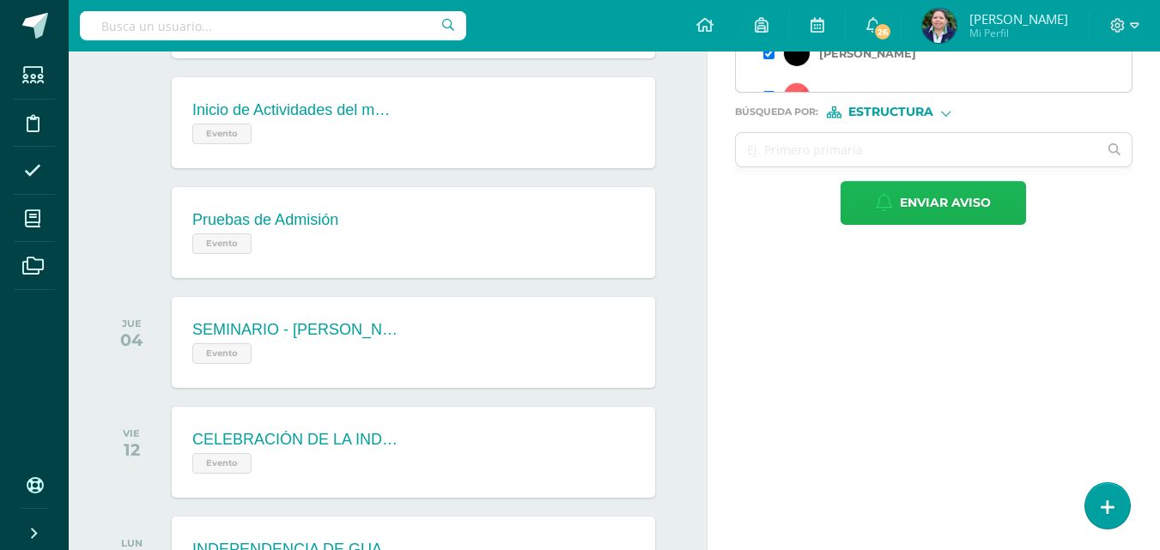
click at [944, 200] on span "Enviar aviso" at bounding box center [945, 203] width 91 height 42
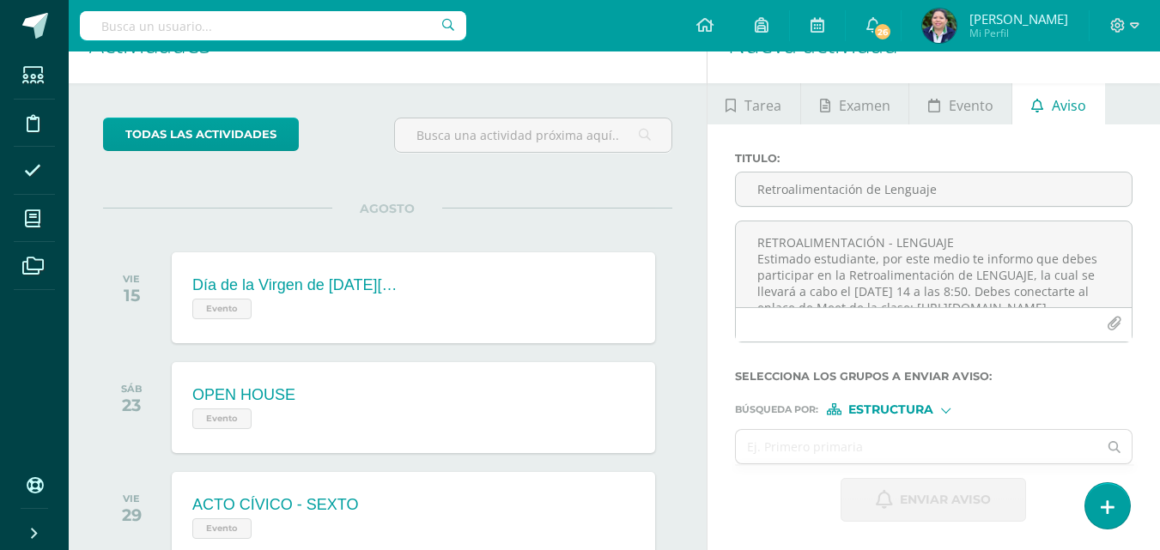
scroll to position [19, 0]
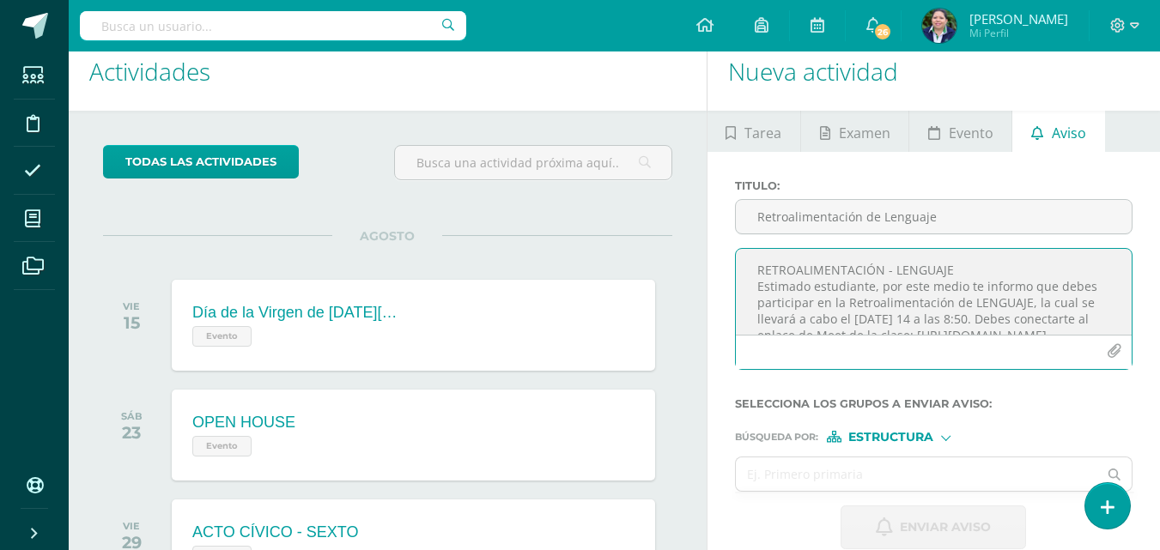
click at [799, 263] on textarea "RETROALIMENTACIÓN - LENGUAJE Estimado estudiante, por este medio te informo que…" at bounding box center [934, 292] width 396 height 86
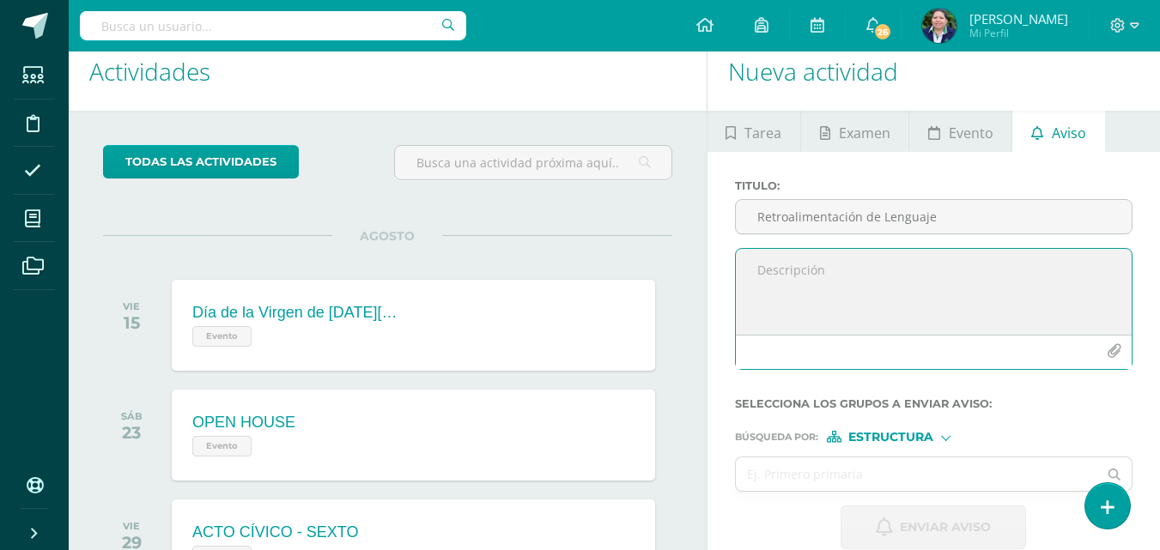
paste textarea "¡Felicitaciones, aprobaste tu evaluación de MATERIA, por lo que NO necesitas as…"
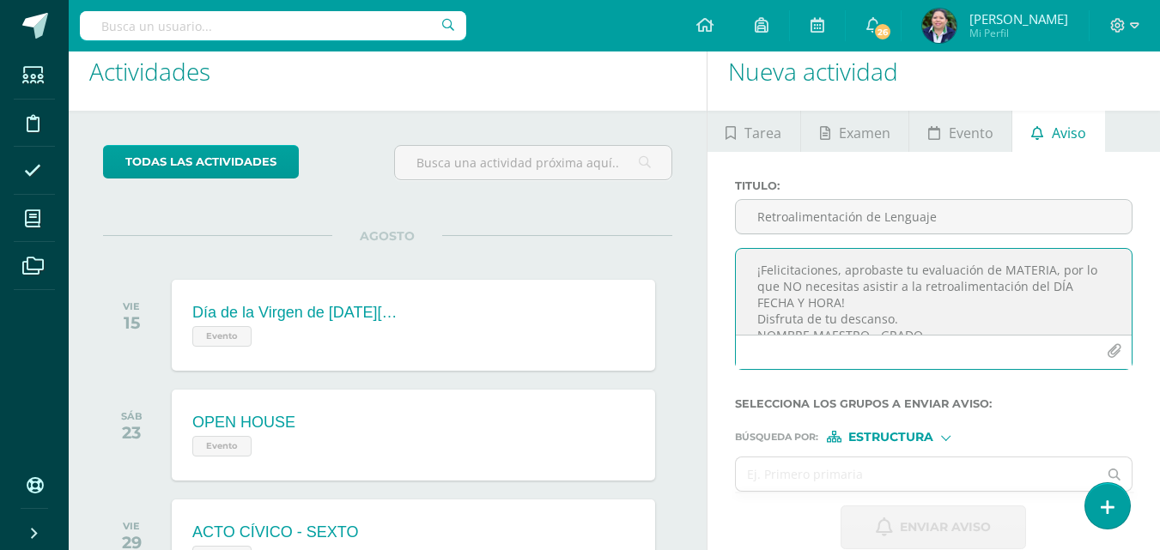
scroll to position [9, 0]
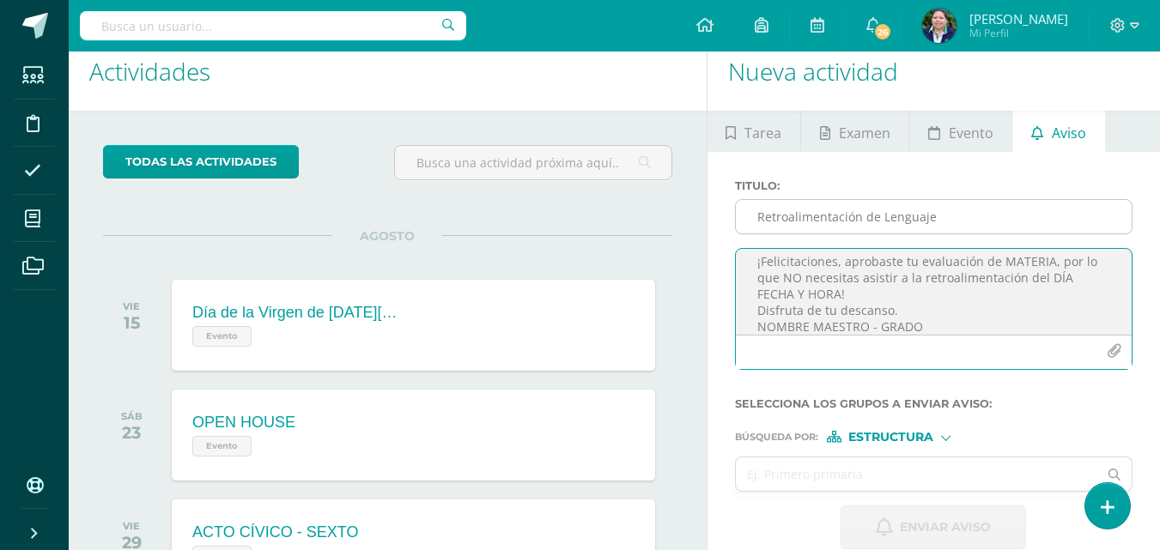
type textarea "¡Felicitaciones, aprobaste tu evaluación de MATERIA, por lo que NO necesitas as…"
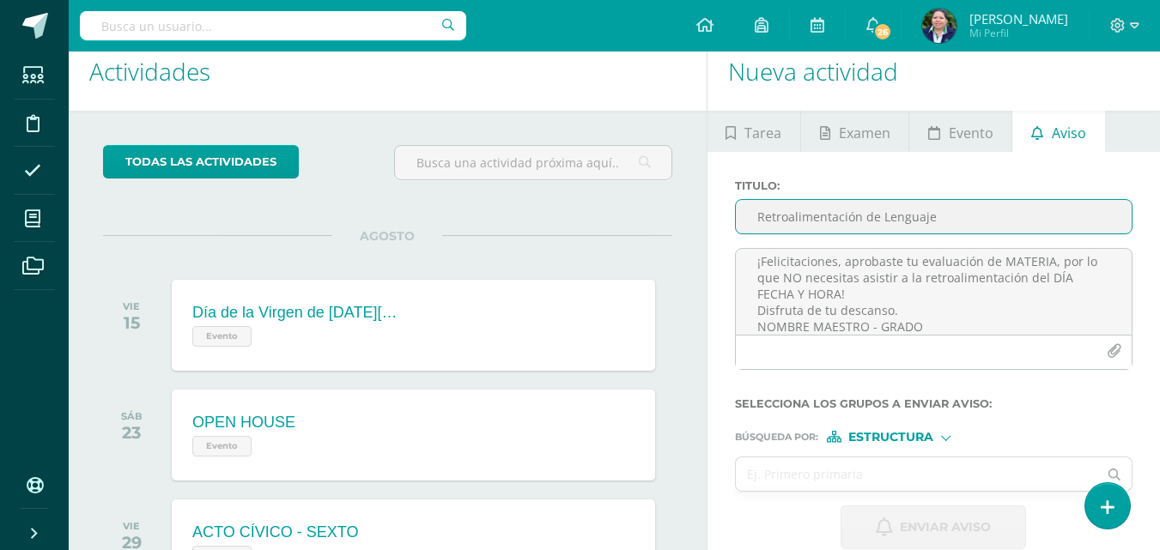
click at [846, 217] on input "Retroalimentación de Lenguaje" at bounding box center [934, 216] width 396 height 33
type input "r"
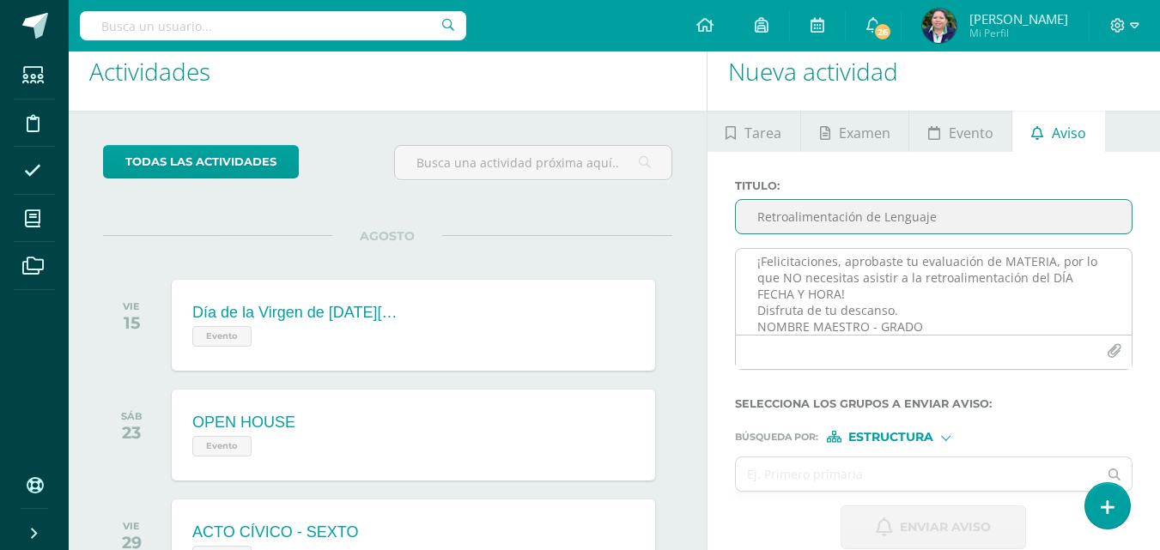
type input "Retroalimentación de Lenguaje"
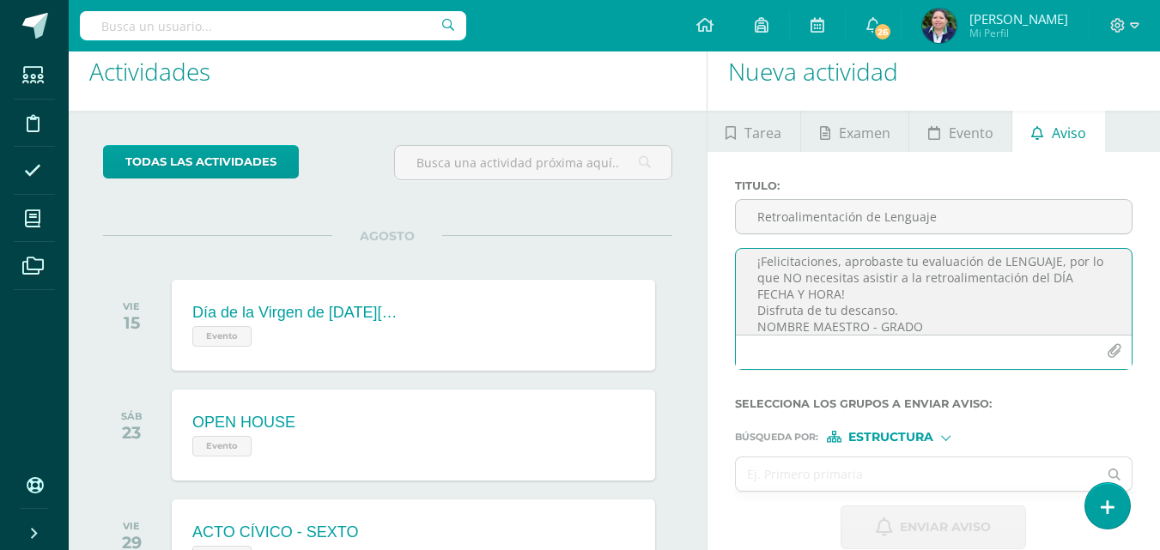
click at [1061, 276] on textarea "¡Felicitaciones, aprobaste tu evaluación de LENGUAJE, por lo que NO necesitas a…" at bounding box center [934, 292] width 396 height 86
drag, startPoint x: 755, startPoint y: 311, endPoint x: 839, endPoint y: 311, distance: 83.3
click at [839, 311] on textarea "¡Felicitaciones, aprobaste tu evaluación de LENGUAJE, por lo que NO necesitas a…" at bounding box center [934, 292] width 396 height 86
click at [1005, 316] on textarea "¡Felicitaciones, aprobaste tu evaluación de LENGUAJE, por lo que NO necesitas a…" at bounding box center [934, 292] width 396 height 86
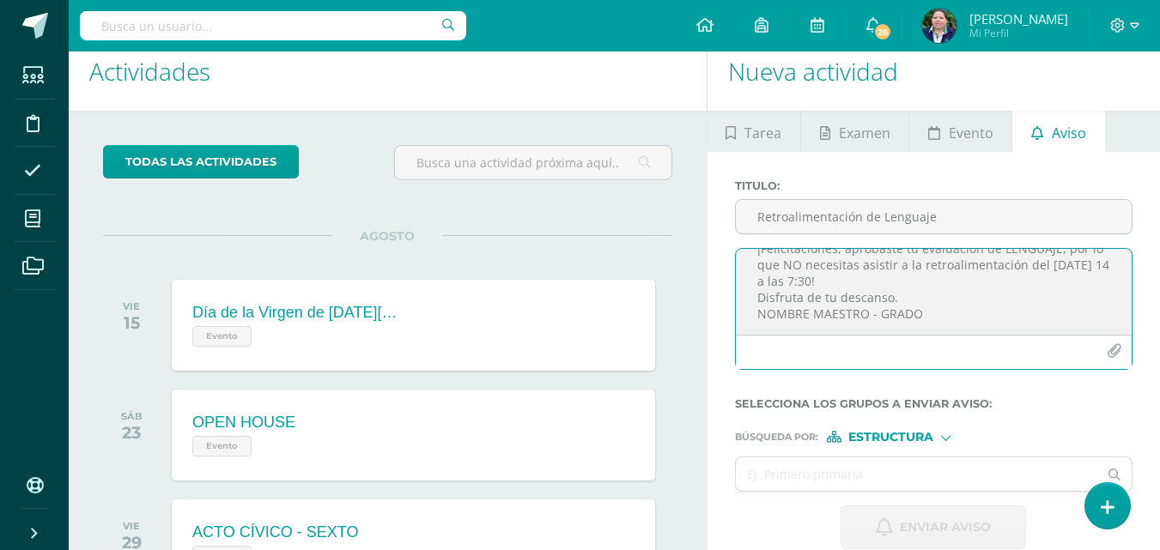
click at [869, 323] on textarea "¡Felicitaciones, aprobaste tu evaluación de LENGUAJE, por lo que NO necesitas a…" at bounding box center [934, 292] width 396 height 86
click at [1028, 306] on textarea "¡Felicitaciones, aprobaste tu evaluación de LENGUAJE, por lo que NO necesitas a…" at bounding box center [934, 292] width 396 height 86
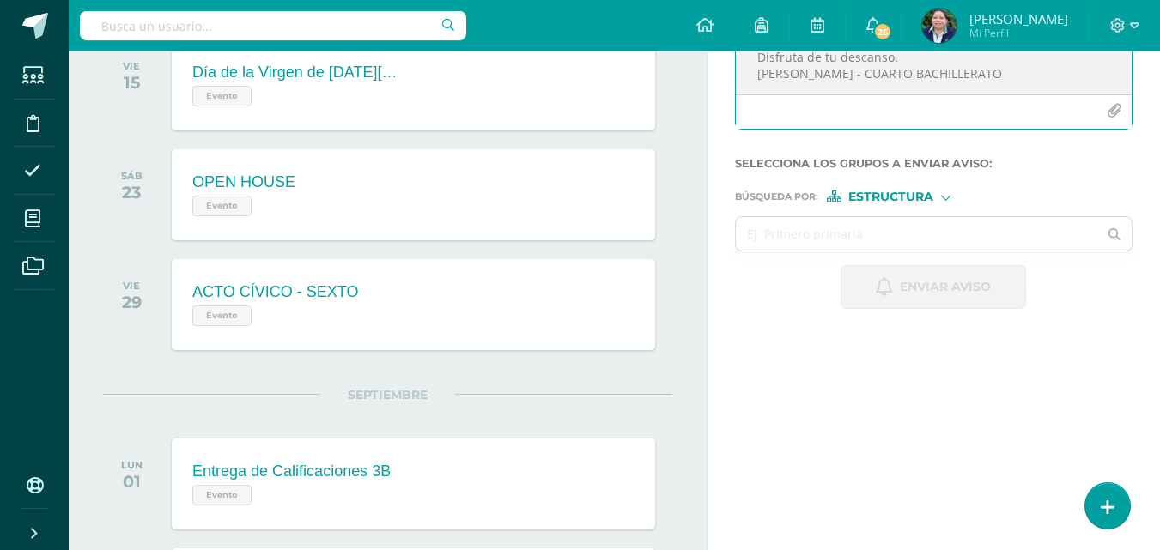
scroll to position [250, 0]
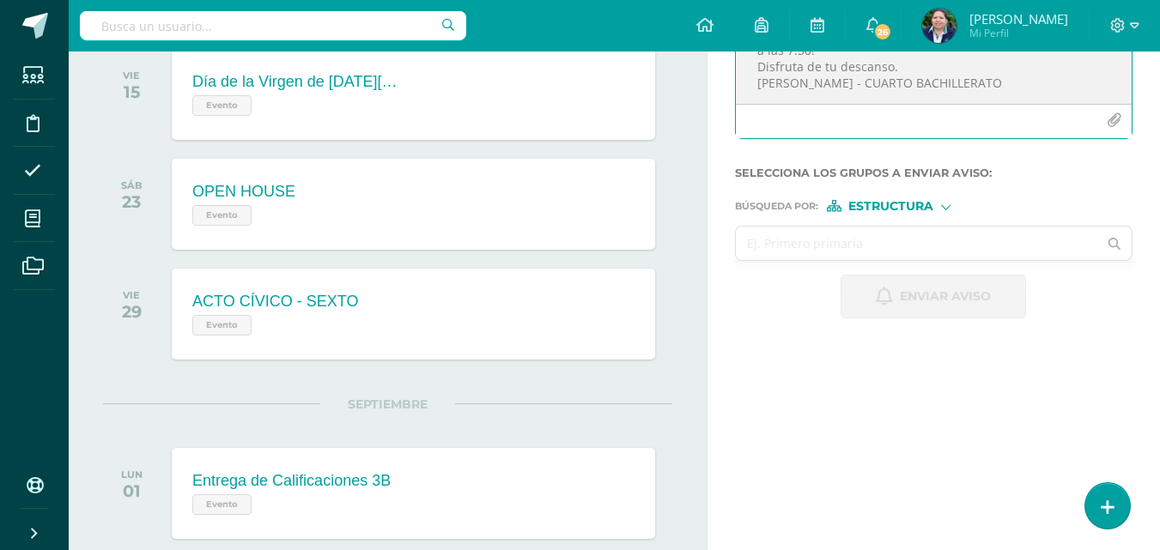
type textarea "¡Felicitaciones, aprobaste tu evaluación de LENGUAJE, por lo que NO necesitas a…"
click at [857, 240] on input "text" at bounding box center [917, 243] width 362 height 33
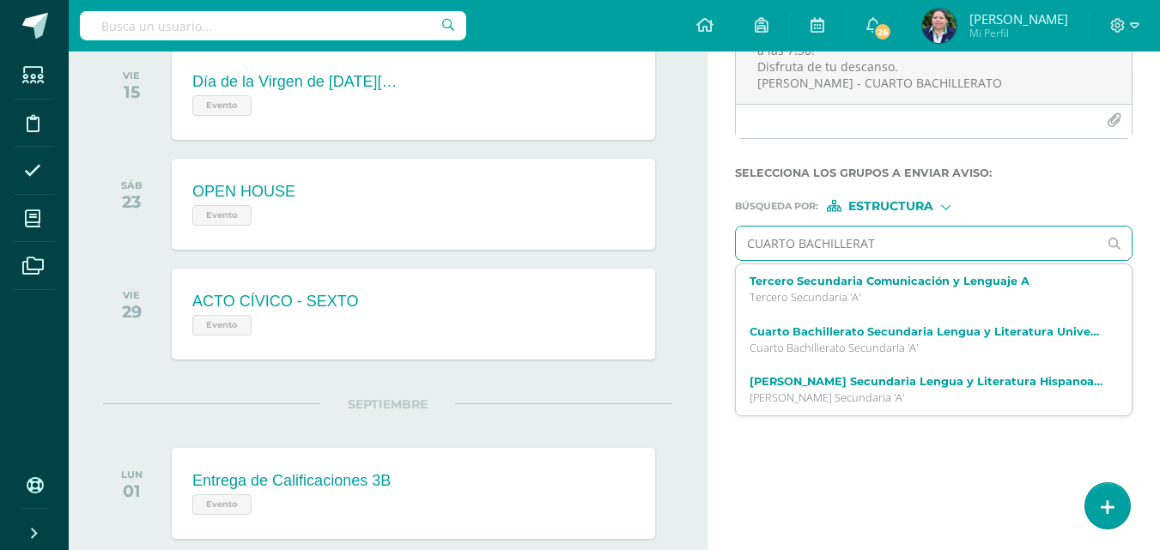
type input "CUARTO BACHILLERATO"
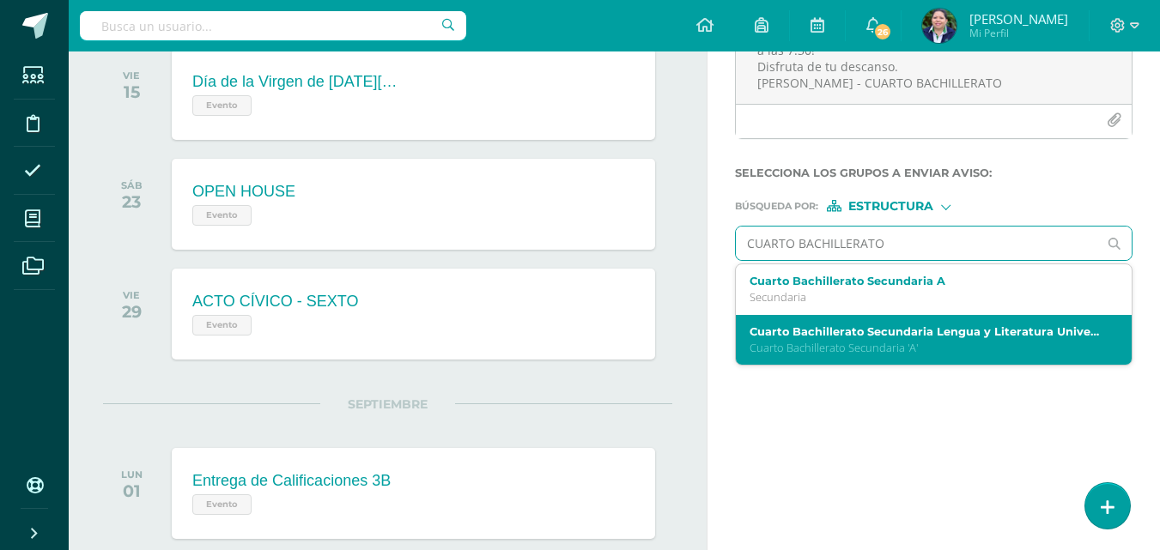
click at [840, 321] on div "Cuarto Bachillerato Secundaria Lengua y Literatura Universal A Cuarto Bachiller…" at bounding box center [934, 340] width 396 height 51
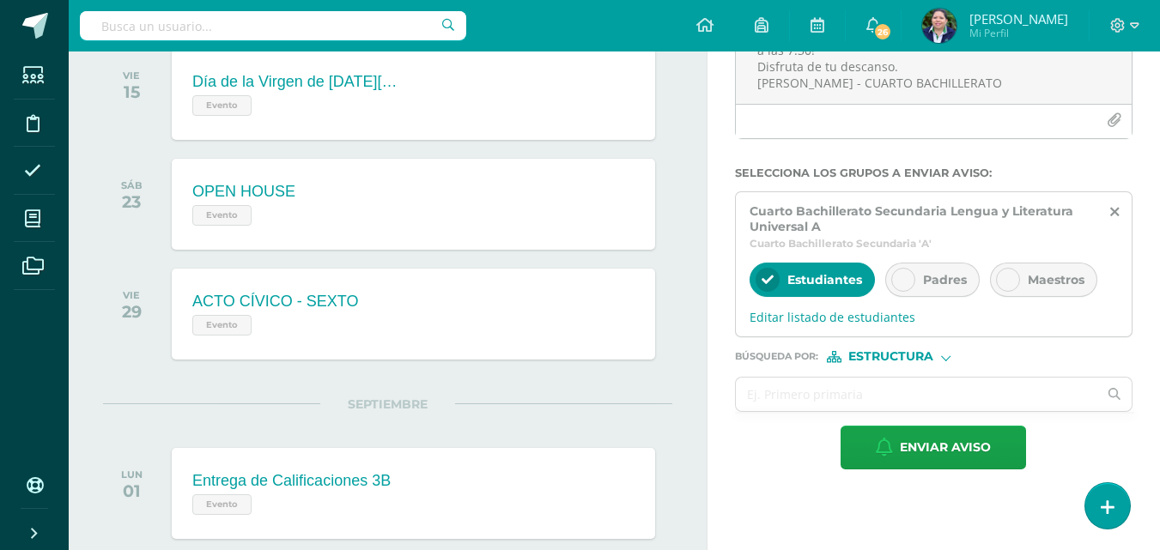
click at [914, 278] on div at bounding box center [903, 280] width 24 height 24
click at [832, 318] on span "Editar listado de estudiantes" at bounding box center [933, 317] width 368 height 16
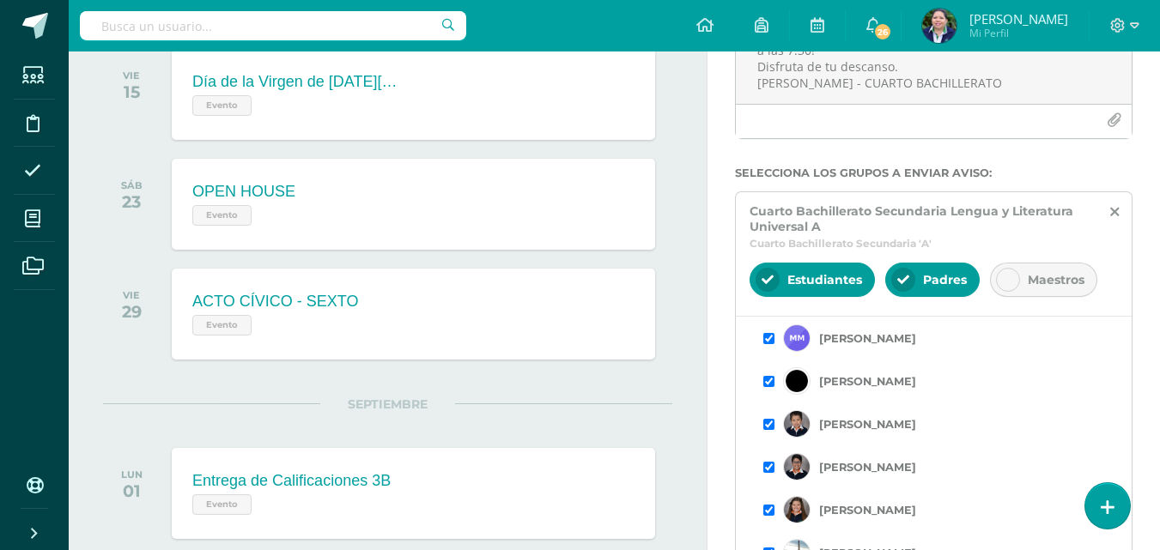
scroll to position [547, 0]
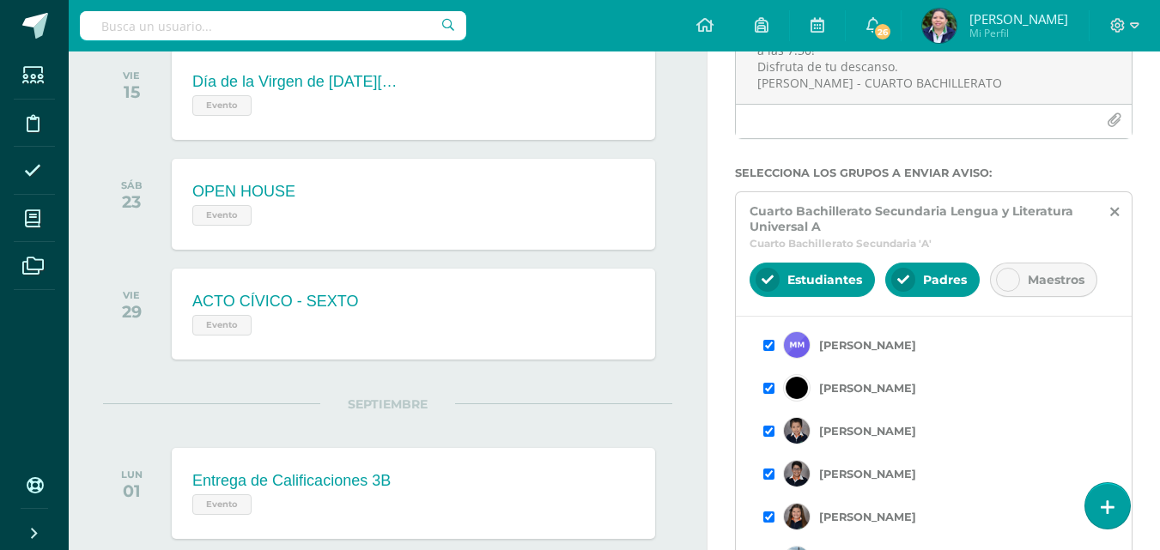
click at [767, 433] on input "checkbox" at bounding box center [768, 431] width 11 height 11
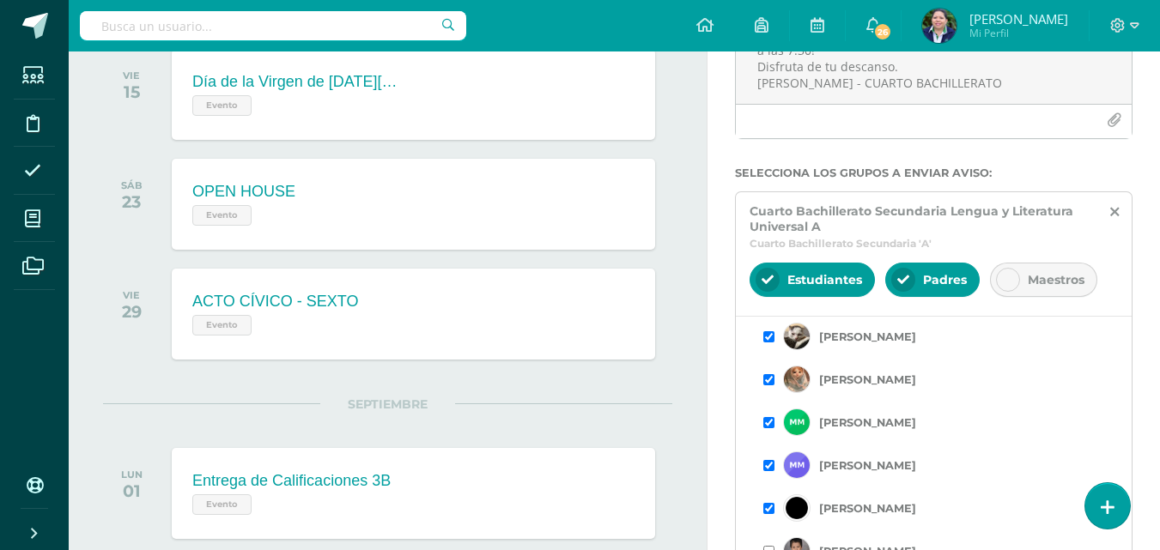
scroll to position [441, 0]
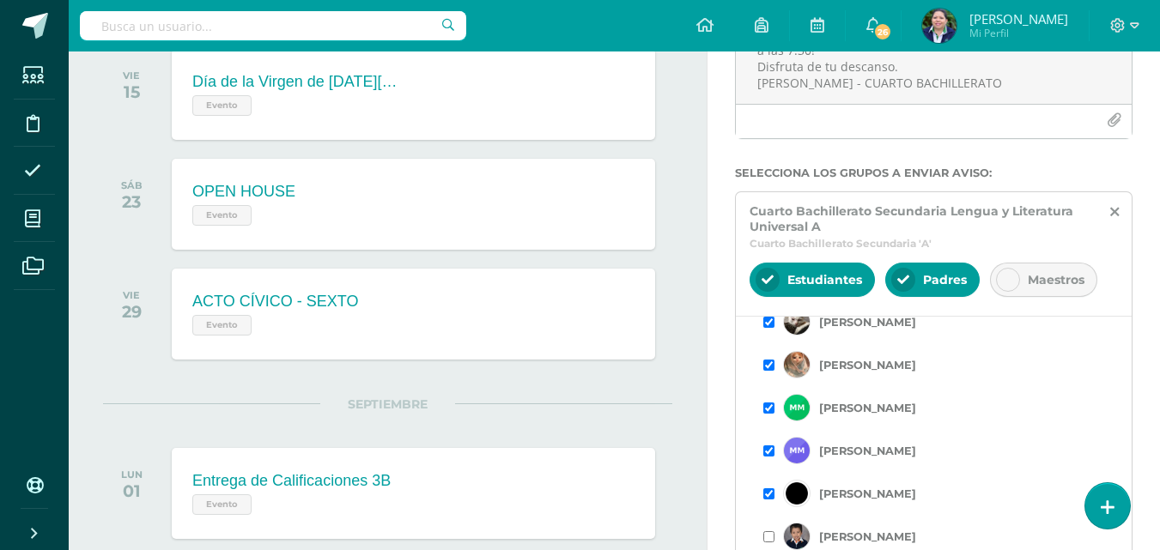
click at [767, 492] on input "checkbox" at bounding box center [768, 493] width 11 height 11
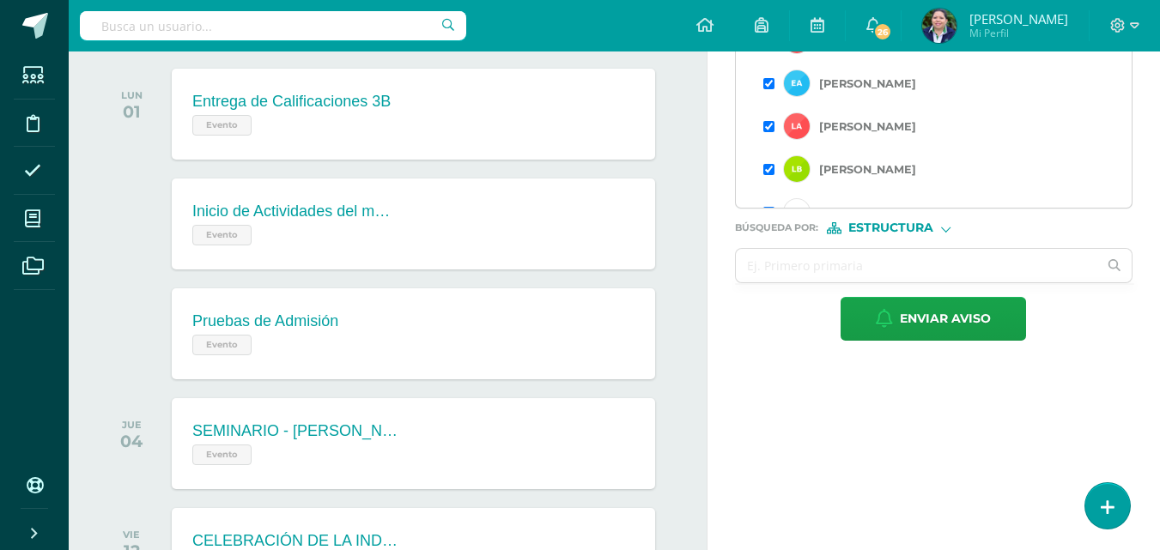
scroll to position [620, 0]
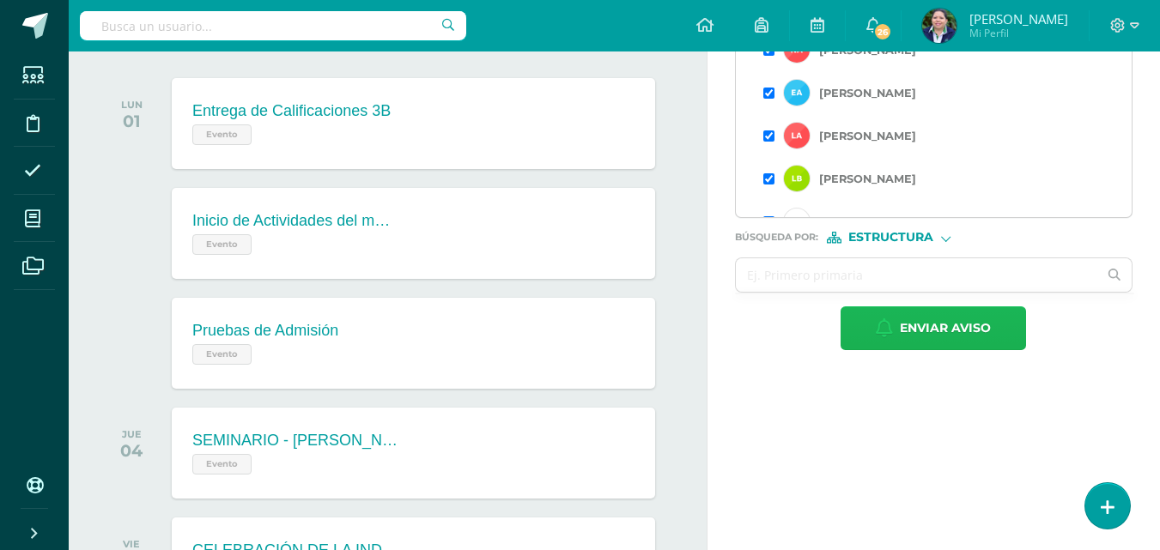
click at [890, 327] on icon "button" at bounding box center [884, 328] width 17 height 19
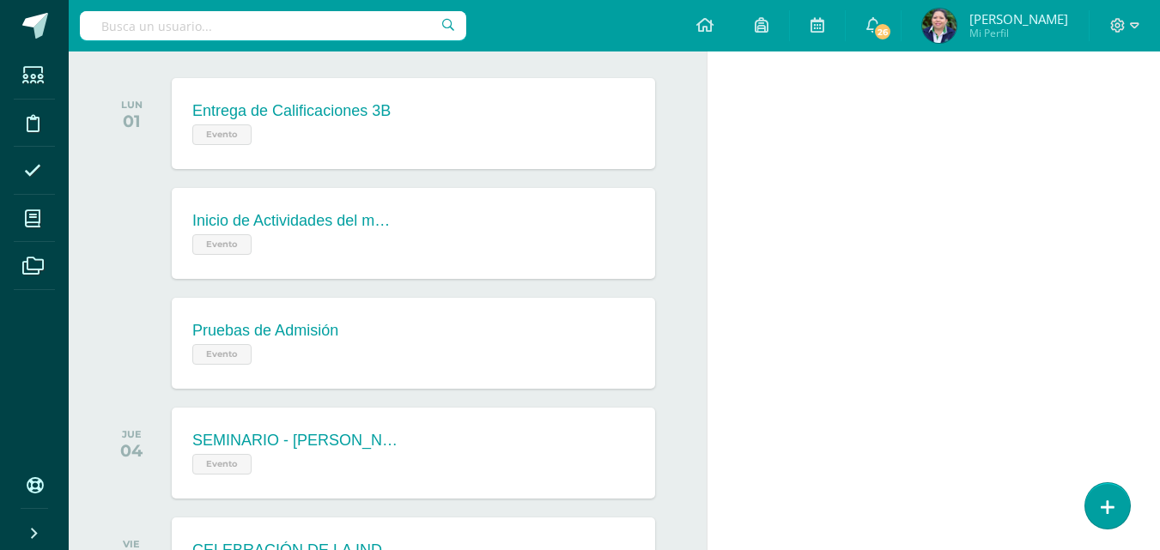
scroll to position [27, 0]
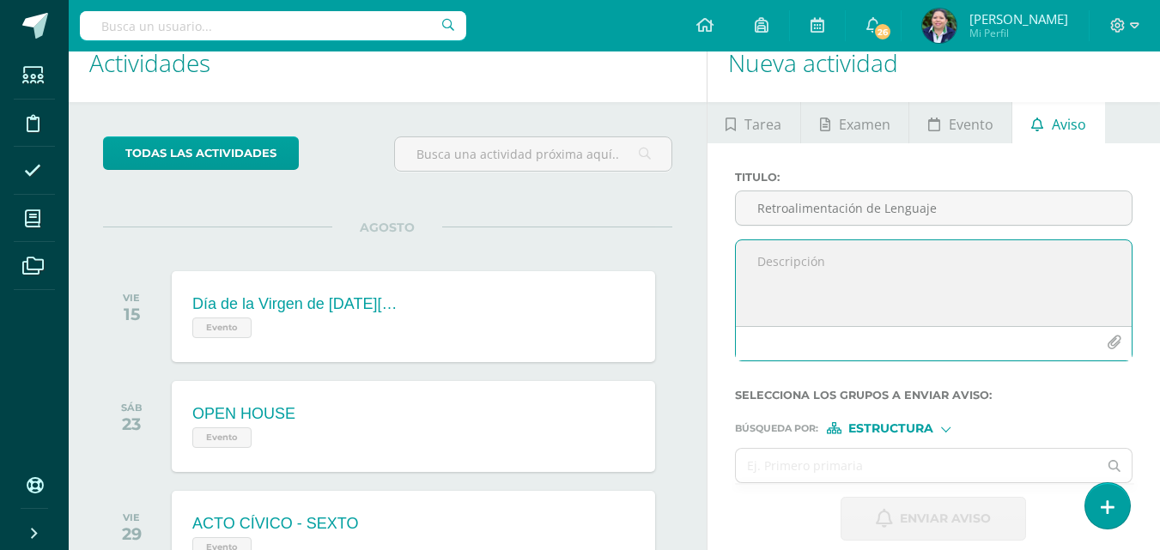
click at [876, 254] on textarea at bounding box center [934, 283] width 396 height 86
paste textarea "RETROALIMENTACIÓN - MATERIA Estimado estudiante, por este medio te informo que …"
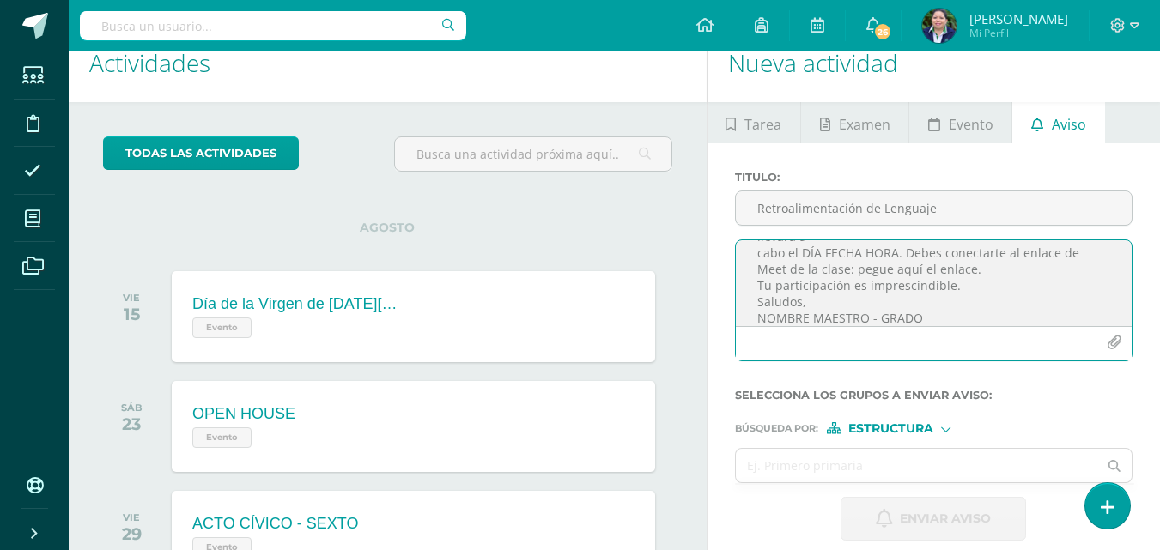
scroll to position [0, 0]
click at [943, 258] on textarea "RETROALIMENTACIÓN - MATERIA Estimado estudiante, por este medio te informo que …" at bounding box center [934, 283] width 396 height 86
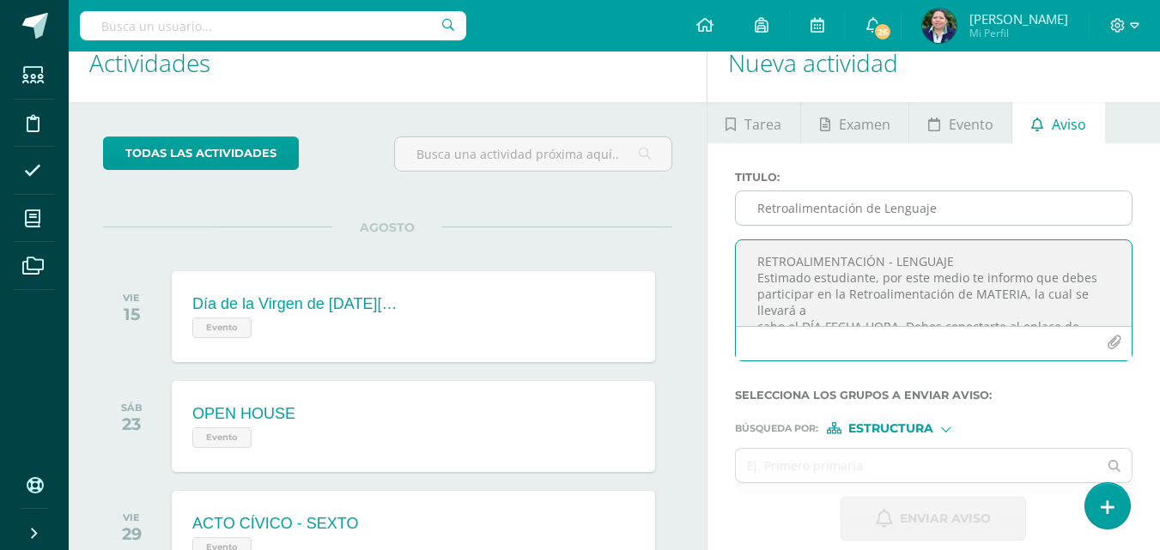
type textarea "RETROALIMENTACIÓN - LENGUAJE Estimado estudiante, por este medio te informo que…"
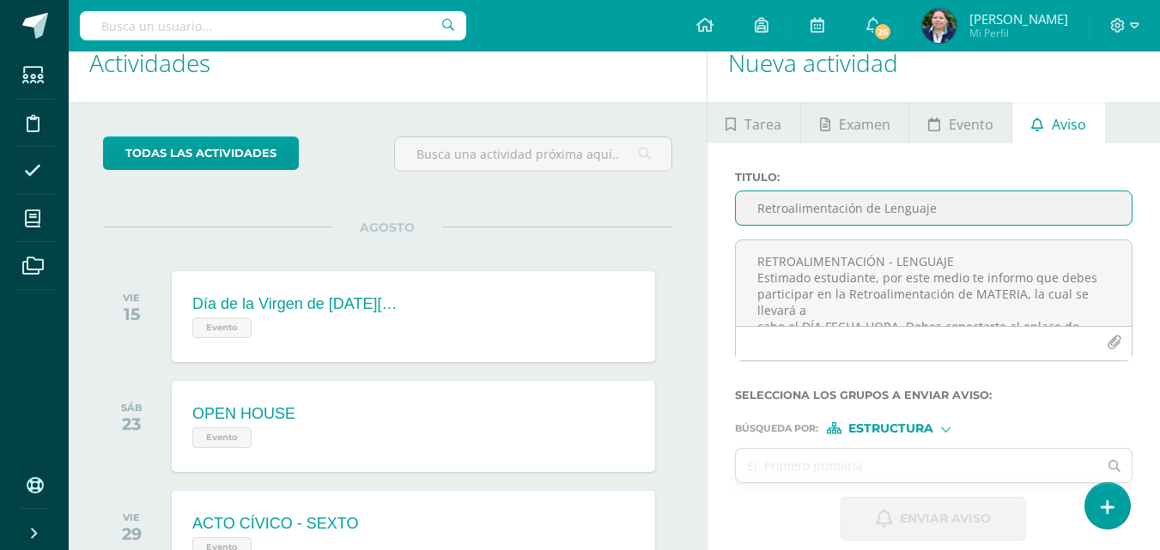
click at [873, 215] on input "Retroalimentación de Lenguaje" at bounding box center [934, 207] width 396 height 33
click at [765, 203] on input "rETROALIMENTACIÓN" at bounding box center [934, 207] width 396 height 33
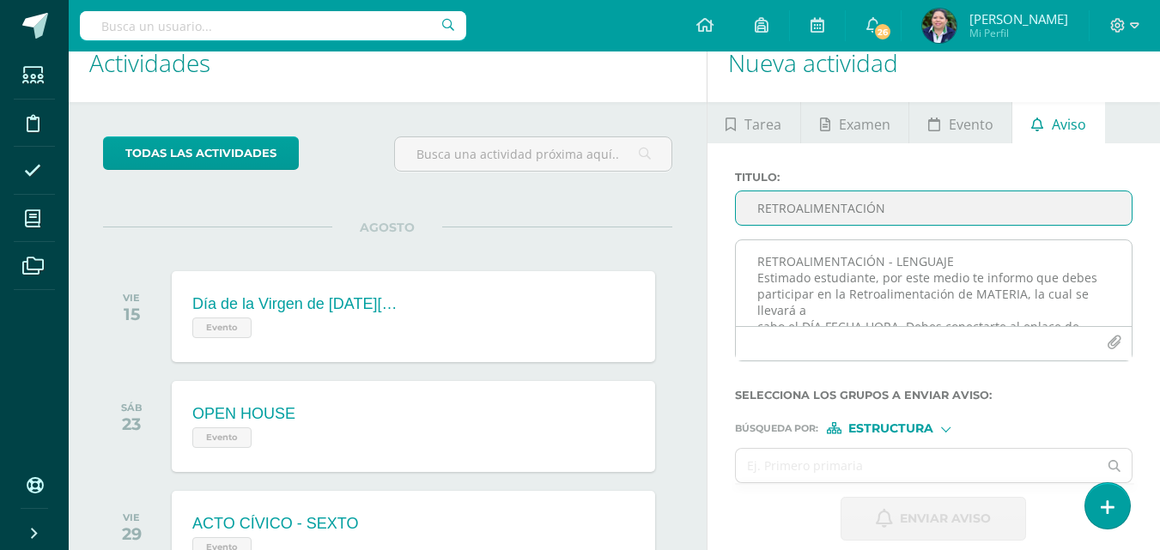
type input "RETROALIMENTACIÓN"
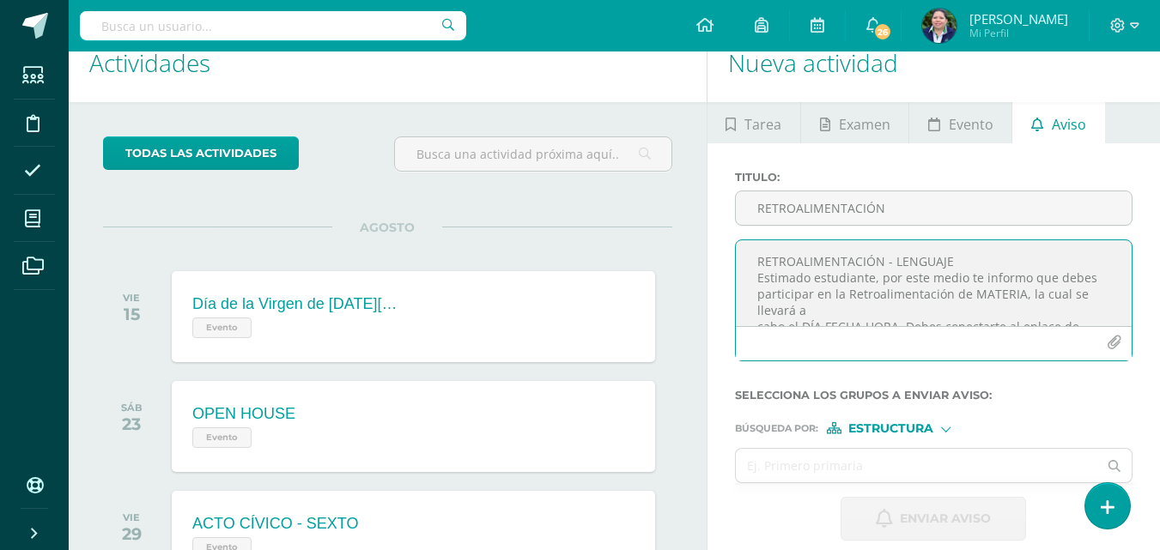
click at [1017, 294] on textarea "RETROALIMENTACIÓN - LENGUAJE Estimado estudiante, por este medio te informo que…" at bounding box center [934, 283] width 396 height 86
click at [898, 271] on textarea "RETROALIMENTACIÓN - LENGUAJE Estimado estudiante, por este medio te informo que…" at bounding box center [934, 283] width 396 height 86
click at [830, 251] on textarea "RETROALIMENTACIÓN - LENGUAJE Estimado estudiante, por este medio te informo que…" at bounding box center [934, 283] width 396 height 86
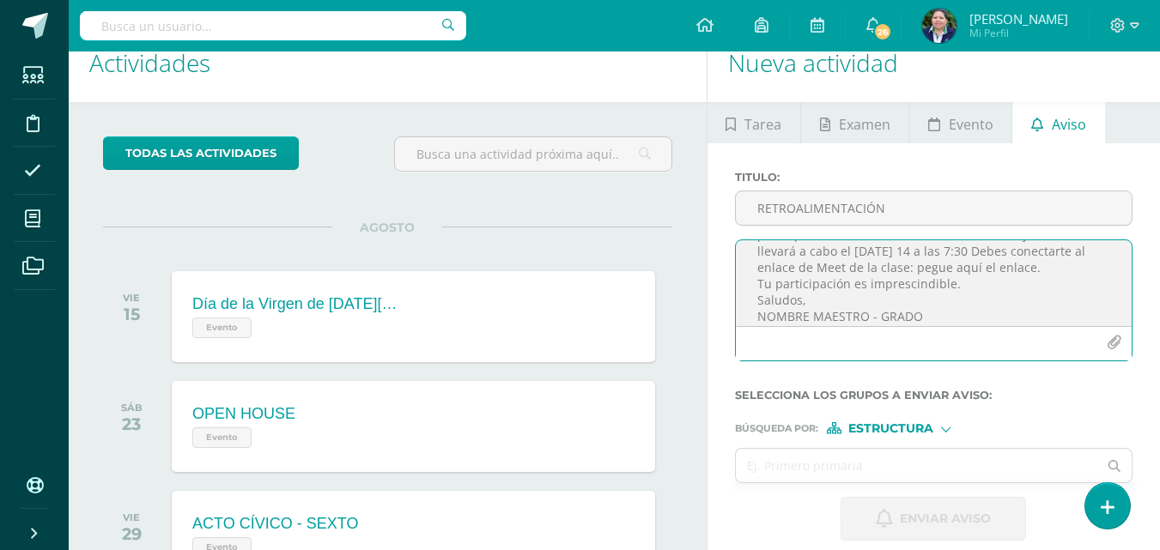
scroll to position [43, 0]
click at [1024, 285] on textarea "RETROALIMENTACIÓN - LENGUAJE Estimado estudiante, por este medio te informo que…" at bounding box center [934, 283] width 396 height 86
paste textarea "[URL][DOMAIN_NAME]"
click at [865, 305] on textarea "RETROALIMENTACIÓN - LENGUAJE Estimado estudiante, por este medio te informo que…" at bounding box center [934, 283] width 396 height 86
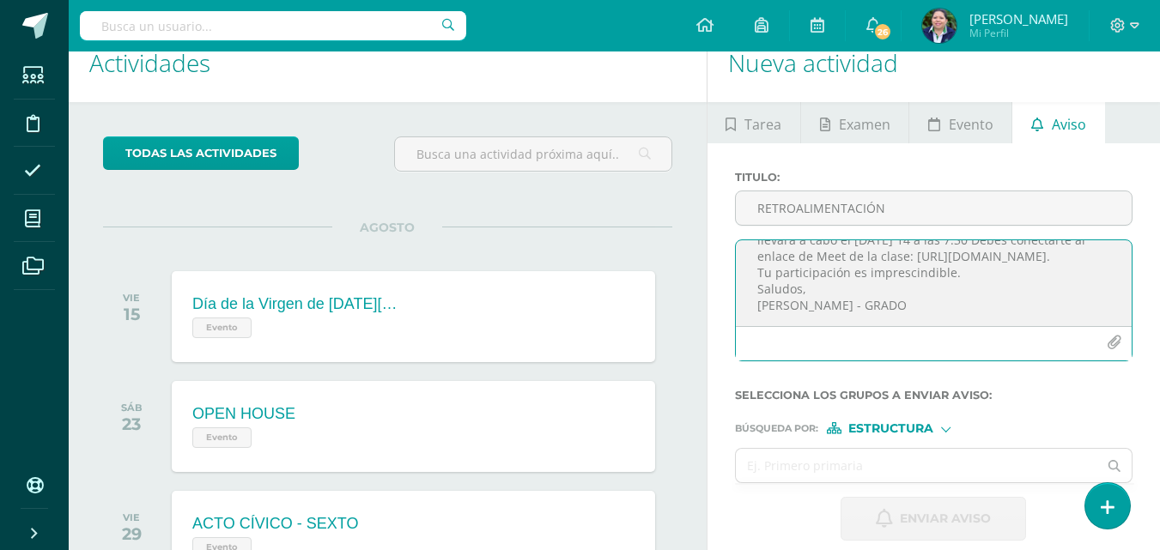
click at [883, 308] on textarea "RETROALIMENTACIÓN - LENGUAJE Estimado estudiante, por este medio te informo que…" at bounding box center [934, 283] width 396 height 86
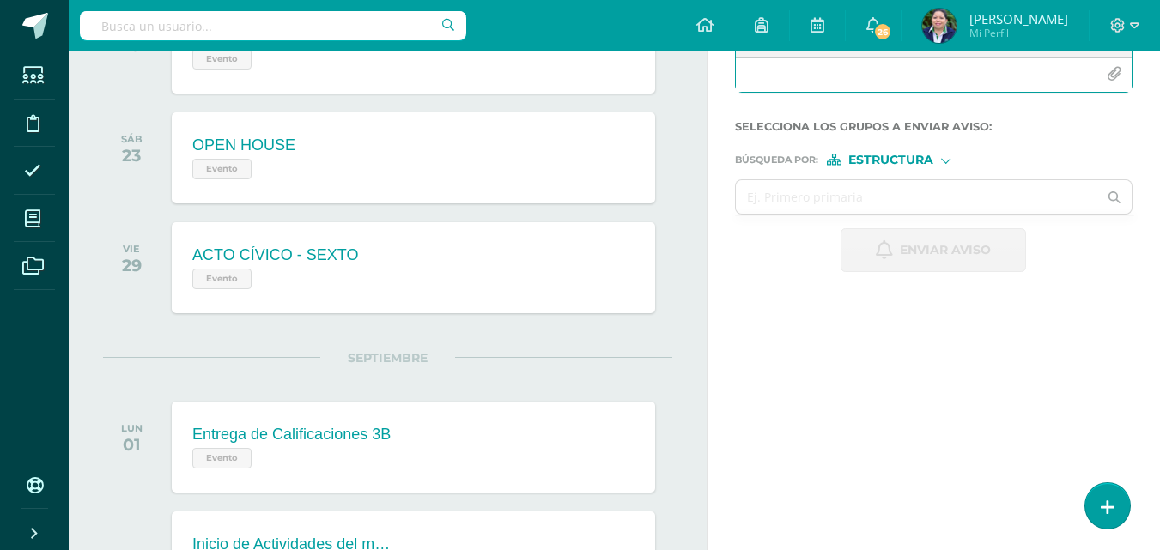
scroll to position [306, 0]
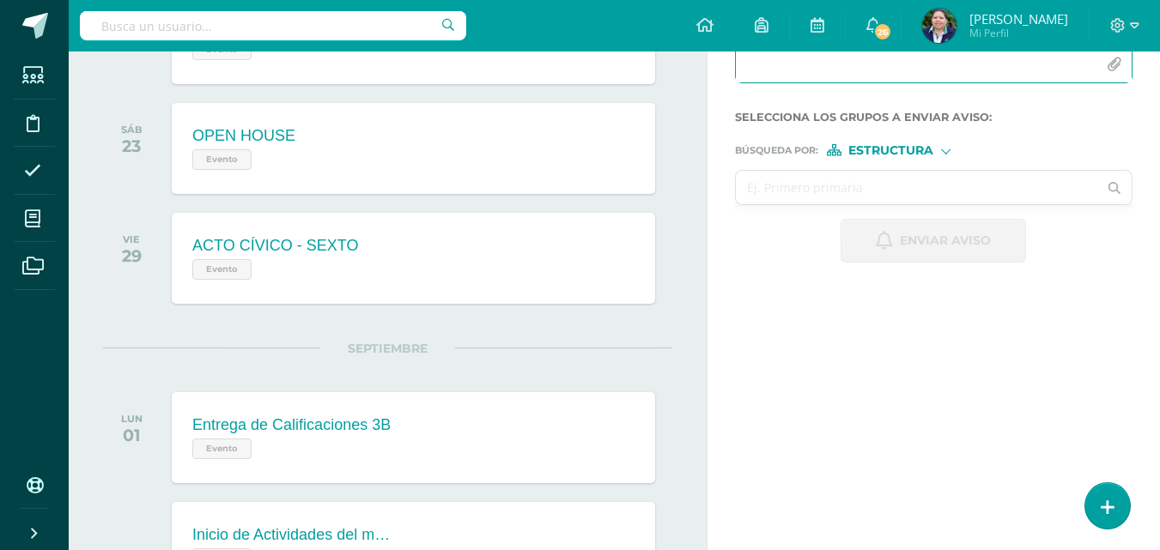
type textarea "RETROALIMENTACIÓN - LENGUAJE Estimado estudiante, por este medio te informo que…"
click at [854, 185] on input "text" at bounding box center [917, 187] width 362 height 33
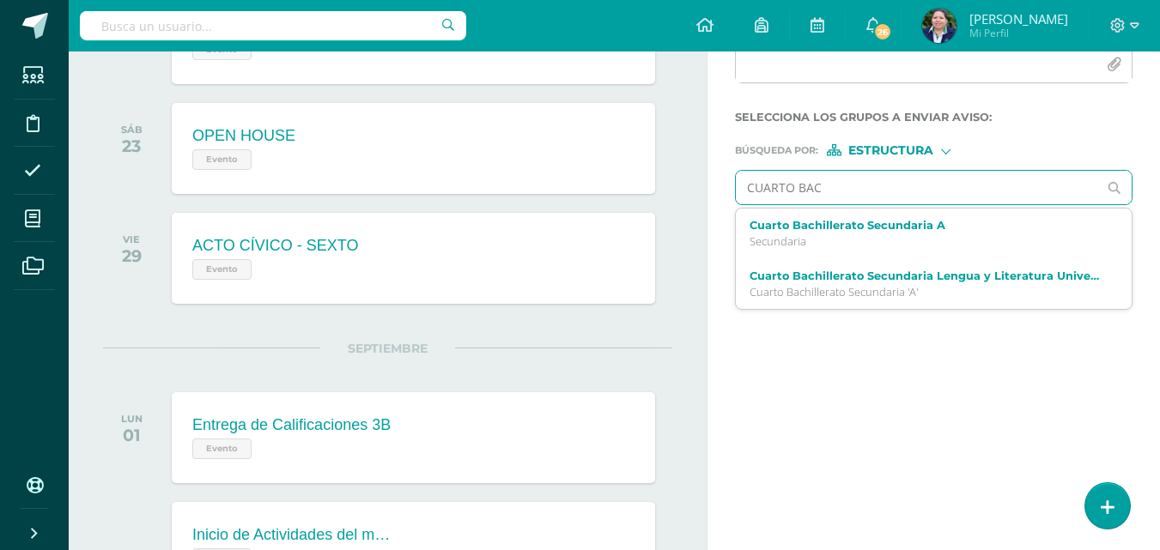
type input "CUARTO [PERSON_NAME]"
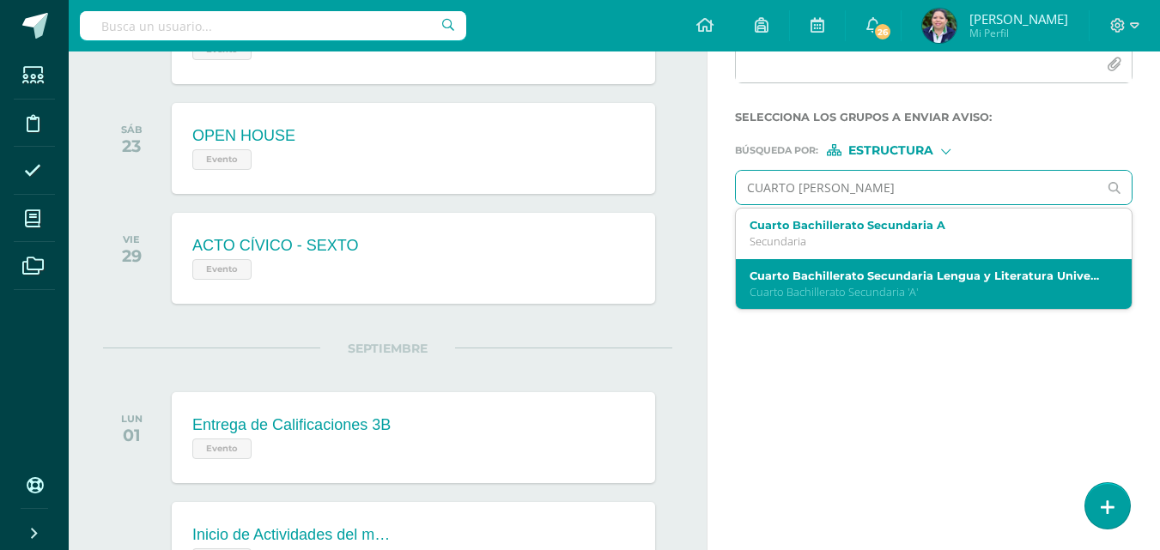
click at [855, 276] on label "Cuarto Bachillerato Secundaria Lengua y Literatura Universal A" at bounding box center [926, 276] width 354 height 13
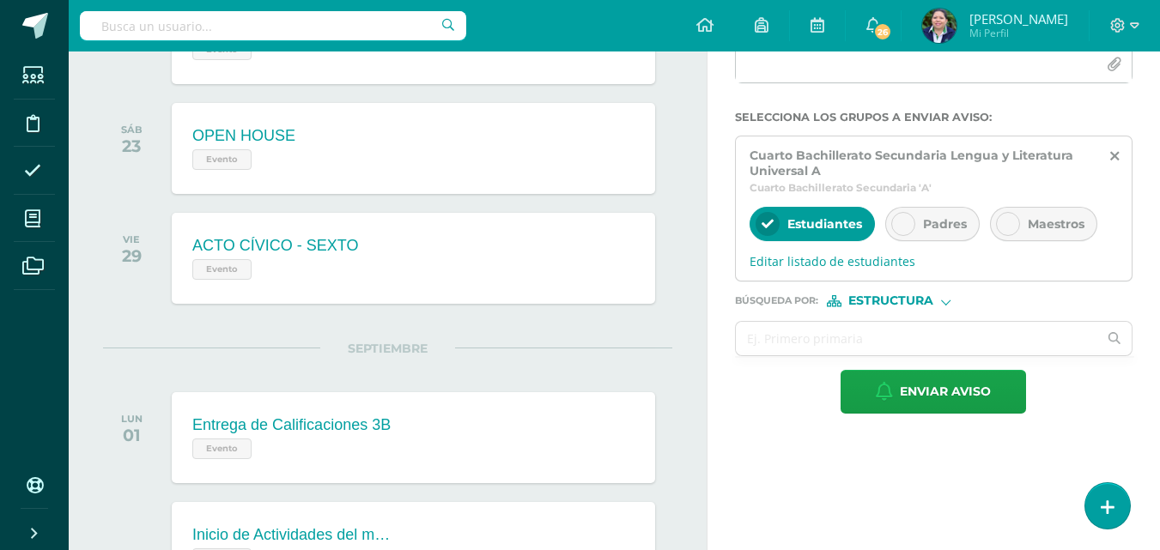
click at [912, 215] on div "Padres" at bounding box center [932, 224] width 94 height 34
click at [844, 271] on div "Cuarto Bachillerato Secundaria Lengua y Literatura Universal A Cuarto Bachiller…" at bounding box center [933, 209] width 397 height 146
click at [849, 263] on span "Editar listado de estudiantes" at bounding box center [933, 261] width 368 height 16
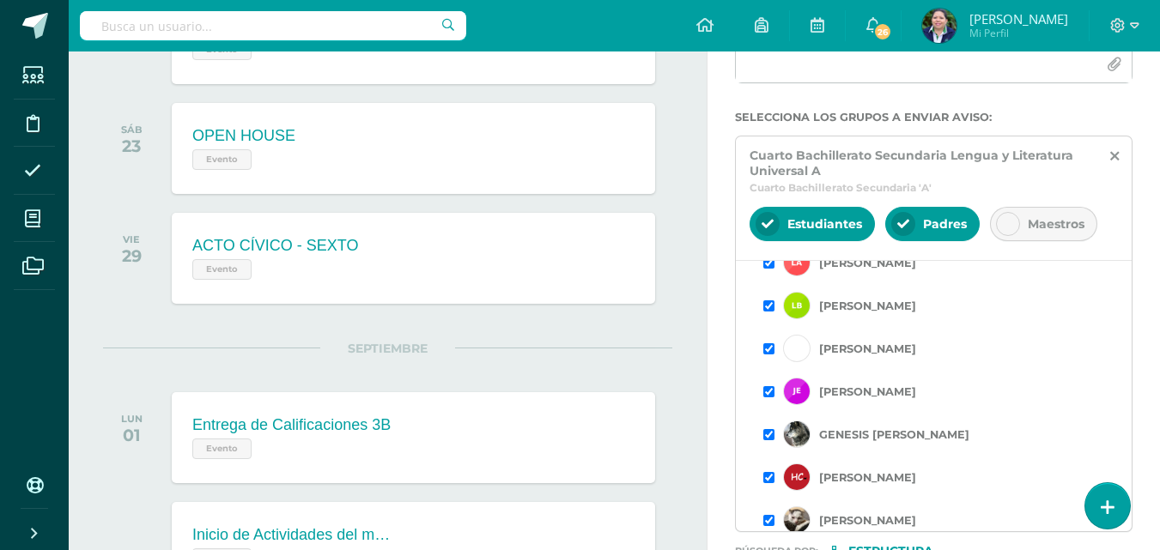
scroll to position [0, 0]
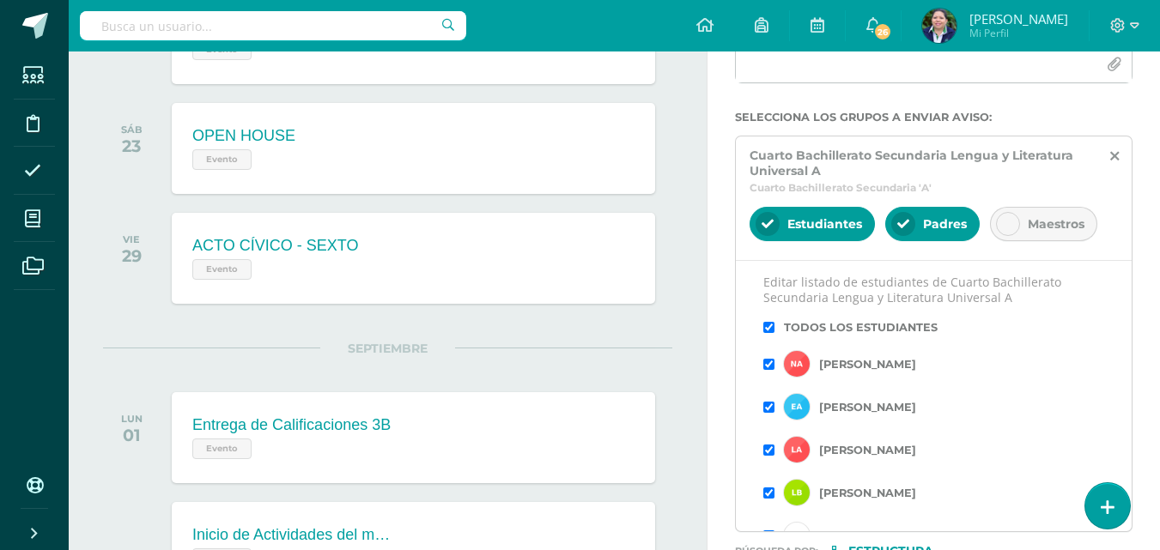
click at [769, 324] on input "checkbox" at bounding box center [768, 327] width 11 height 11
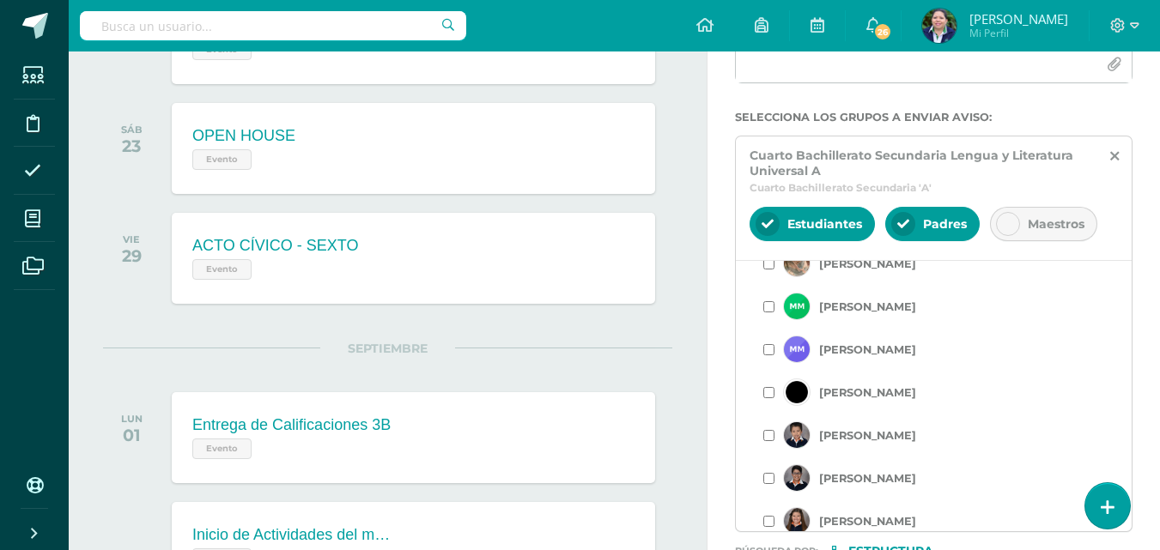
scroll to position [490, 0]
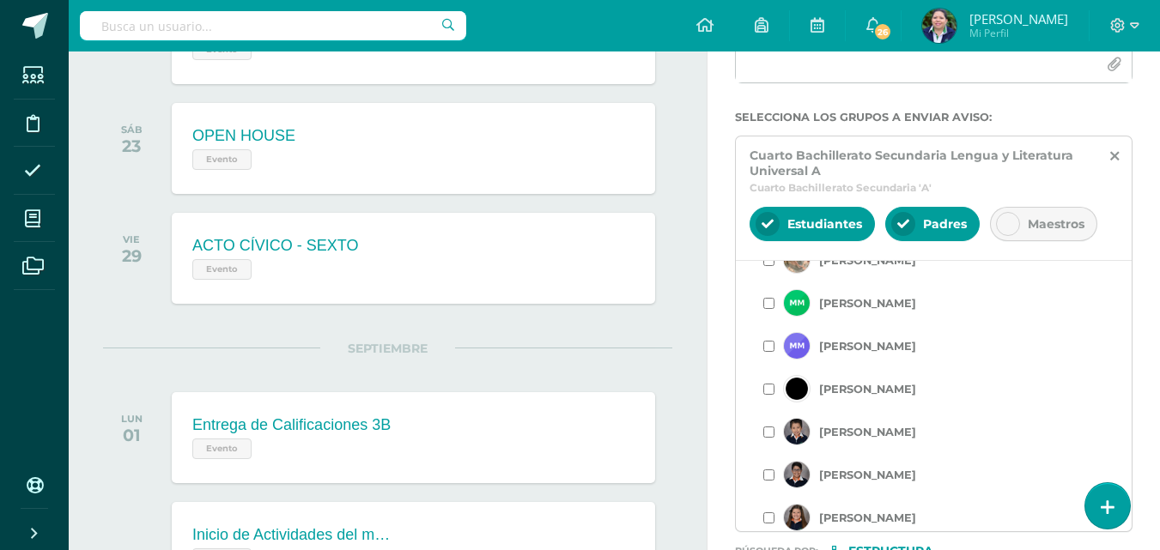
click at [768, 392] on input "checkbox" at bounding box center [768, 389] width 11 height 11
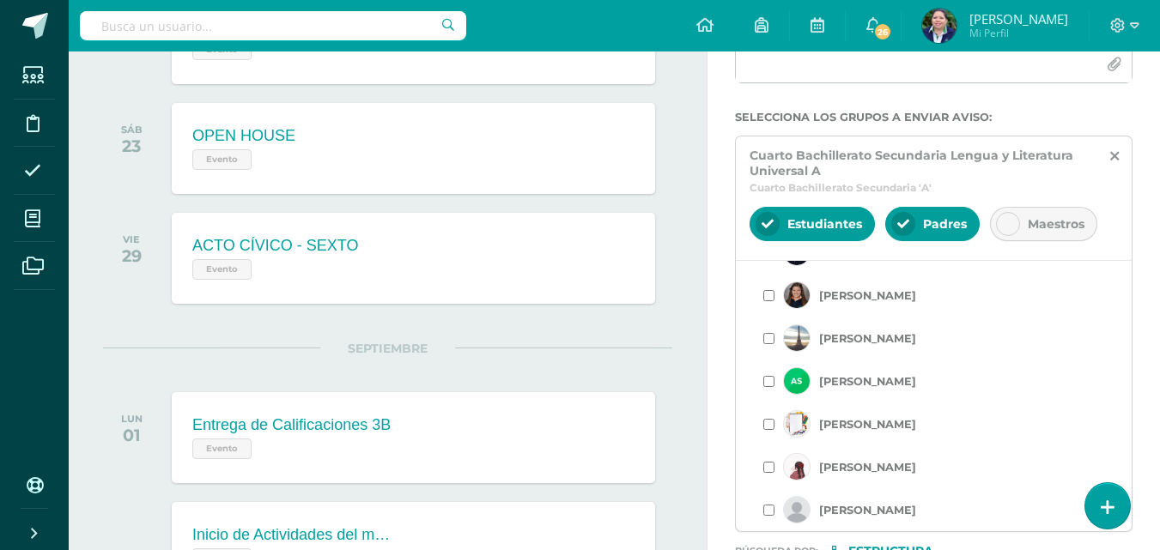
scroll to position [476, 0]
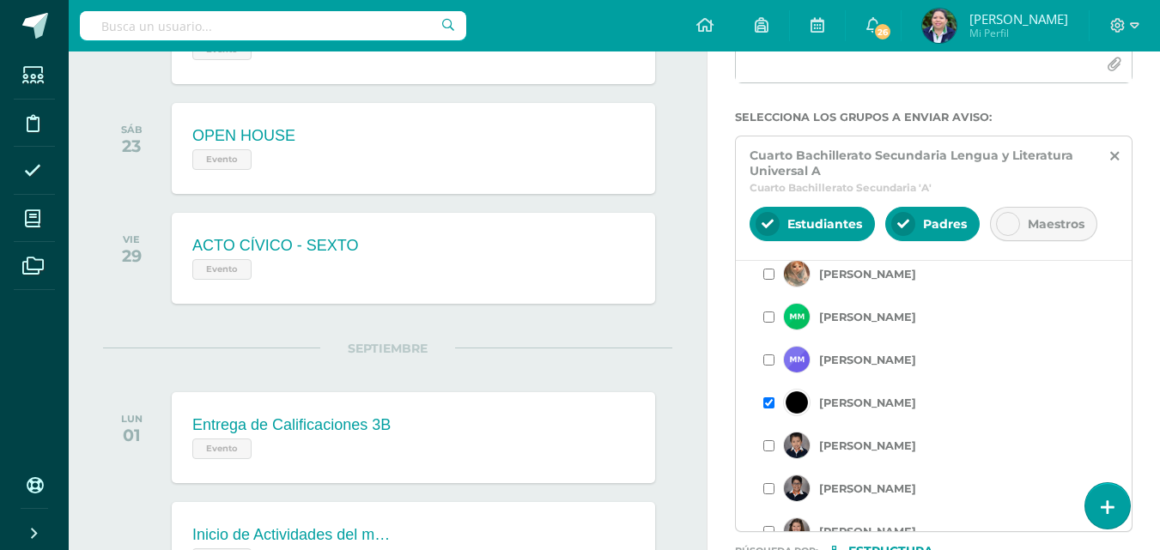
click at [764, 444] on input "checkbox" at bounding box center [768, 445] width 11 height 11
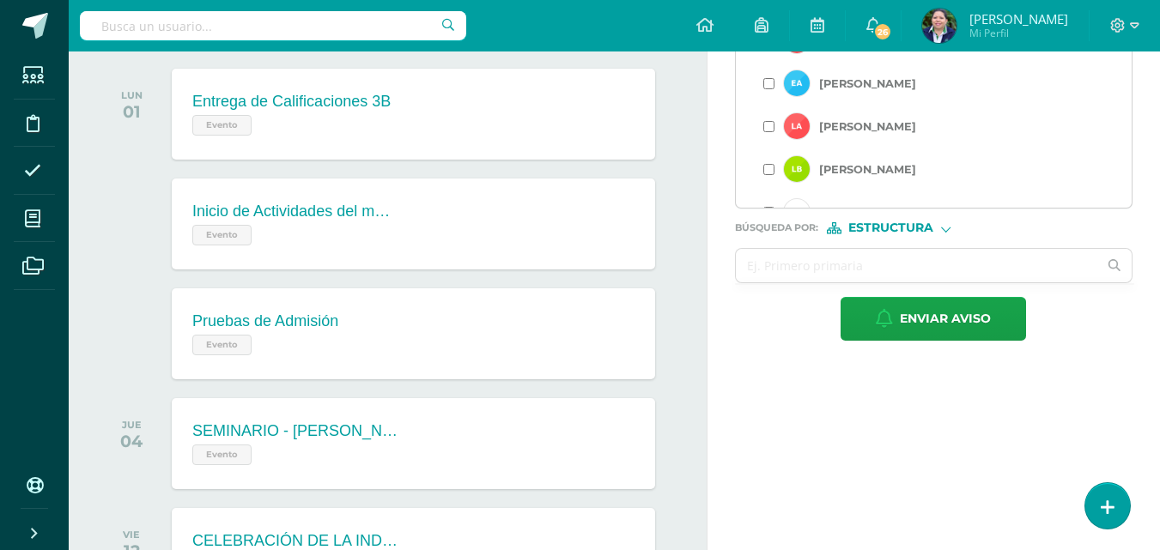
scroll to position [610, 0]
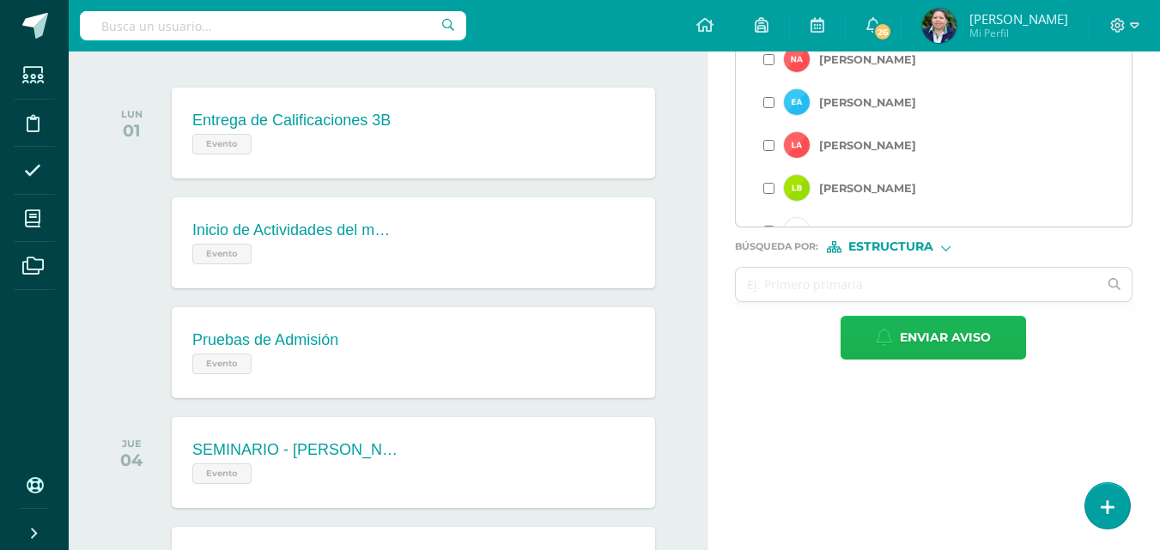
click at [917, 339] on span "Enviar aviso" at bounding box center [945, 338] width 91 height 42
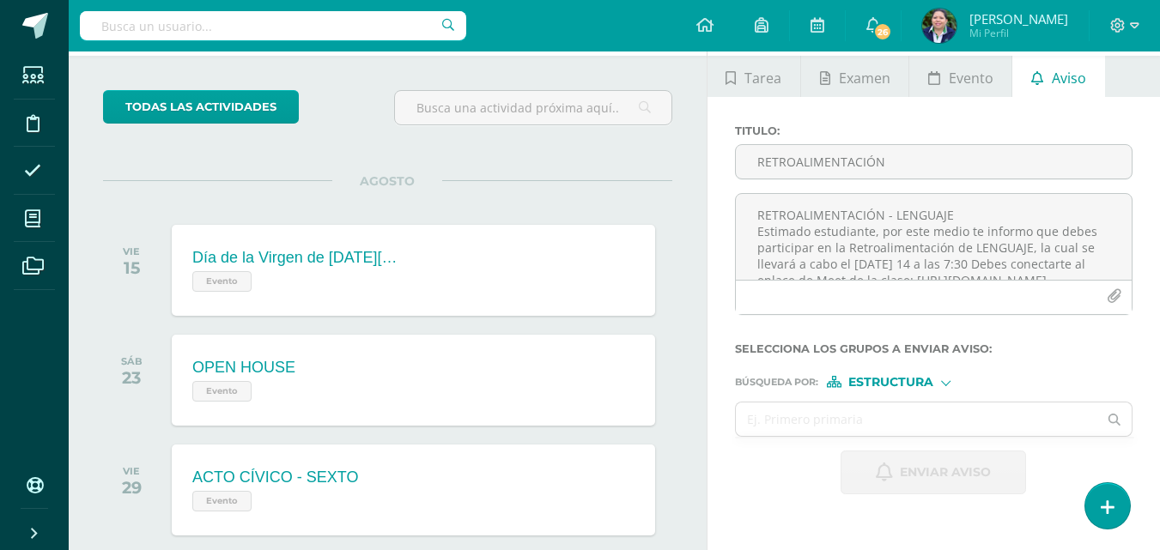
scroll to position [0, 0]
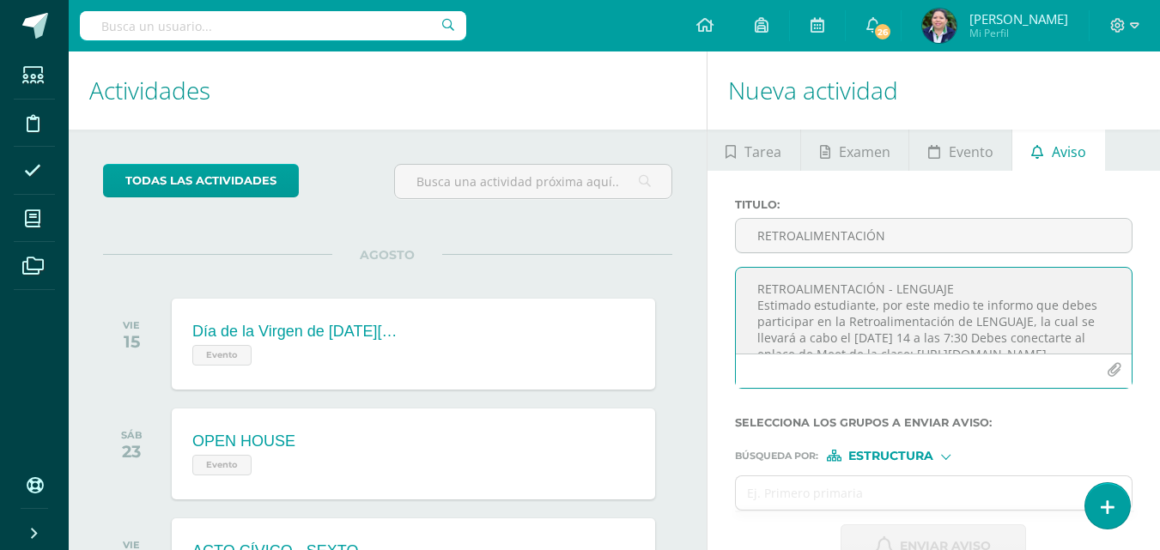
click at [805, 281] on textarea "RETROALIMENTACIÓN - LENGUAJE Estimado estudiante, por este medio te informo que…" at bounding box center [934, 311] width 396 height 86
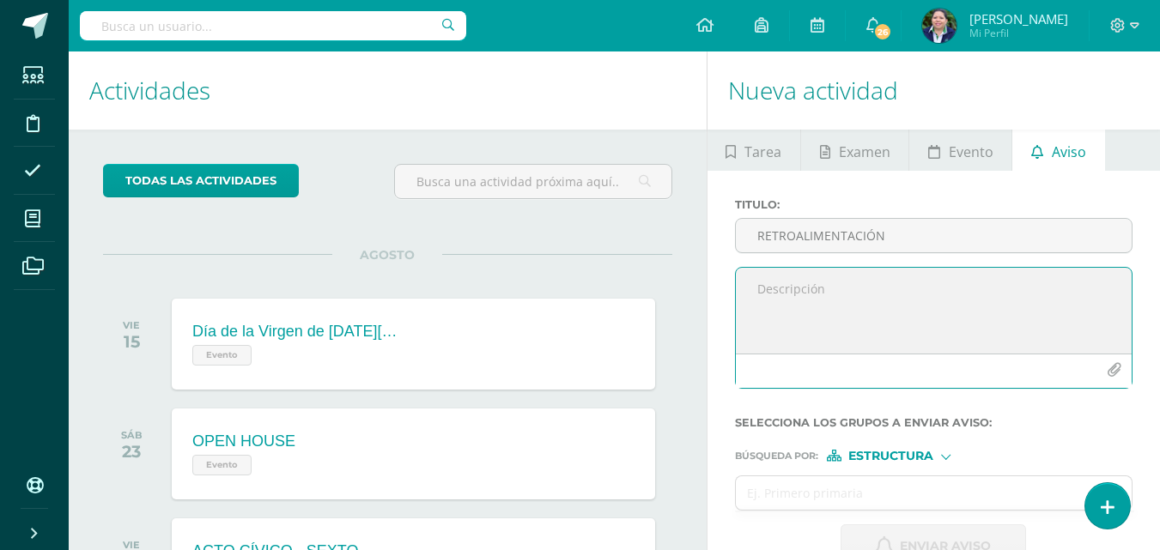
paste textarea "¡Felicitaciones, aprobaste tu evaluación de MATERIA, por lo que NO necesitas as…"
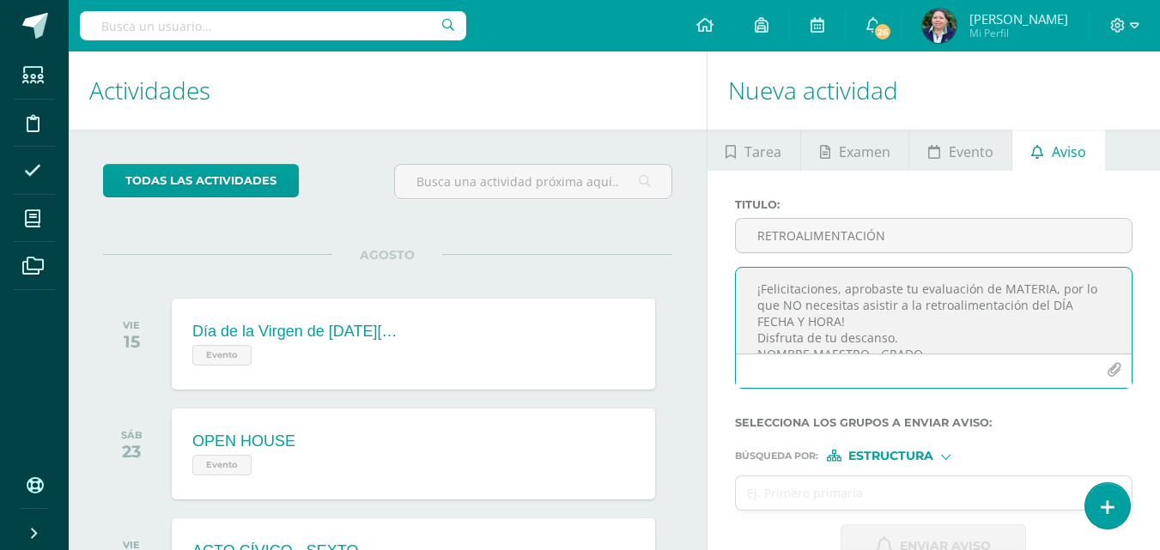
scroll to position [9, 0]
type textarea "¡Felicitaciones, aprobaste tu evaluación de MATERIA, por lo que NO necesitas as…"
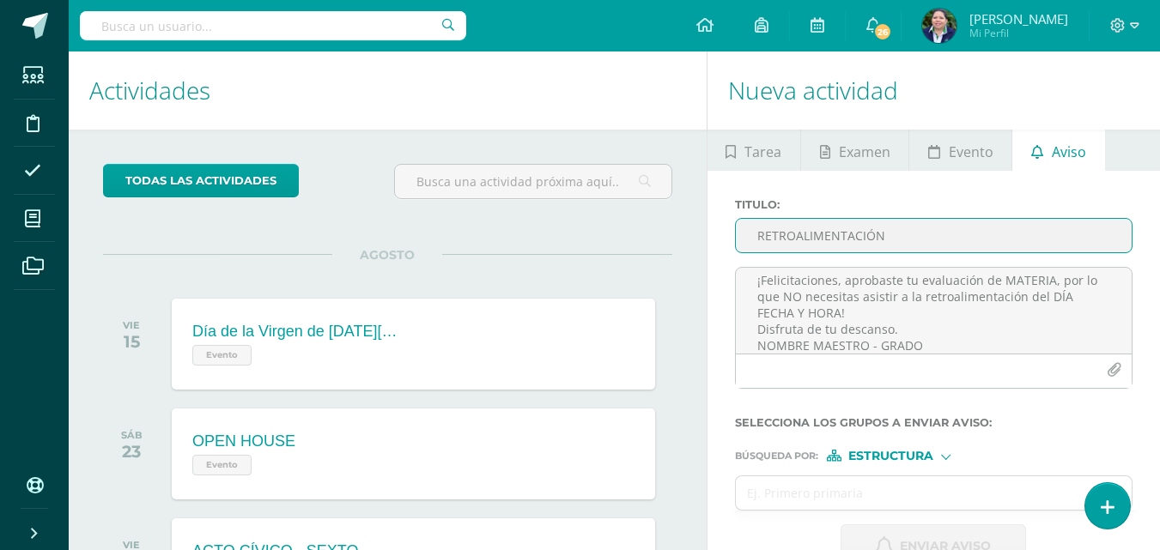
click at [855, 247] on input "RETROALIMENTACIÓN" at bounding box center [934, 235] width 396 height 33
click at [761, 238] on input "rETROALIMENTACIÓN" at bounding box center [934, 235] width 396 height 33
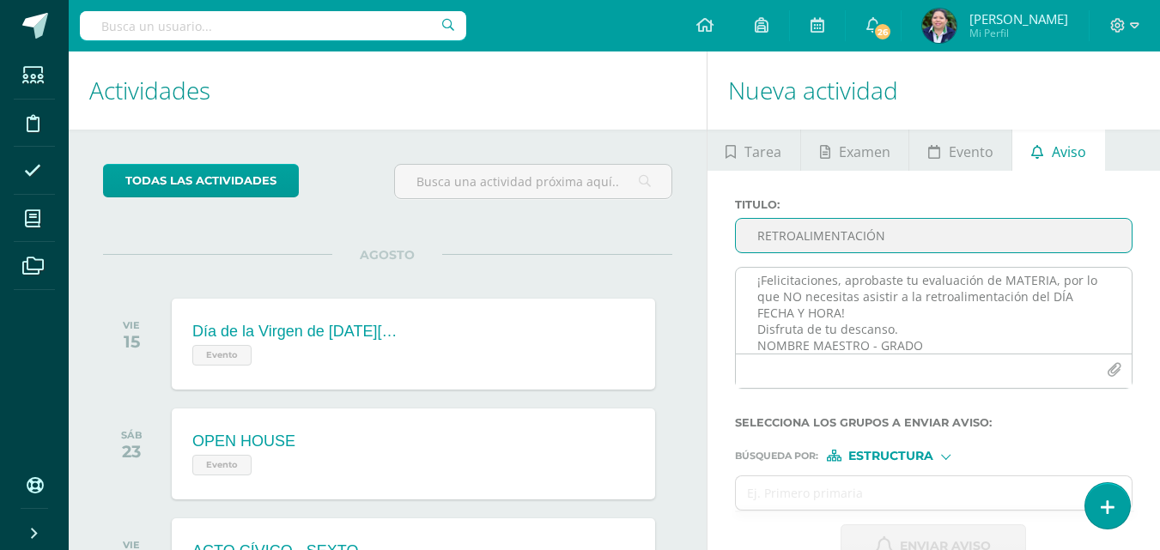
type input "RETROALIMENTACIÓN"
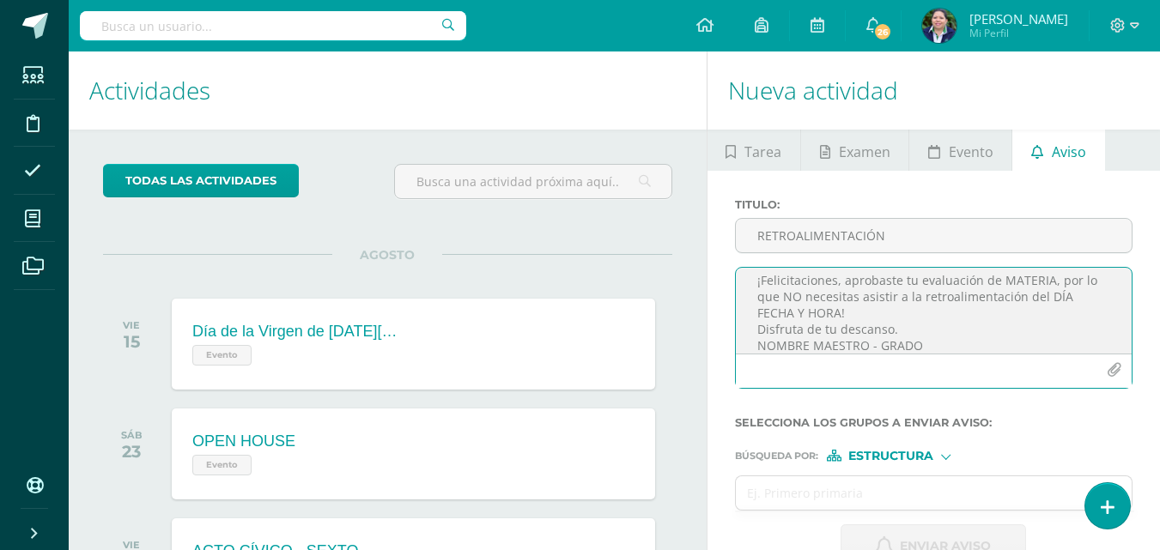
click at [1045, 282] on textarea "¡Felicitaciones, aprobaste tu evaluación de MATERIA, por lo que NO necesitas as…" at bounding box center [934, 311] width 396 height 86
click at [839, 323] on textarea "¡Felicitaciones, aprobaste tu evaluación de LENGUAJE, por lo que NO necesitas a…" at bounding box center [934, 311] width 396 height 86
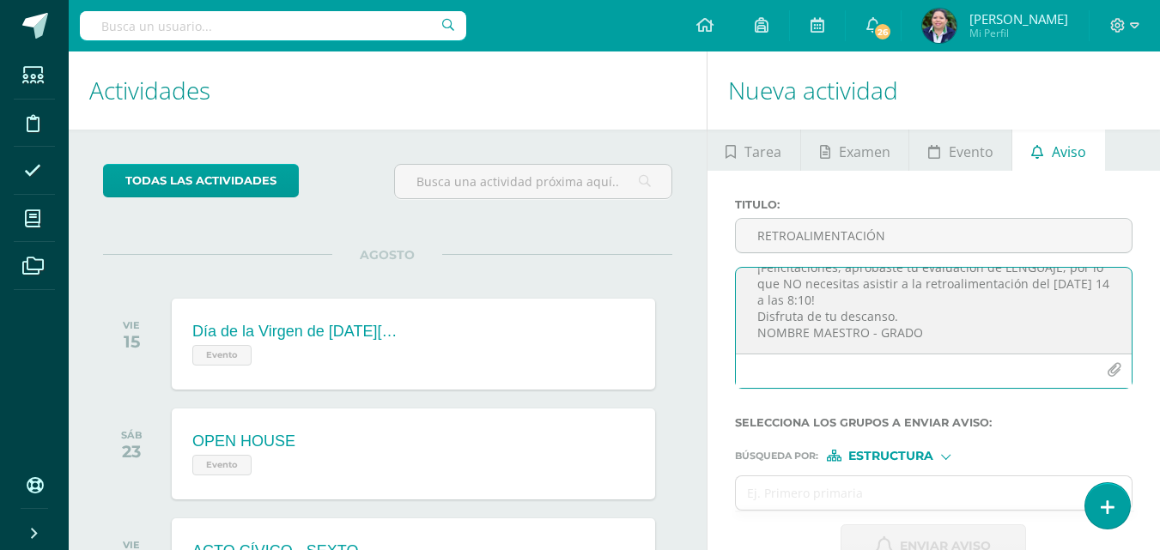
click at [865, 333] on textarea "¡Felicitaciones, aprobaste tu evaluación de LENGUAJE, por lo que NO necesitas a…" at bounding box center [934, 311] width 396 height 86
click at [883, 337] on textarea "¡Felicitaciones, aprobaste tu evaluación de LENGUAJE, por lo que NO necesitas a…" at bounding box center [934, 311] width 396 height 86
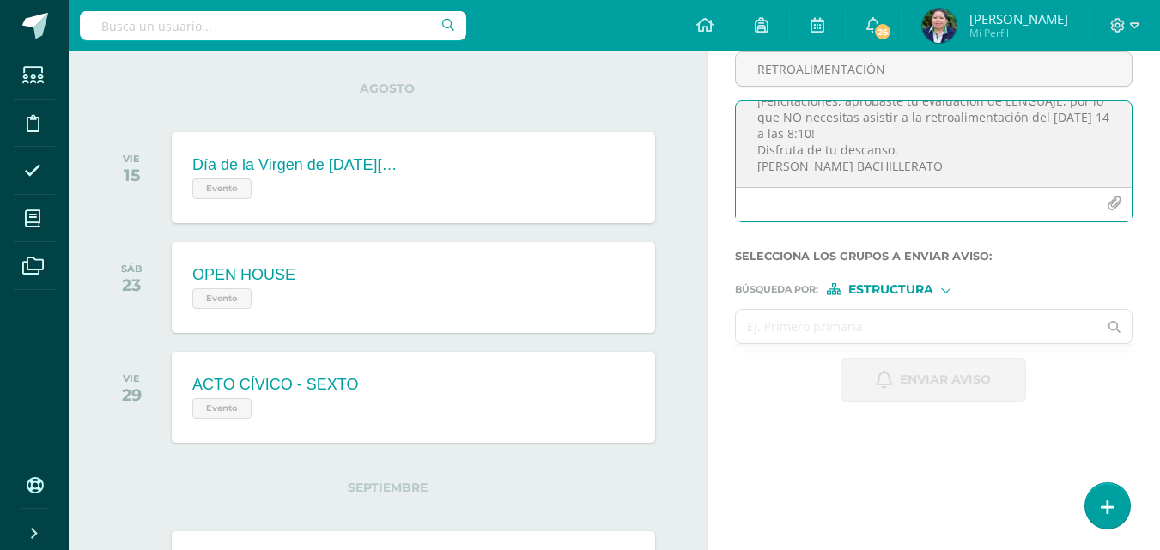
type textarea "¡Felicitaciones, aprobaste tu evaluación de LENGUAJE, por lo que NO necesitas a…"
click at [889, 317] on input "text" at bounding box center [917, 326] width 362 height 33
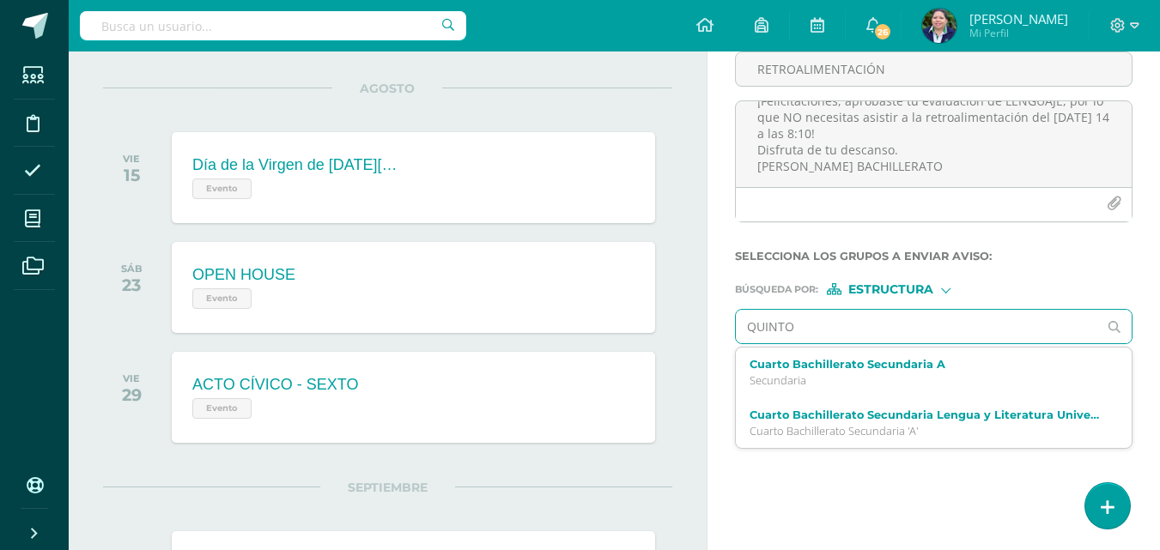
type input "QUINTO"
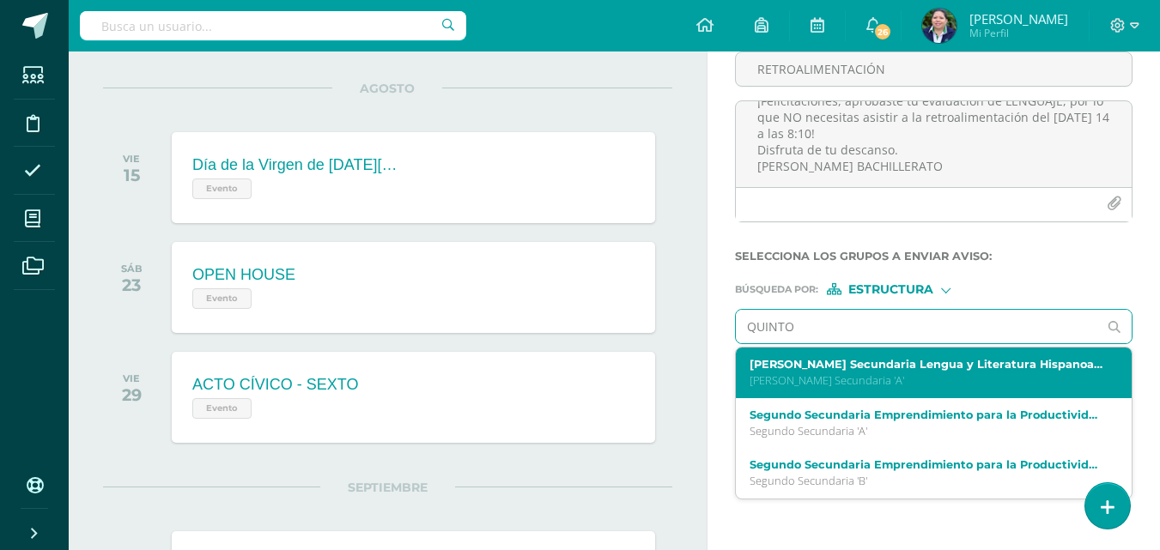
click at [866, 373] on p "[PERSON_NAME] Secundaria 'A'" at bounding box center [926, 380] width 354 height 15
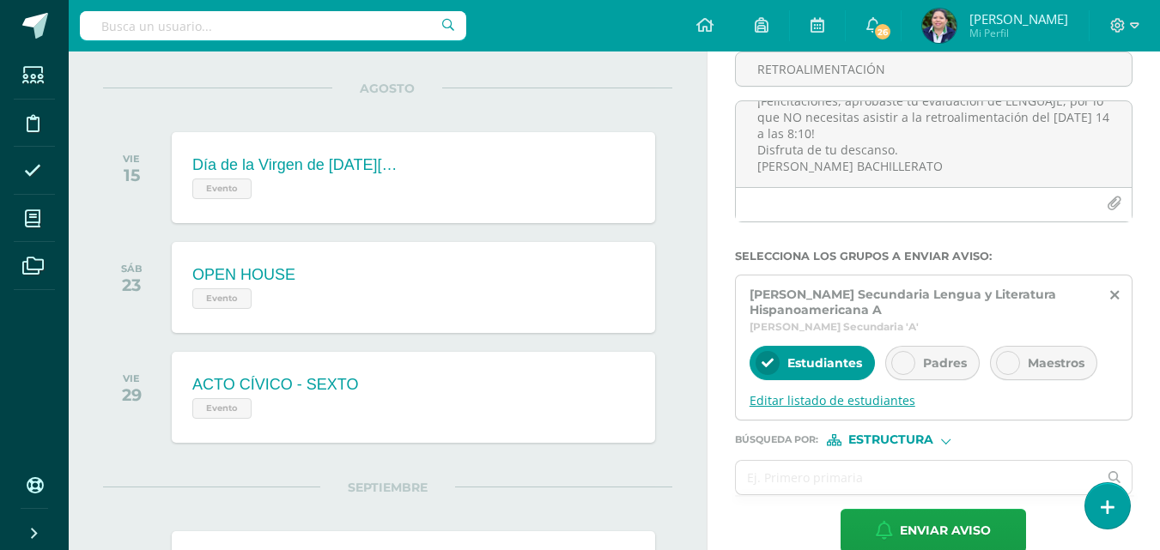
click at [858, 400] on span "Editar listado de estudiantes" at bounding box center [933, 400] width 368 height 16
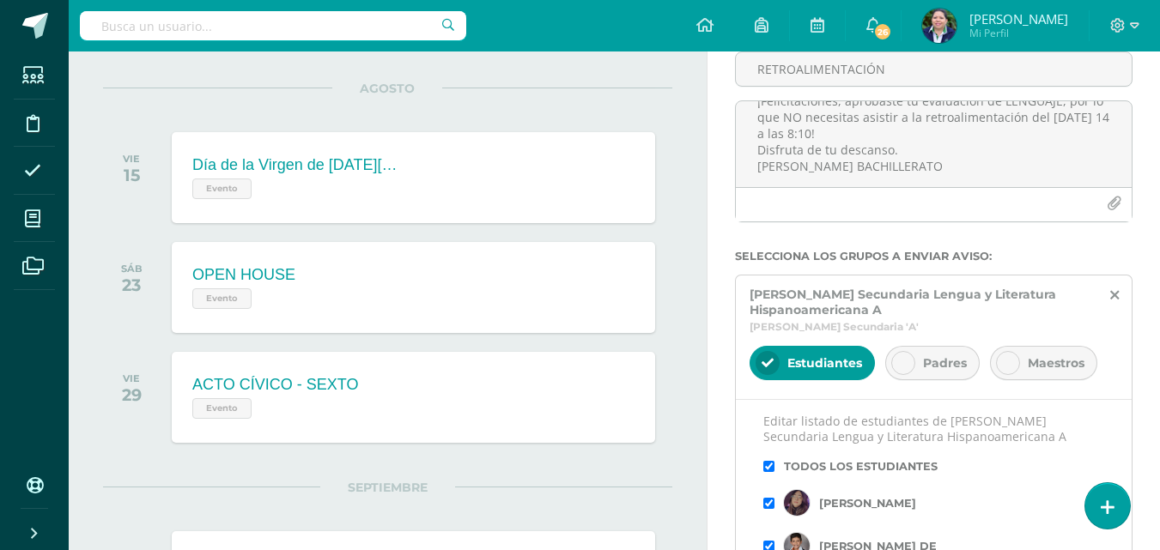
click at [901, 359] on icon at bounding box center [903, 363] width 12 height 12
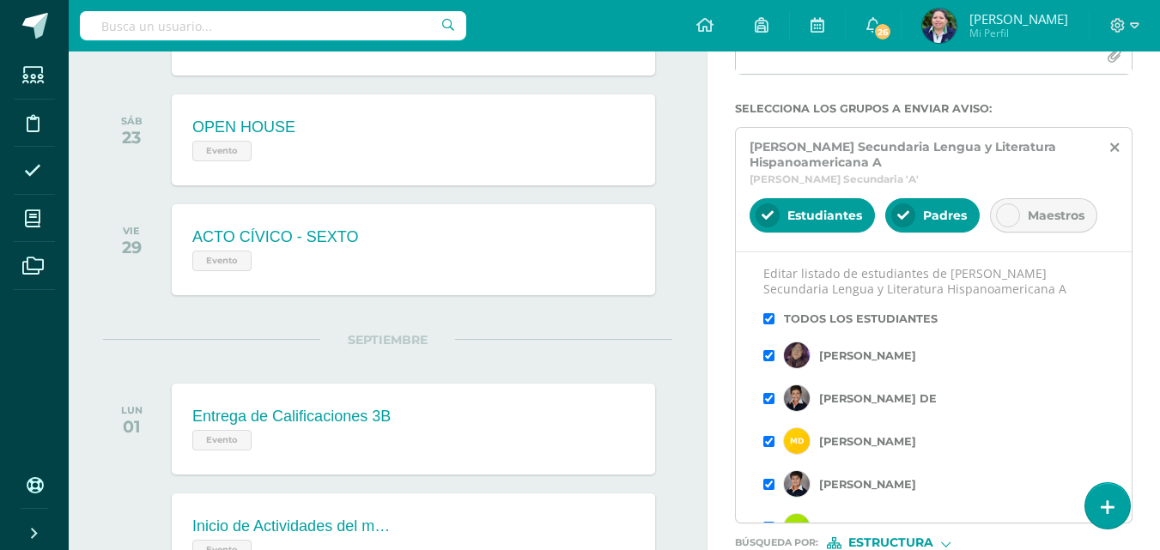
scroll to position [370, 0]
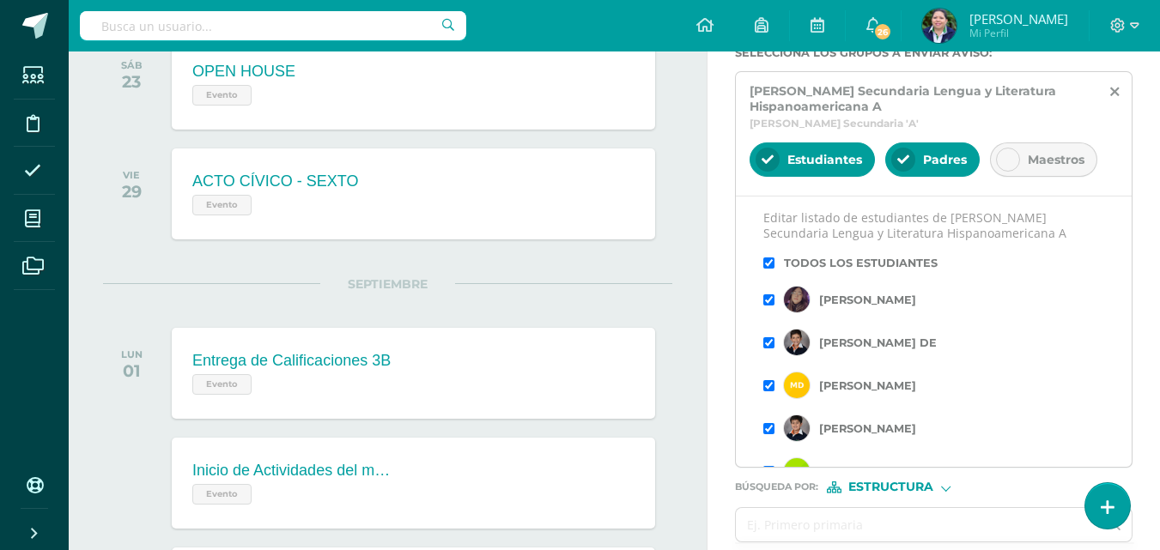
click at [768, 264] on input "checkbox" at bounding box center [768, 263] width 11 height 11
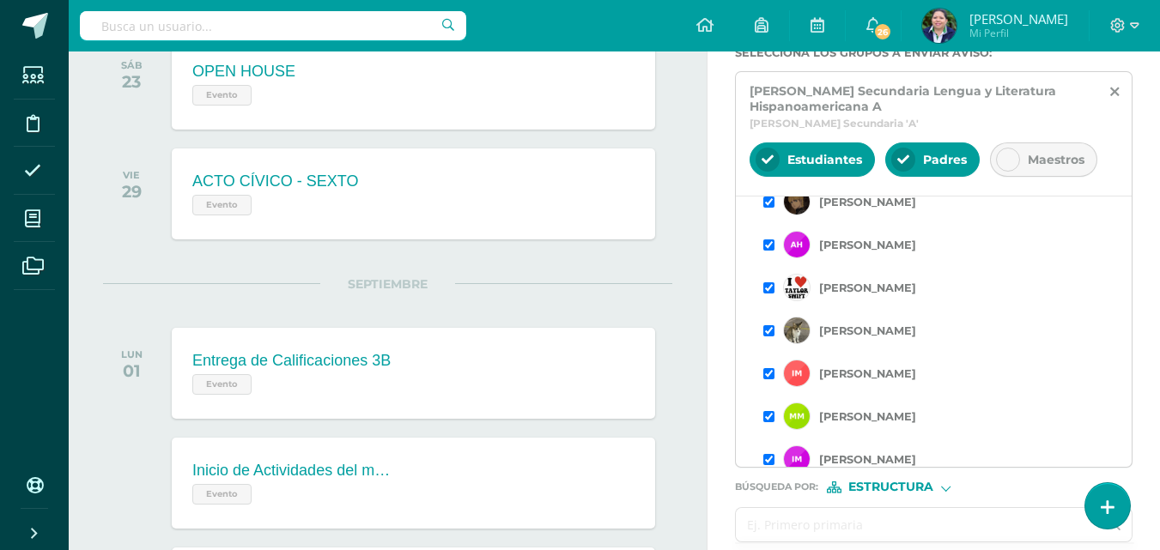
scroll to position [713, 0]
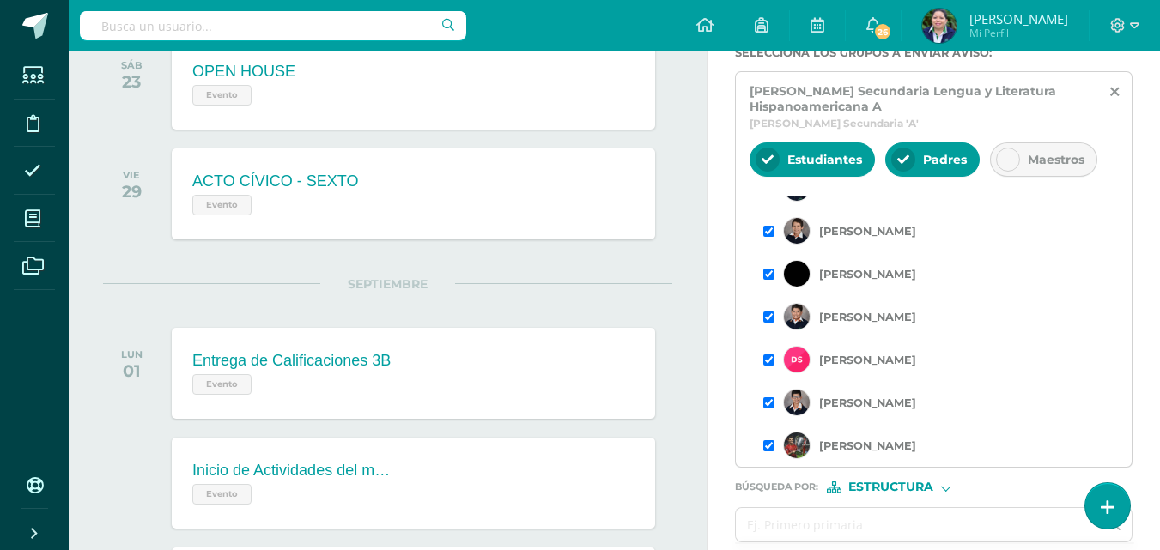
click at [763, 450] on input "checkbox" at bounding box center [768, 445] width 11 height 11
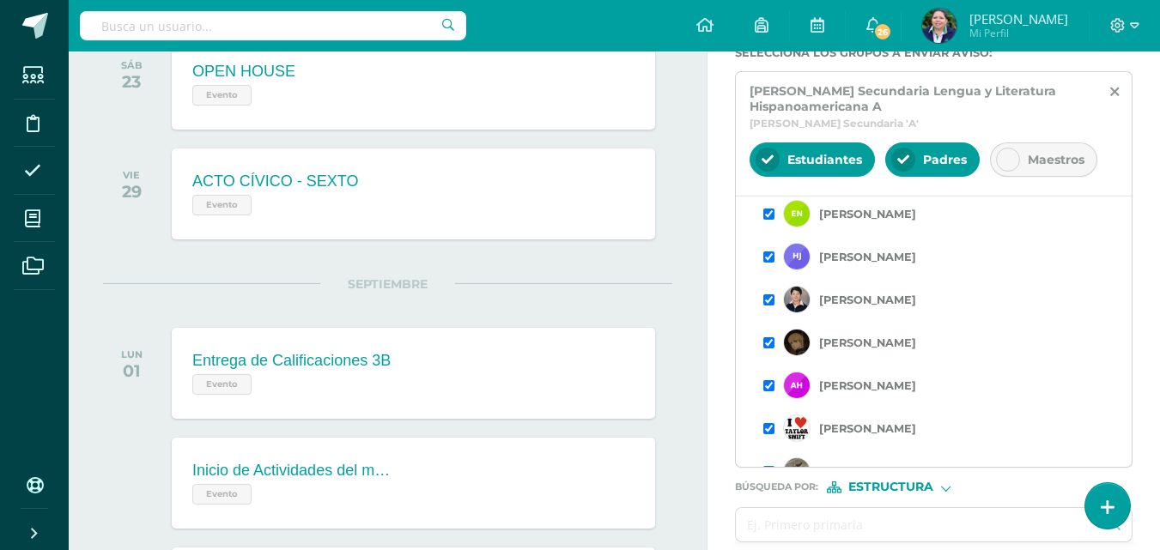
click at [769, 390] on input "checkbox" at bounding box center [768, 385] width 11 height 11
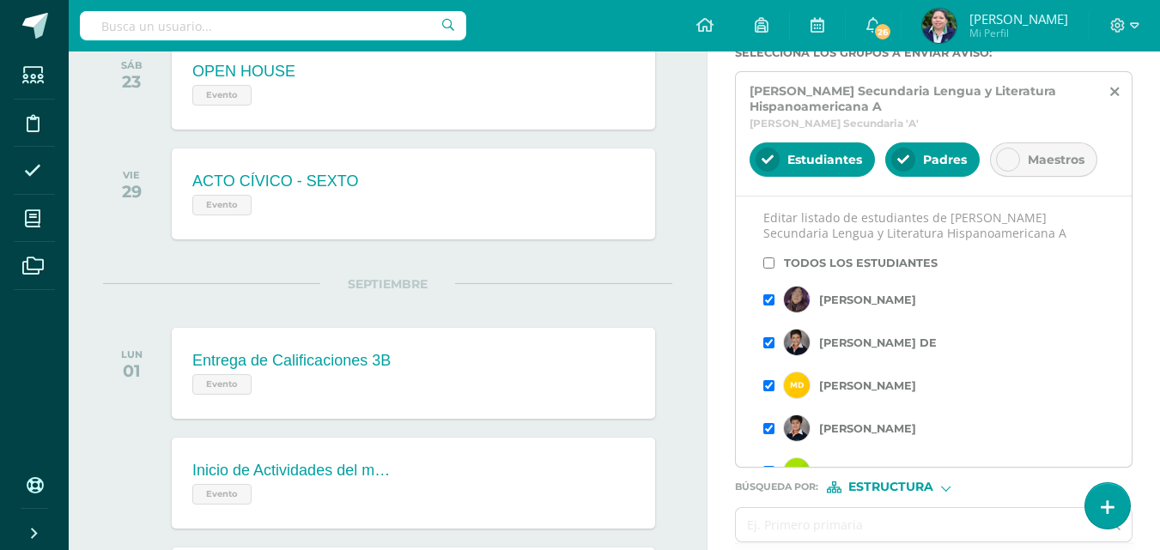
click at [767, 382] on input "checkbox" at bounding box center [768, 385] width 11 height 11
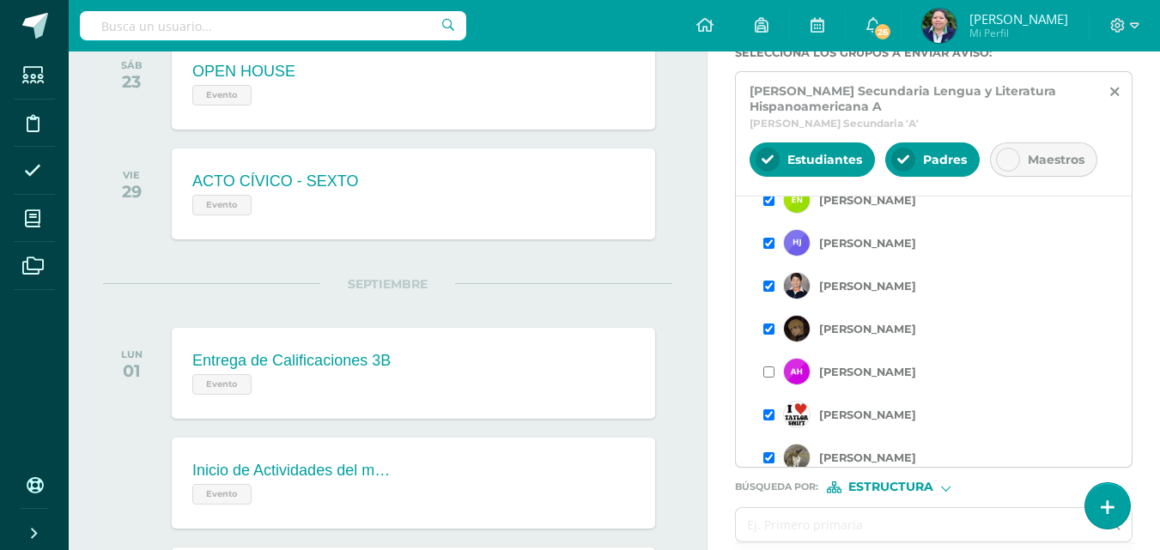
scroll to position [282, 0]
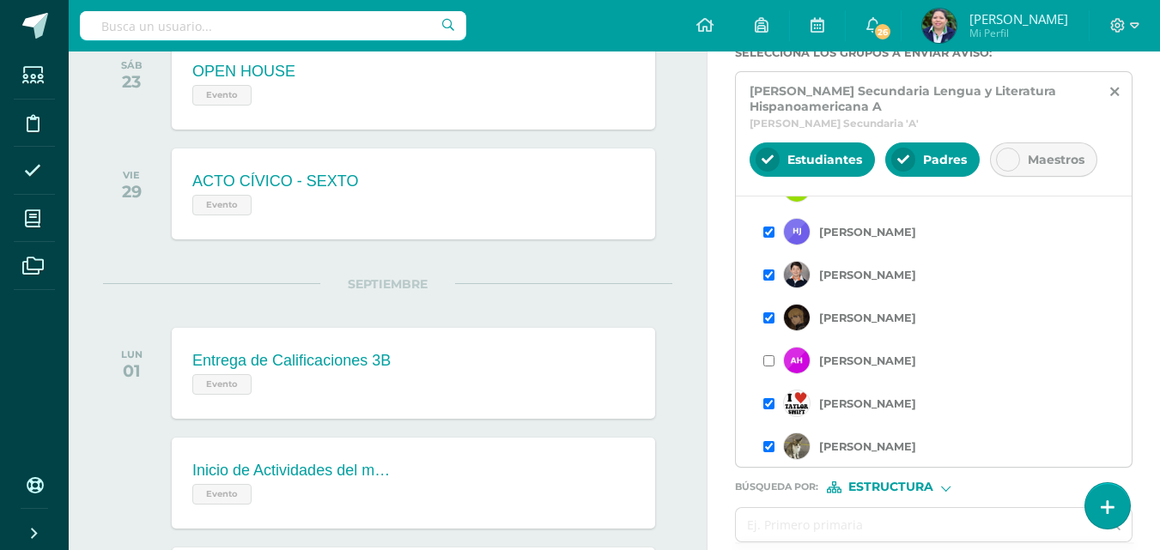
click at [768, 319] on input "checkbox" at bounding box center [768, 317] width 11 height 11
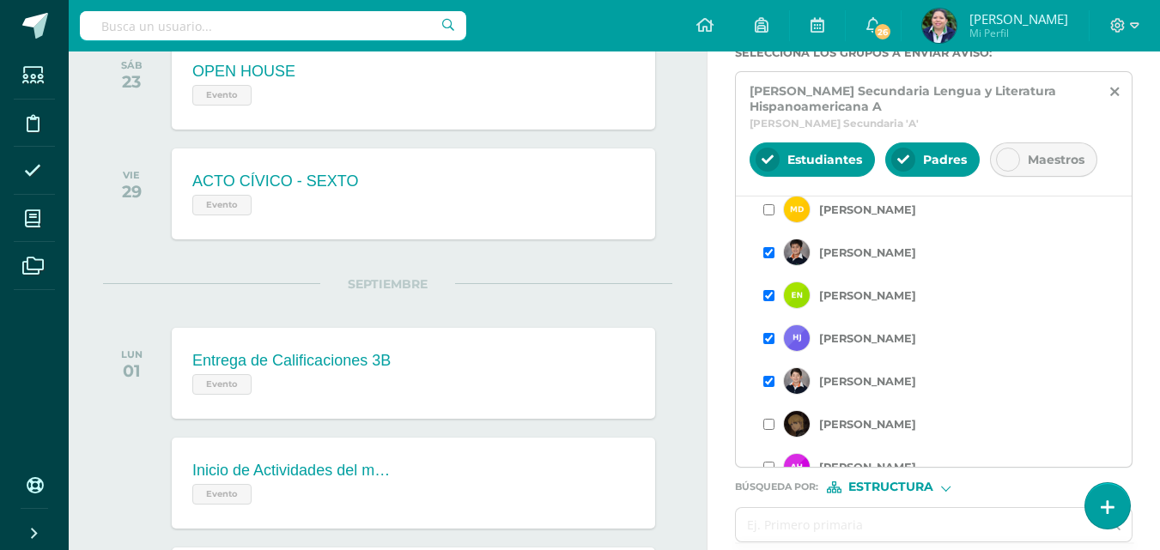
scroll to position [173, 0]
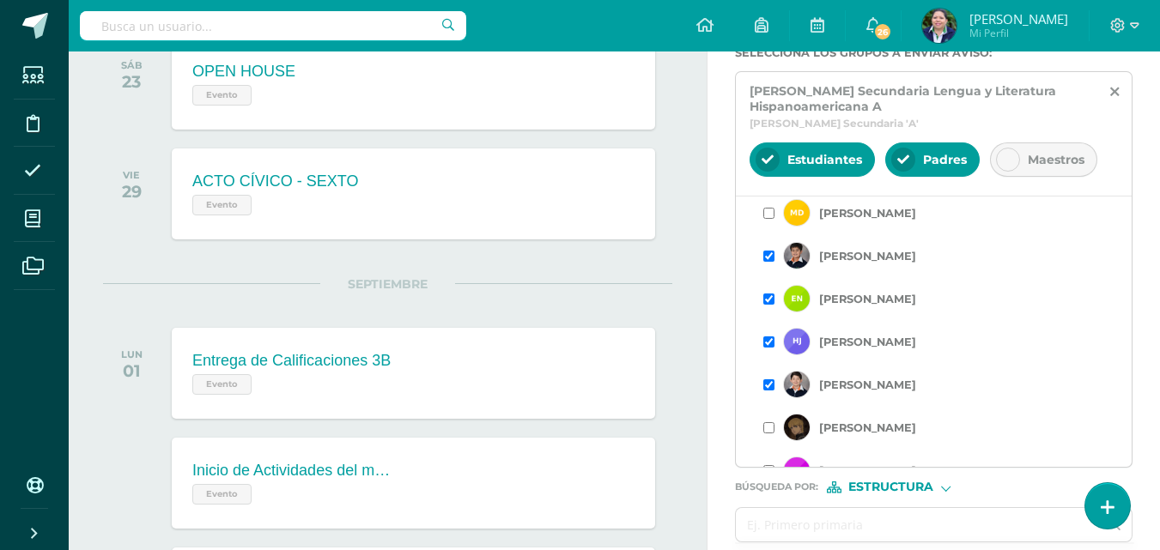
click at [771, 381] on input "checkbox" at bounding box center [768, 384] width 11 height 11
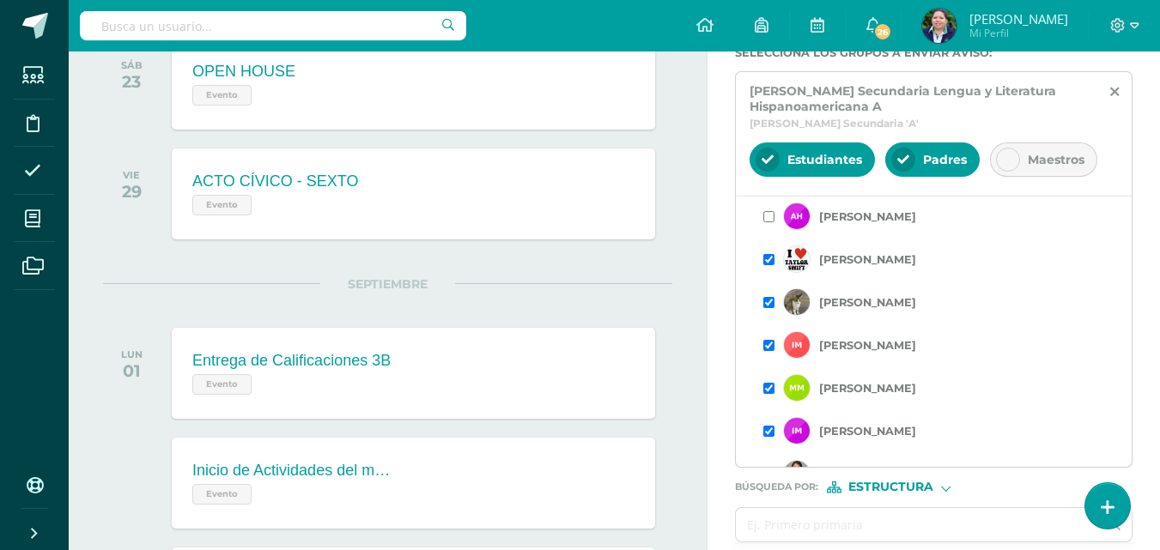
scroll to position [430, 0]
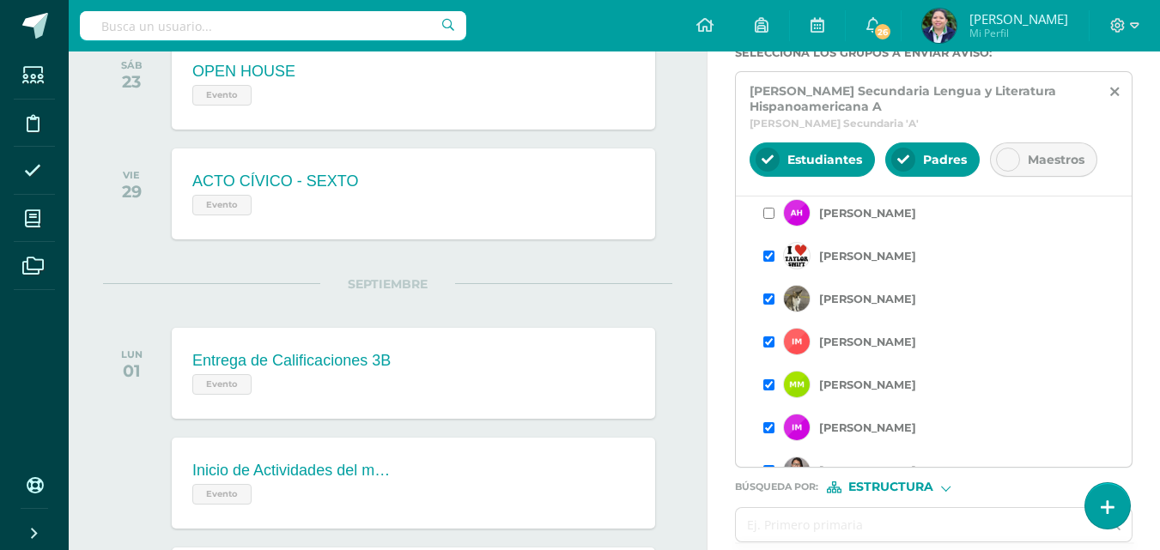
click at [767, 428] on input "checkbox" at bounding box center [768, 427] width 11 height 11
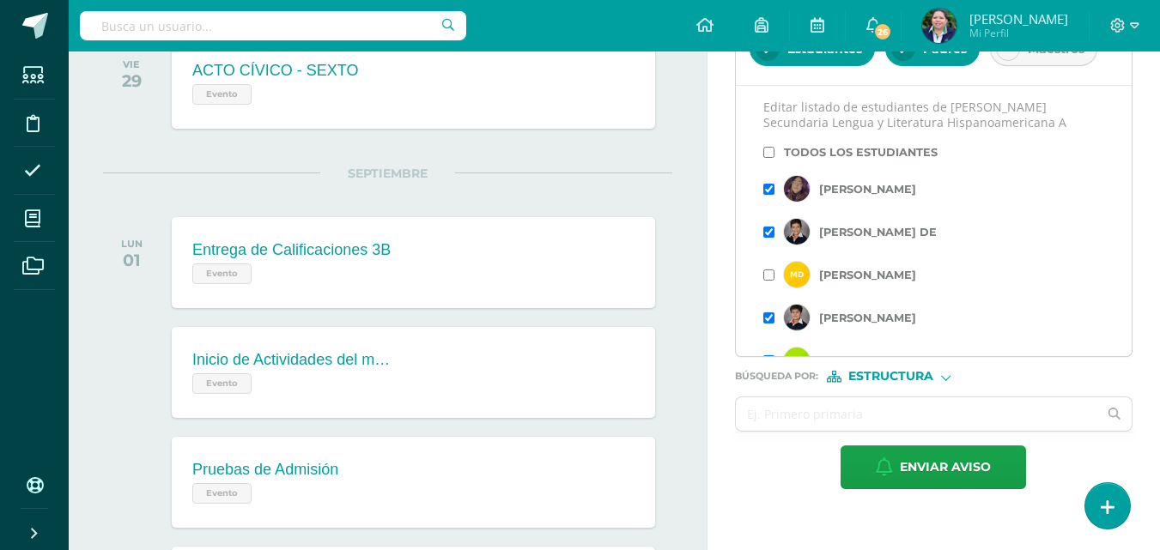
scroll to position [527, 0]
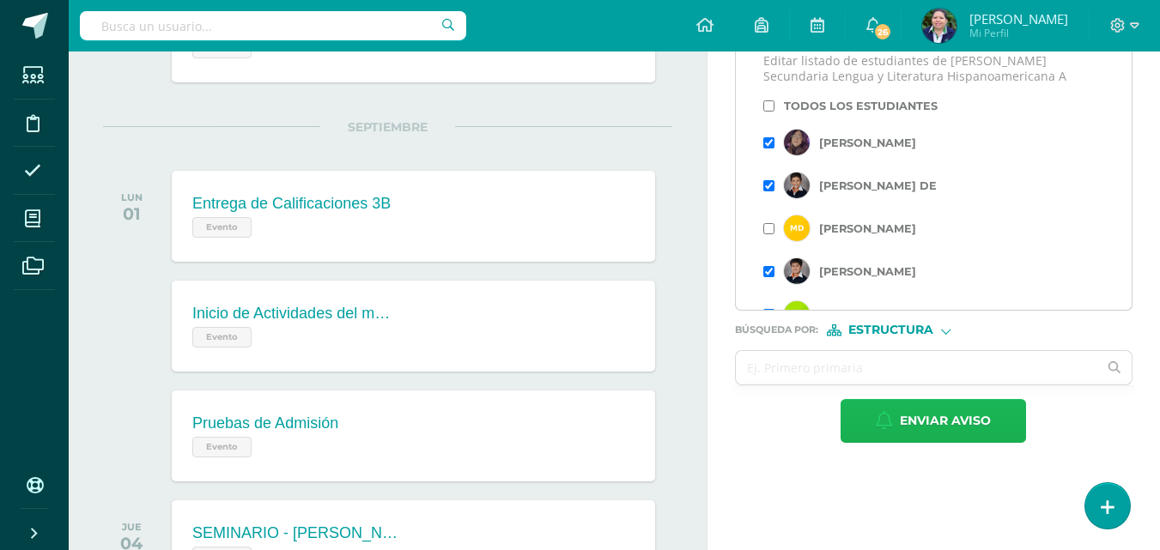
click at [903, 417] on span "Enviar aviso" at bounding box center [945, 421] width 91 height 42
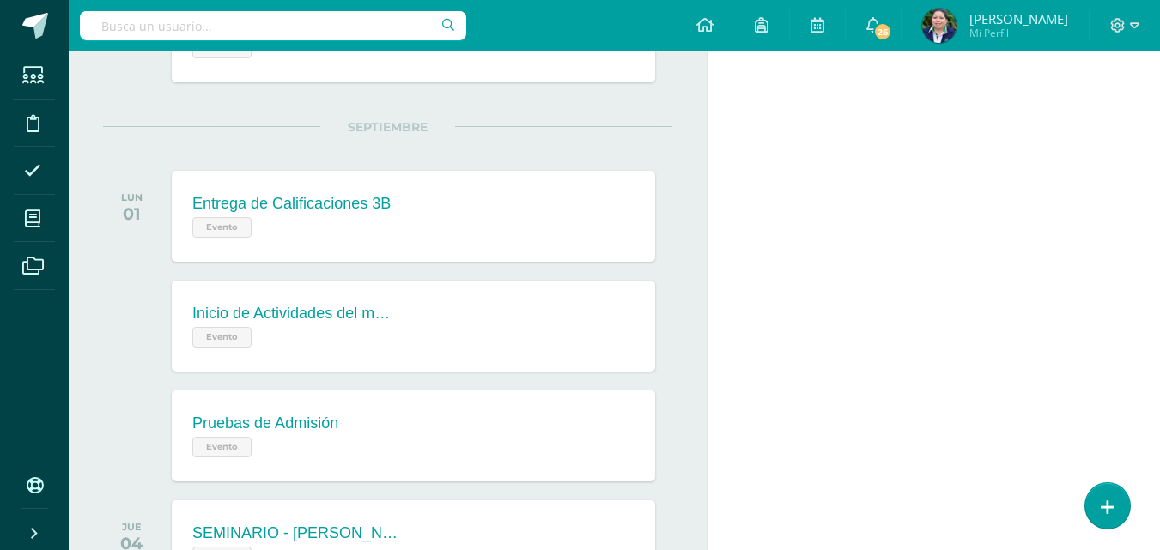
scroll to position [56, 0]
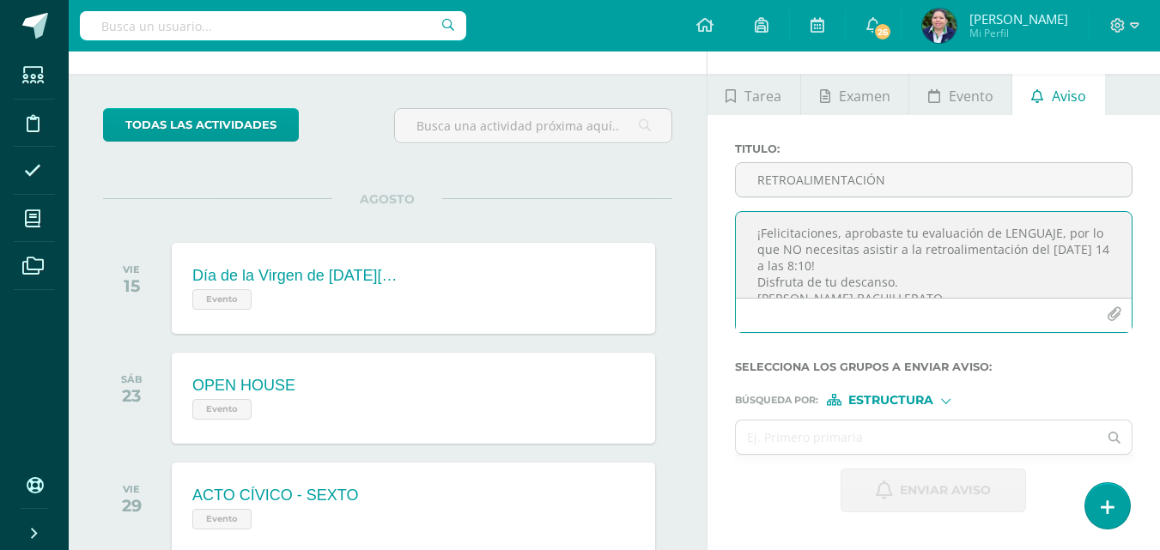
click at [852, 229] on textarea "¡Felicitaciones, aprobaste tu evaluación de LENGUAJE, por lo que NO necesitas a…" at bounding box center [934, 255] width 396 height 86
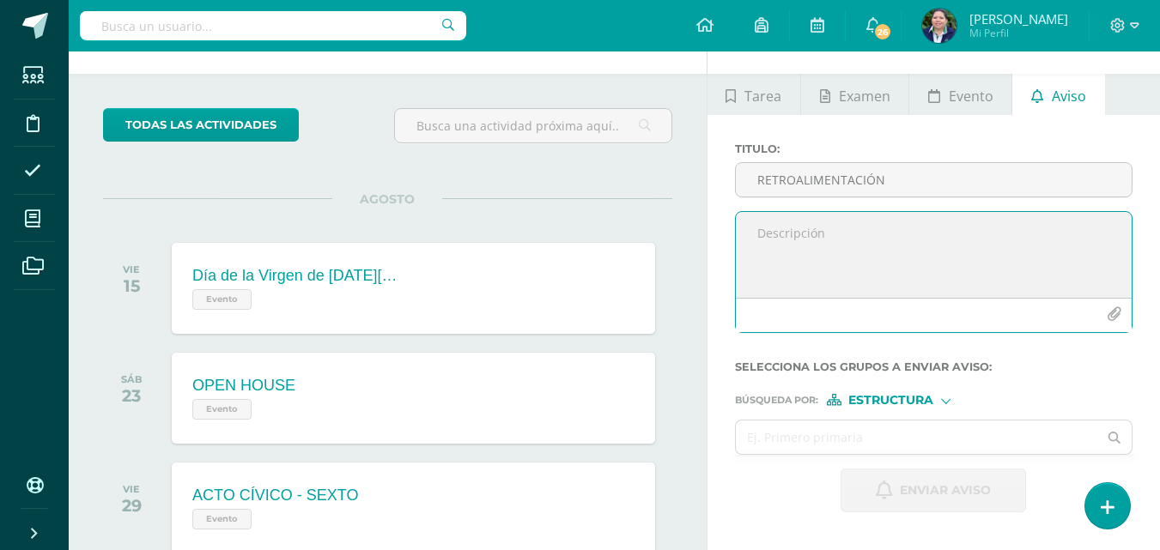
paste textarea "RETROALIMENTACIÓN - MATERIA Estimado estudiante, por este medio te informo que …"
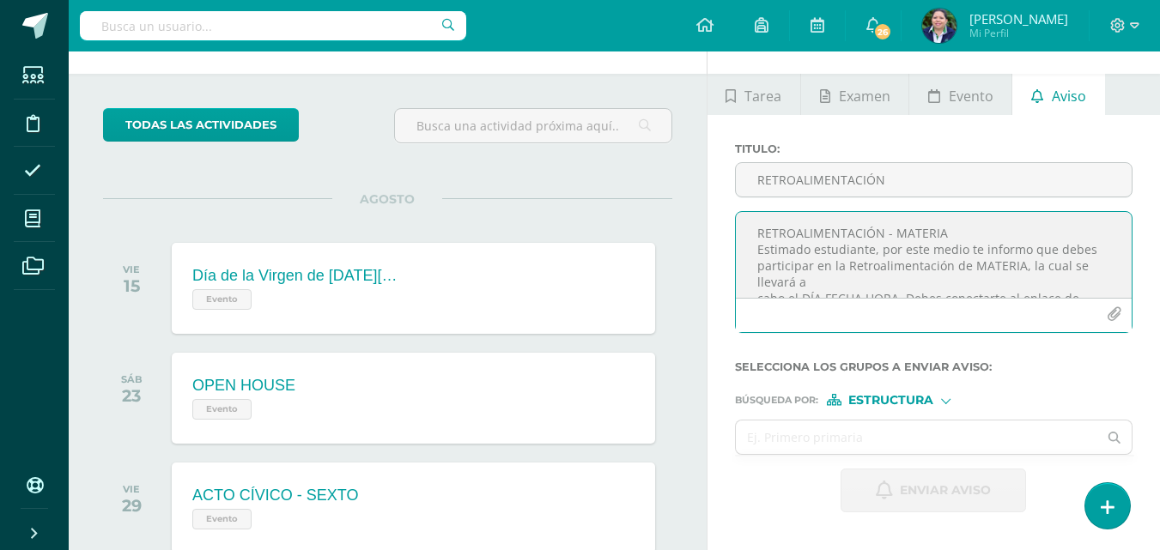
scroll to position [74, 0]
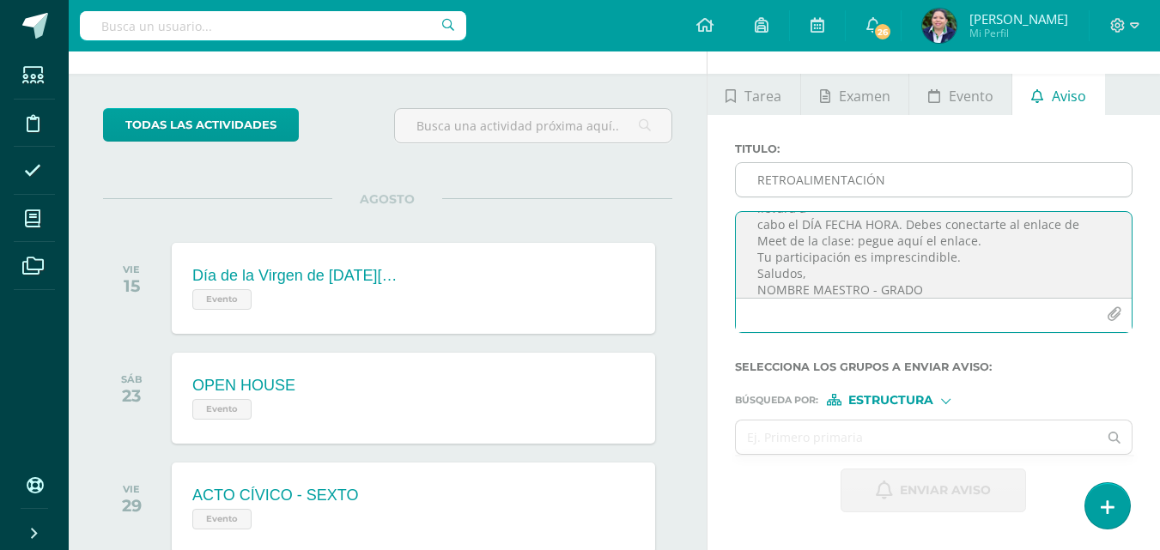
type textarea "RETROALIMENTACIÓN - MATERIA Estimado estudiante, por este medio te informo que …"
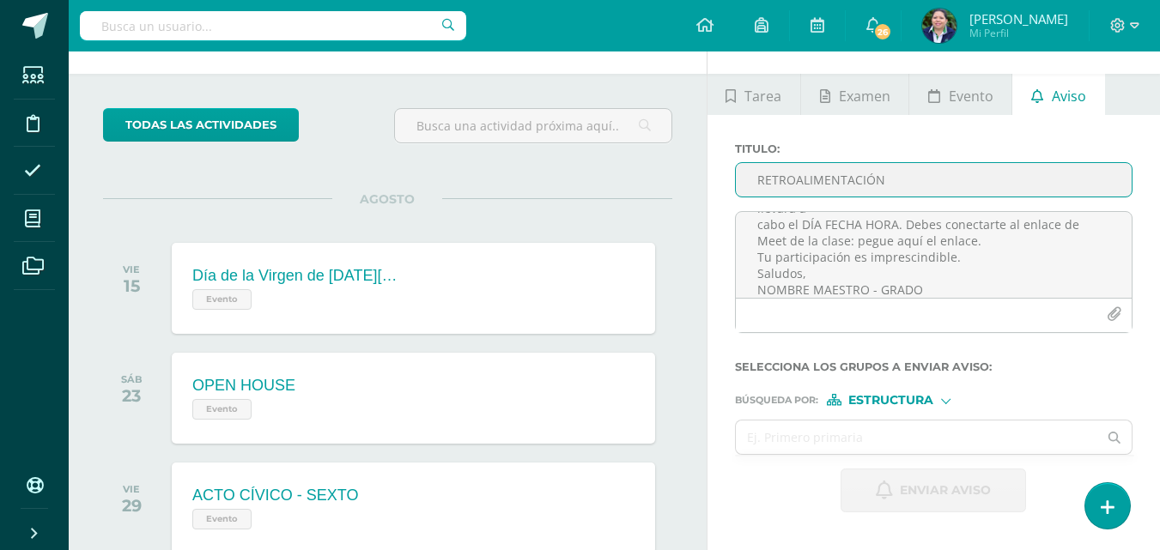
click at [804, 178] on input "RETROALIMENTACIÓN" at bounding box center [934, 179] width 396 height 33
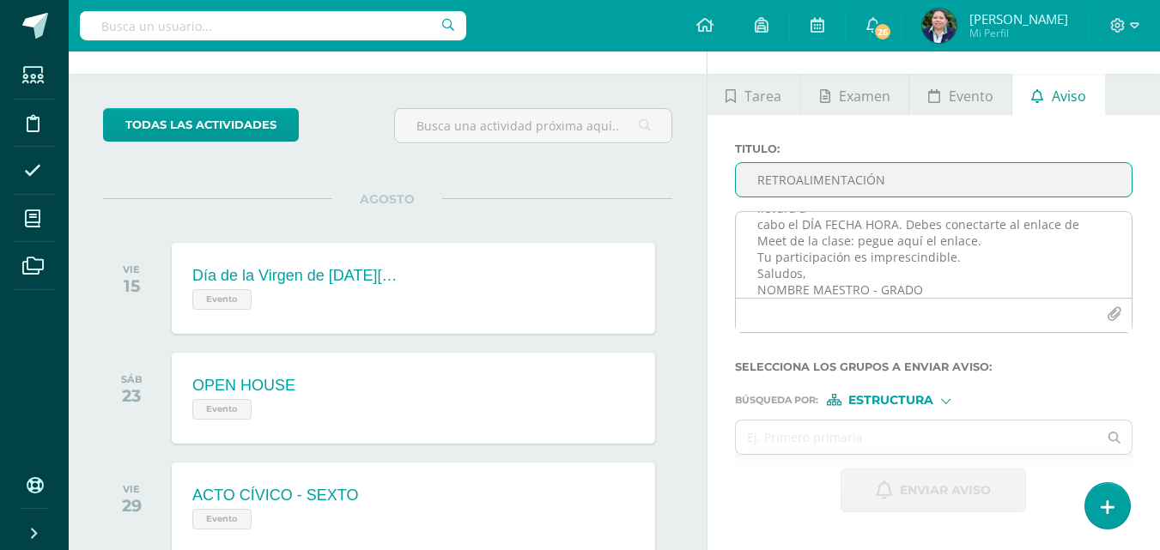
type input "RETROALIMENTACIÓN"
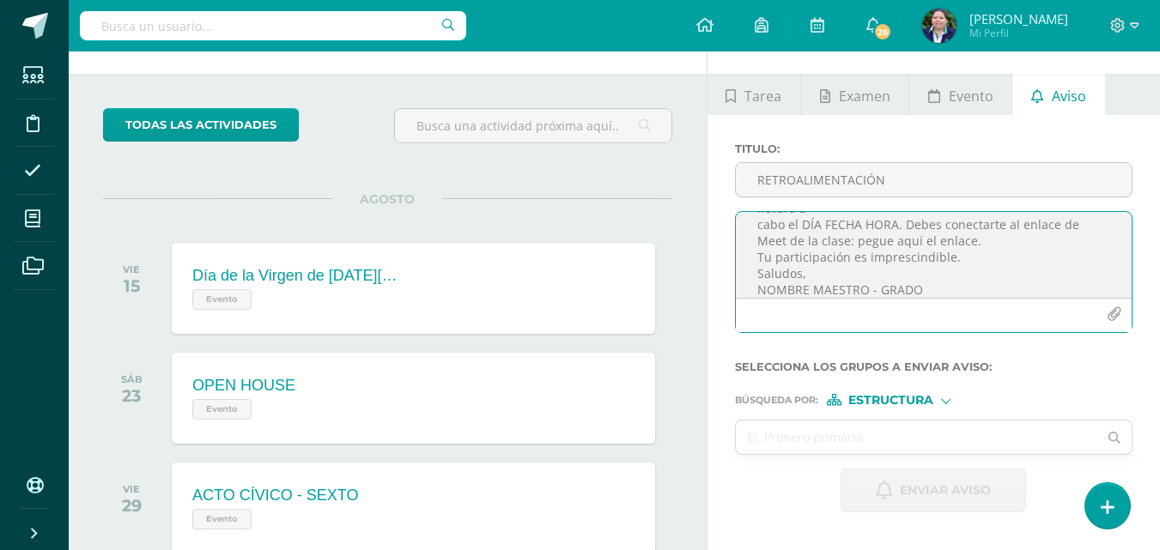
scroll to position [0, 0]
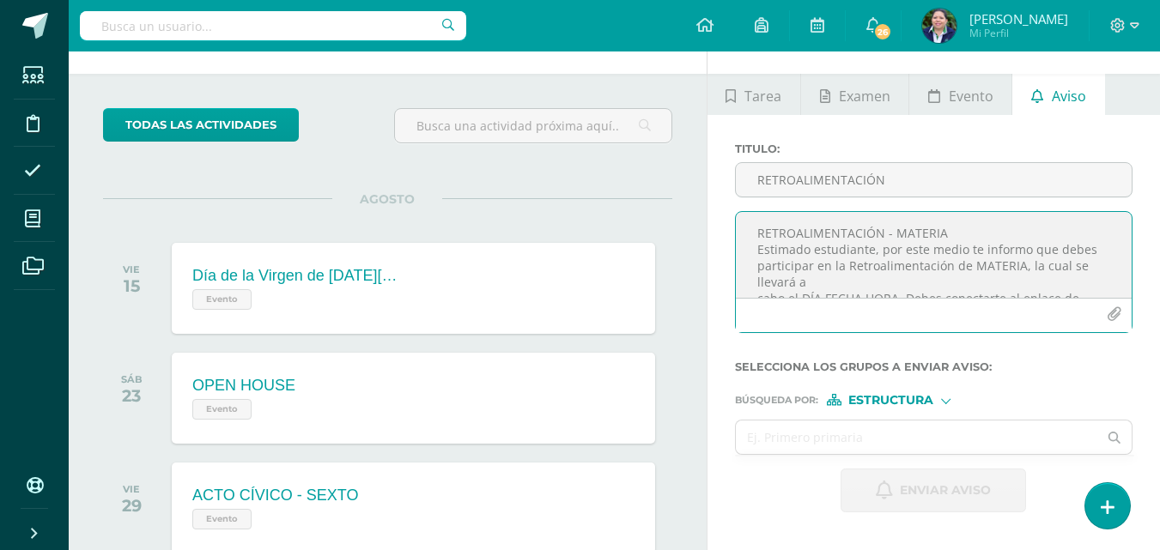
click at [943, 234] on textarea "RETROALIMENTACIÓN - MATERIA Estimado estudiante, por este medio te informo que …" at bounding box center [934, 255] width 396 height 86
click at [1016, 270] on textarea "RETROALIMENTACIÓN - LENGUAJE Estimado estudiante, por este medio te informo que…" at bounding box center [934, 255] width 396 height 86
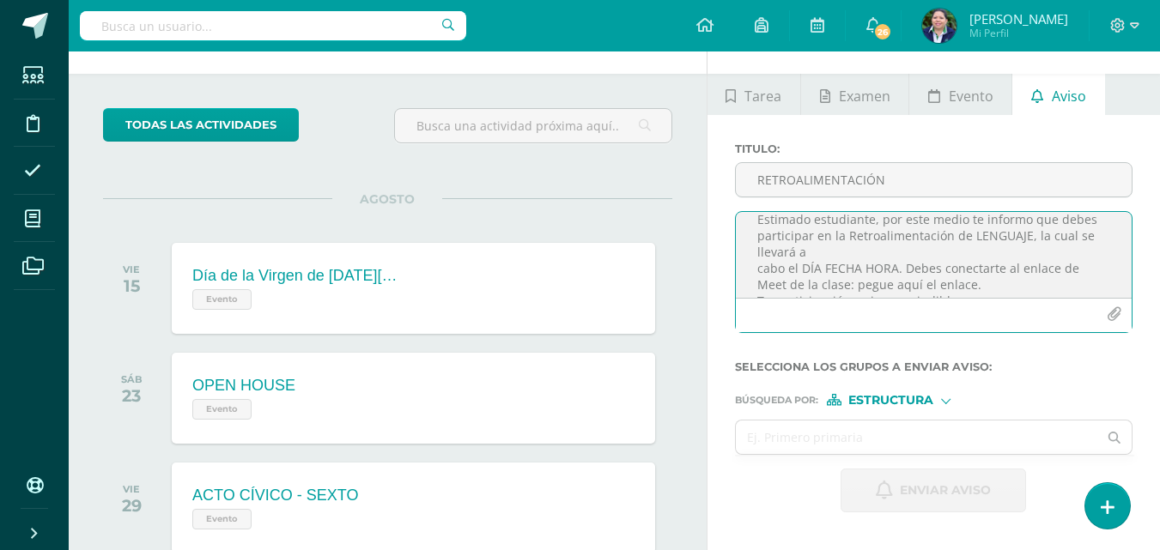
scroll to position [27, 0]
click at [823, 249] on textarea "RETROALIMENTACIÓN - LENGUAJE Estimado estudiante, por este medio te informo que…" at bounding box center [934, 255] width 396 height 86
click at [942, 257] on textarea "RETROALIMENTACIÓN - LENGUAJE Estimado estudiante, por este medio te informo que…" at bounding box center [934, 255] width 396 height 86
click at [1024, 269] on textarea "RETROALIMENTACIÓN - LENGUAJE Estimado estudiante, por este medio te informo que…" at bounding box center [934, 255] width 396 height 86
paste textarea "[URL][DOMAIN_NAME]"
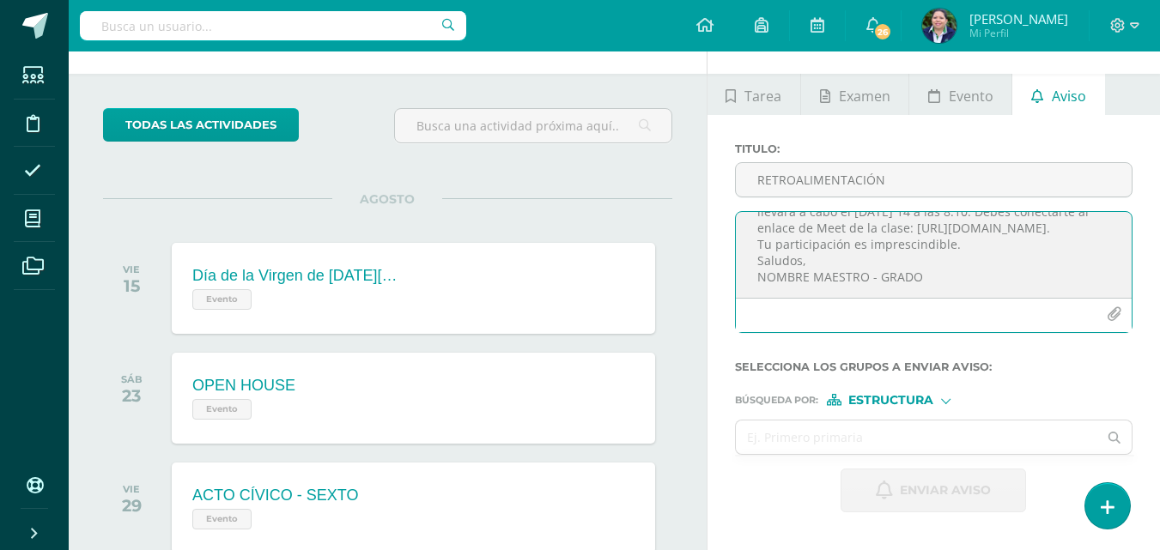
scroll to position [87, 0]
click at [882, 281] on textarea "RETROALIMENTACIÓN - LENGUAJE Estimado estudiante, por este medio te informo que…" at bounding box center [934, 255] width 396 height 86
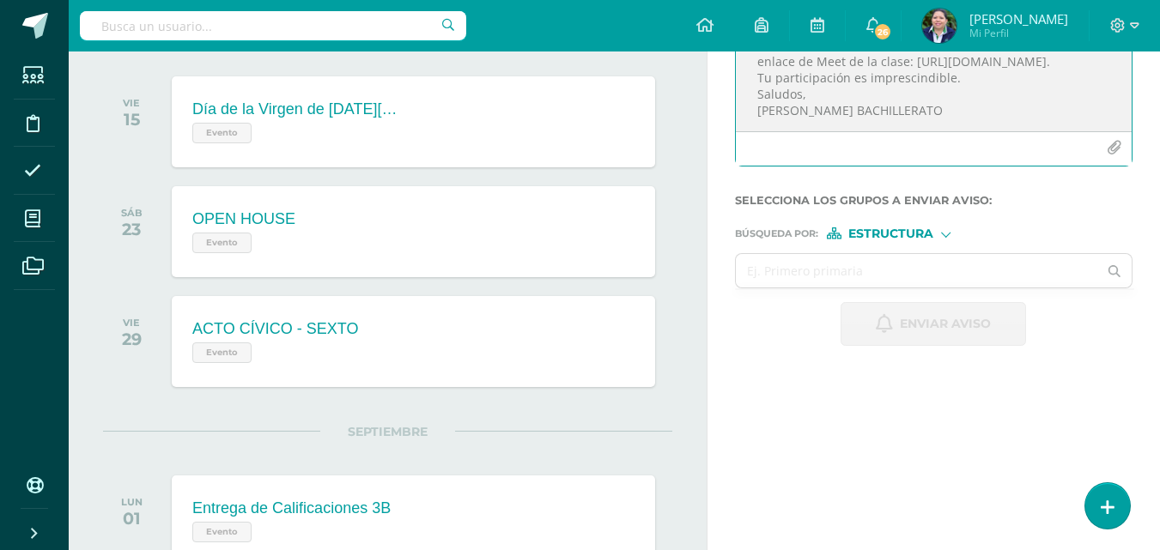
scroll to position [324, 0]
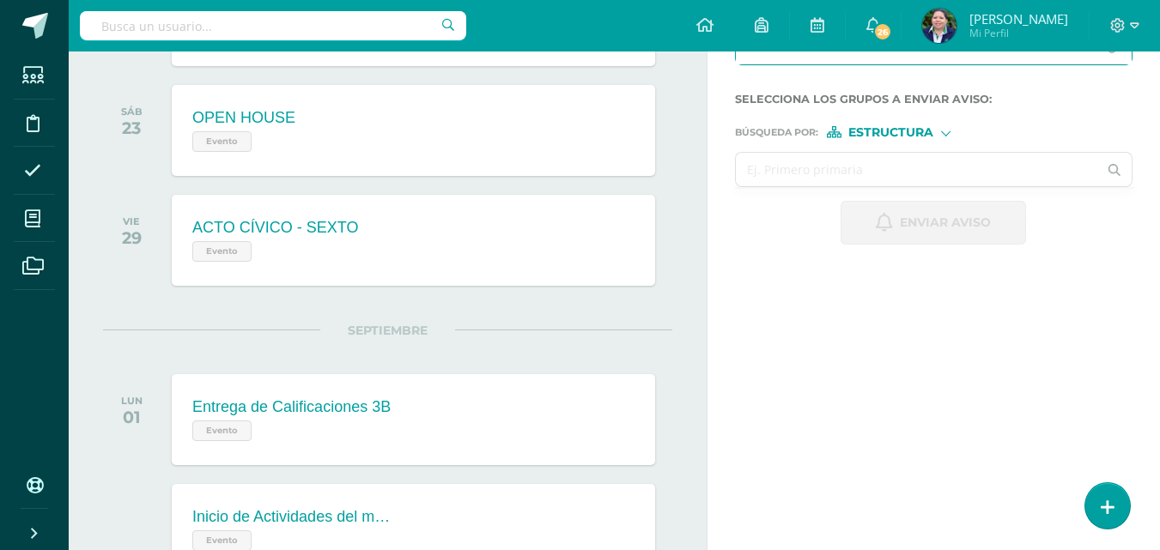
type textarea "RETROALIMENTACIÓN - LENGUAJE Estimado estudiante, por este medio te informo que…"
click at [889, 158] on input "text" at bounding box center [917, 169] width 362 height 33
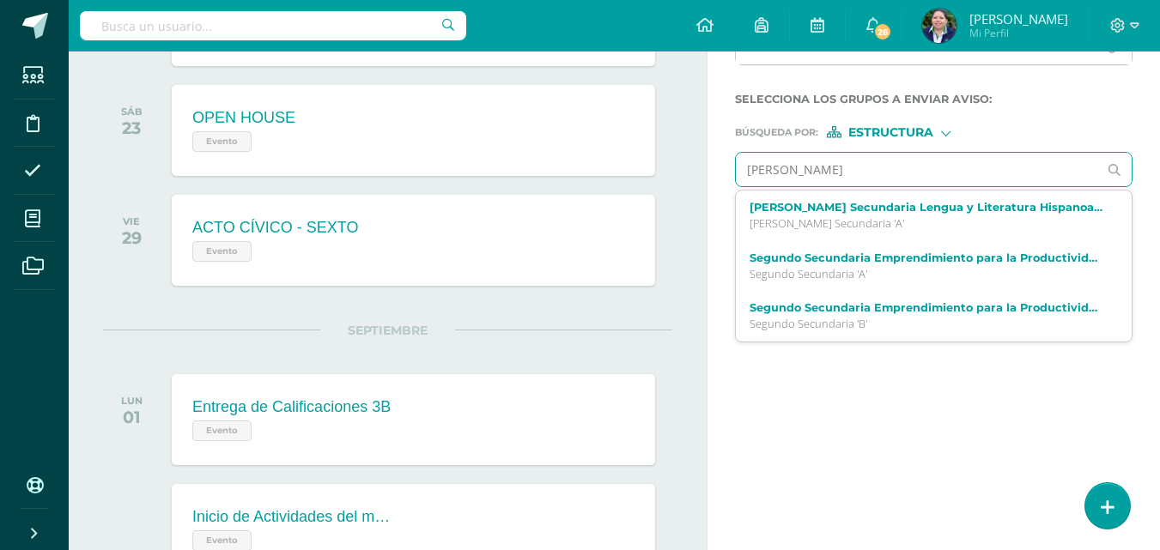
type input "quinto"
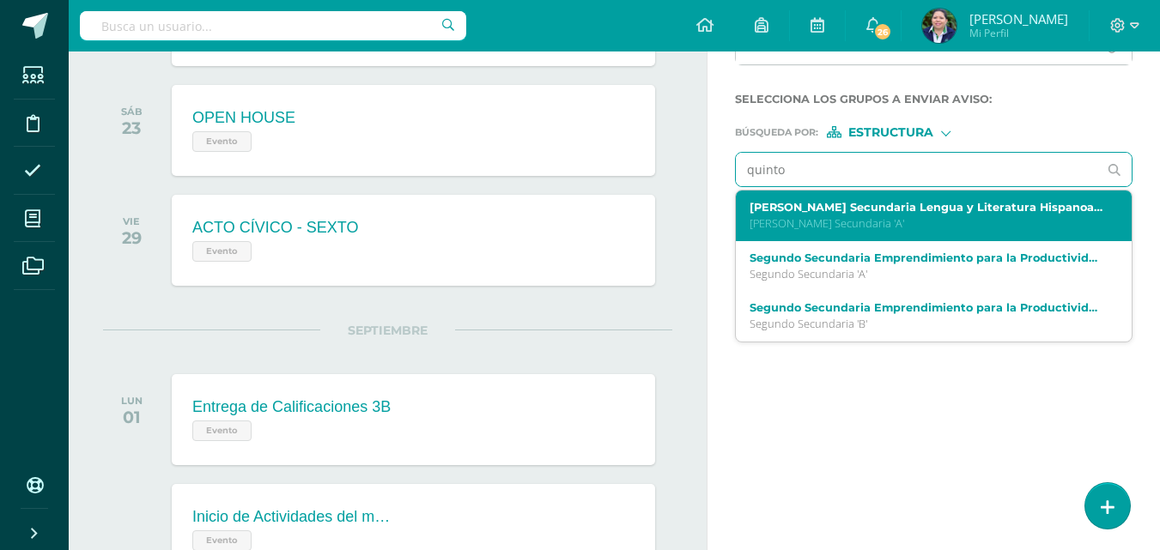
click at [895, 215] on div "[PERSON_NAME] Secundaria Lengua y Literatura Hispanoamericana A Quinto Bachille…" at bounding box center [926, 216] width 354 height 30
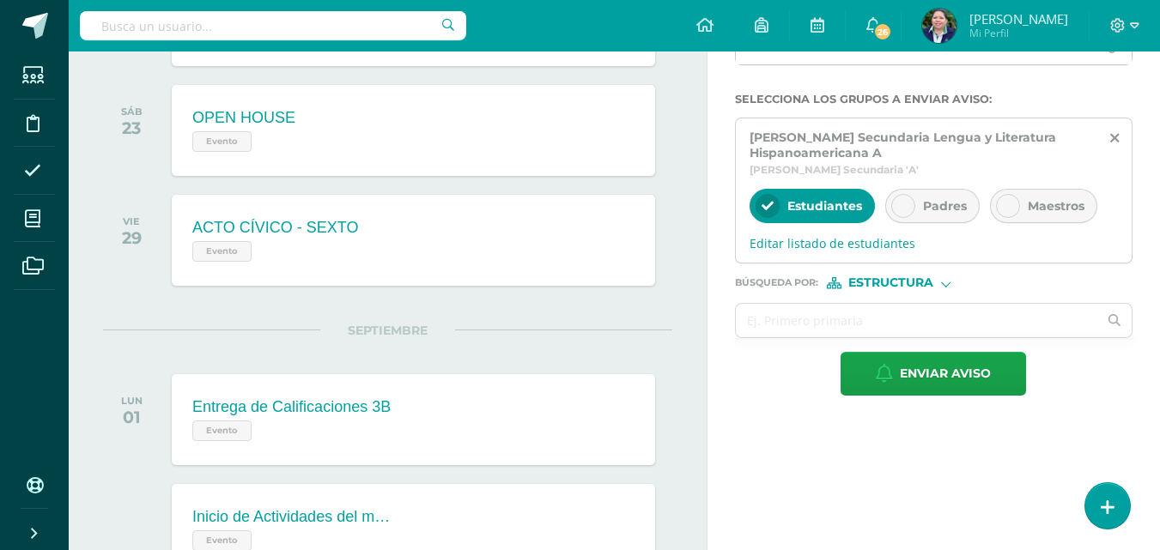
click at [902, 209] on icon at bounding box center [903, 206] width 12 height 12
click at [888, 239] on span "Editar listado de estudiantes" at bounding box center [933, 243] width 368 height 16
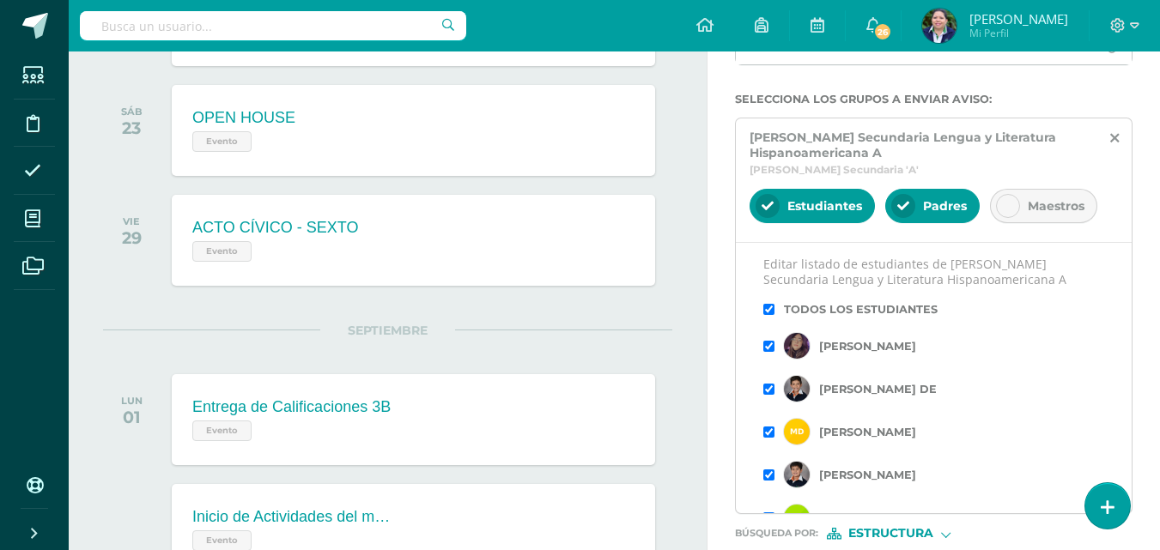
scroll to position [3, 0]
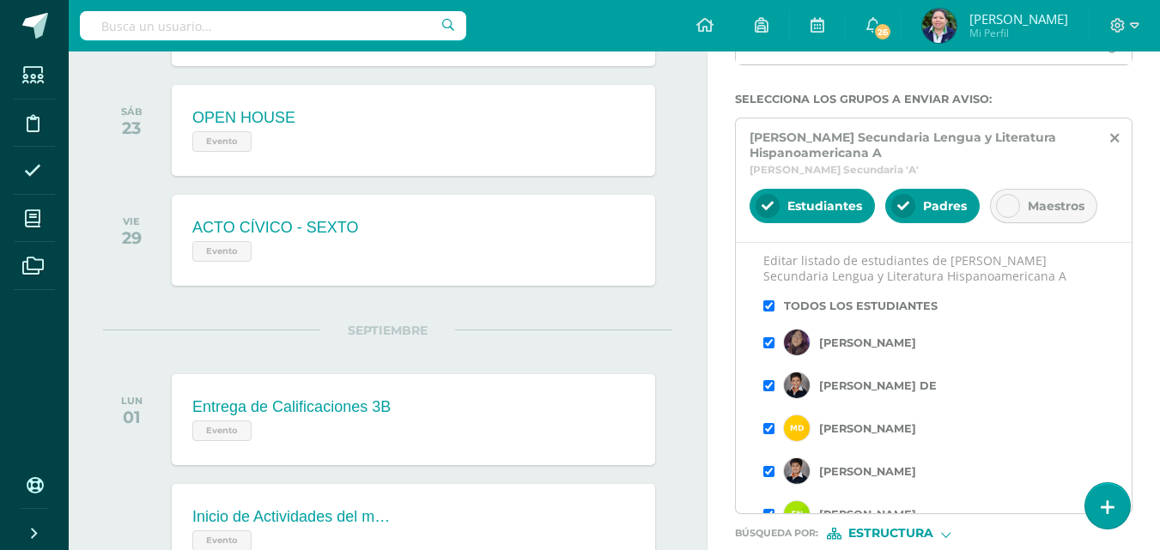
click at [766, 306] on input "checkbox" at bounding box center [768, 305] width 11 height 11
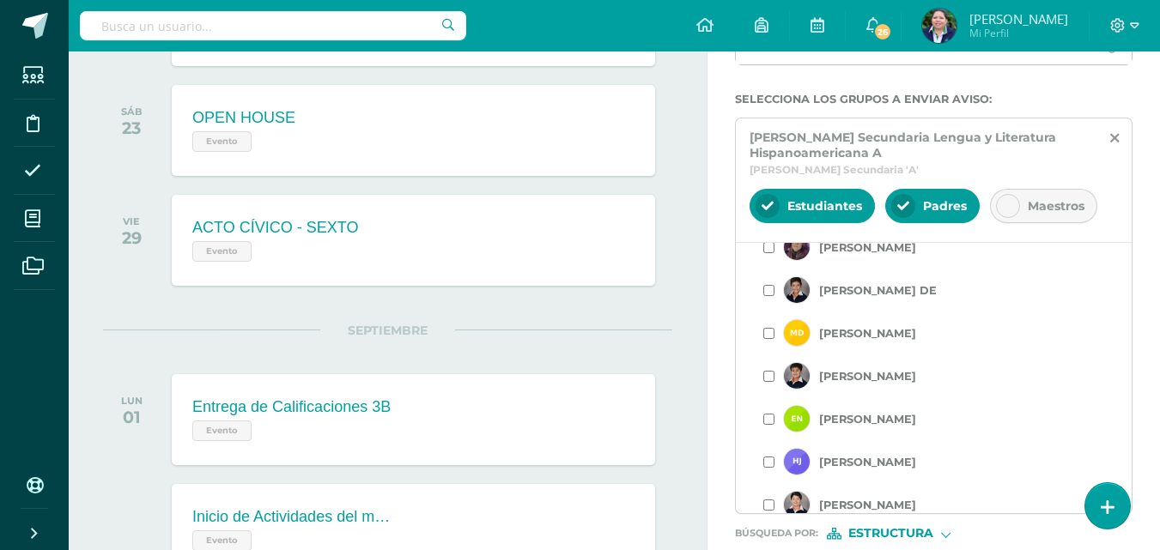
scroll to position [137, 0]
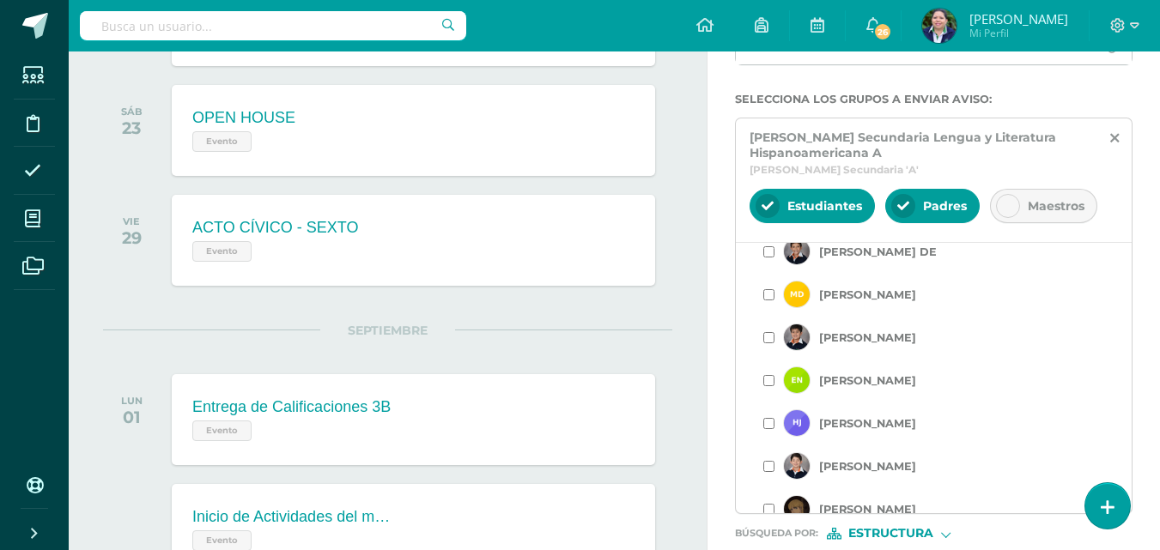
click at [763, 292] on input "checkbox" at bounding box center [768, 294] width 11 height 11
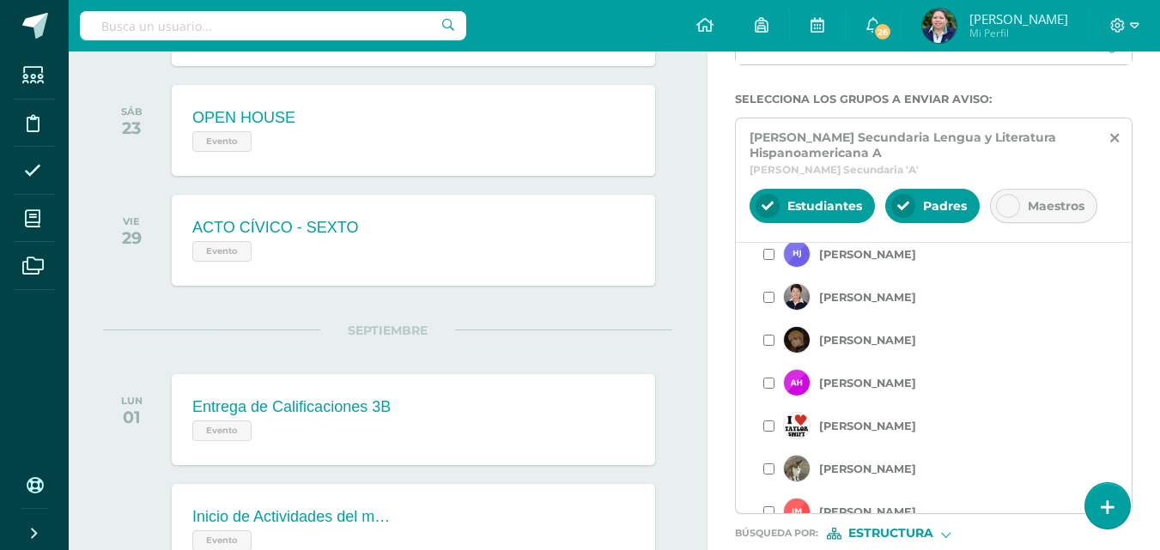
scroll to position [314, 0]
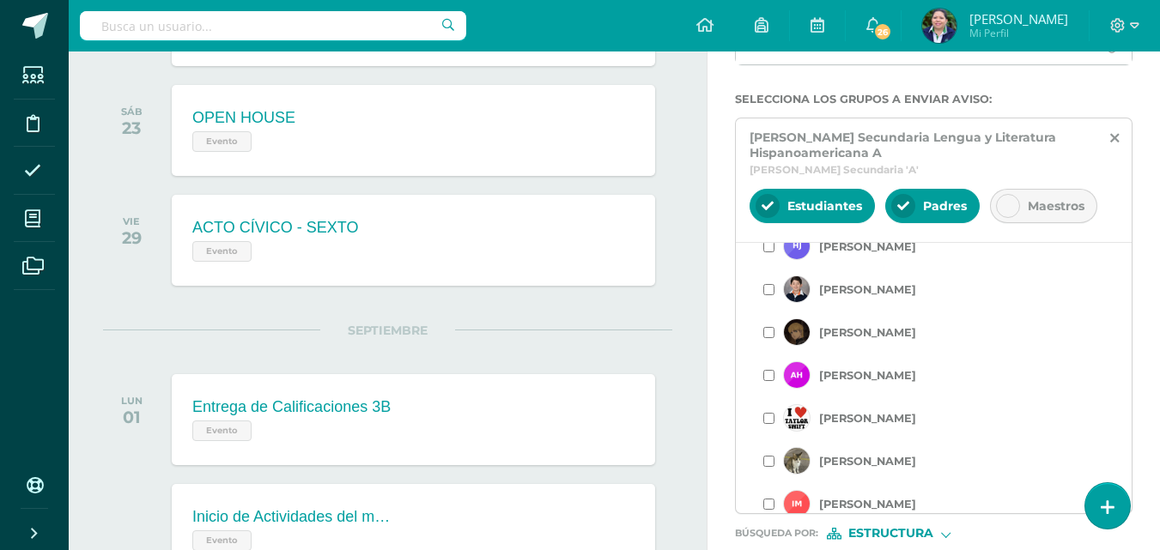
click at [768, 288] on input "checkbox" at bounding box center [768, 289] width 11 height 11
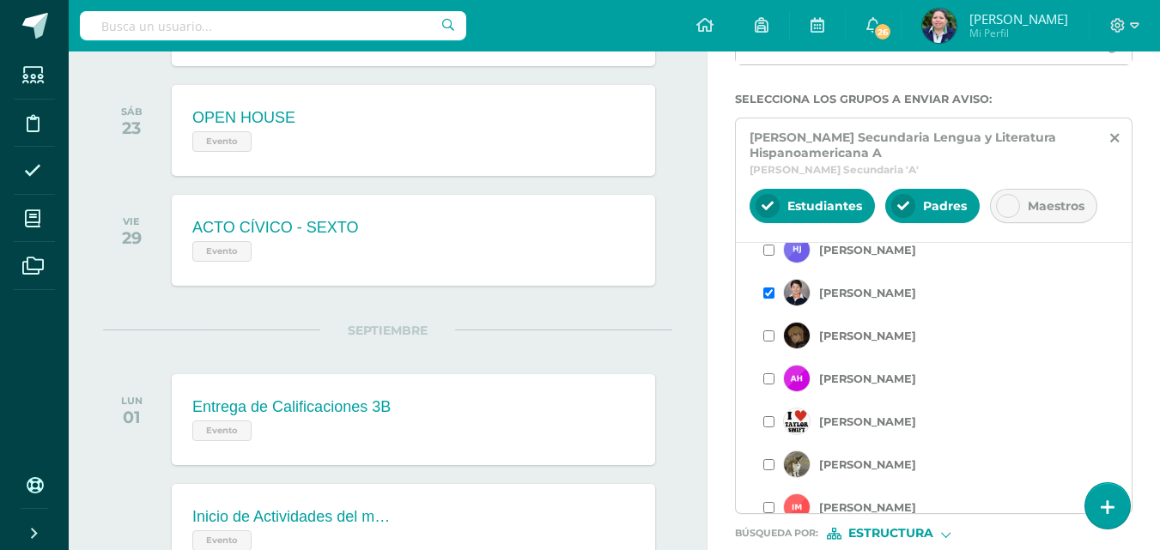
scroll to position [318, 0]
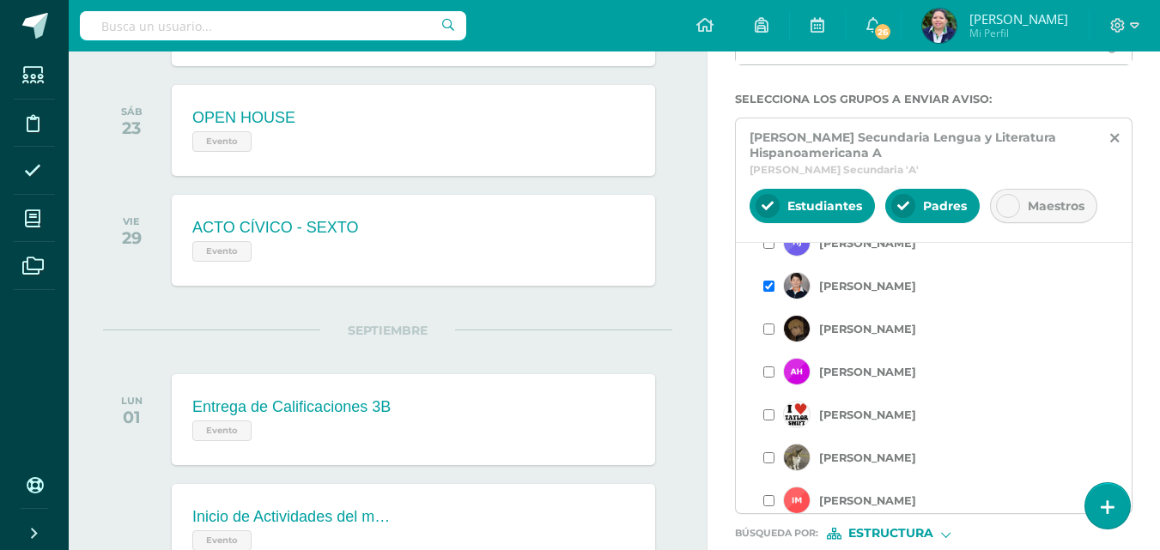
click at [767, 331] on input "checkbox" at bounding box center [768, 329] width 11 height 11
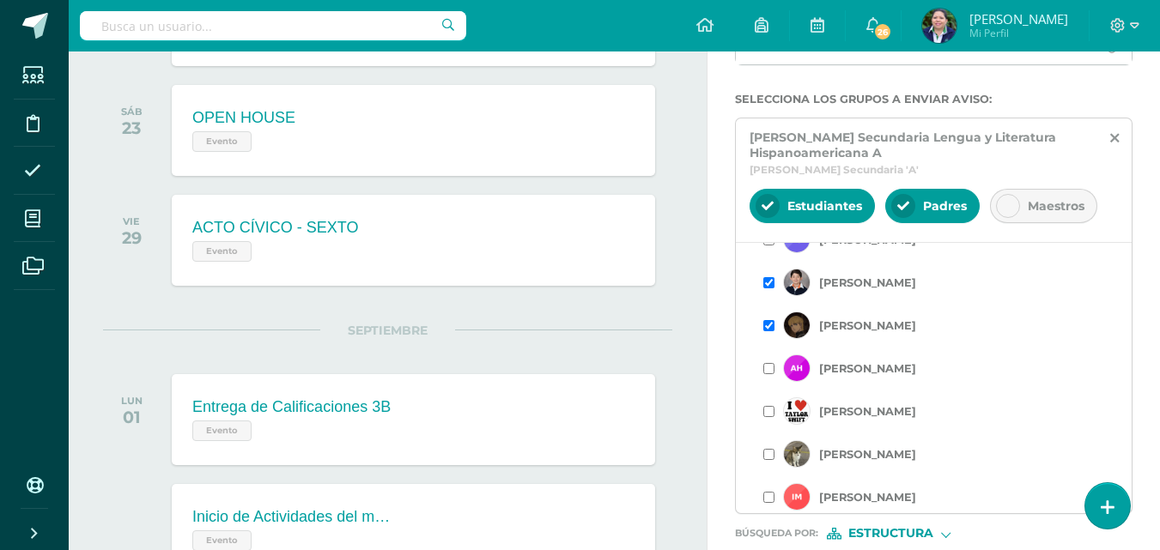
scroll to position [343, 0]
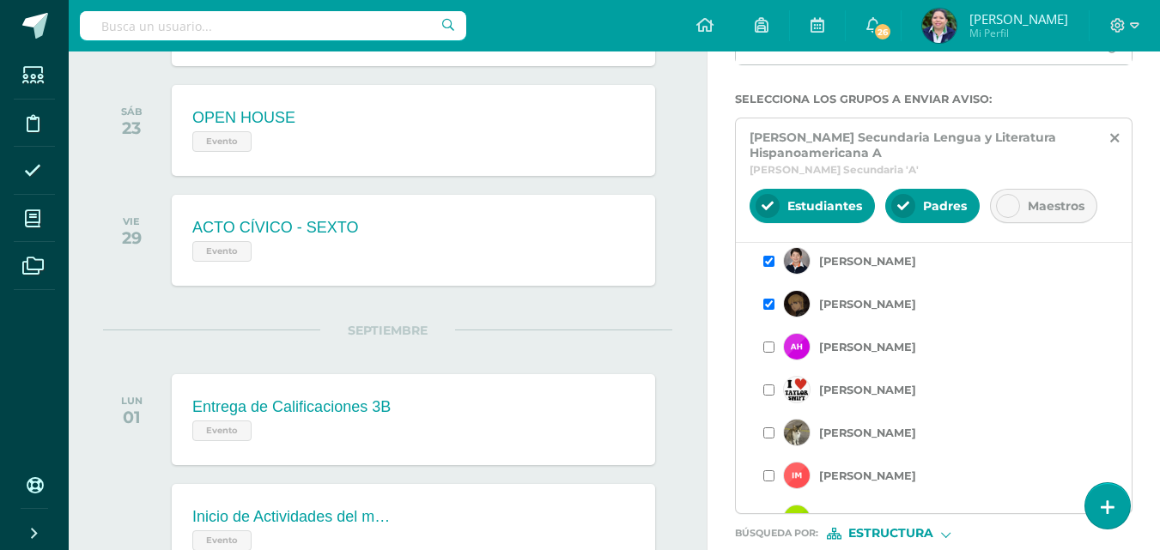
click at [769, 349] on input "checkbox" at bounding box center [768, 347] width 11 height 11
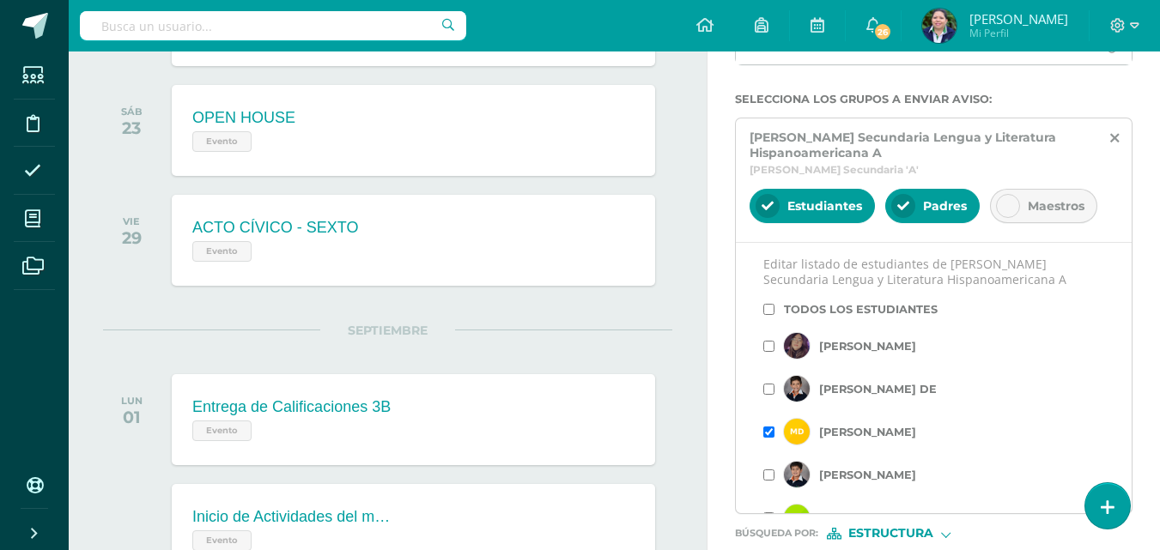
drag, startPoint x: 1118, startPoint y: 277, endPoint x: 1118, endPoint y: 307, distance: 30.0
click at [1118, 307] on div "Editar listado de estudiantes [PERSON_NAME] Secundaria Lengua y Literatura Hisp…" at bounding box center [934, 377] width 396 height 271
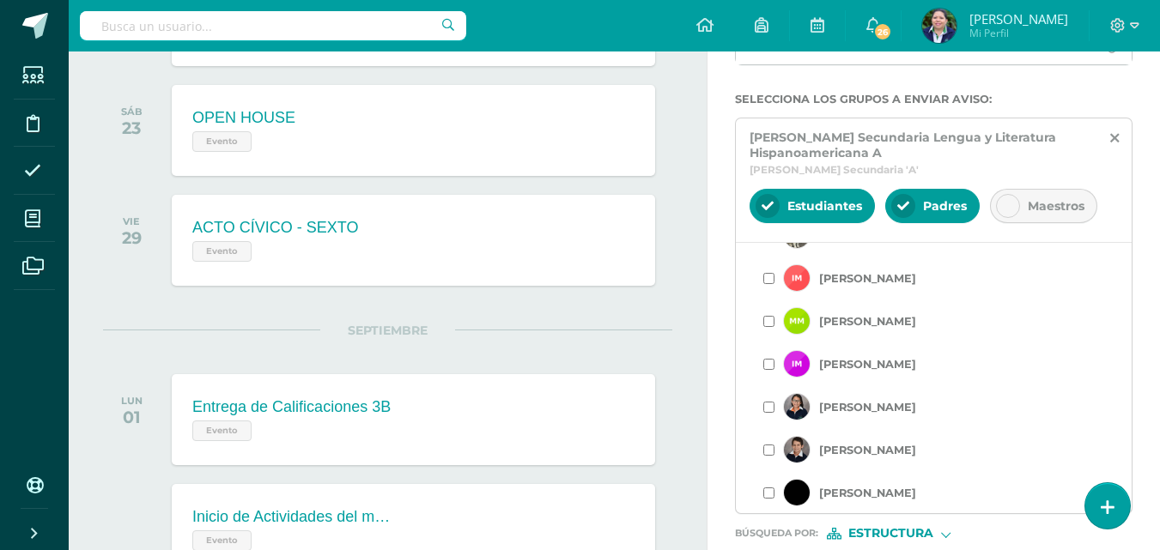
scroll to position [554, 0]
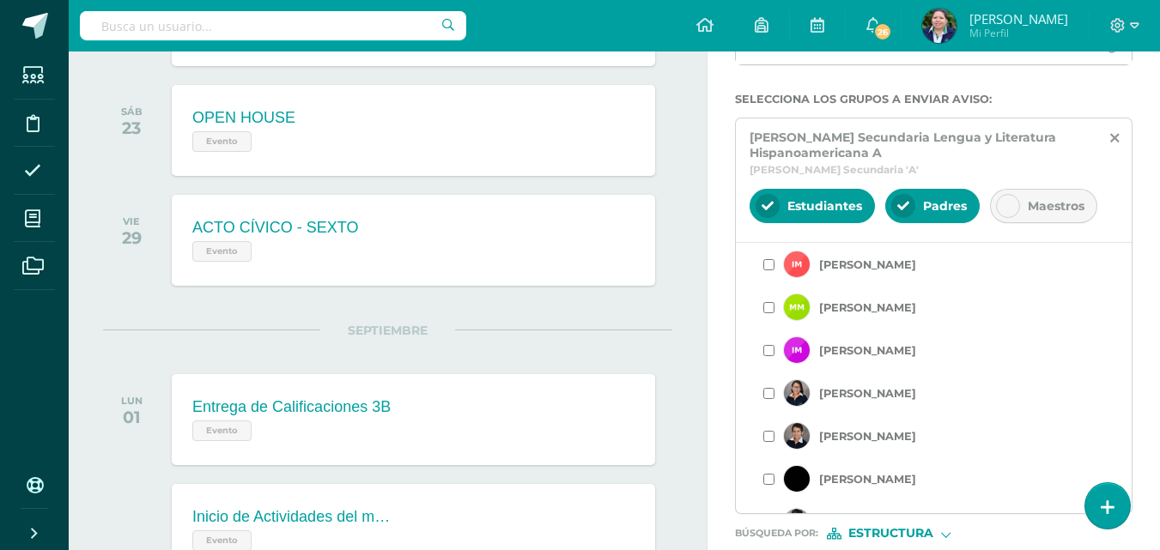
click at [768, 350] on input "checkbox" at bounding box center [768, 350] width 11 height 11
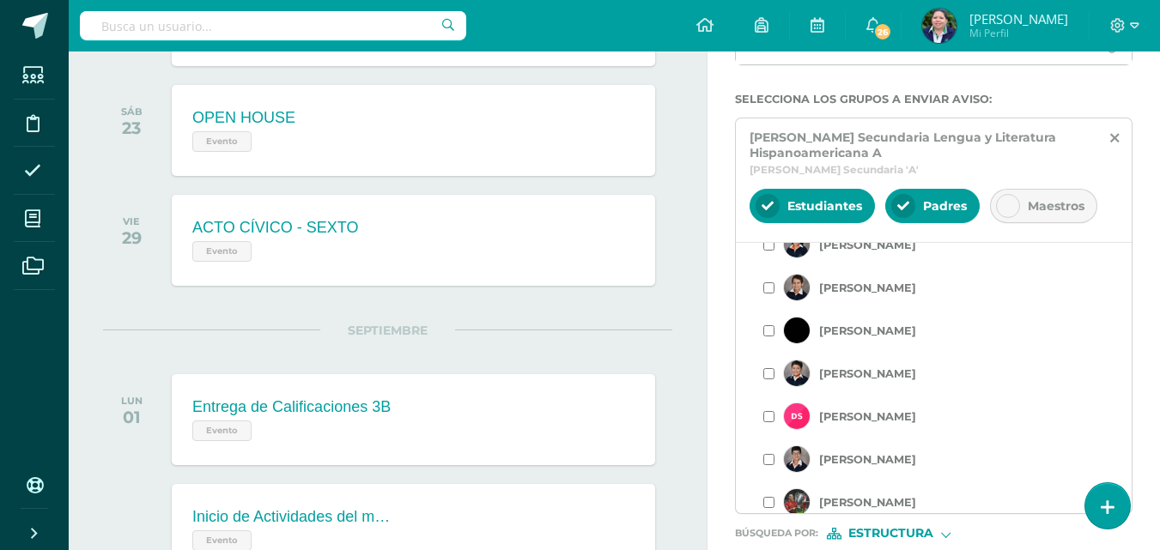
scroll to position [713, 0]
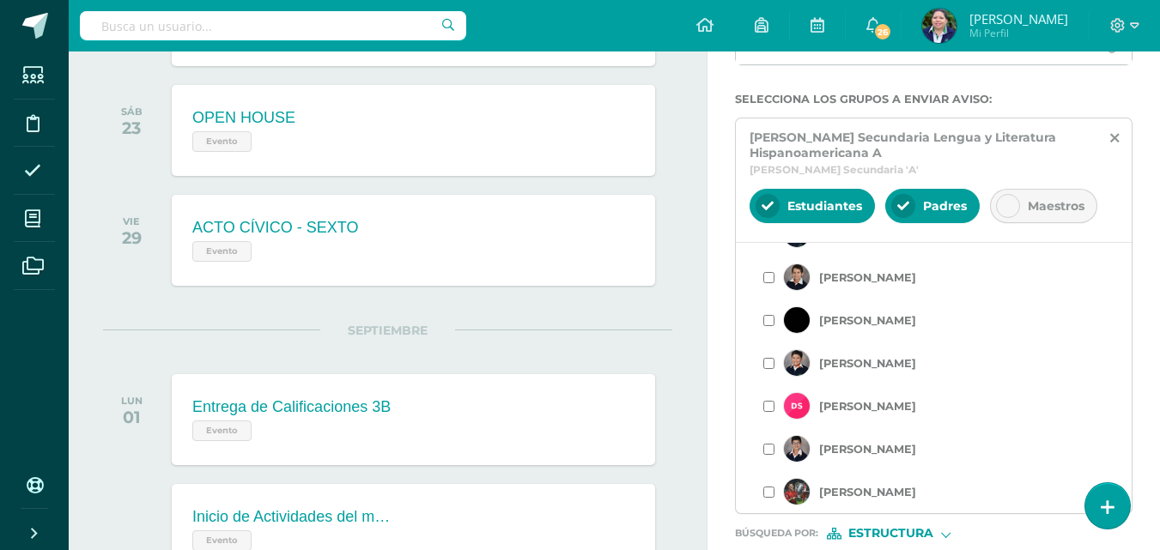
click at [767, 496] on input "checkbox" at bounding box center [768, 492] width 11 height 11
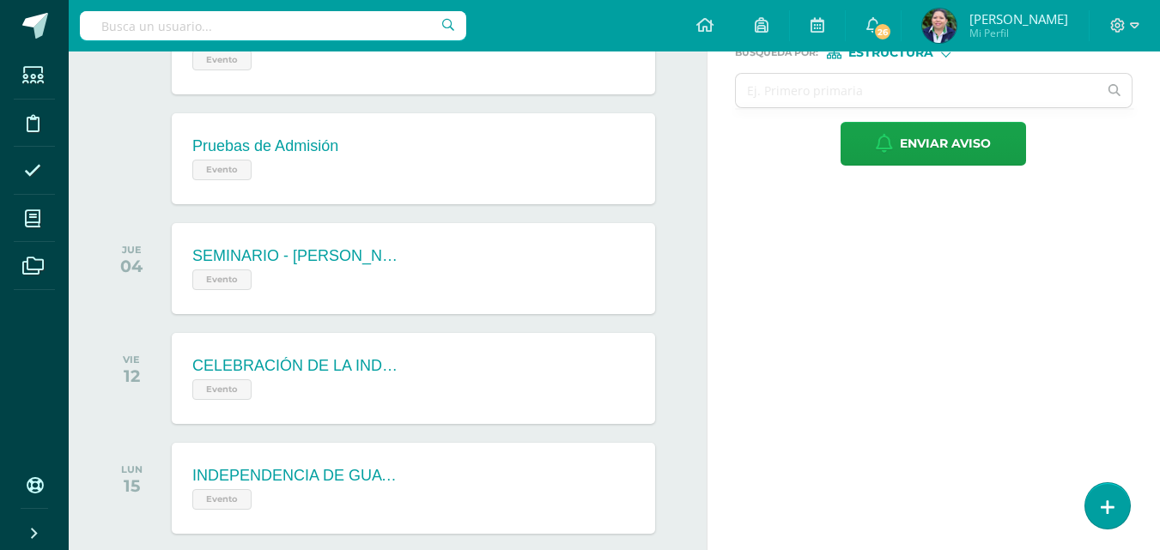
scroll to position [684, 0]
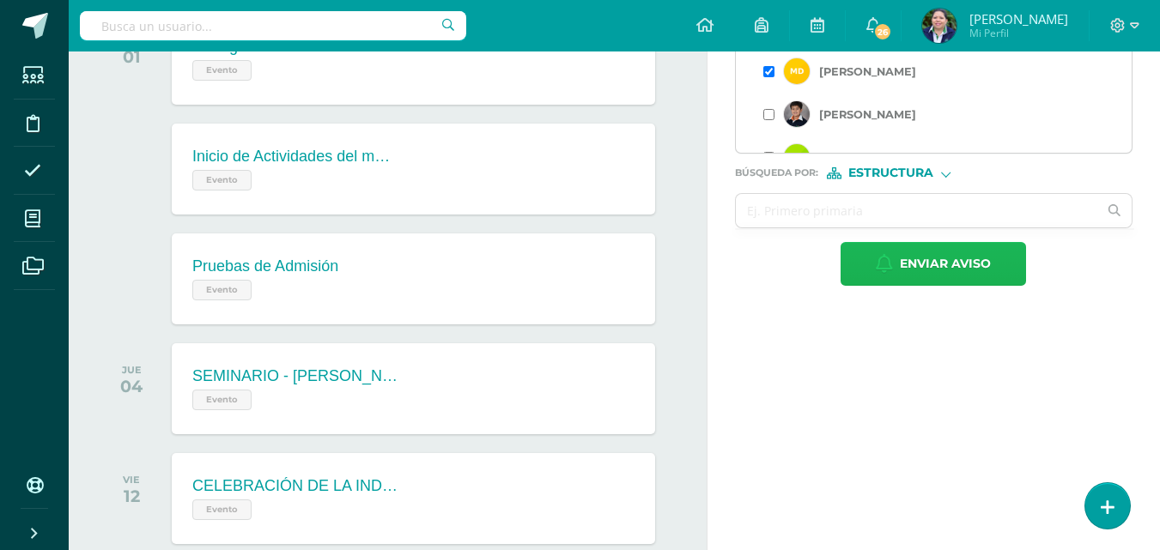
click at [960, 266] on span "Enviar aviso" at bounding box center [945, 264] width 91 height 42
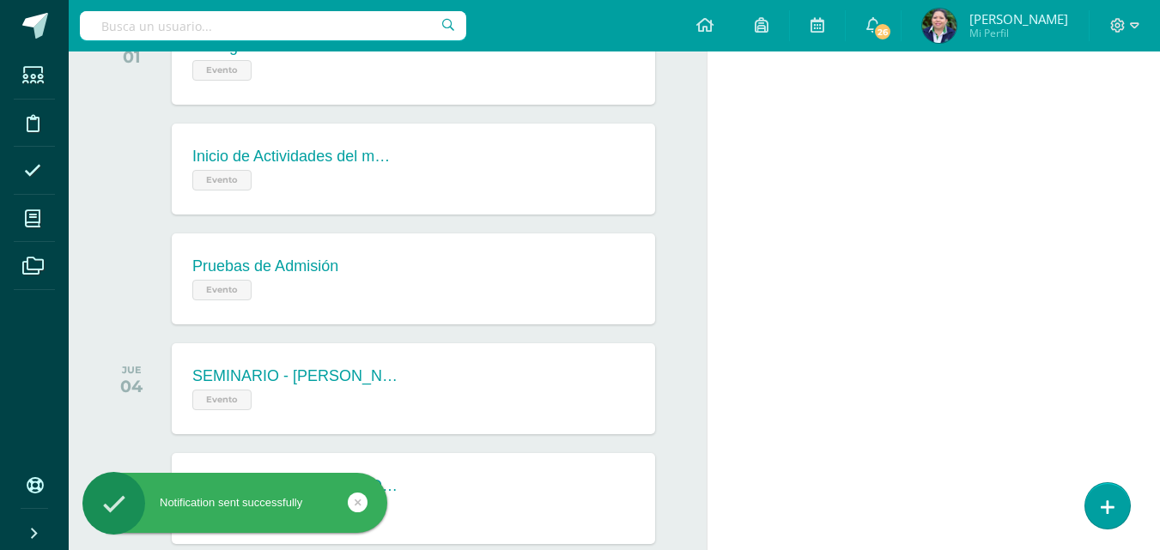
scroll to position [0, 0]
